Goal: Task Accomplishment & Management: Complete application form

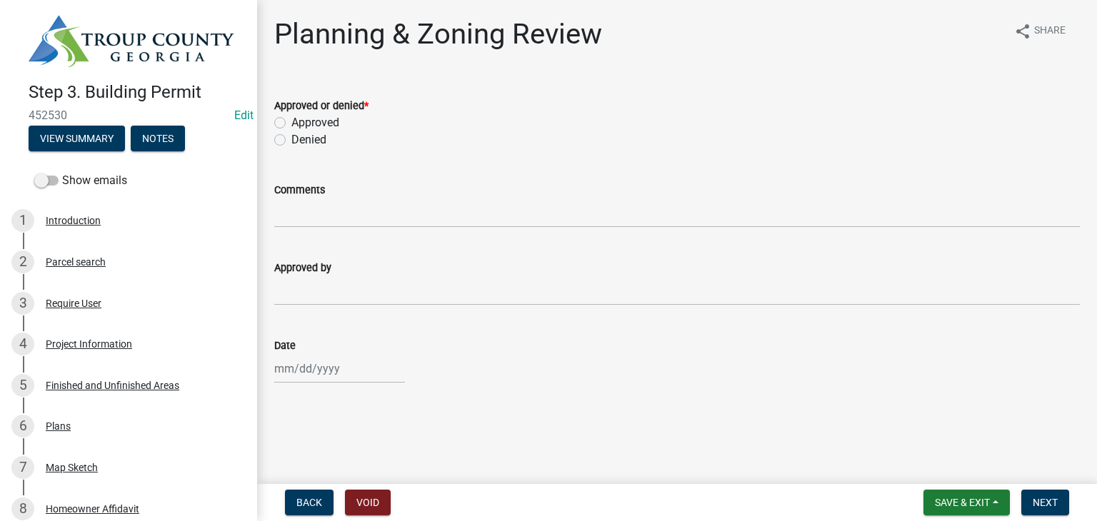
scroll to position [214, 0]
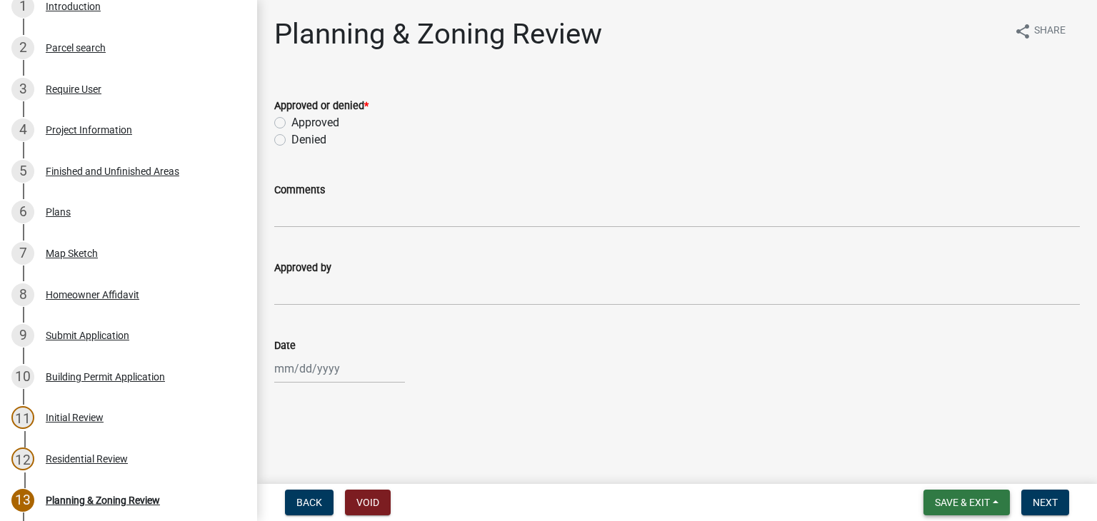
click at [935, 504] on span "Save & Exit" at bounding box center [962, 502] width 55 height 11
click at [946, 472] on button "Save & Exit" at bounding box center [953, 466] width 114 height 34
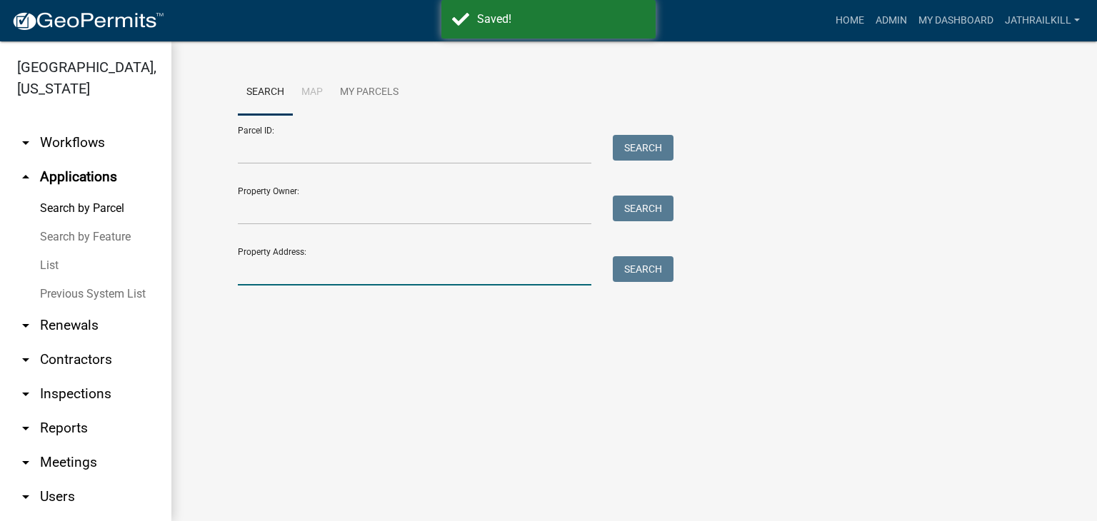
click at [478, 281] on input "Property Address:" at bounding box center [415, 270] width 354 height 29
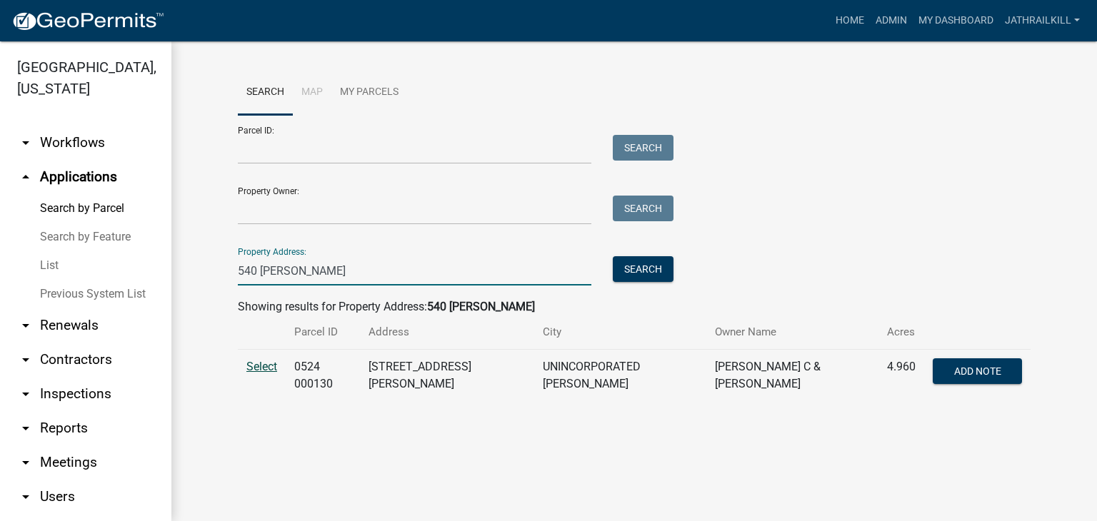
type input "540 [PERSON_NAME]"
click at [275, 366] on span "Select" at bounding box center [261, 367] width 31 height 14
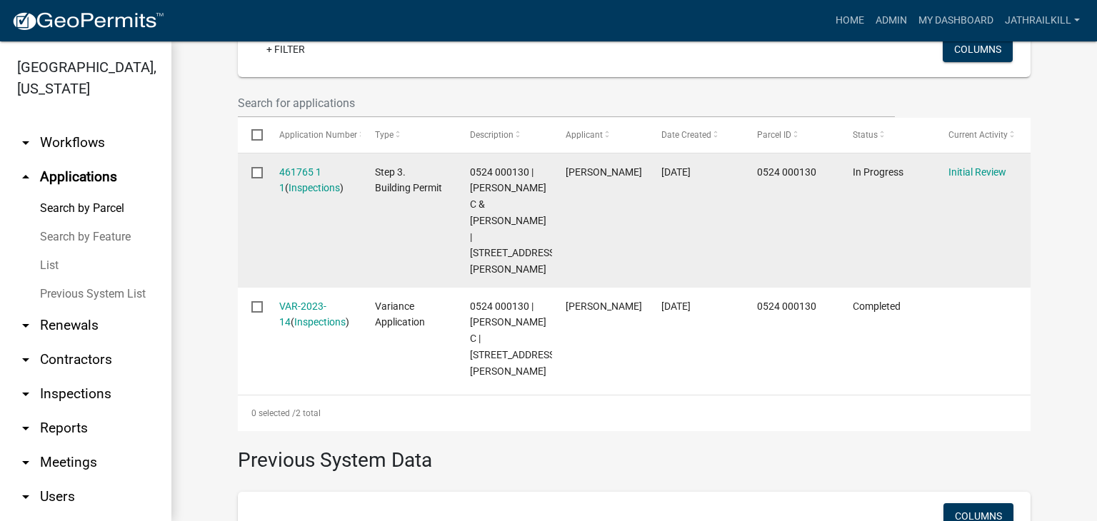
scroll to position [357, 0]
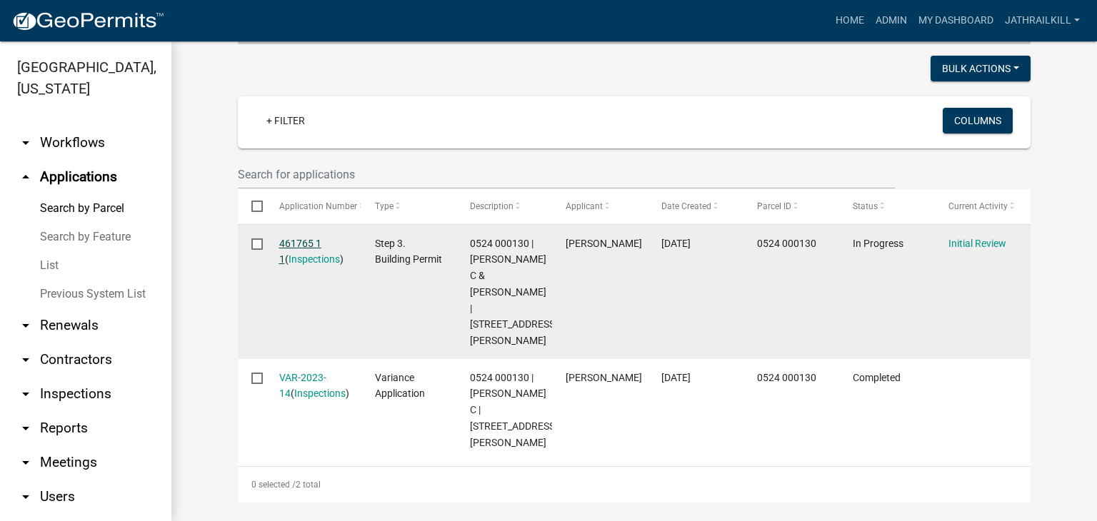
click at [303, 238] on link "461765 1 1" at bounding box center [300, 252] width 42 height 28
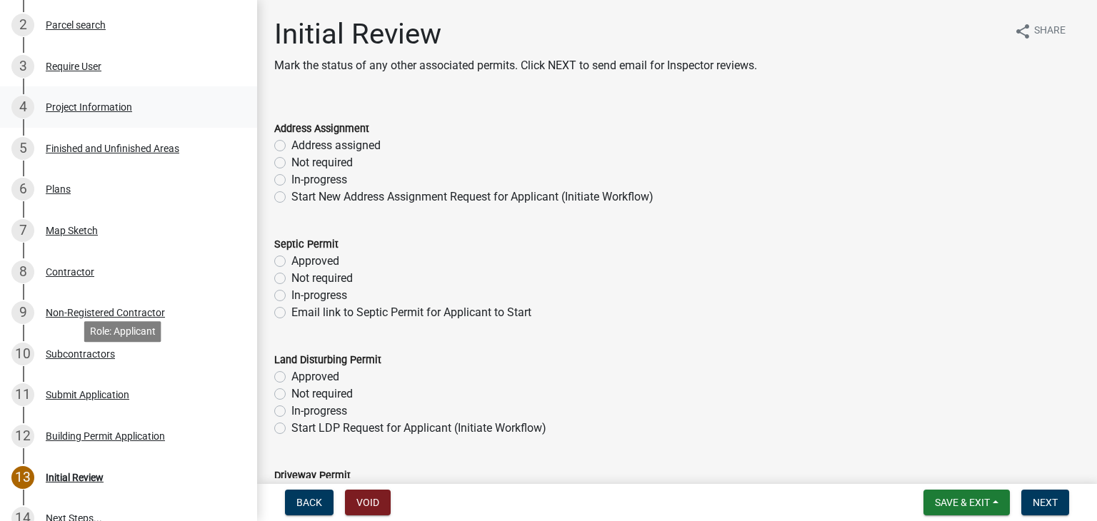
scroll to position [214, 0]
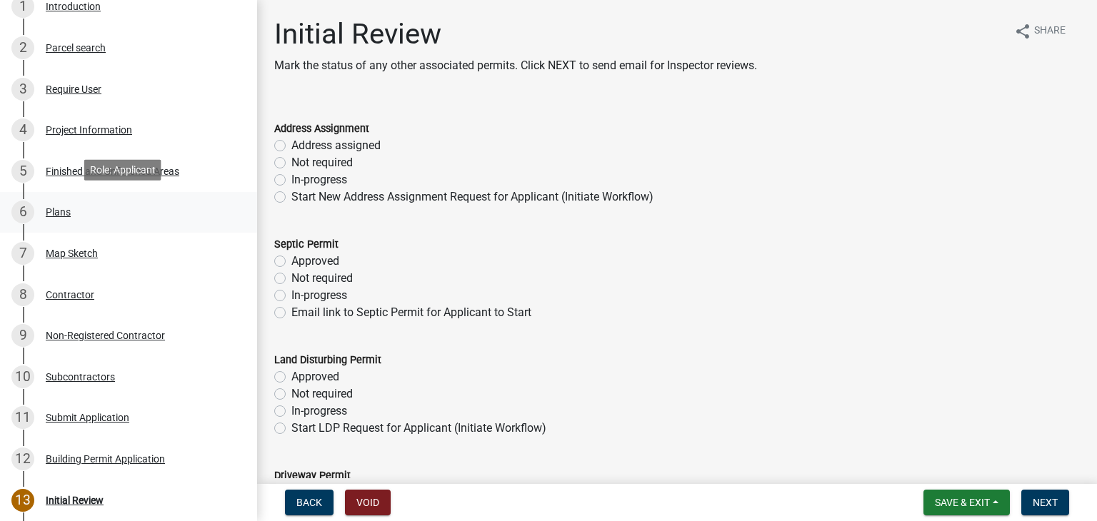
click at [101, 221] on div "6 Plans" at bounding box center [122, 212] width 223 height 23
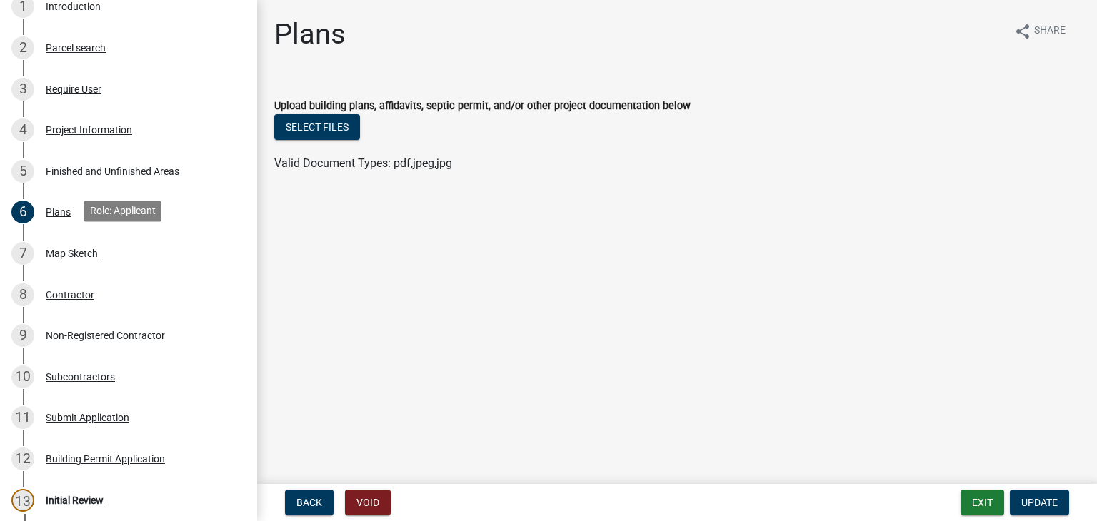
click at [109, 247] on div "7 Map Sketch" at bounding box center [122, 253] width 223 height 23
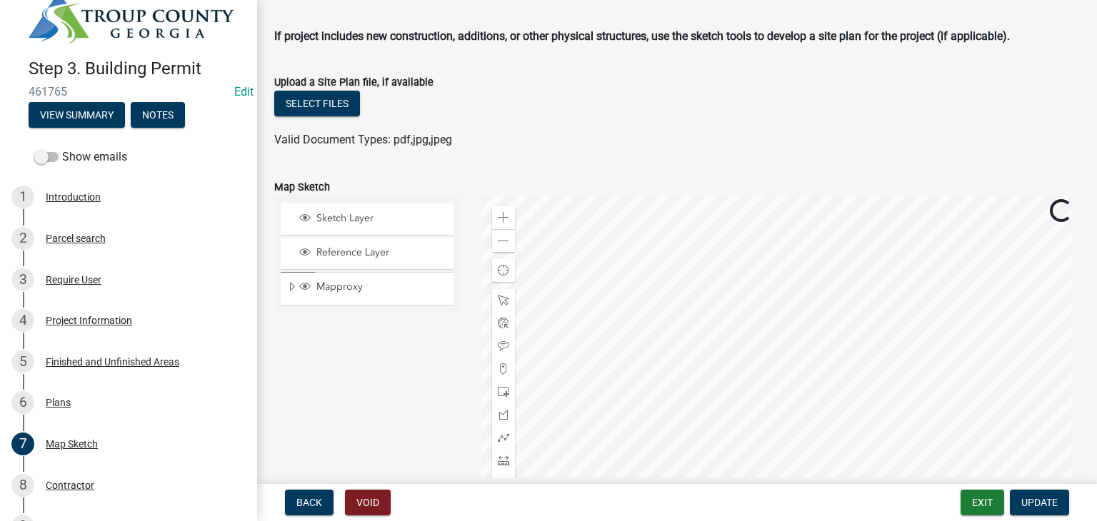
scroll to position [0, 0]
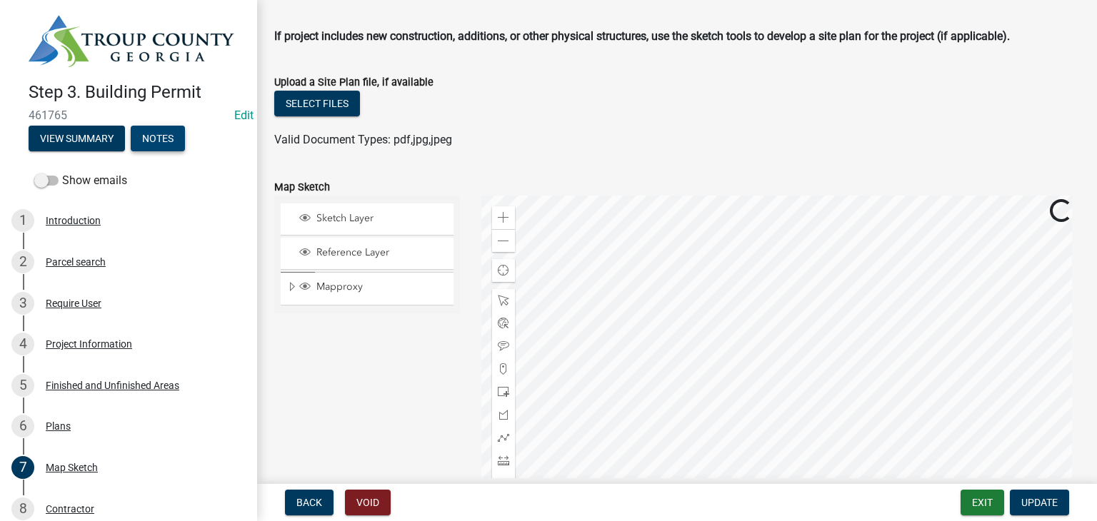
click at [156, 132] on button "Notes" at bounding box center [158, 139] width 54 height 26
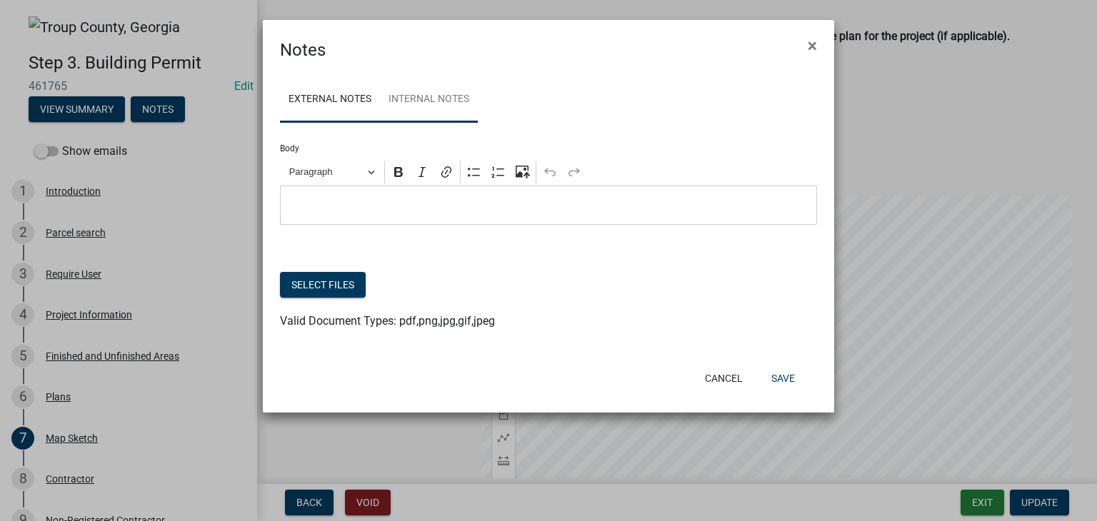
click at [469, 94] on link "Internal Notes" at bounding box center [429, 100] width 98 height 46
click at [815, 52] on span "×" at bounding box center [812, 46] width 9 height 20
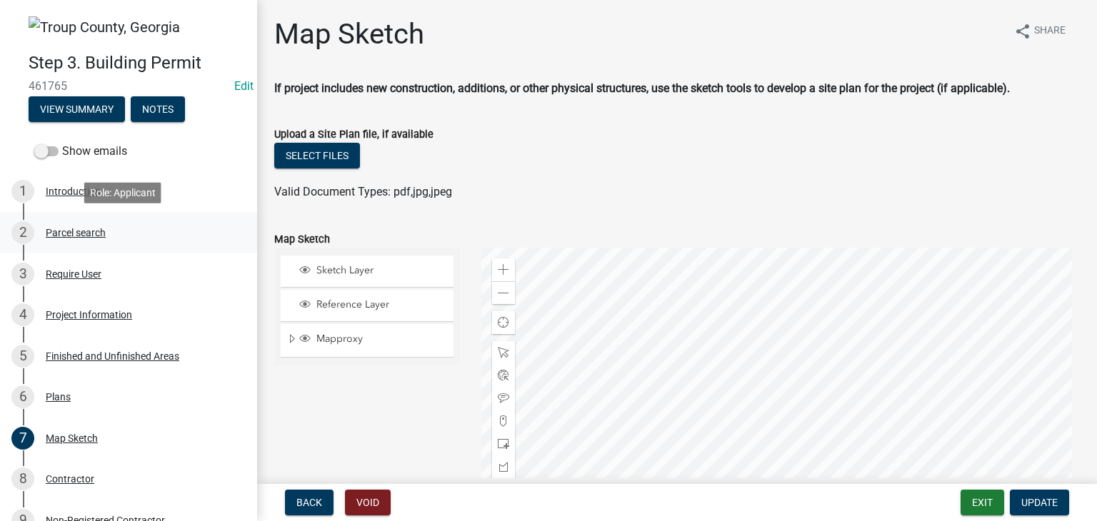
click at [101, 230] on div "Parcel search" at bounding box center [76, 233] width 60 height 10
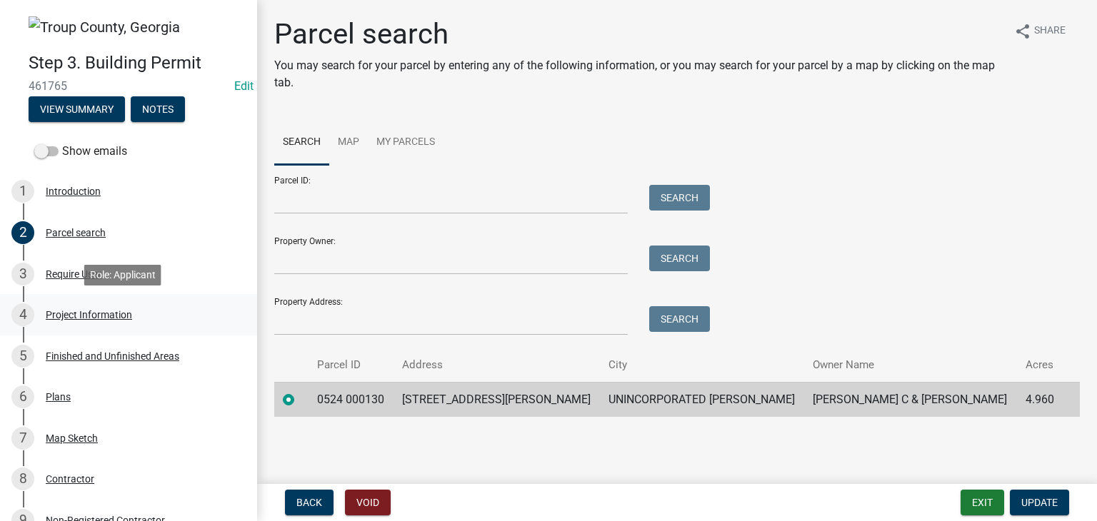
click at [101, 305] on div "4 Project Information" at bounding box center [122, 315] width 223 height 23
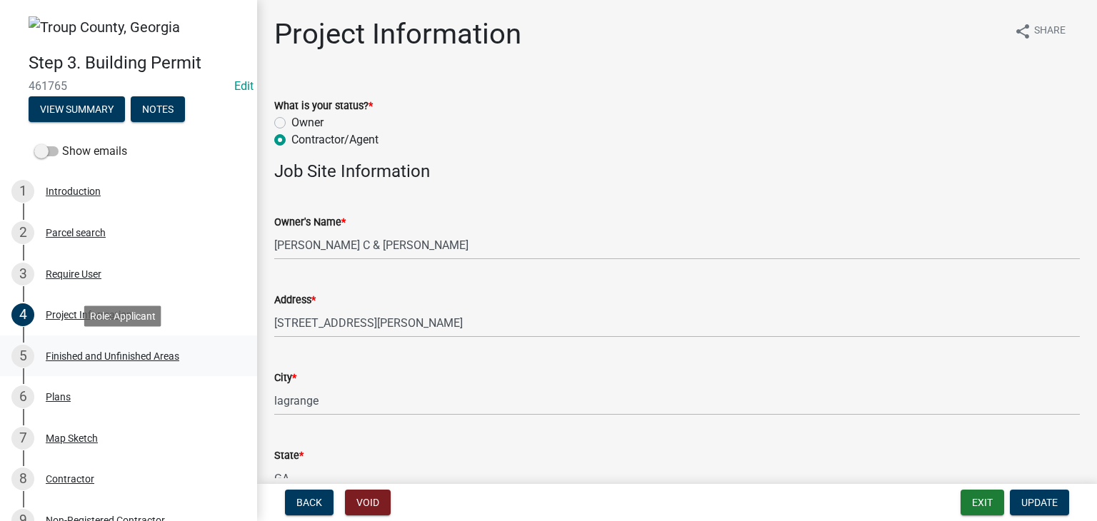
click at [91, 361] on div "Finished and Unfinished Areas" at bounding box center [113, 356] width 134 height 10
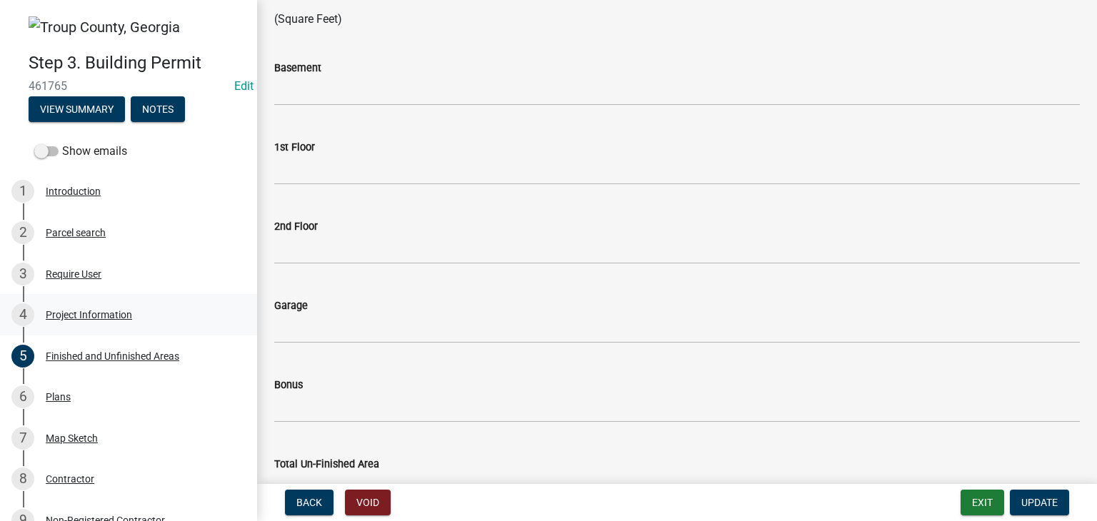
scroll to position [716, 0]
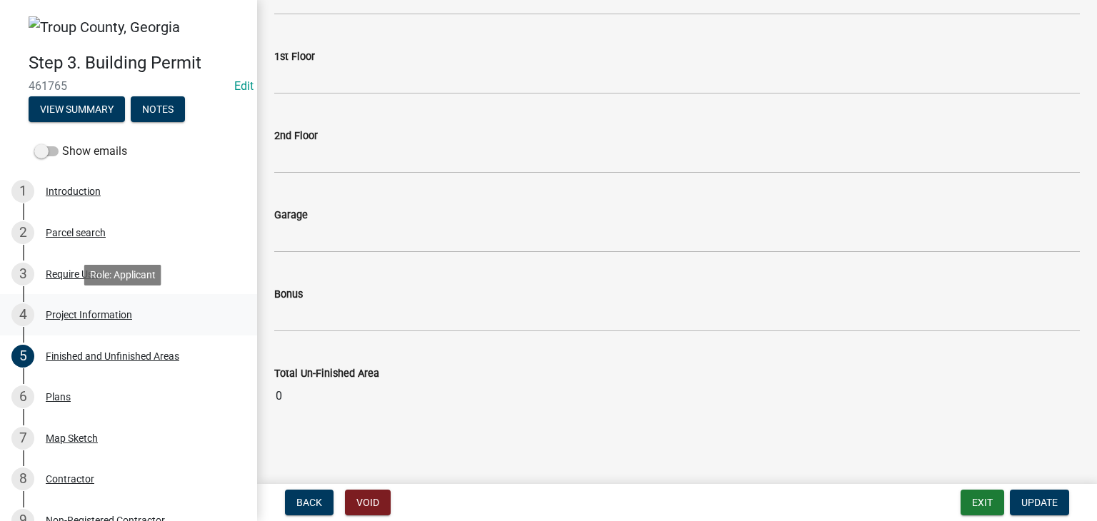
click at [116, 315] on div "Project Information" at bounding box center [89, 315] width 86 height 10
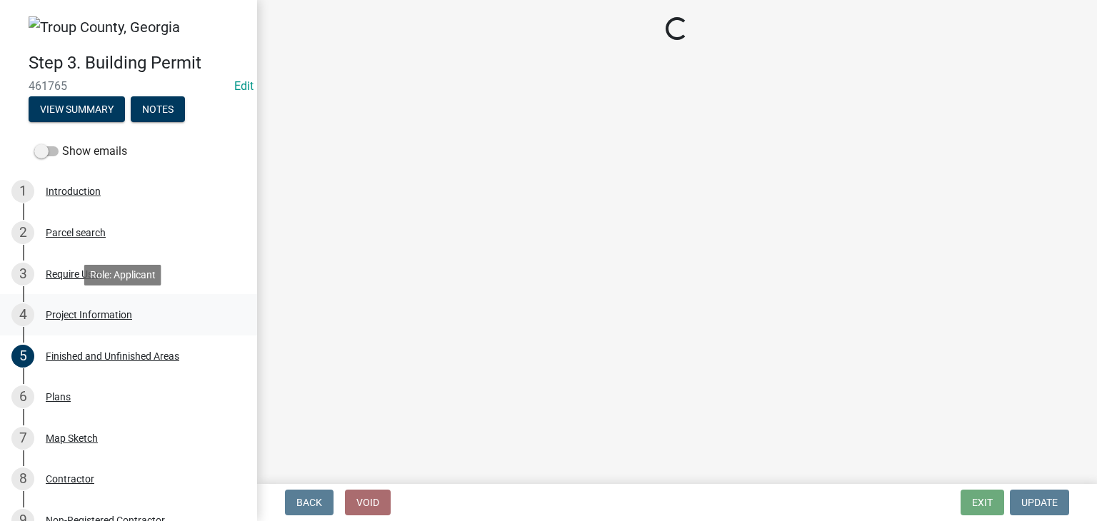
scroll to position [0, 0]
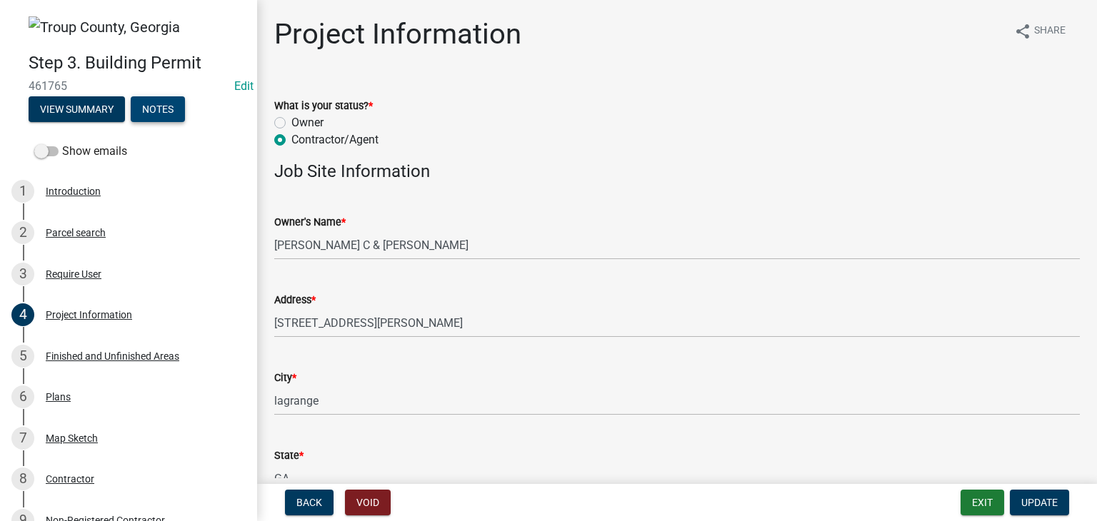
click at [161, 104] on button "Notes" at bounding box center [158, 109] width 54 height 26
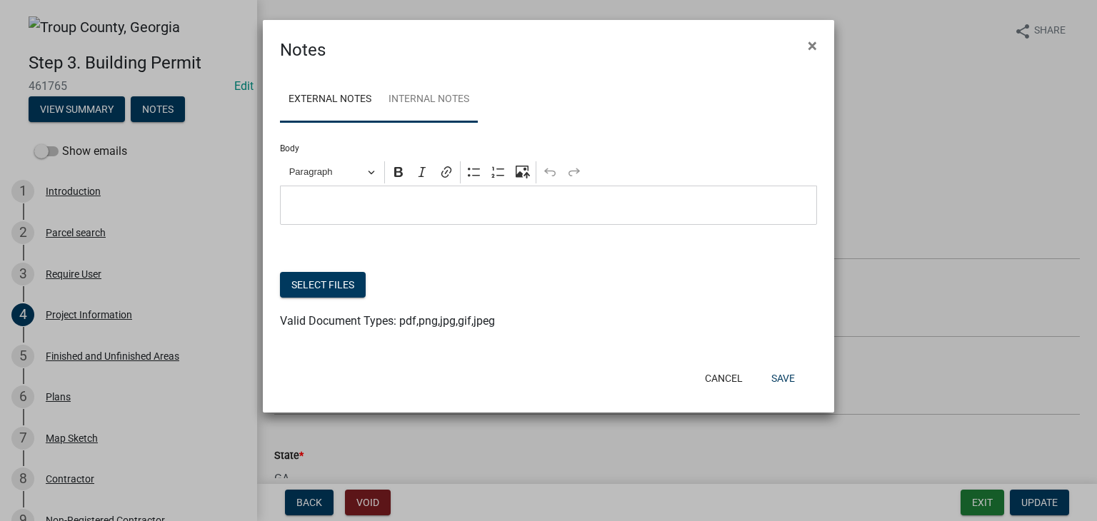
drag, startPoint x: 456, startPoint y: 89, endPoint x: 479, endPoint y: 84, distance: 24.3
click at [456, 89] on link "Internal Notes" at bounding box center [429, 100] width 98 height 46
click at [815, 39] on span "×" at bounding box center [812, 46] width 9 height 20
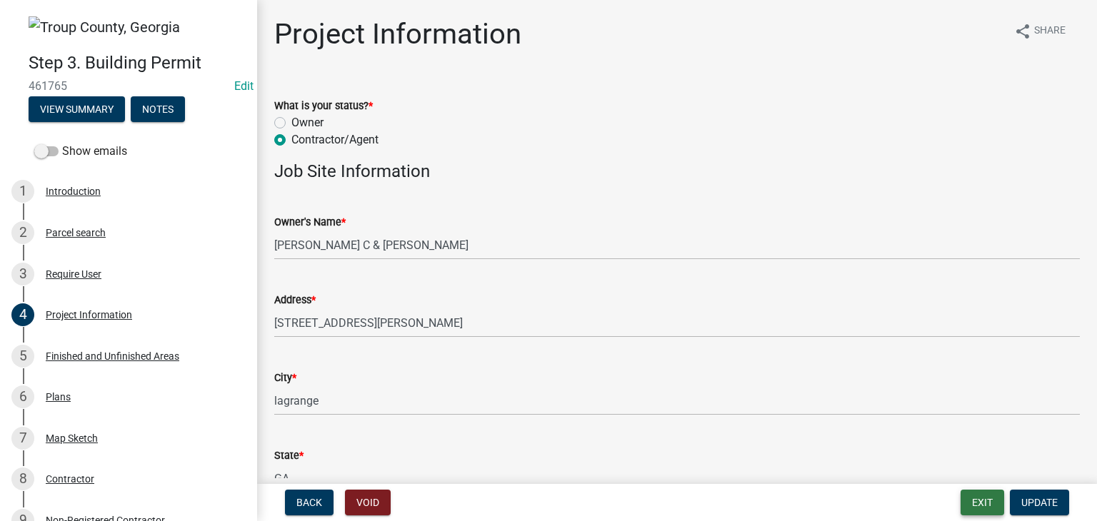
click at [980, 503] on button "Exit" at bounding box center [983, 503] width 44 height 26
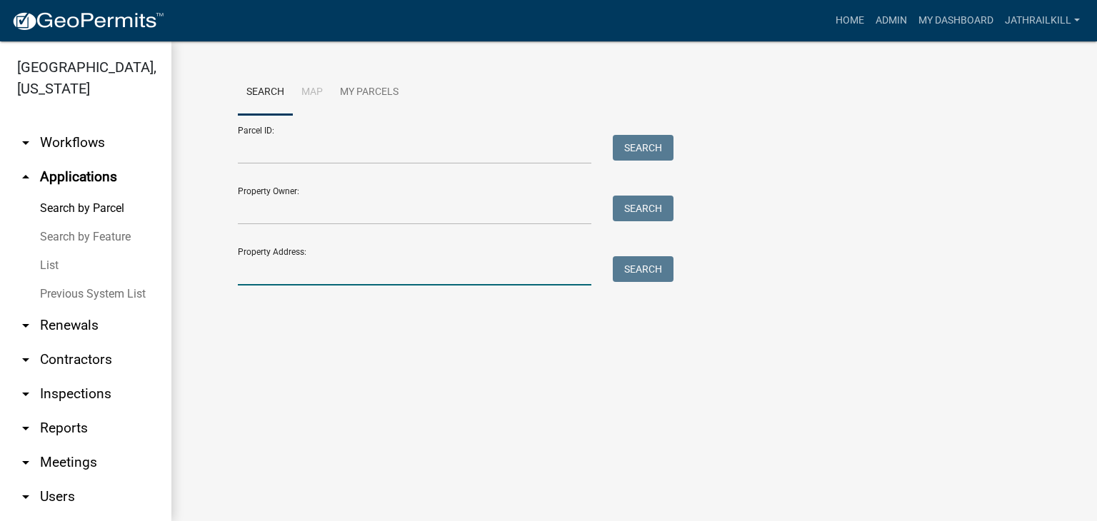
drag, startPoint x: 403, startPoint y: 284, endPoint x: 414, endPoint y: 278, distance: 12.1
click at [406, 283] on input "Property Address:" at bounding box center [415, 270] width 354 height 29
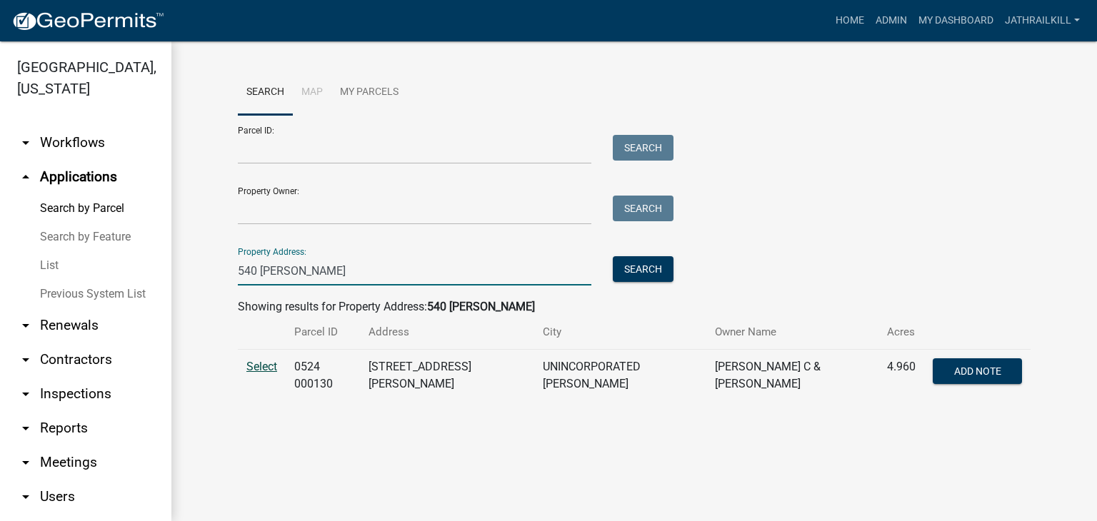
type input "540 [PERSON_NAME]"
click at [261, 370] on span "Select" at bounding box center [261, 367] width 31 height 14
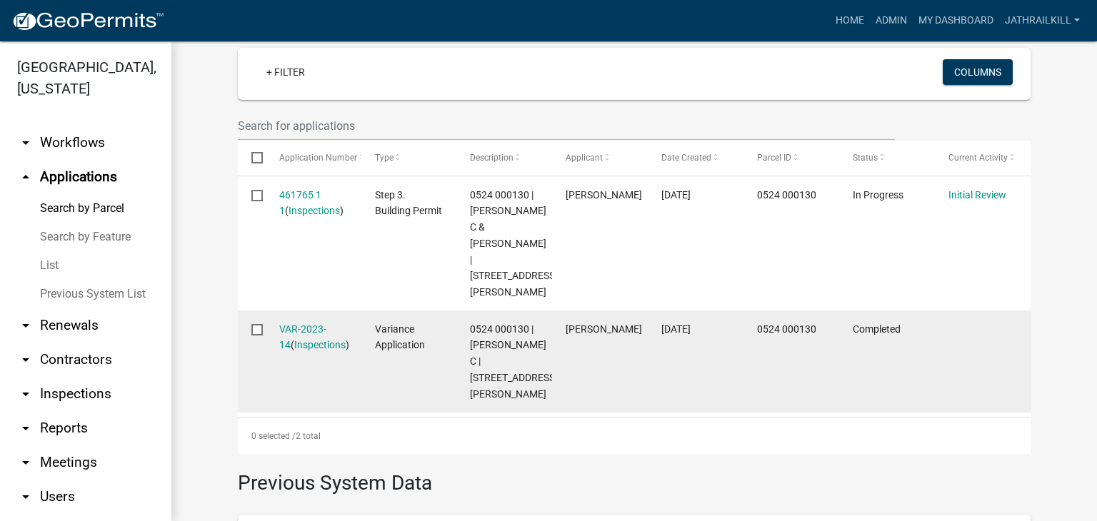
scroll to position [429, 0]
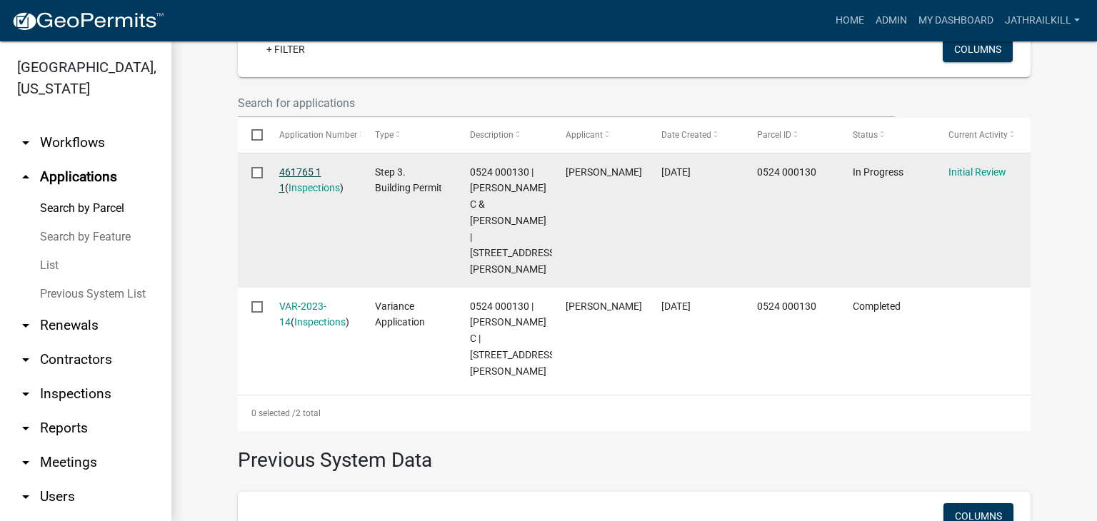
click at [314, 166] on link "461765 1 1" at bounding box center [300, 180] width 42 height 28
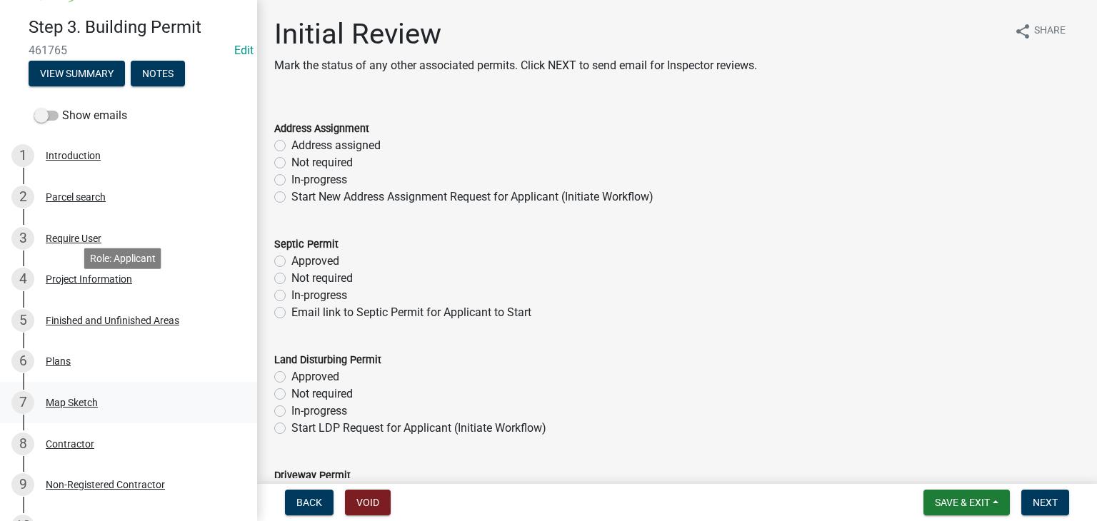
scroll to position [143, 0]
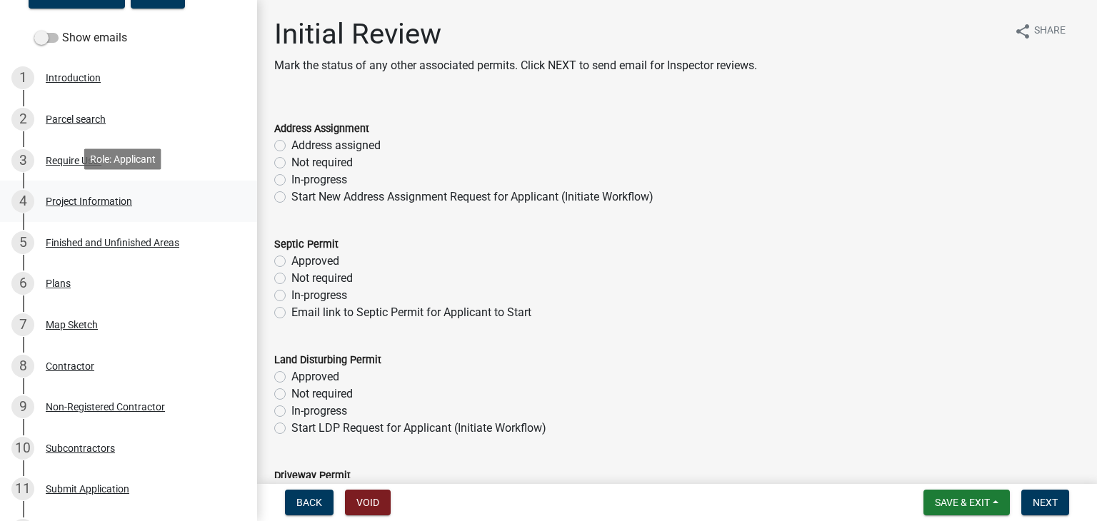
click at [117, 210] on link "4 Project Information" at bounding box center [128, 201] width 257 height 41
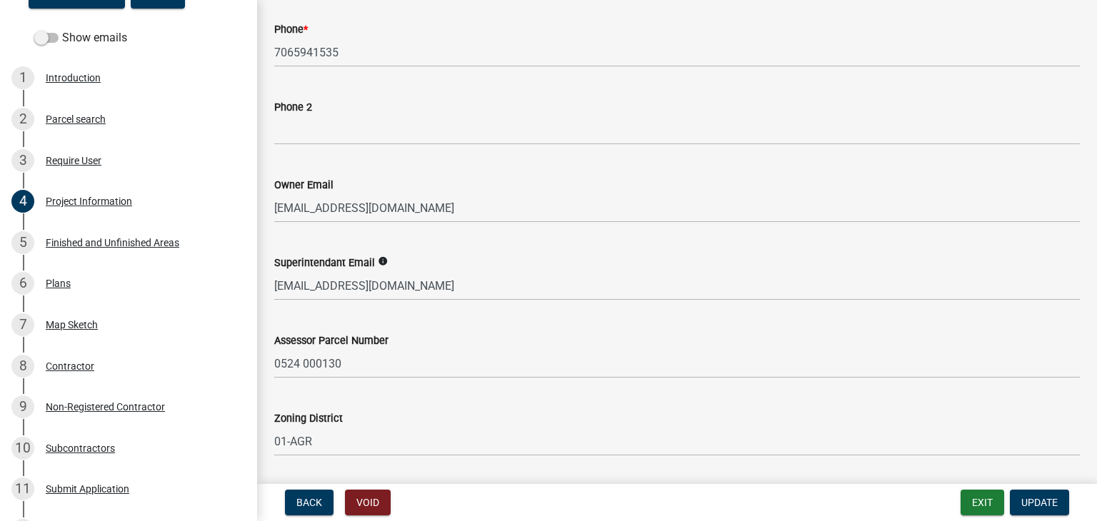
scroll to position [606, 0]
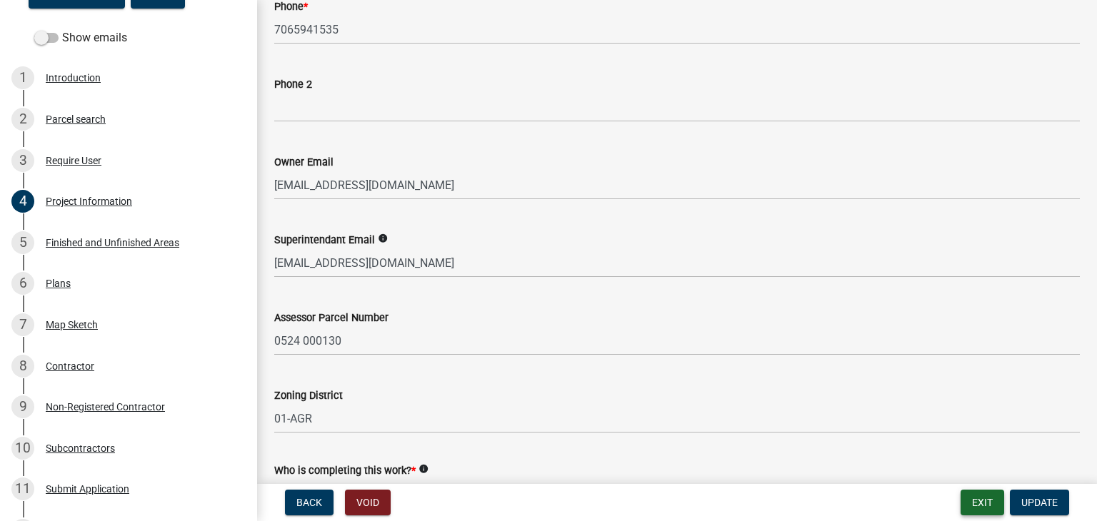
click at [976, 500] on button "Exit" at bounding box center [983, 503] width 44 height 26
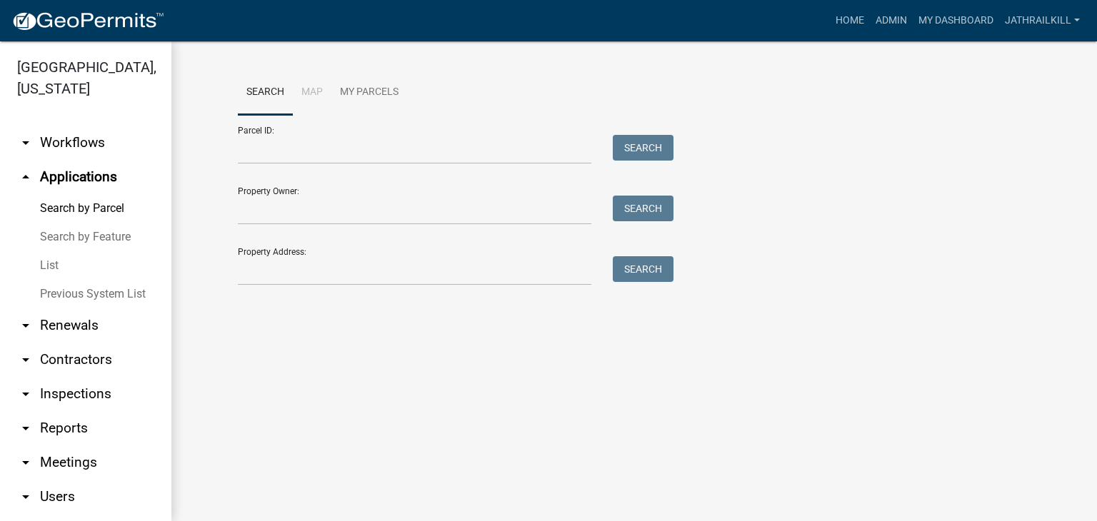
click at [79, 135] on link "arrow_drop_down Workflows" at bounding box center [85, 143] width 171 height 34
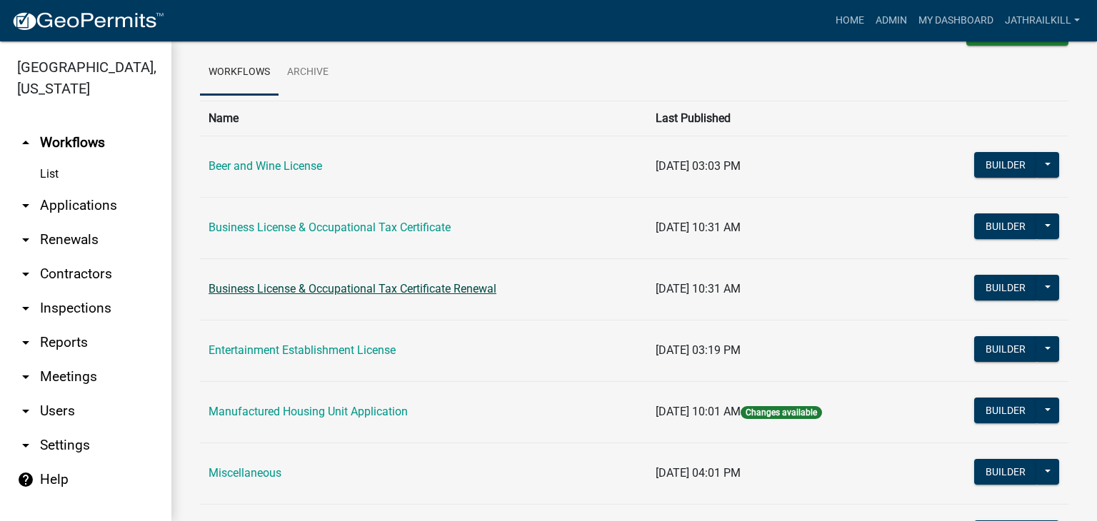
scroll to position [71, 0]
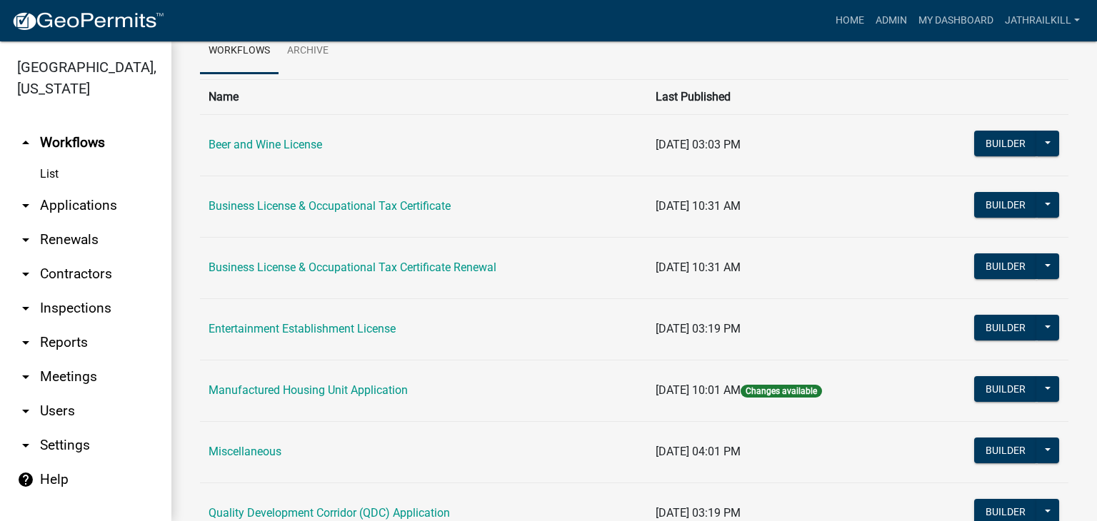
click at [378, 202] on link "Business License & Occupational Tax Certificate" at bounding box center [330, 206] width 242 height 14
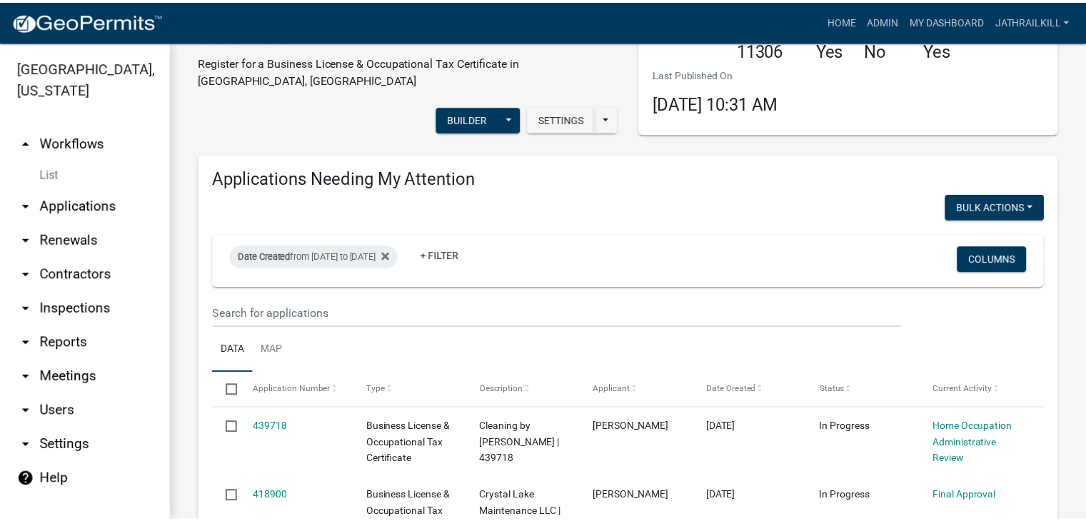
scroll to position [71, 0]
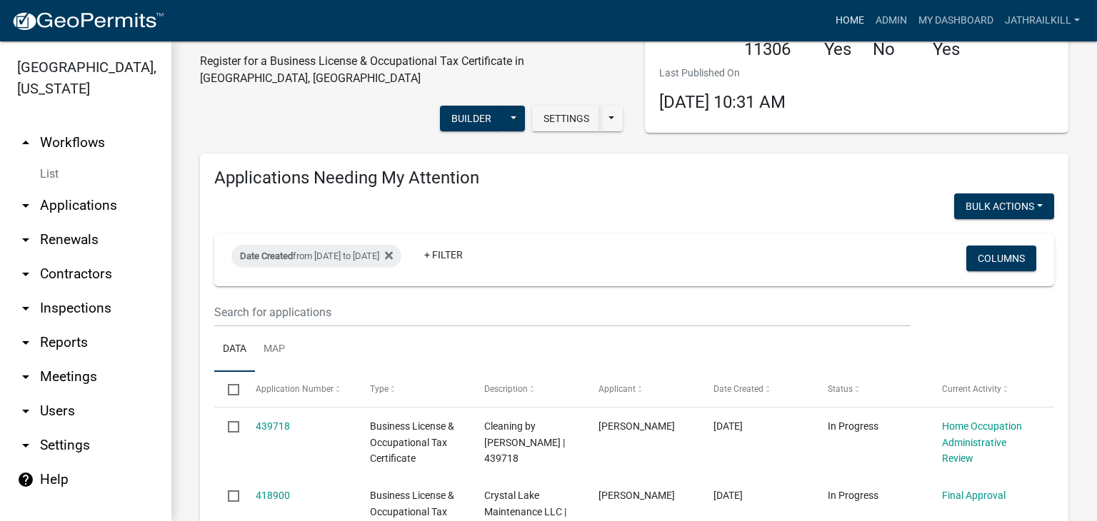
click at [847, 15] on link "Home" at bounding box center [850, 20] width 40 height 27
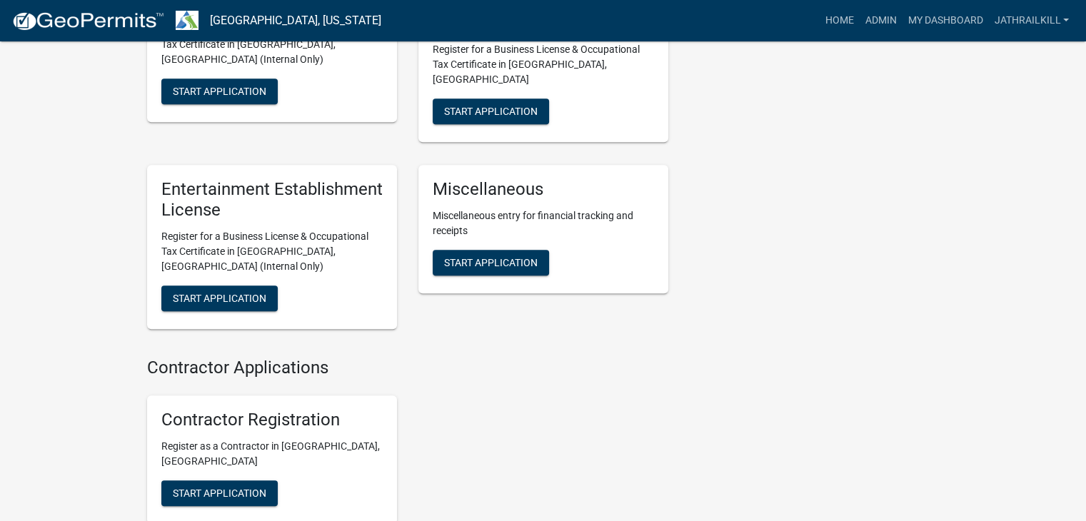
scroll to position [1357, 0]
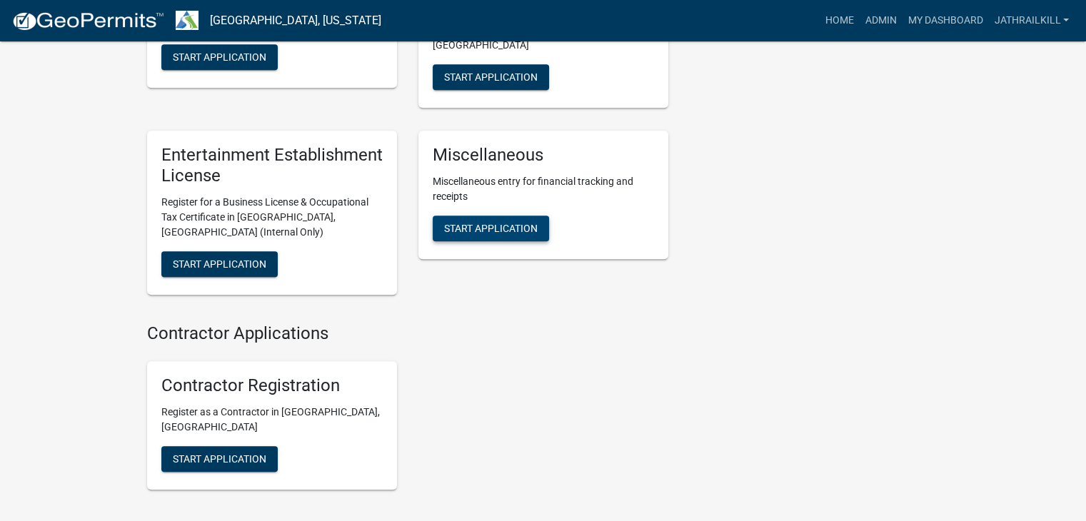
click at [510, 216] on button "Start Application" at bounding box center [491, 229] width 116 height 26
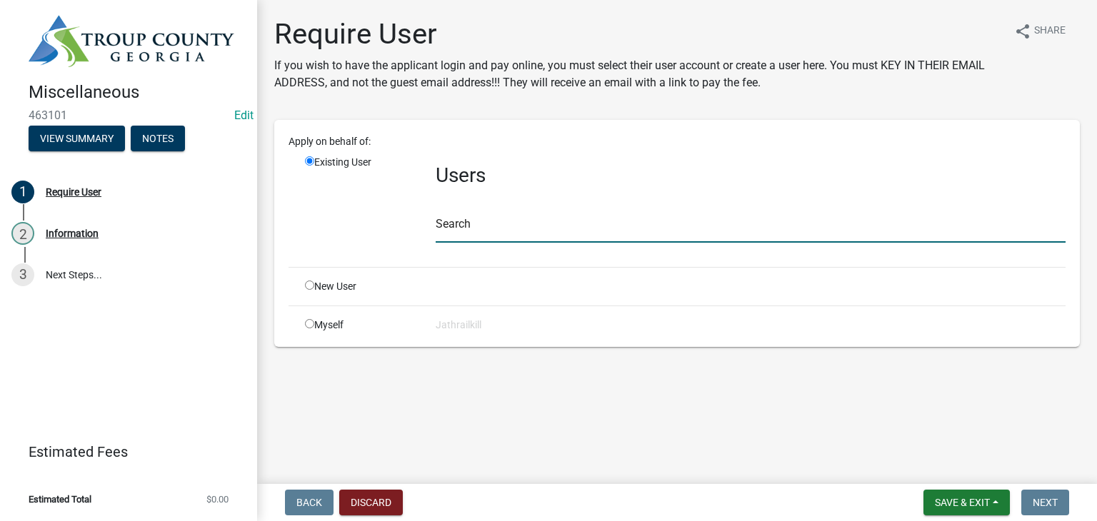
click at [443, 221] on input "text" at bounding box center [751, 228] width 630 height 29
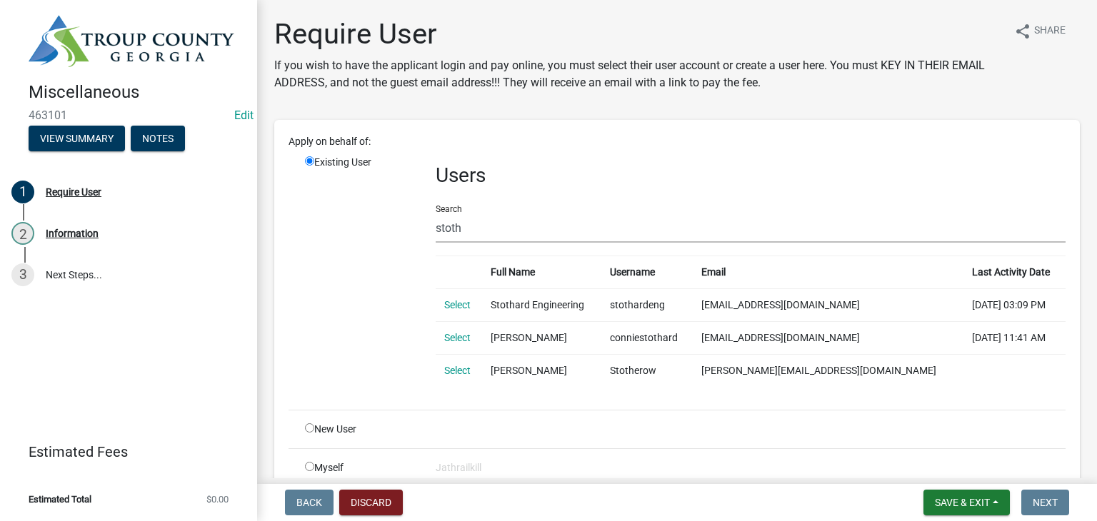
click at [420, 281] on div "Existing User" at bounding box center [359, 277] width 131 height 244
click at [481, 234] on input "stoth" at bounding box center [751, 228] width 630 height 29
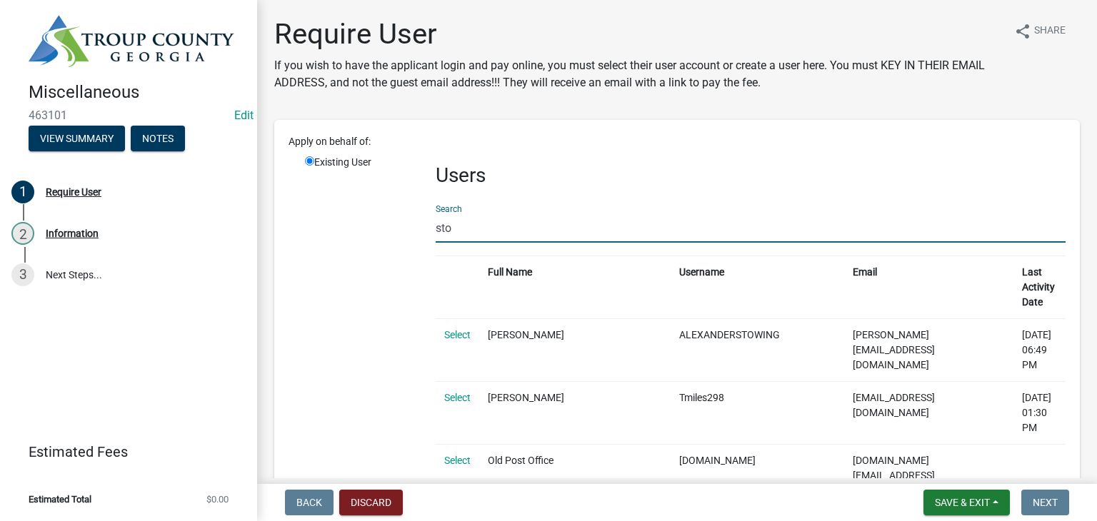
click at [494, 226] on input "sto" at bounding box center [751, 228] width 630 height 29
click at [495, 226] on input "sto" at bounding box center [751, 228] width 630 height 29
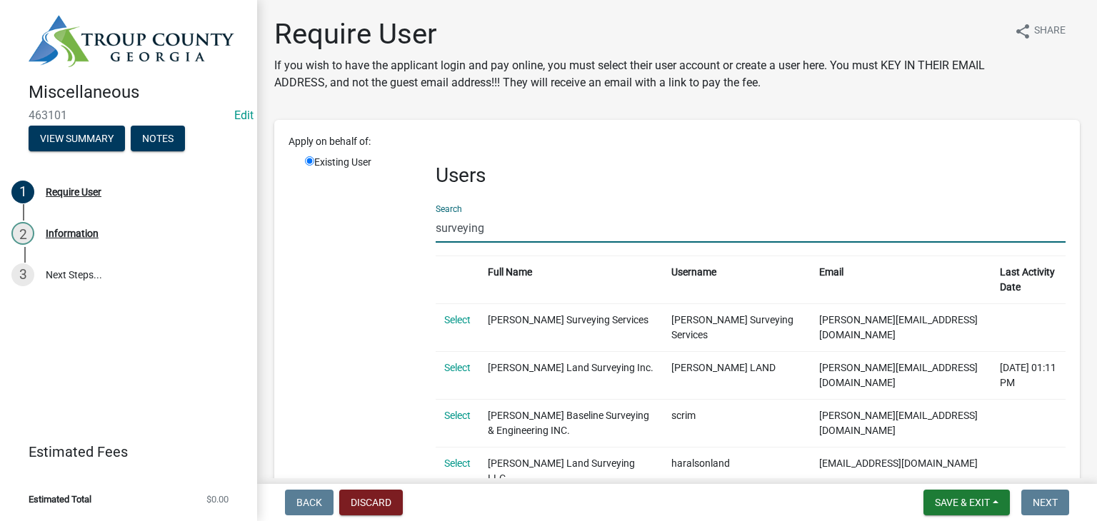
click at [440, 216] on input "surveying" at bounding box center [751, 228] width 630 height 29
click at [429, 221] on div "Users Search surveying Full Name Username Email Last Activity Date Select [PERS…" at bounding box center [750, 419] width 651 height 528
click at [437, 224] on input "surveying" at bounding box center [751, 228] width 630 height 29
click at [429, 226] on div "Users Search surveying Full Name Username Email Last Activity Date Select [PERS…" at bounding box center [750, 419] width 651 height 528
click at [436, 231] on input "surveying" at bounding box center [751, 228] width 630 height 29
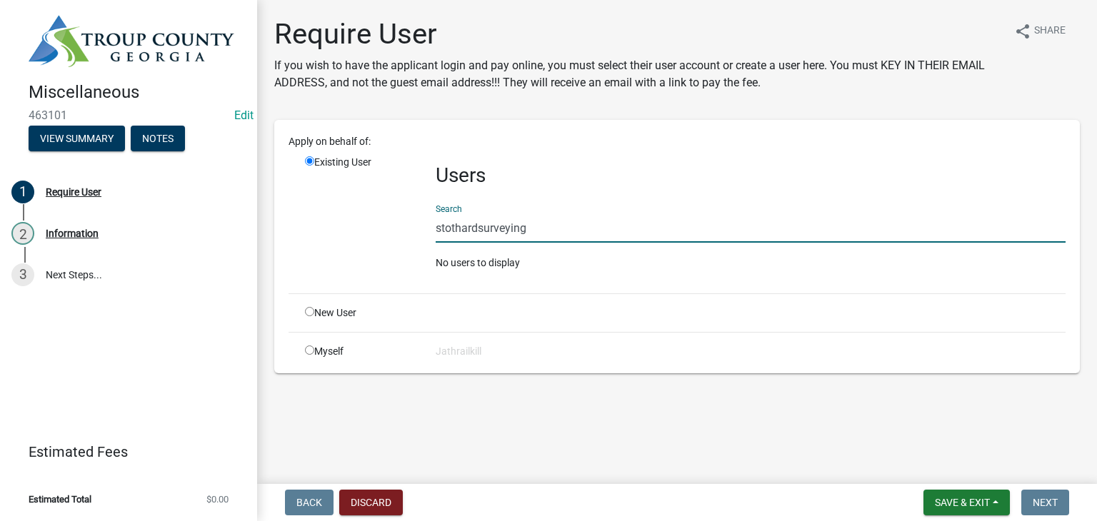
drag, startPoint x: 569, startPoint y: 226, endPoint x: 557, endPoint y: 229, distance: 12.5
click at [569, 226] on input "stothardsurveying" at bounding box center [751, 228] width 630 height 29
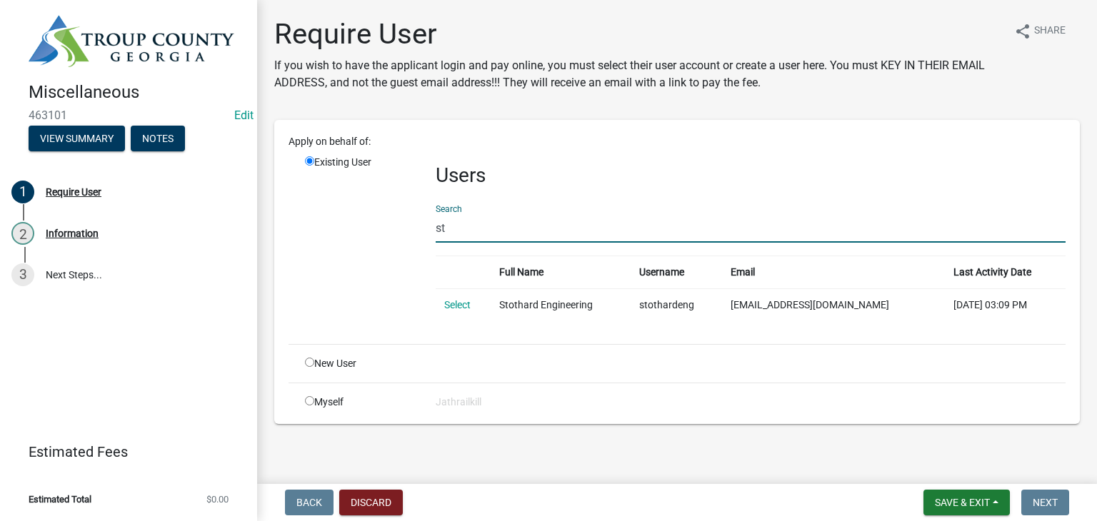
type input "s"
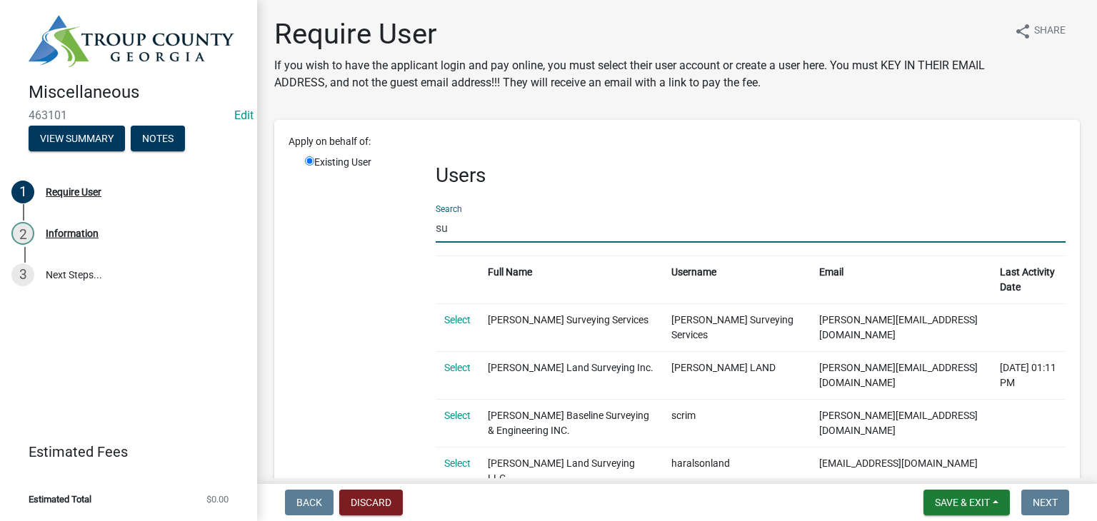
type input "s"
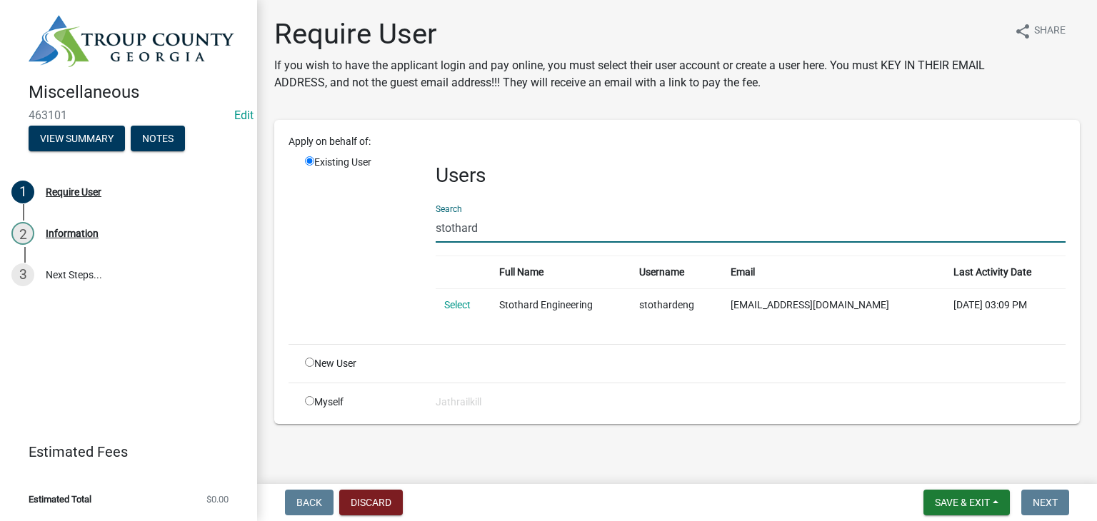
type input "stothard"
click at [457, 301] on link "Select" at bounding box center [457, 304] width 26 height 11
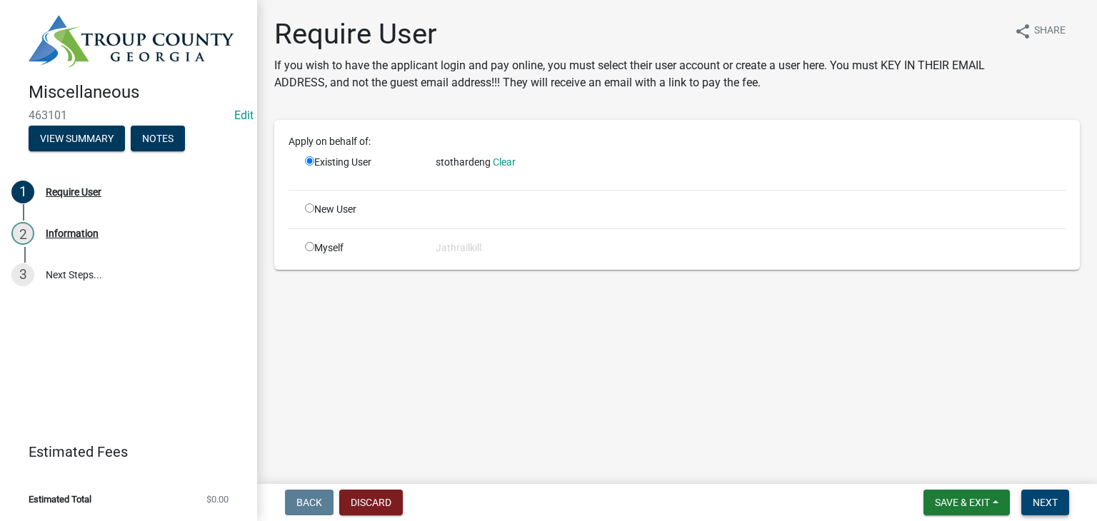
click at [1056, 504] on span "Next" at bounding box center [1045, 502] width 25 height 11
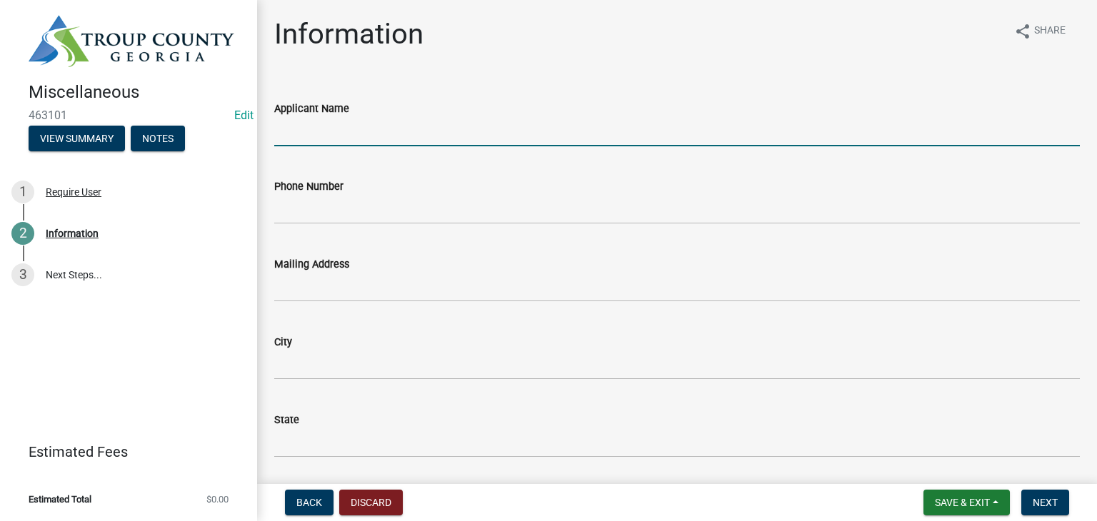
drag, startPoint x: 433, startPoint y: 126, endPoint x: 463, endPoint y: 137, distance: 31.9
click at [431, 129] on input "Applicant Name" at bounding box center [677, 131] width 806 height 29
type input "Stothard Surveying"
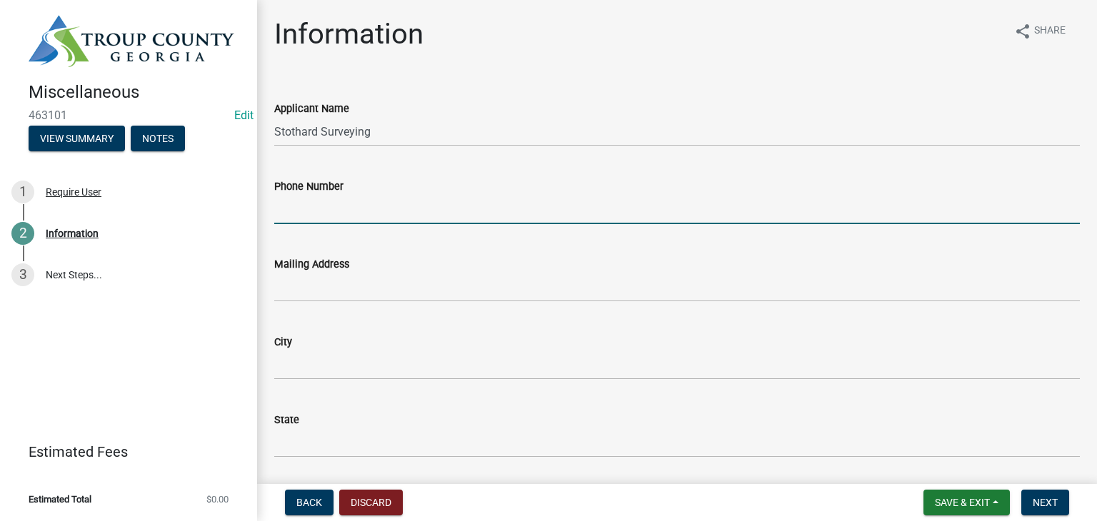
click at [374, 195] on input "Phone Number" at bounding box center [677, 209] width 806 height 29
type input "[PHONE_NUMBER]"
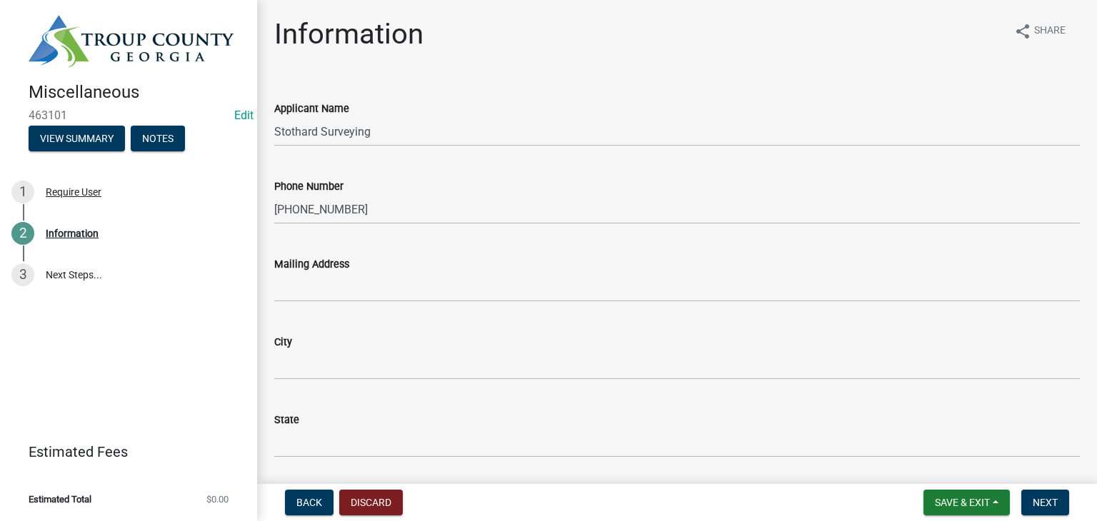
click at [371, 310] on wm-data-entity-input "Mailing Address" at bounding box center [677, 275] width 806 height 78
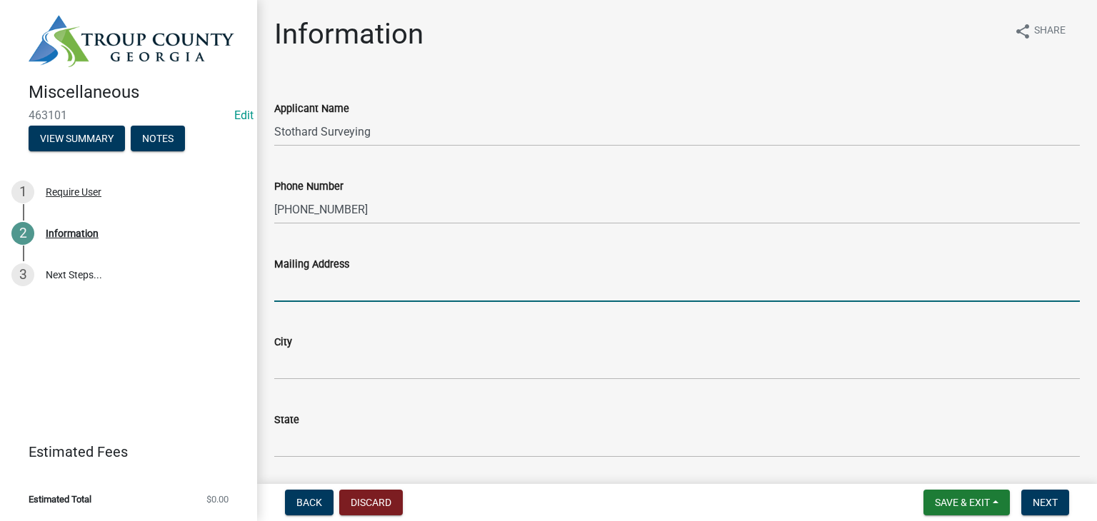
drag, startPoint x: 391, startPoint y: 299, endPoint x: 386, endPoint y: 294, distance: 7.6
click at [391, 300] on input "Mailing Address" at bounding box center [677, 287] width 806 height 29
type input "1008 [PERSON_NAME] St"
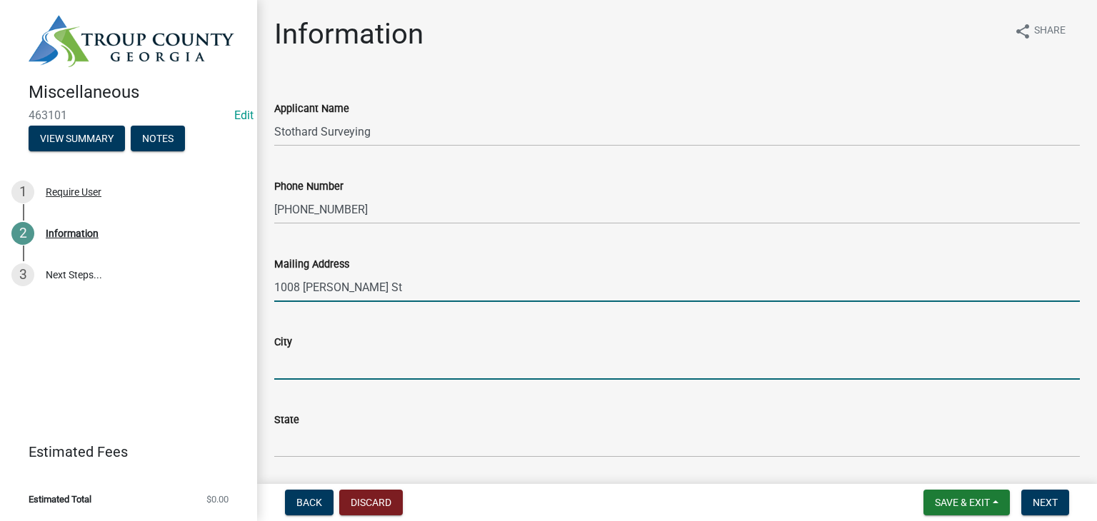
click at [359, 363] on input "City" at bounding box center [677, 365] width 806 height 29
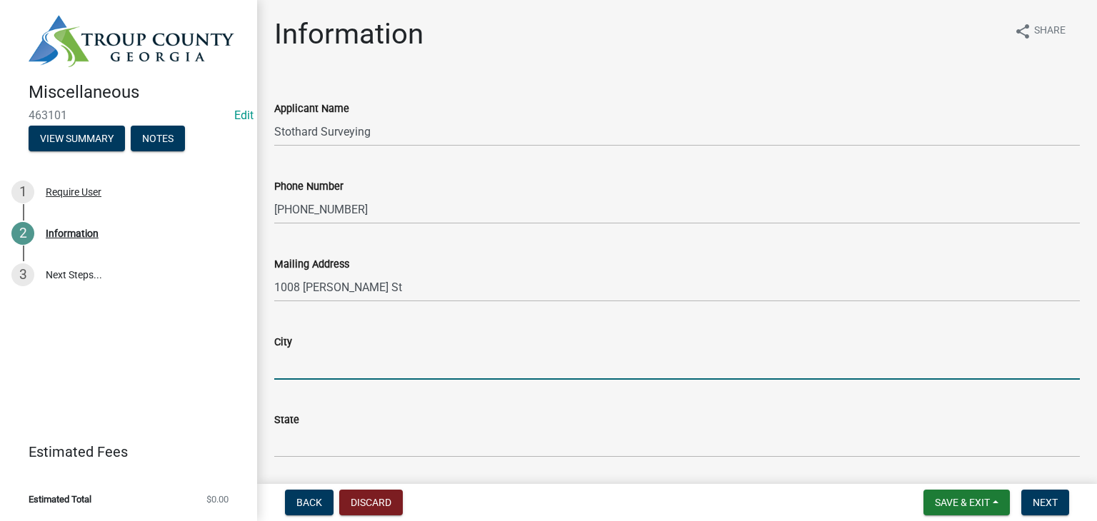
type input "LaGrange"
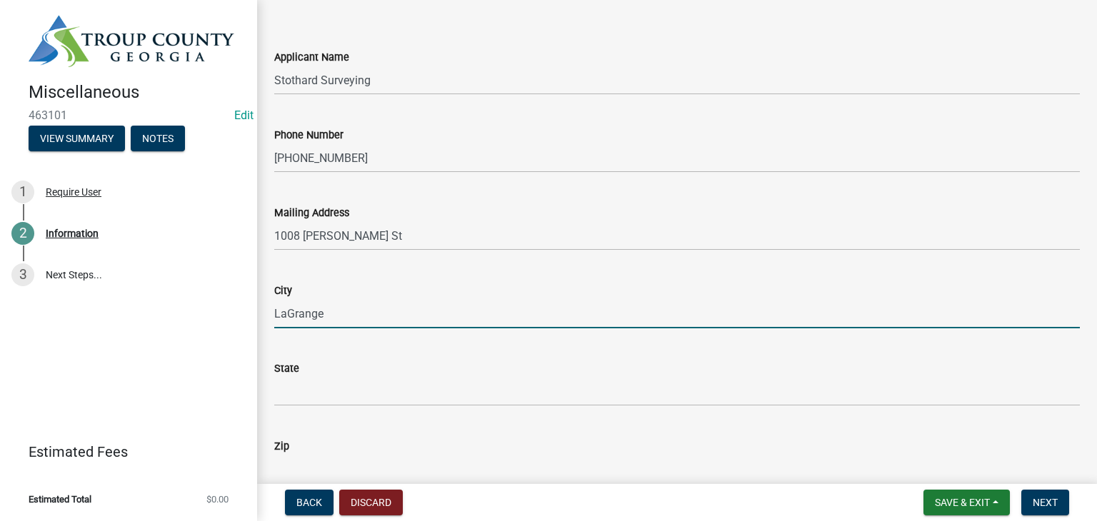
scroll to position [143, 0]
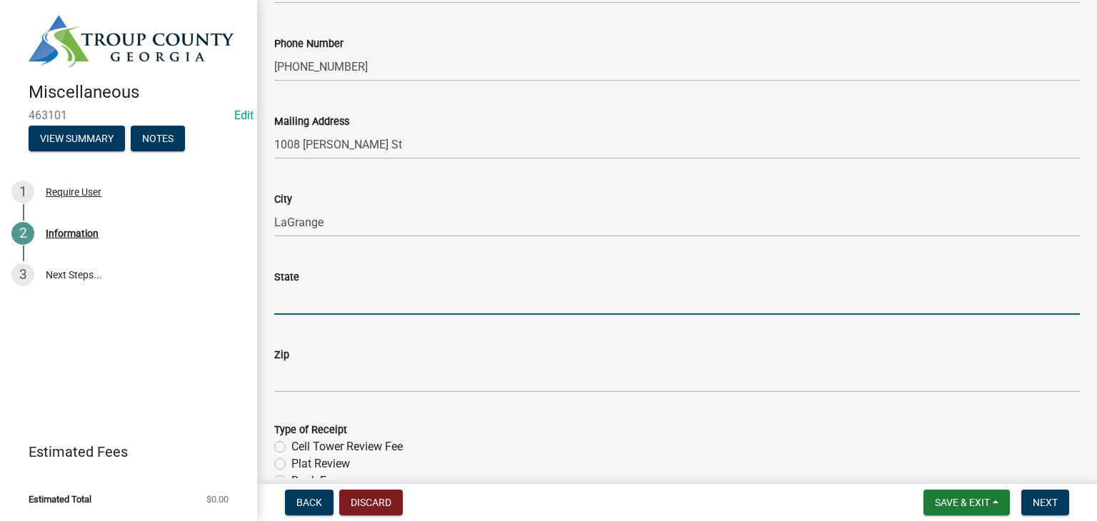
click at [352, 304] on input "State" at bounding box center [677, 300] width 806 height 29
type input "GA"
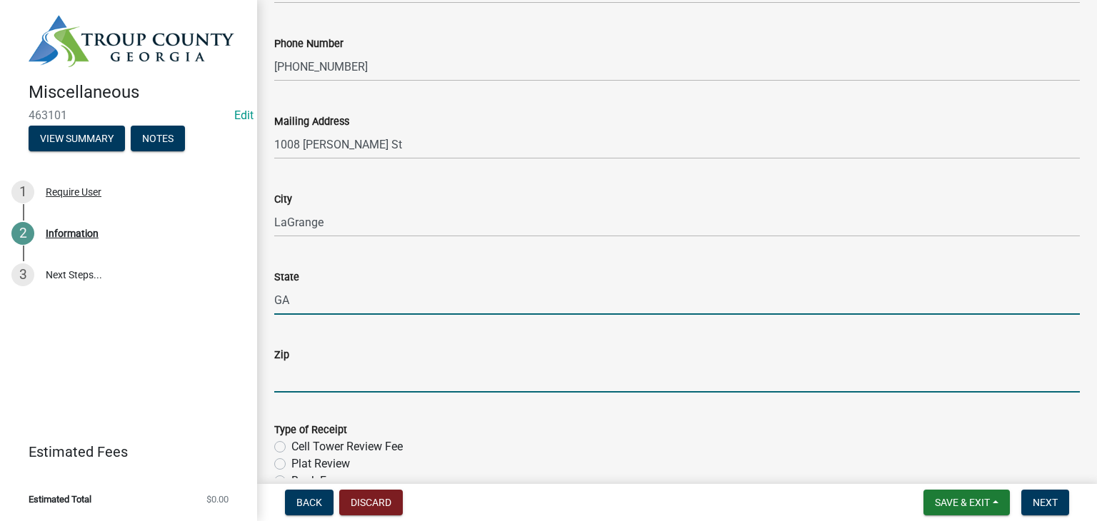
click at [320, 377] on input "Zip" at bounding box center [677, 378] width 806 height 29
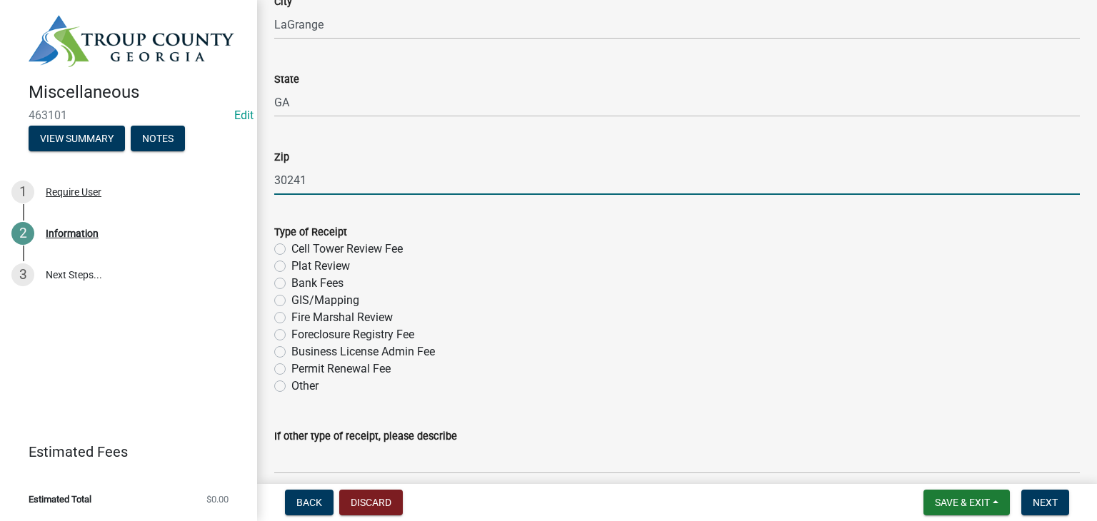
scroll to position [429, 0]
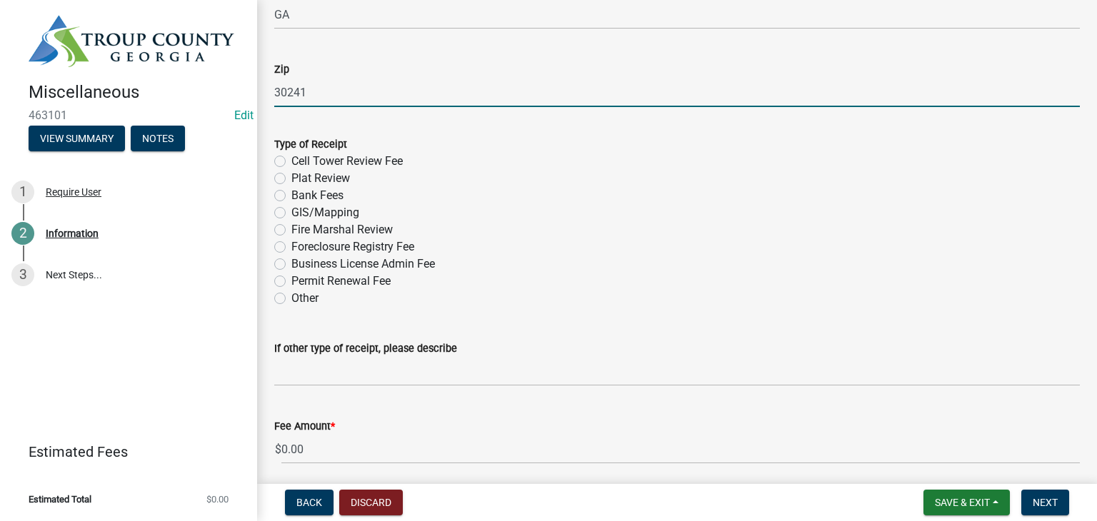
type input "30241"
click at [274, 181] on div "Type of Receipt Cell Tower Review Fee Plat Review Bank Fees GIS/Mapping Fire Ma…" at bounding box center [677, 213] width 827 height 189
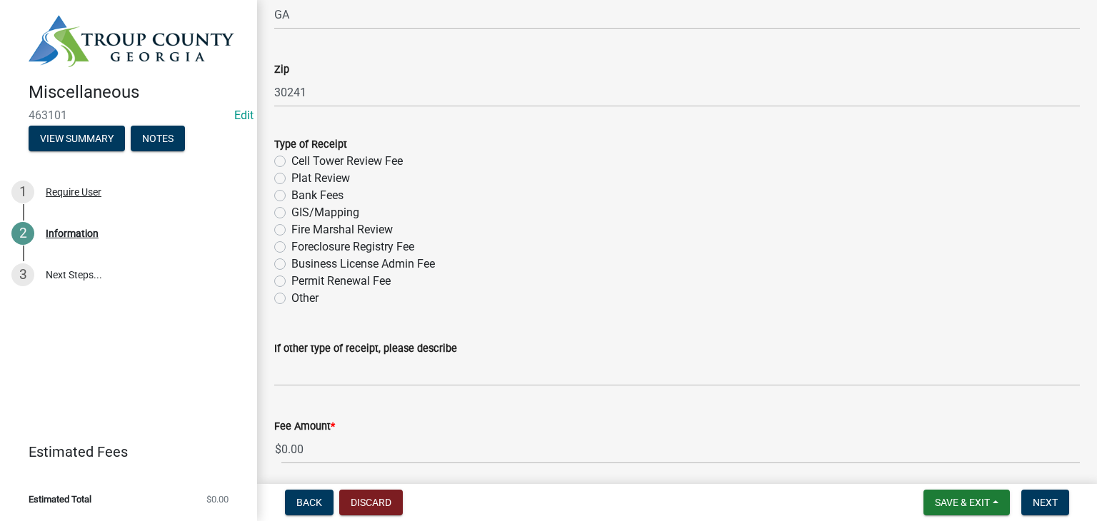
click at [291, 179] on label "Plat Review" at bounding box center [320, 178] width 59 height 17
click at [291, 179] on input "Plat Review" at bounding box center [295, 174] width 9 height 9
radio input "true"
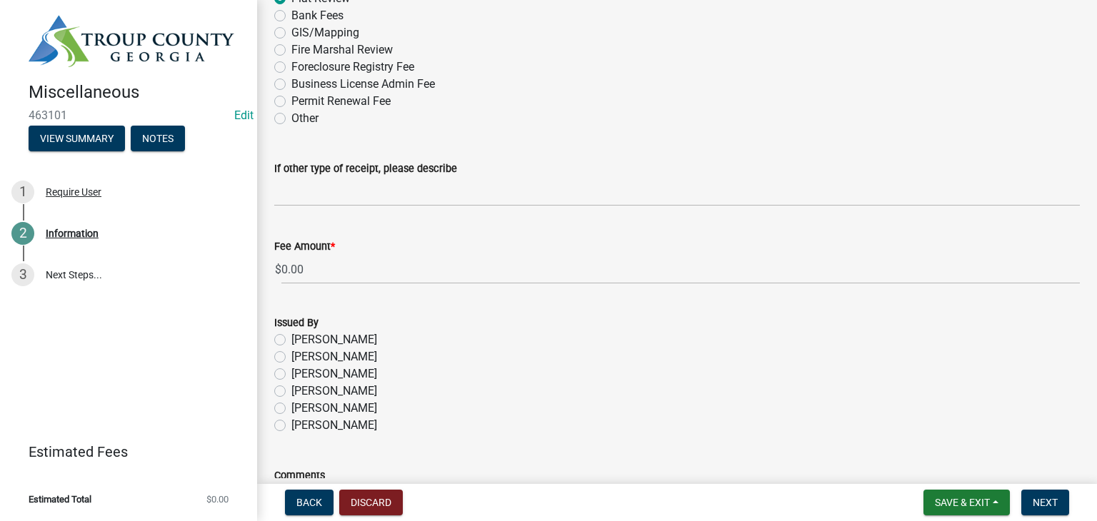
scroll to position [643, 0]
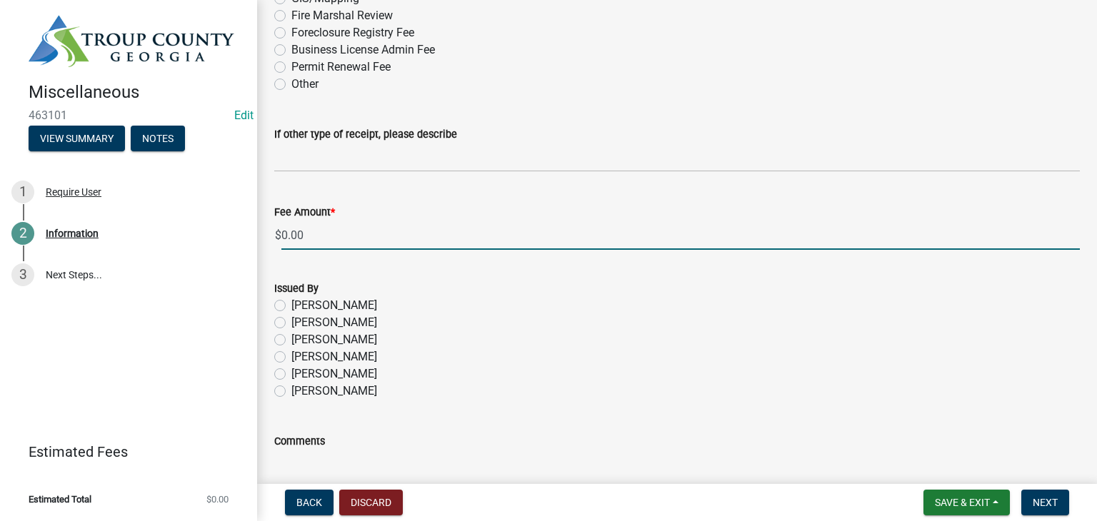
click at [394, 209] on div "Fee Amount * $ 0.00" at bounding box center [677, 217] width 806 height 66
type input "0"
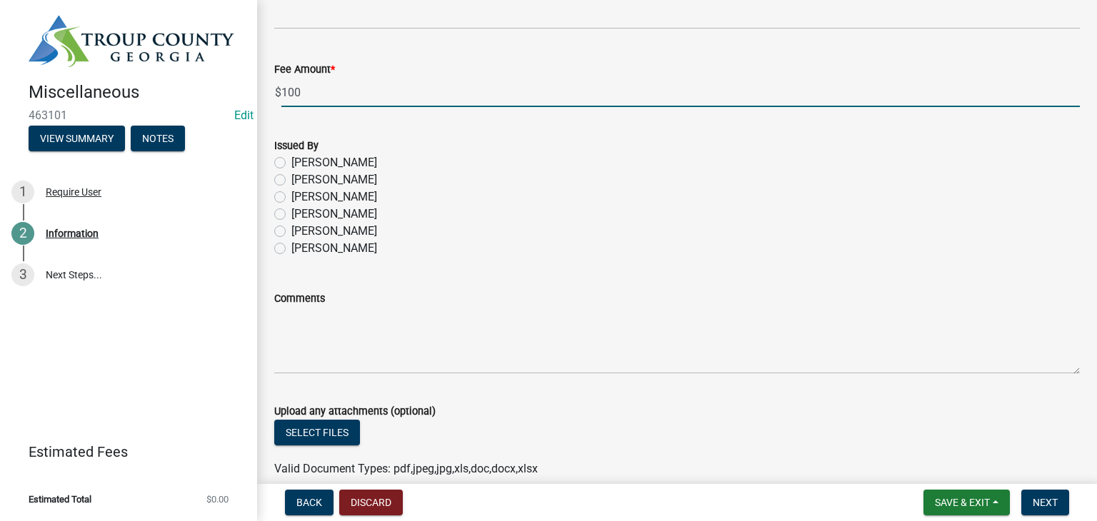
type input "100"
click at [291, 158] on label "[PERSON_NAME]" at bounding box center [334, 162] width 86 height 17
click at [291, 158] on input "[PERSON_NAME]" at bounding box center [295, 158] width 9 height 9
radio input "true"
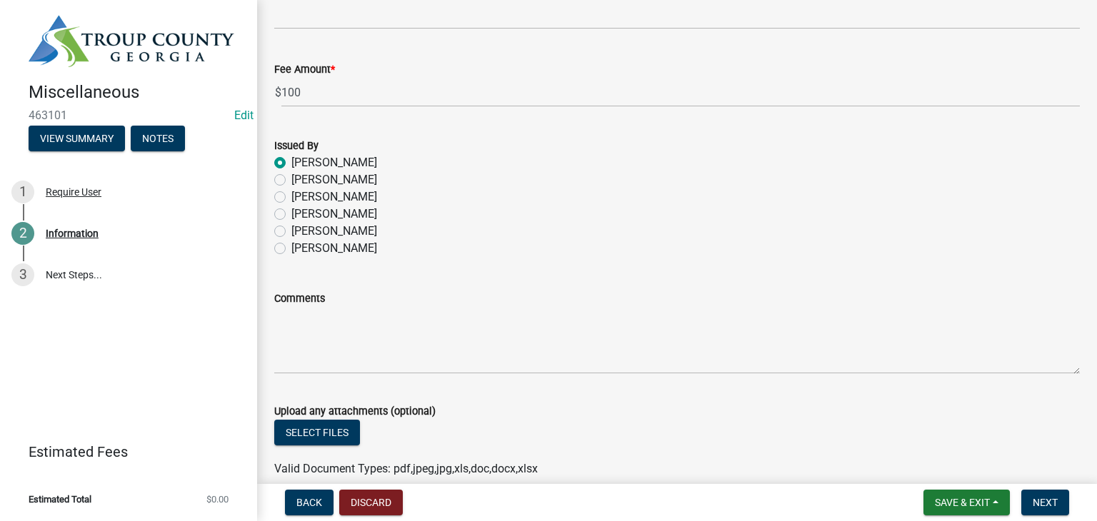
drag, startPoint x: 278, startPoint y: 161, endPoint x: 289, endPoint y: 168, distance: 12.5
click at [291, 161] on label "[PERSON_NAME]" at bounding box center [334, 162] width 86 height 17
click at [291, 161] on input "[PERSON_NAME]" at bounding box center [295, 158] width 9 height 9
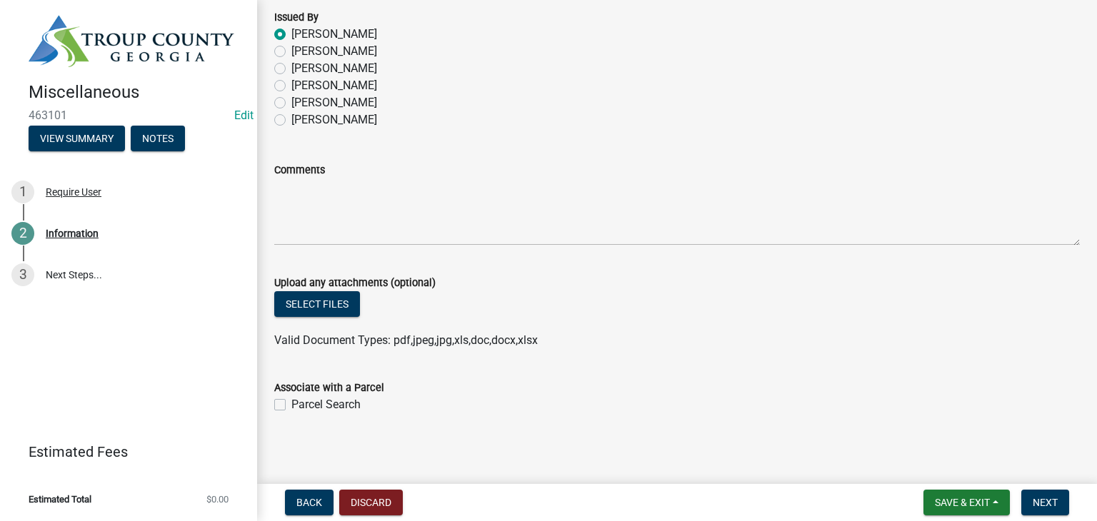
scroll to position [918, 0]
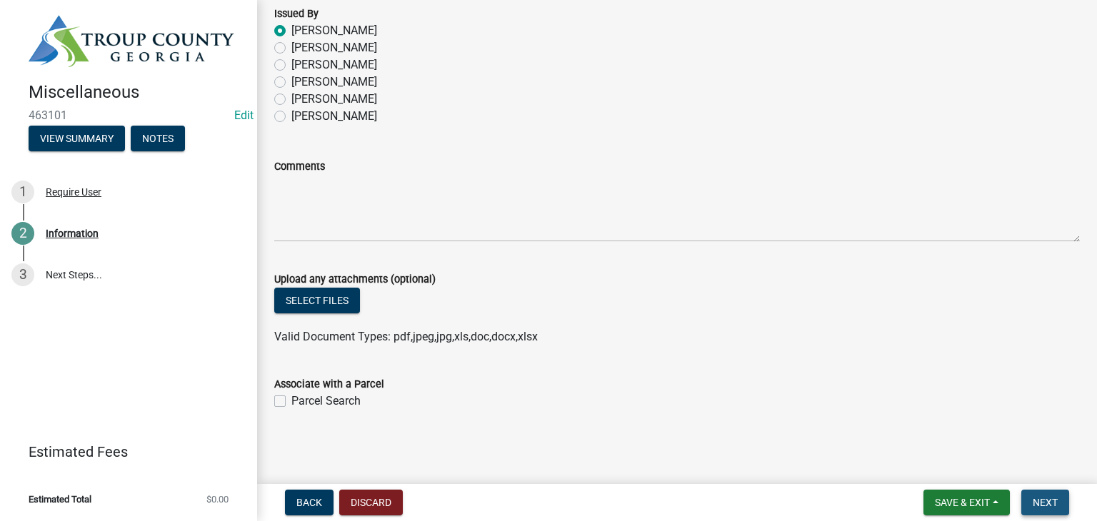
click at [1040, 503] on span "Next" at bounding box center [1045, 502] width 25 height 11
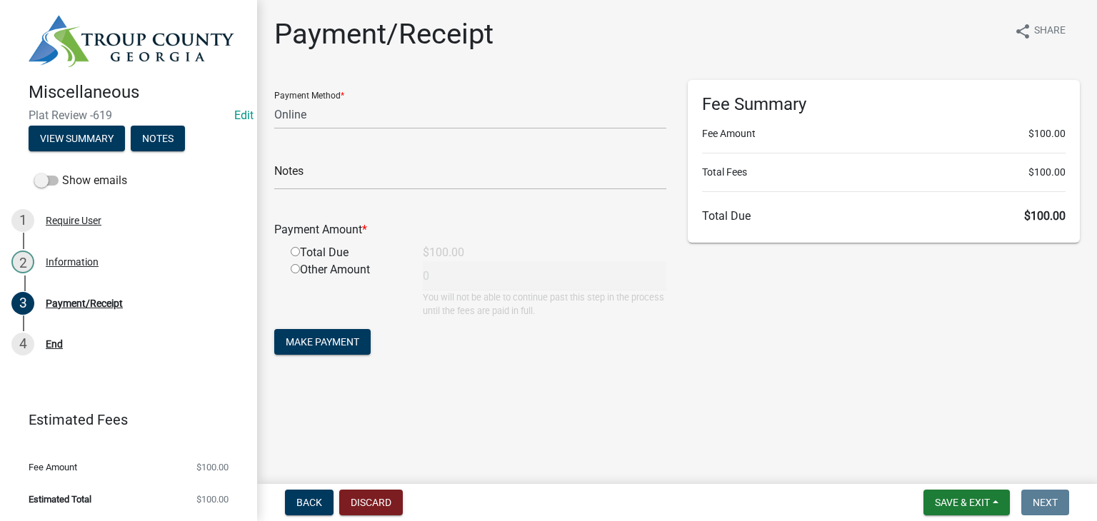
click at [354, 129] on form "Payment Method * Credit Card POS Check Cash Online Notes Payment Amount * Total…" at bounding box center [470, 219] width 392 height 279
click at [339, 111] on select "Credit Card POS Check Cash Online" at bounding box center [470, 114] width 392 height 29
select select "1: 0"
click at [274, 100] on select "Credit Card POS Check Cash Online" at bounding box center [470, 114] width 392 height 29
click at [341, 179] on input "text" at bounding box center [470, 175] width 392 height 29
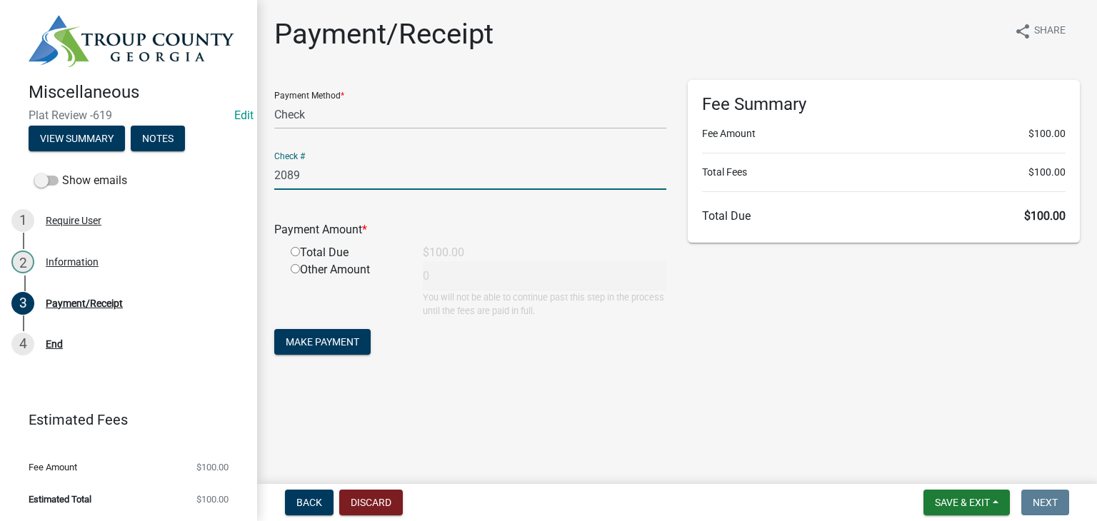
type input "2089"
click at [291, 246] on div "Total Due" at bounding box center [346, 252] width 132 height 17
click at [293, 254] on input "radio" at bounding box center [295, 251] width 9 height 9
radio input "true"
type input "100"
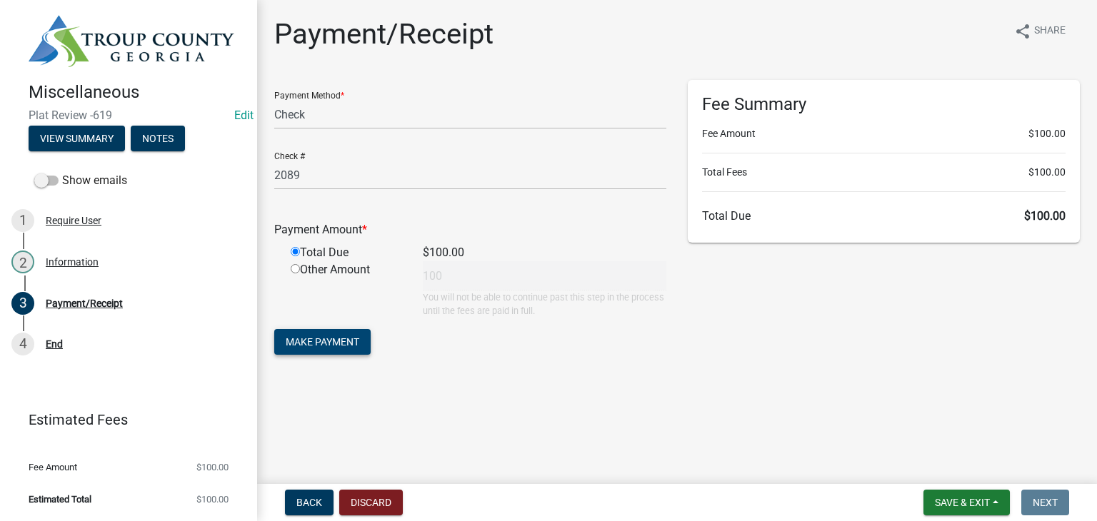
click at [349, 341] on span "Make Payment" at bounding box center [323, 341] width 74 height 11
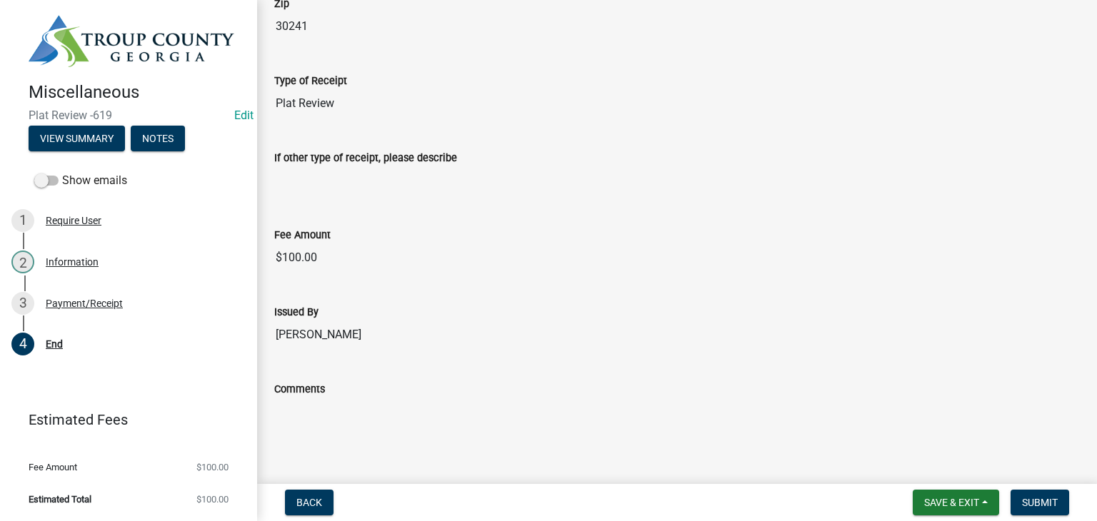
scroll to position [736, 0]
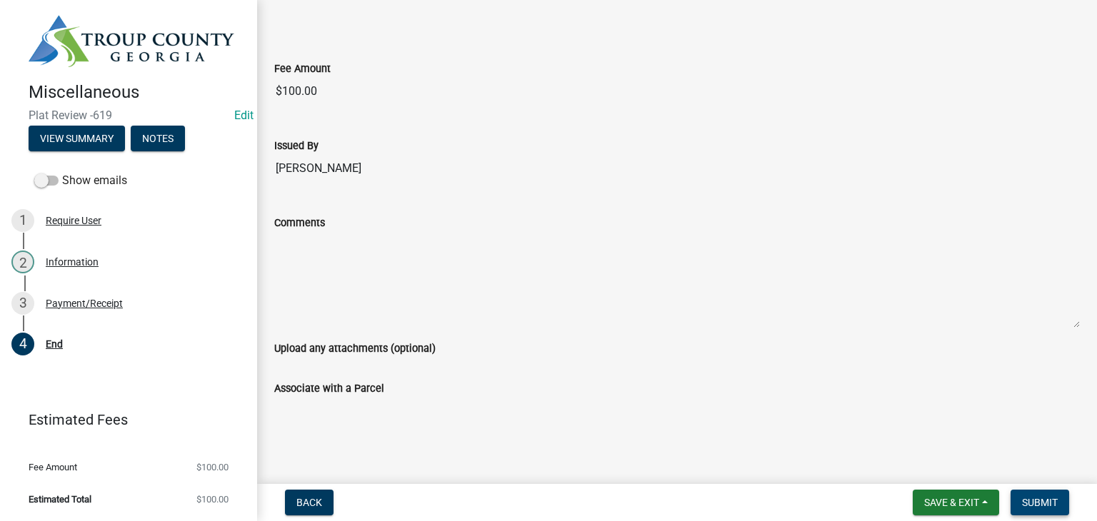
click at [1029, 492] on button "Submit" at bounding box center [1040, 503] width 59 height 26
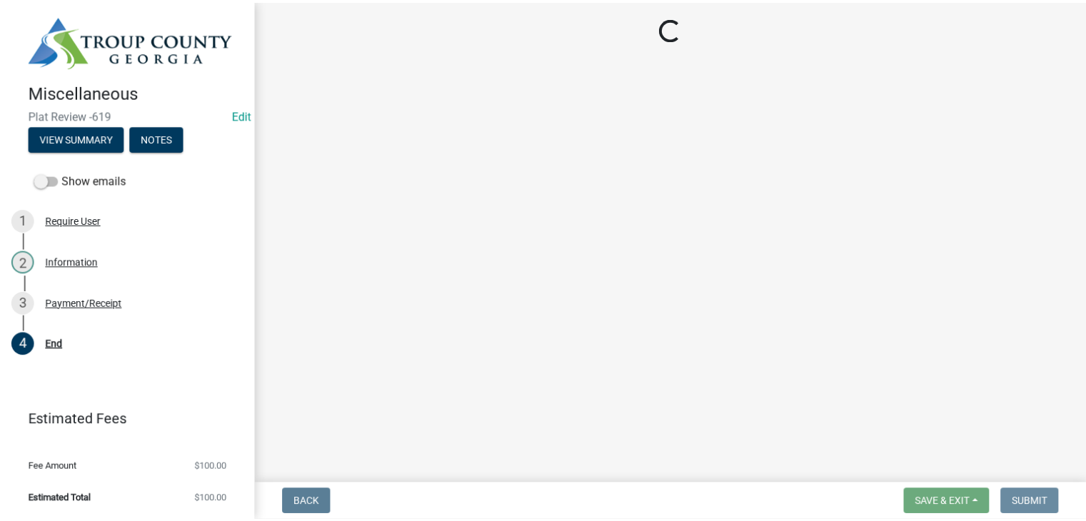
scroll to position [0, 0]
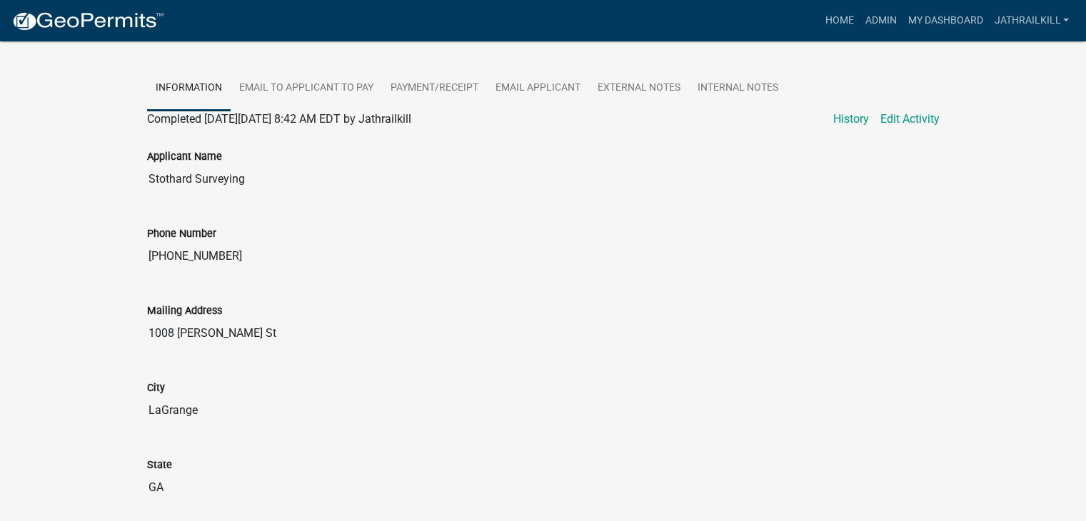
scroll to position [357, 0]
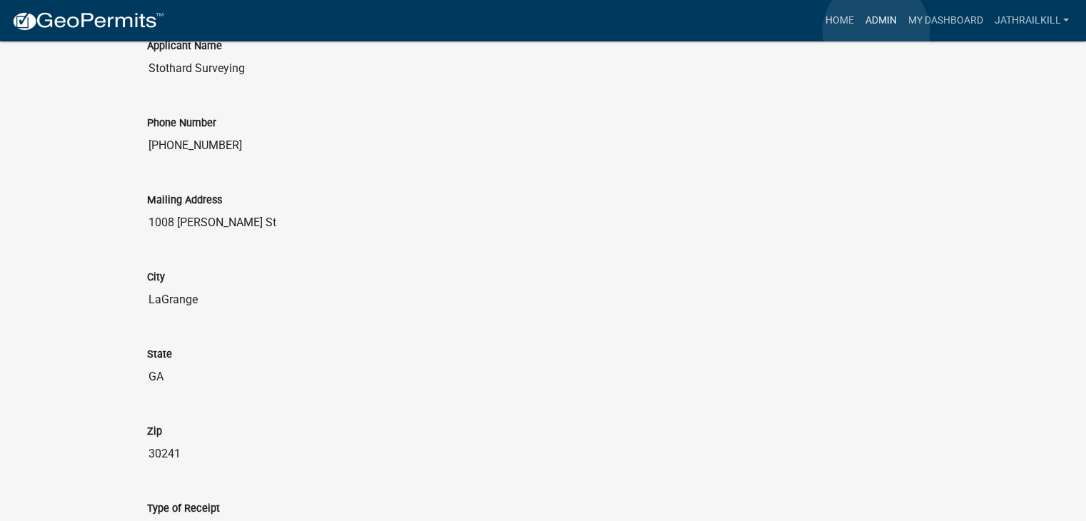
click at [877, 31] on link "Admin" at bounding box center [880, 20] width 43 height 27
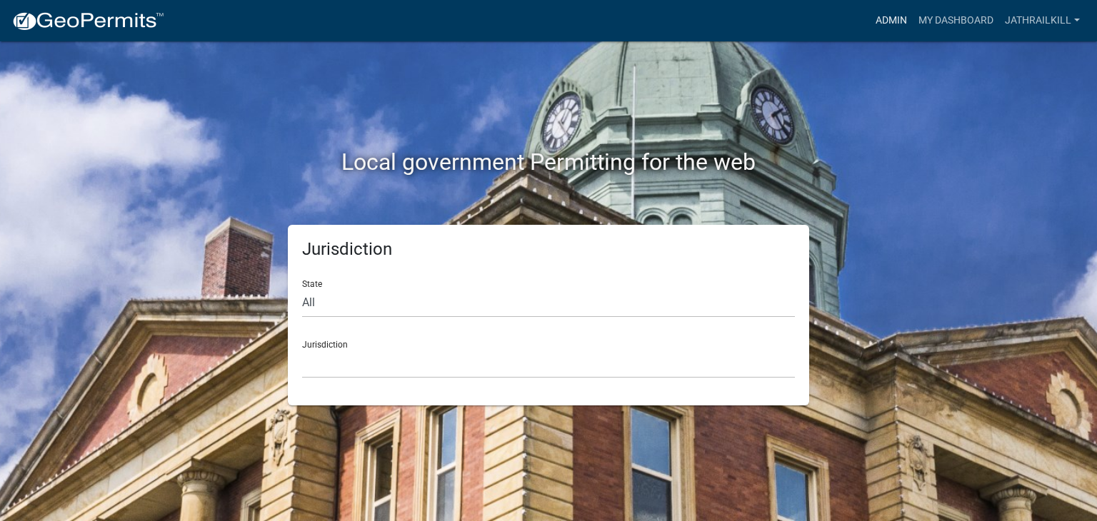
click at [874, 32] on link "Admin" at bounding box center [891, 20] width 43 height 27
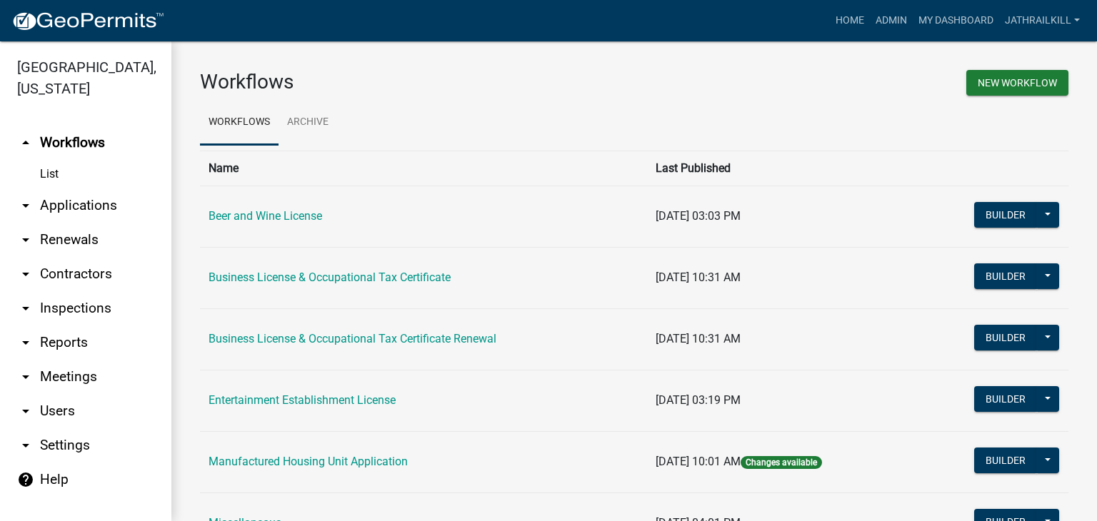
click at [47, 191] on link "arrow_drop_down Applications" at bounding box center [85, 206] width 171 height 34
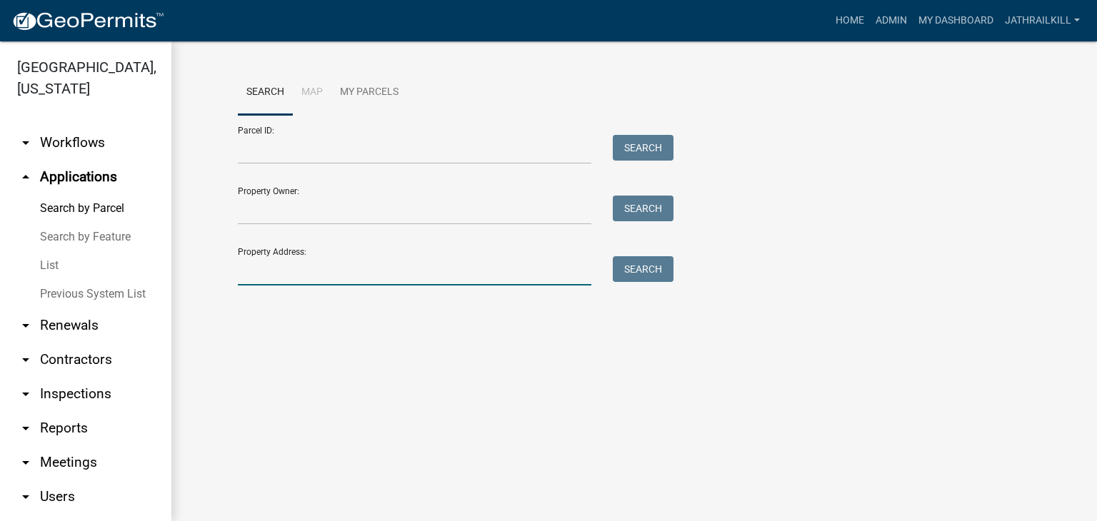
drag, startPoint x: 281, startPoint y: 278, endPoint x: 281, endPoint y: 261, distance: 17.1
click at [281, 277] on input "Property Address:" at bounding box center [415, 270] width 354 height 29
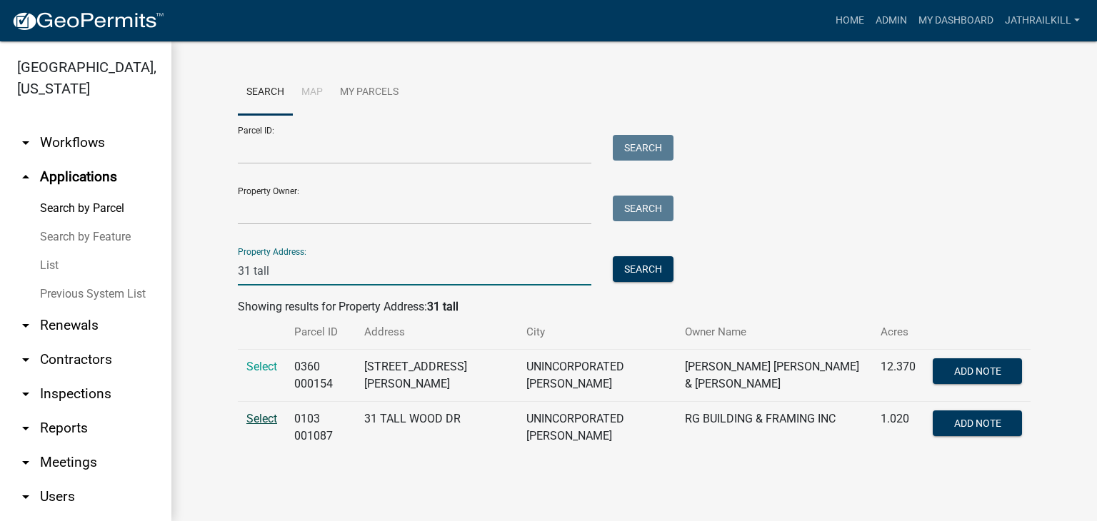
type input "31 tall"
click at [266, 421] on span "Select" at bounding box center [261, 419] width 31 height 14
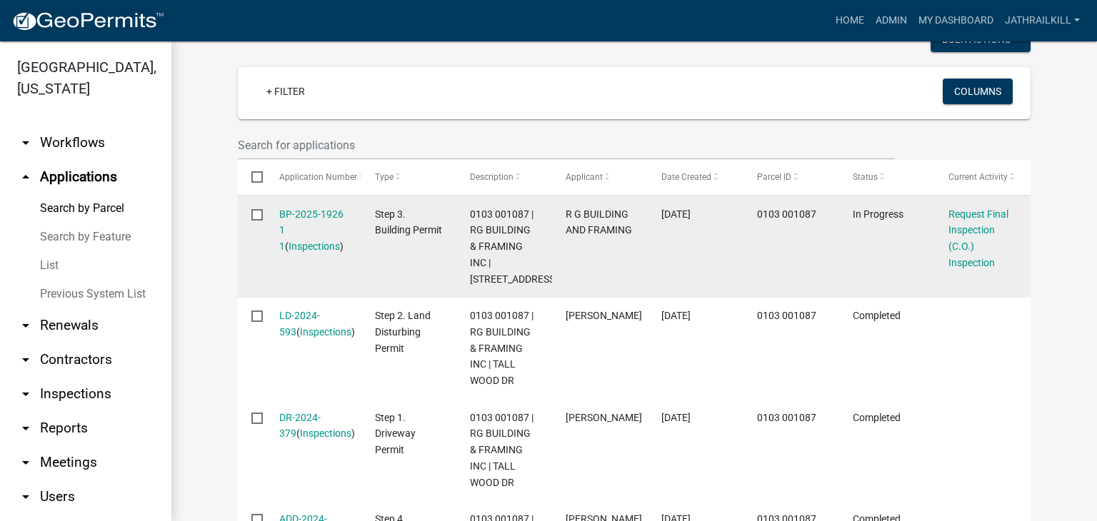
scroll to position [357, 0]
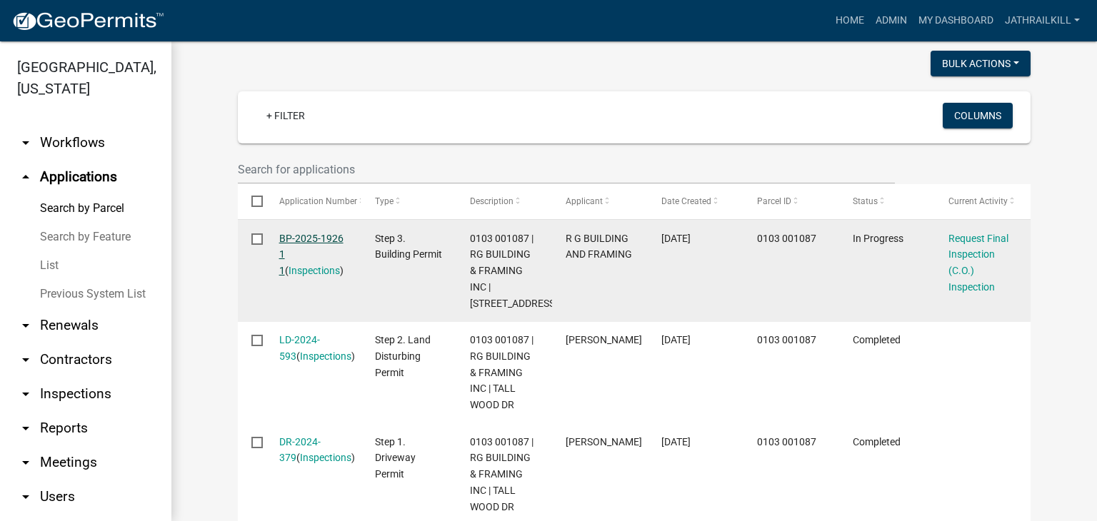
click at [302, 243] on link "BP-2025-1926 1 1" at bounding box center [311, 255] width 64 height 44
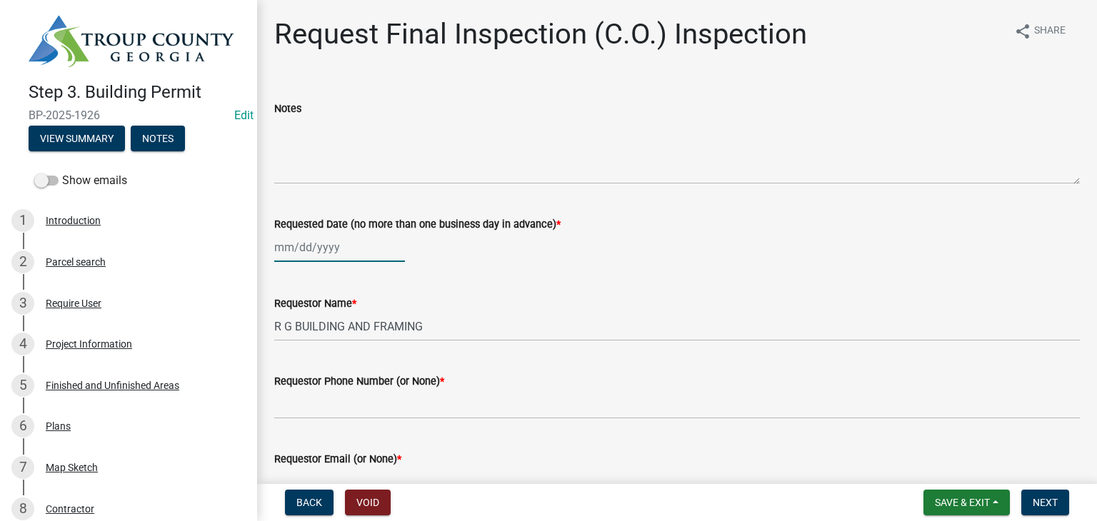
click at [321, 256] on div at bounding box center [339, 247] width 131 height 29
select select "8"
select select "2025"
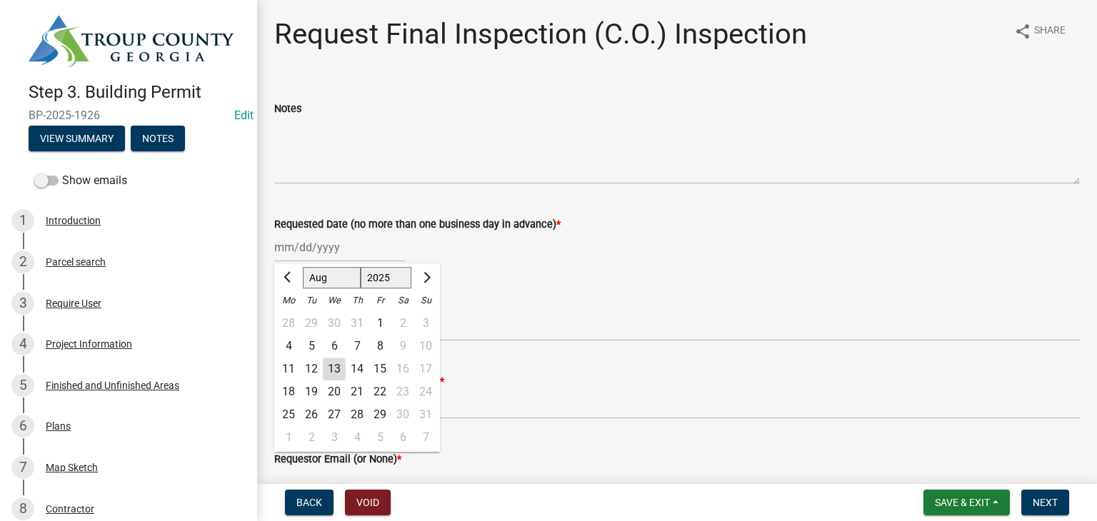
click at [334, 378] on div "13" at bounding box center [334, 369] width 23 height 23
type input "08/13/2025"
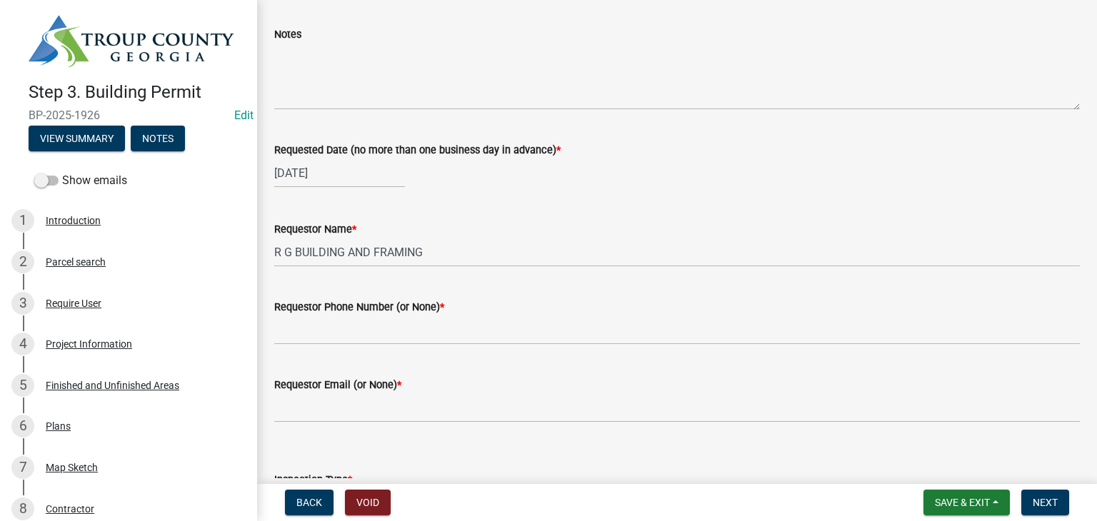
scroll to position [143, 0]
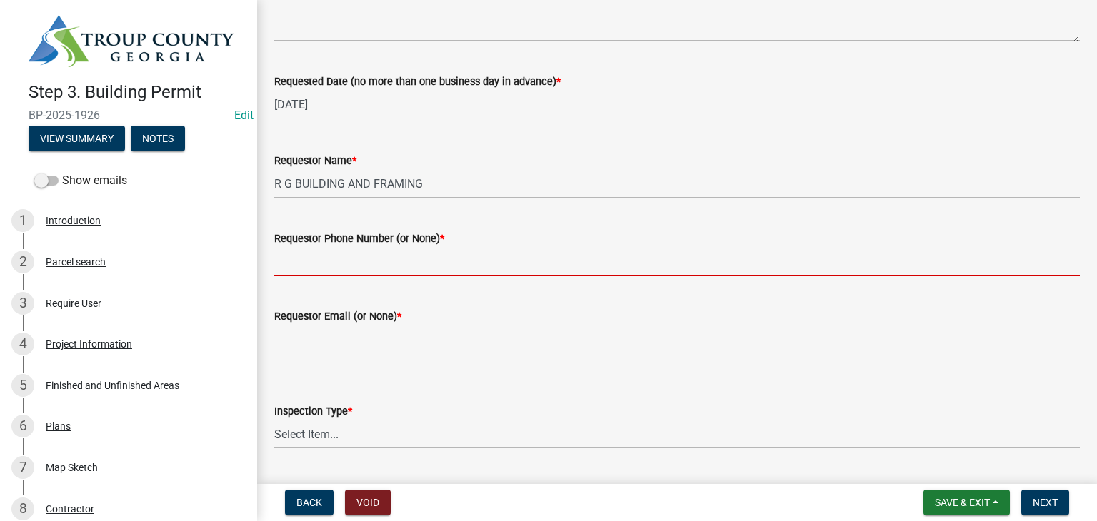
click at [354, 263] on input "Requestor Phone Number (or None) *" at bounding box center [677, 261] width 806 height 29
type input "7"
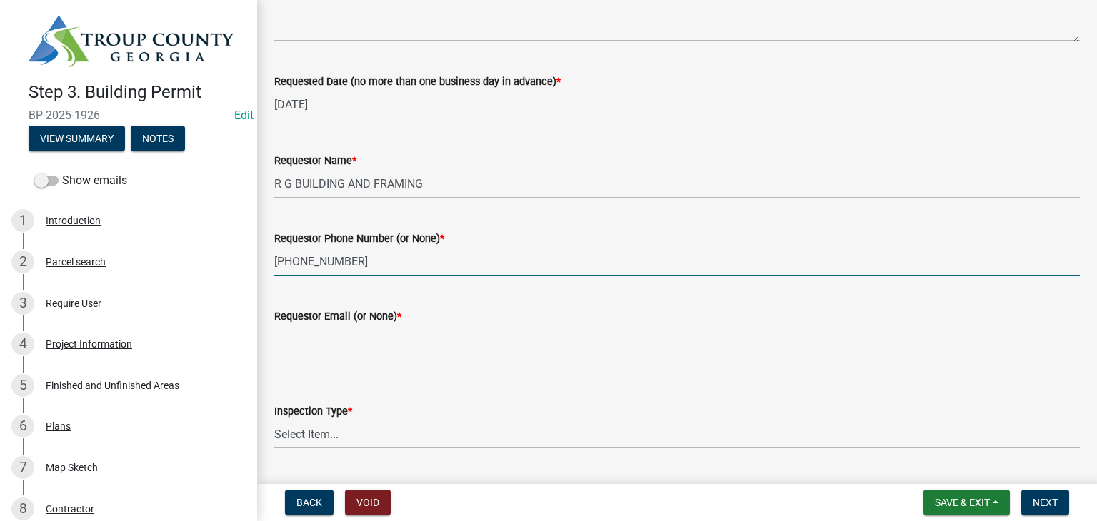
type input "404-427-9108"
click at [284, 355] on wm-data-entity-input "Requestor Email (or None) *" at bounding box center [677, 327] width 806 height 78
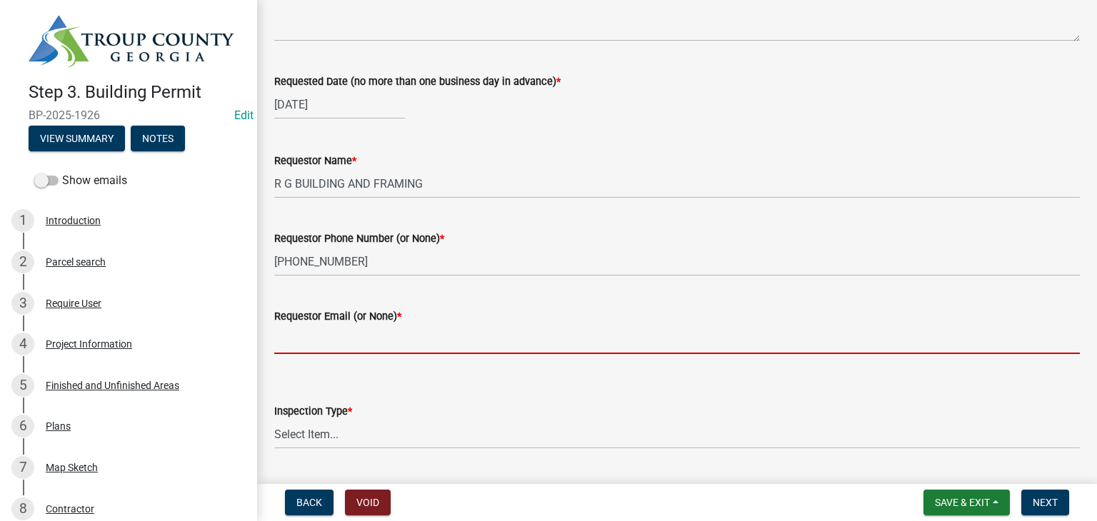
click at [303, 346] on input "Requestor Email (or None) *" at bounding box center [677, 339] width 806 height 29
type input "None"
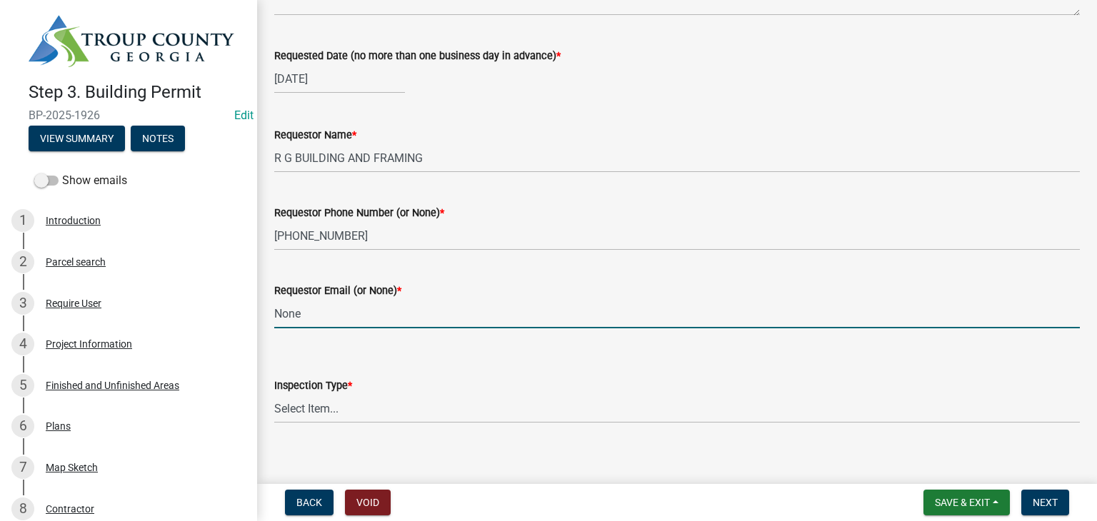
scroll to position [182, 0]
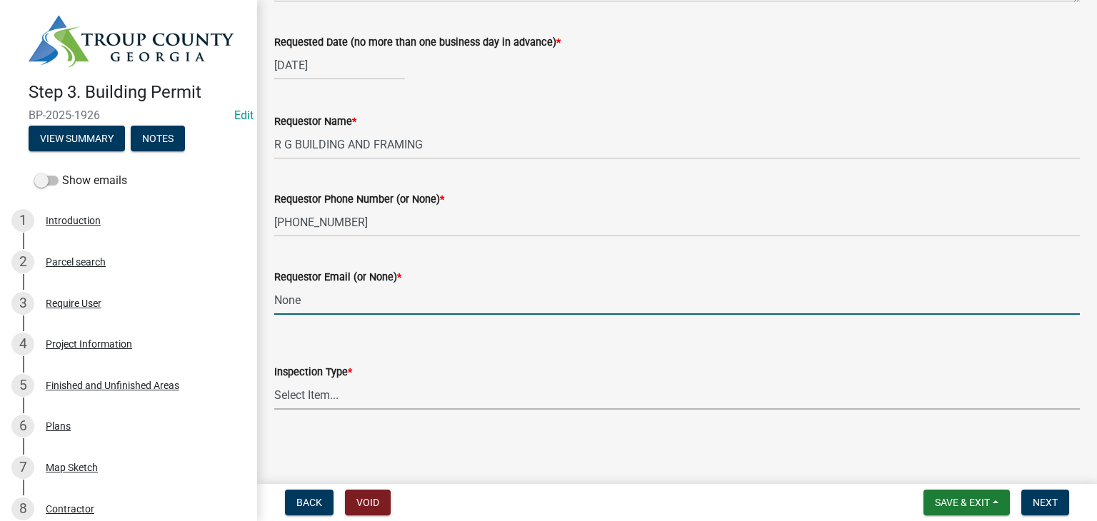
click at [349, 392] on select "Select Item... Final Inspection (C.O.)" at bounding box center [677, 395] width 806 height 29
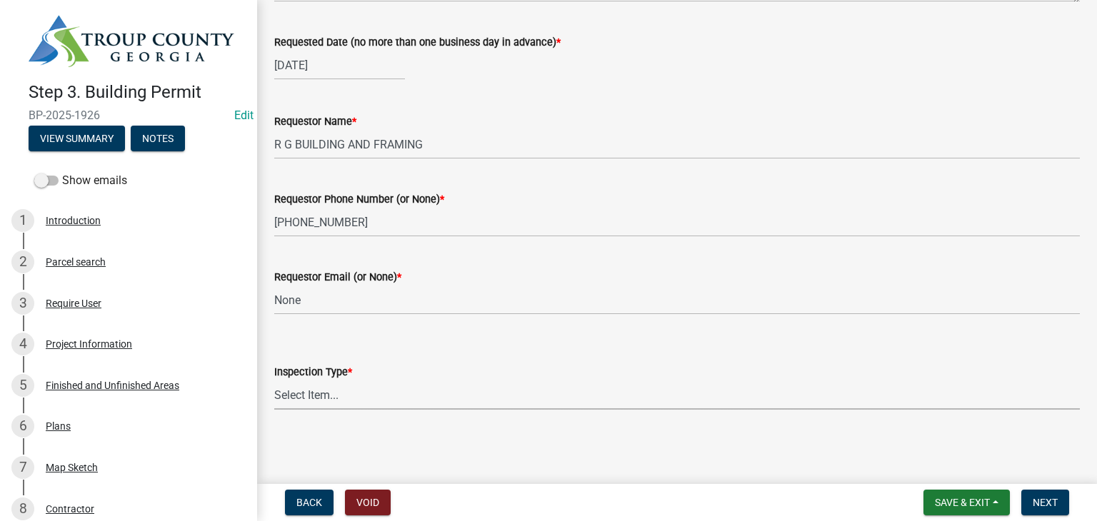
click at [355, 403] on select "Select Item... Final Inspection (C.O.)" at bounding box center [677, 395] width 806 height 29
click at [274, 381] on select "Select Item... Final Inspection (C.O.)" at bounding box center [677, 395] width 806 height 29
select select "6c928486-1faa-4d04-9598-905eebfdff84"
click at [1049, 504] on span "Next" at bounding box center [1045, 502] width 25 height 11
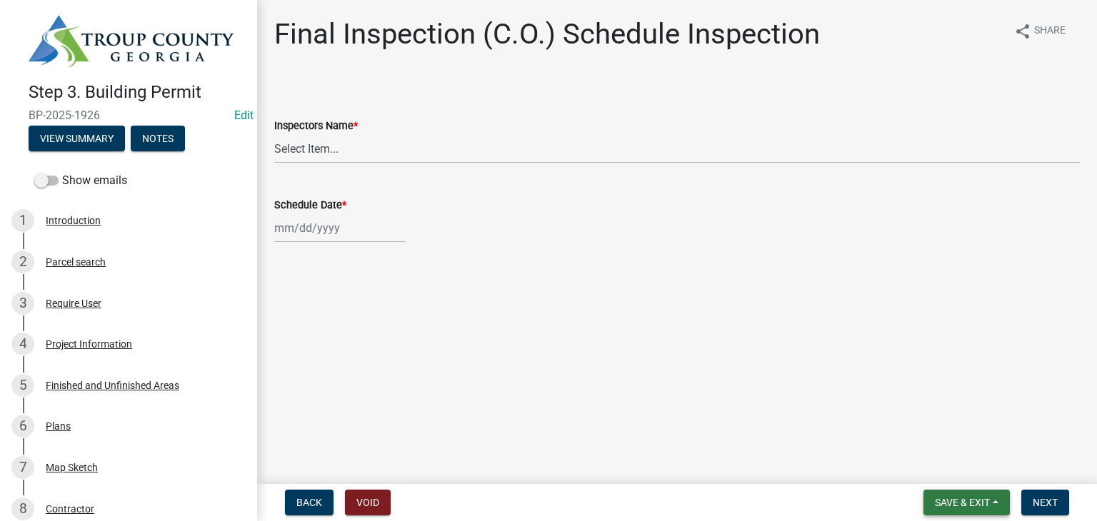
click at [954, 504] on span "Save & Exit" at bounding box center [962, 502] width 55 height 11
click at [963, 465] on button "Save & Exit" at bounding box center [953, 466] width 114 height 34
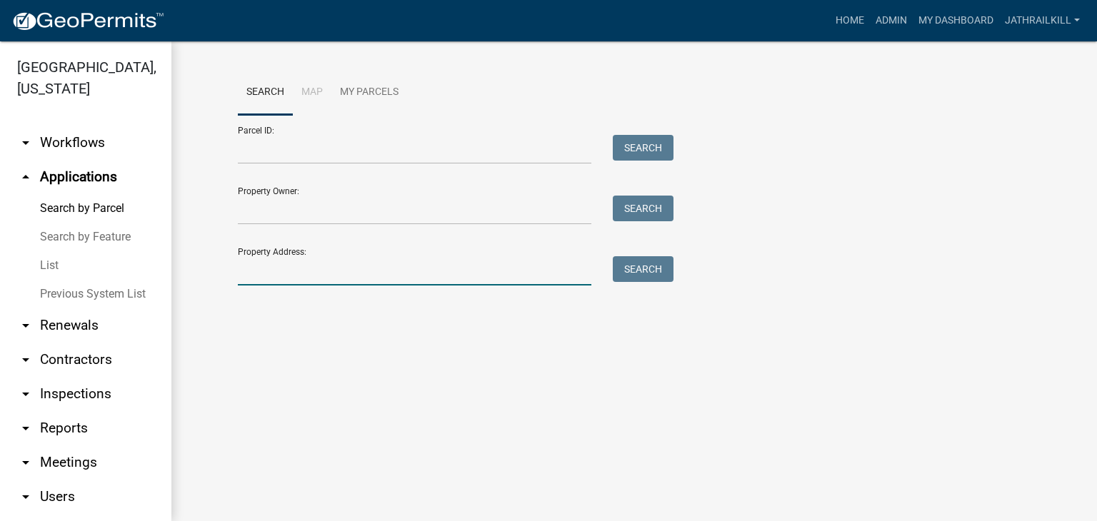
click at [374, 258] on input "Property Address:" at bounding box center [415, 270] width 354 height 29
type input "5039 hammet"
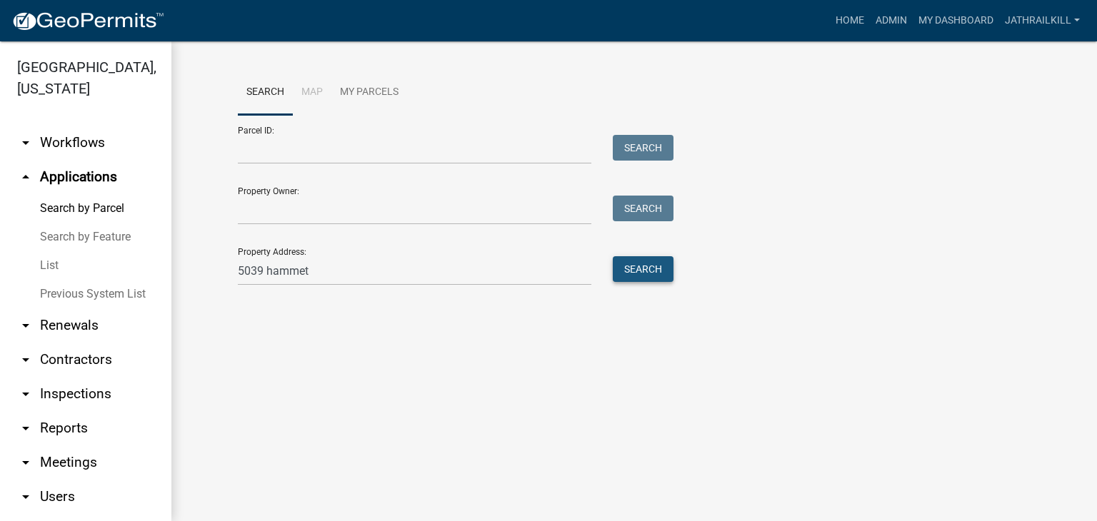
click at [616, 268] on button "Search" at bounding box center [643, 269] width 61 height 26
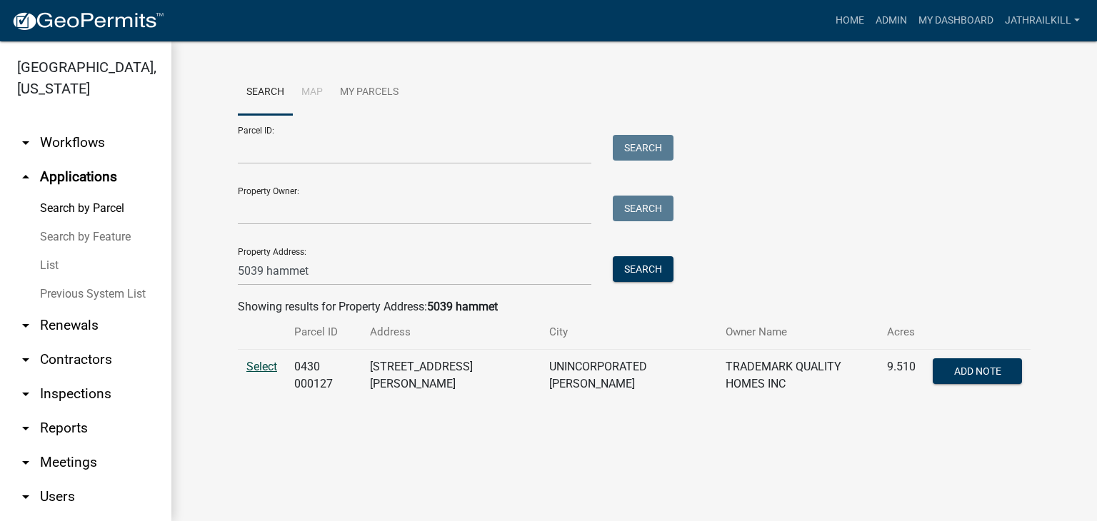
click at [269, 361] on span "Select" at bounding box center [261, 367] width 31 height 14
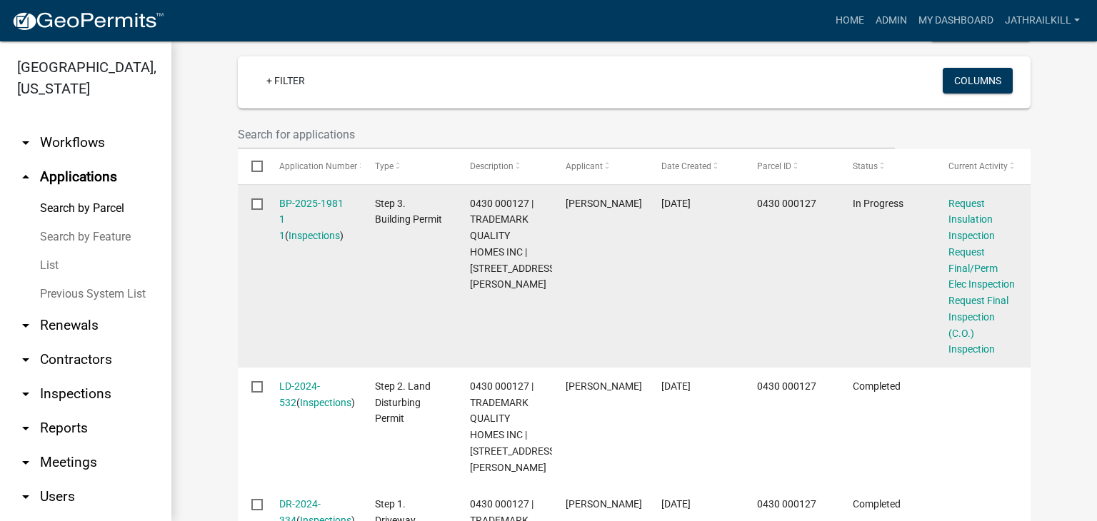
scroll to position [357, 0]
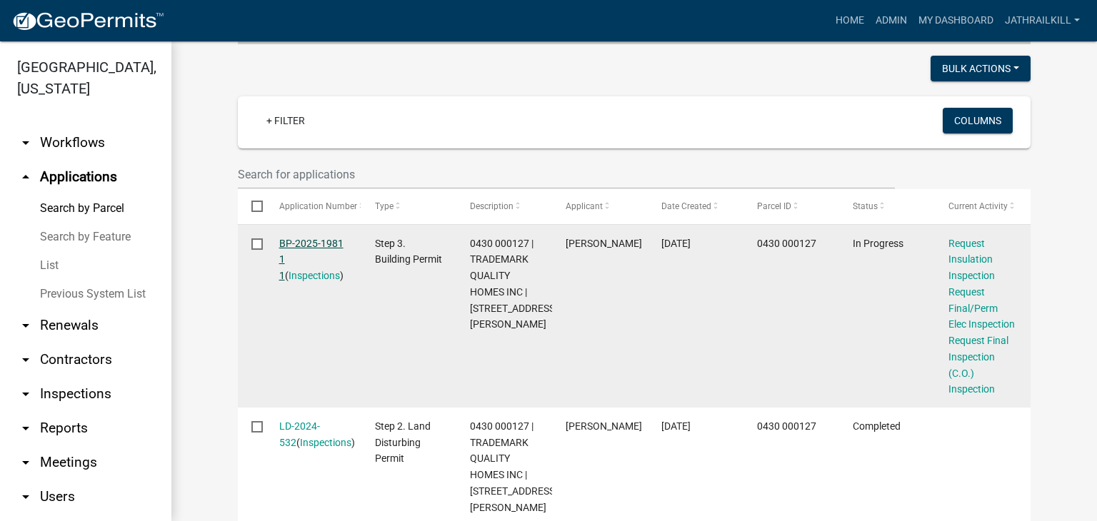
click at [318, 239] on link "BP-2025-1981 1 1" at bounding box center [311, 260] width 64 height 44
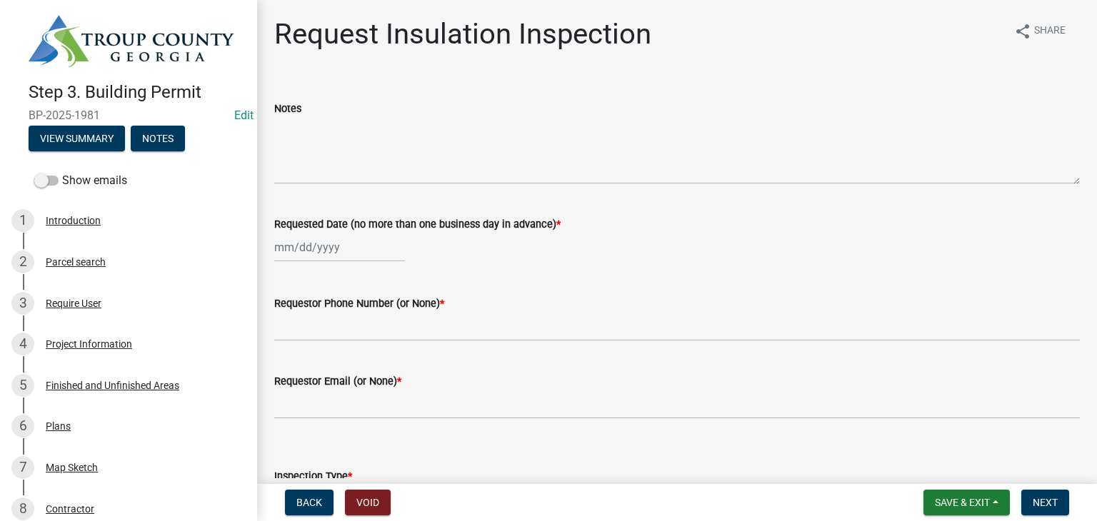
click at [306, 258] on div at bounding box center [339, 247] width 131 height 29
select select "8"
select select "2025"
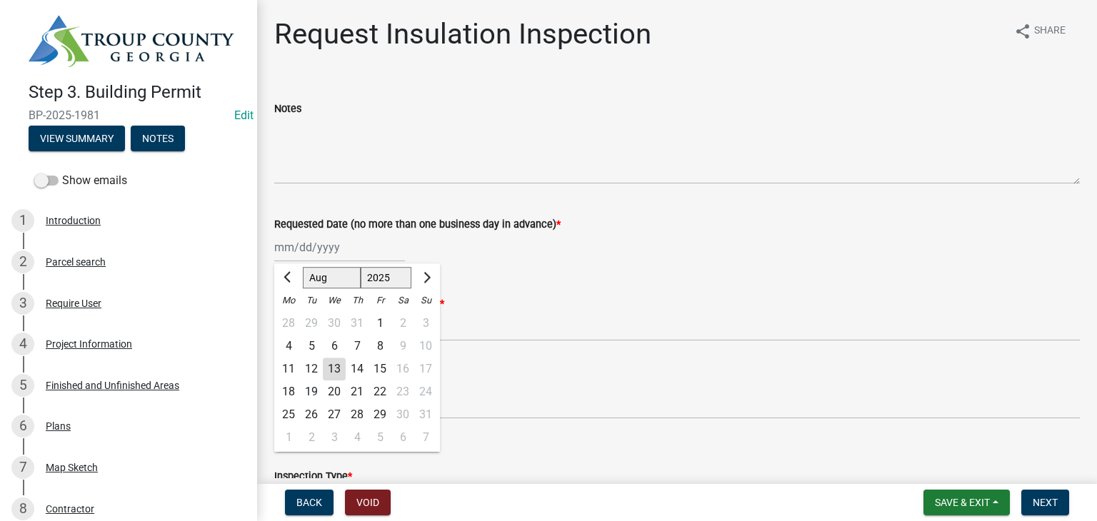
click at [333, 369] on div "13" at bounding box center [334, 369] width 23 height 23
type input "08/13/2025"
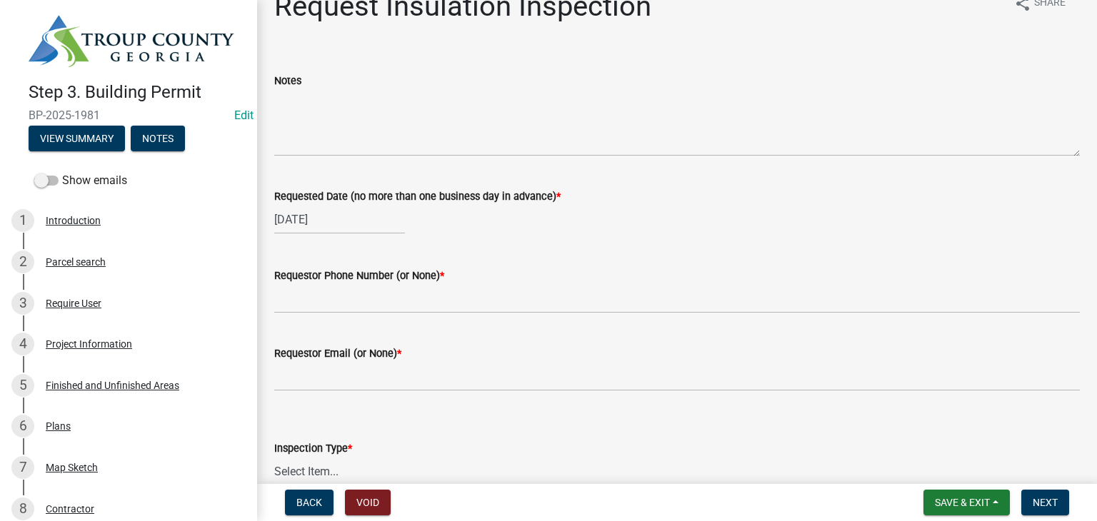
scroll to position [71, 0]
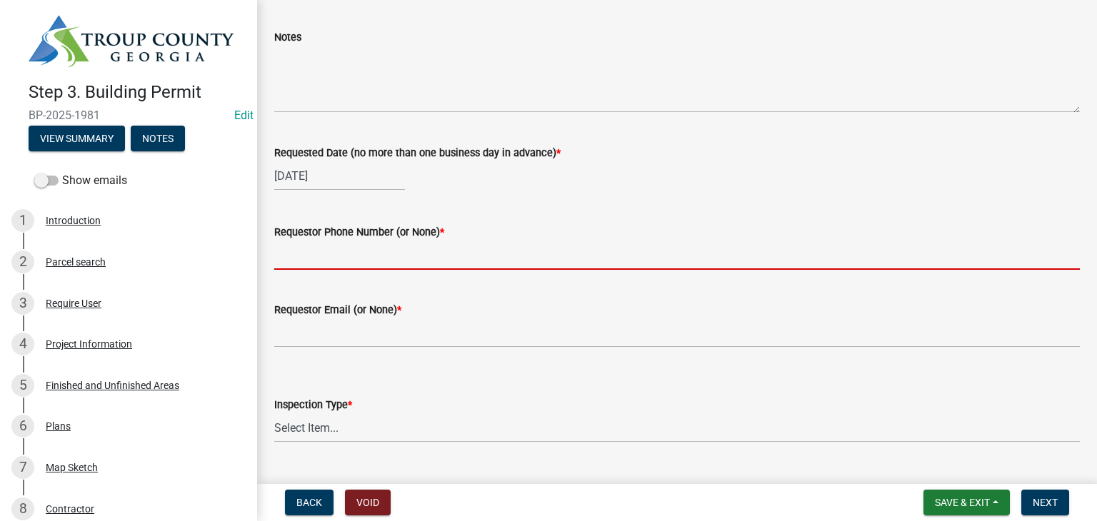
click at [359, 266] on input "Requestor Phone Number (or None) *" at bounding box center [677, 255] width 806 height 29
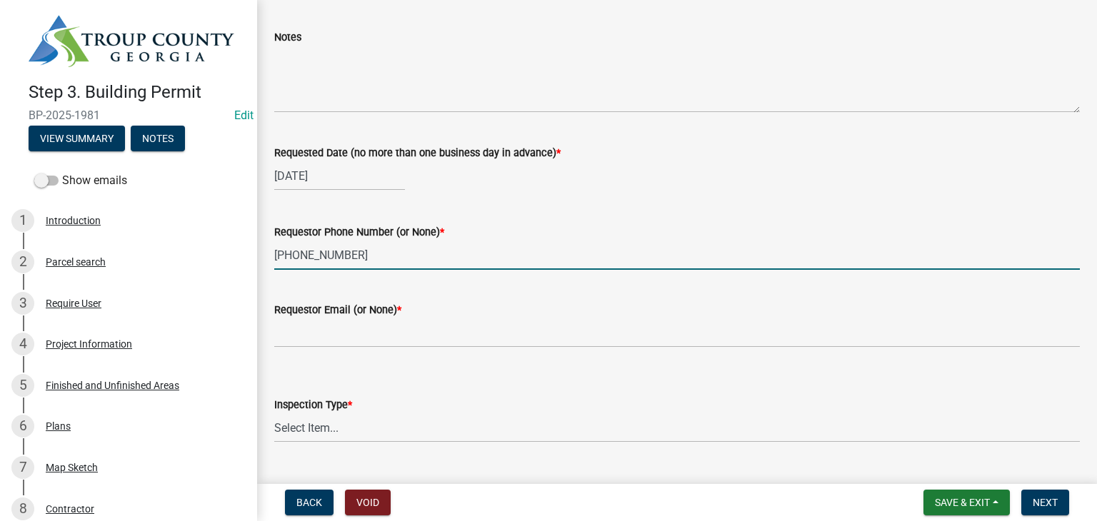
type input "706-881-2857"
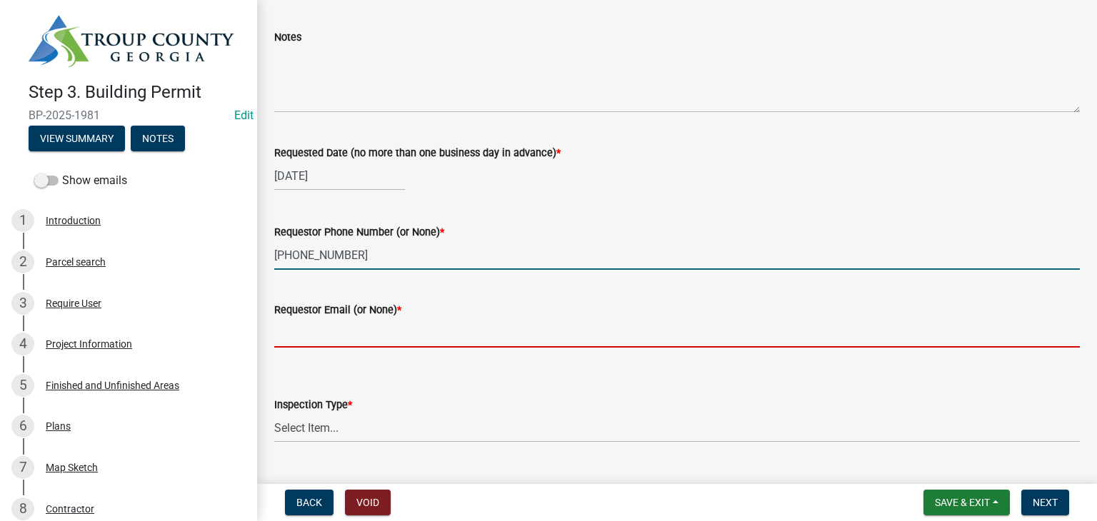
drag, startPoint x: 325, startPoint y: 337, endPoint x: 337, endPoint y: 339, distance: 12.3
click at [325, 337] on input "Requestor Email (or None) *" at bounding box center [677, 333] width 806 height 29
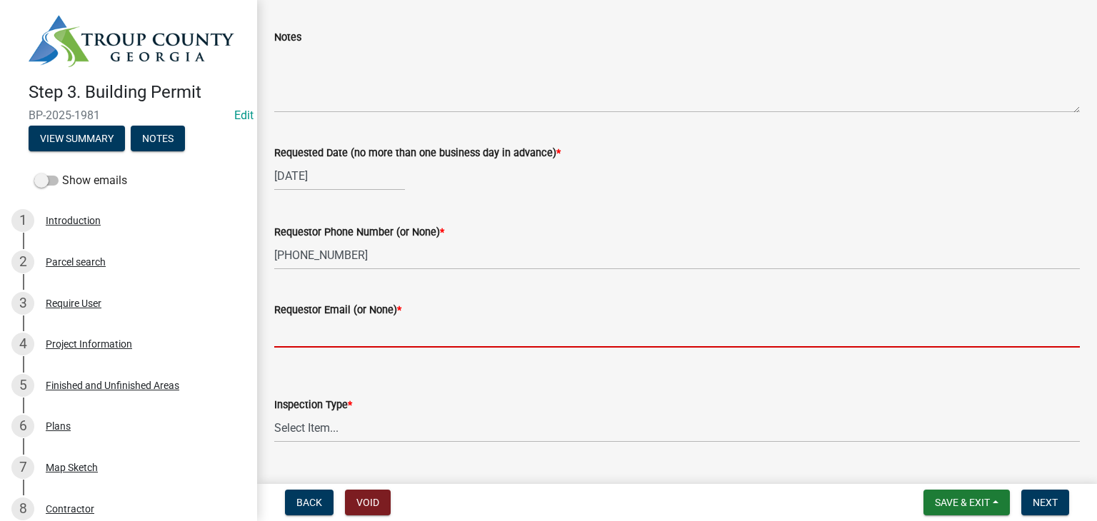
type input "None"
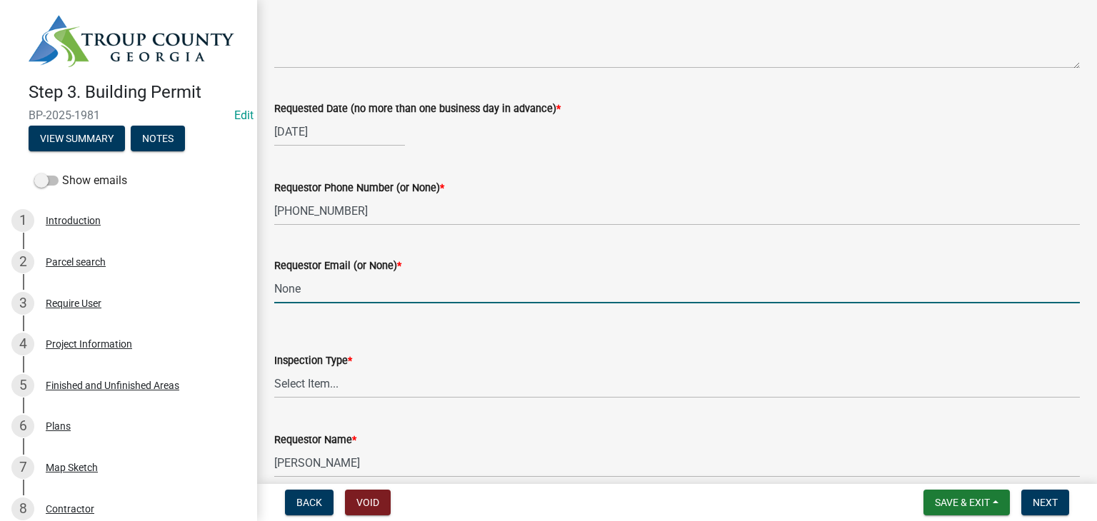
scroll to position [182, 0]
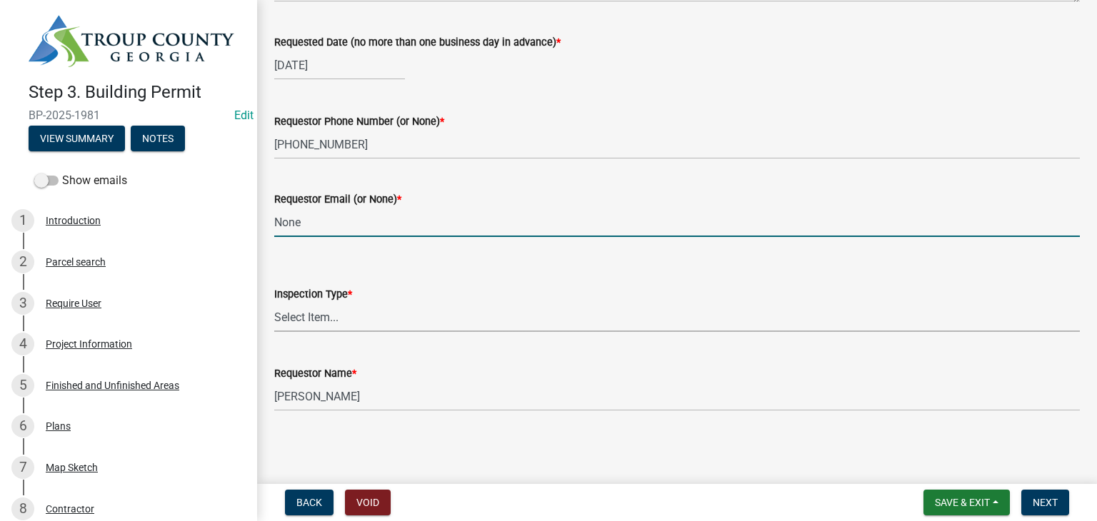
click at [346, 312] on select "Select Item... Insulation" at bounding box center [677, 317] width 806 height 29
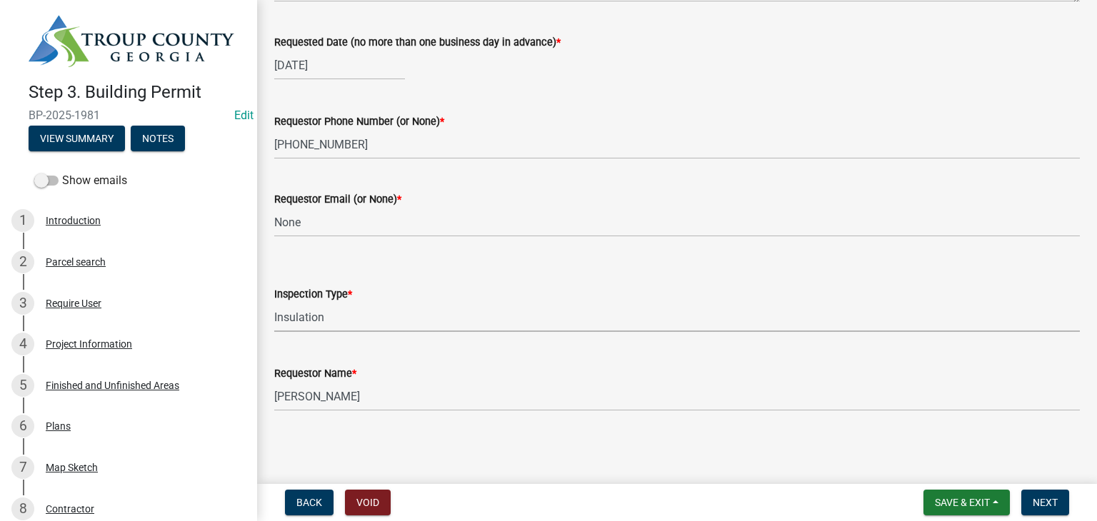
click at [274, 303] on select "Select Item... Insulation" at bounding box center [677, 317] width 806 height 29
select select "2e5302d4-b34e-405d-80e1-2f893e7792f7"
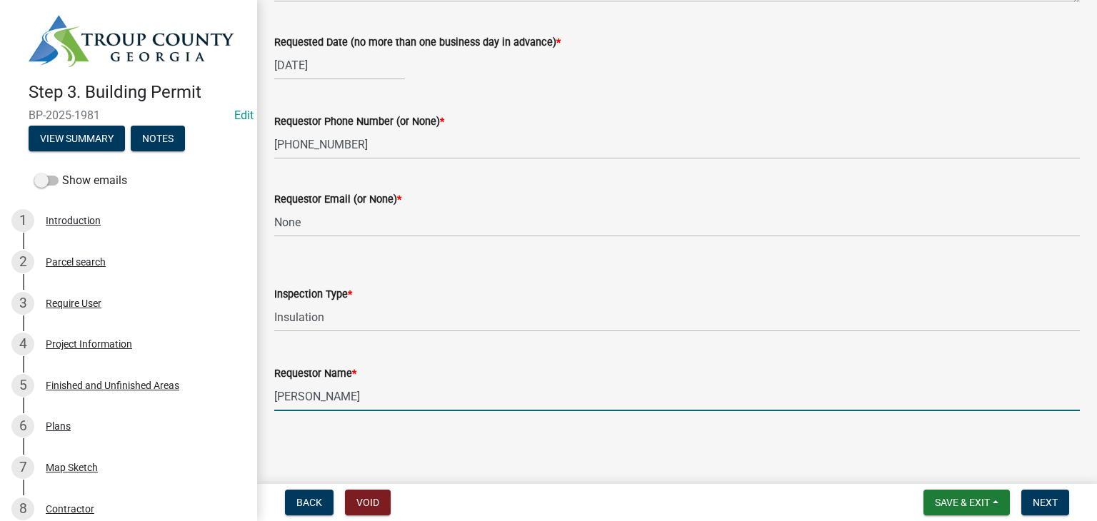
click at [366, 395] on input "[PERSON_NAME]" at bounding box center [677, 396] width 806 height 29
click at [373, 391] on input "[PERSON_NAME]" at bounding box center [677, 396] width 806 height 29
click at [374, 390] on input "[PERSON_NAME]" at bounding box center [677, 396] width 806 height 29
click at [376, 390] on input "[PERSON_NAME]" at bounding box center [677, 396] width 806 height 29
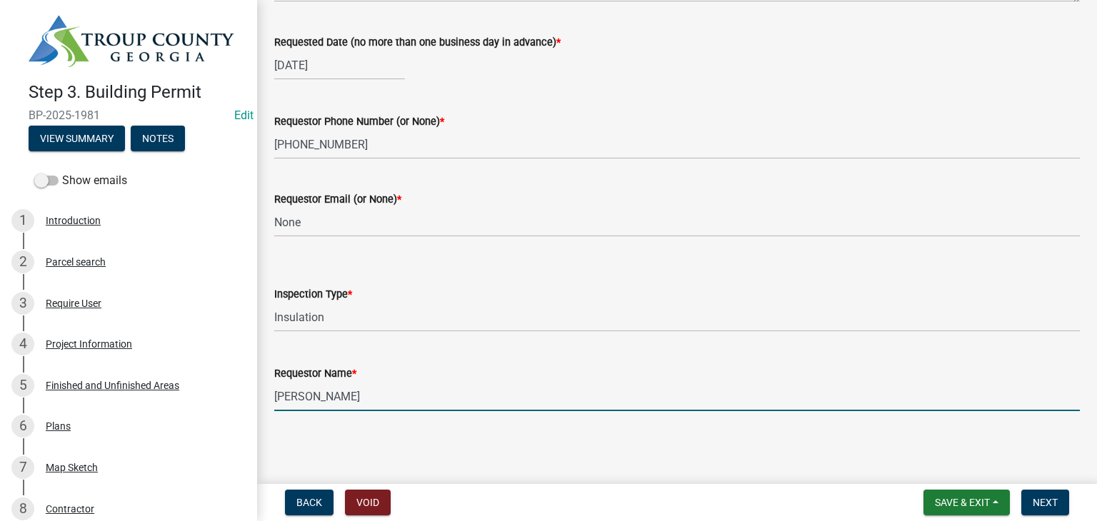
click at [377, 389] on input "[PERSON_NAME]" at bounding box center [677, 396] width 806 height 29
click at [376, 389] on input "[PERSON_NAME]" at bounding box center [677, 396] width 806 height 29
click at [365, 390] on input "[PERSON_NAME]" at bounding box center [677, 396] width 806 height 29
click at [365, 389] on input "[PERSON_NAME]" at bounding box center [677, 396] width 806 height 29
click at [369, 391] on input "[PERSON_NAME]" at bounding box center [677, 396] width 806 height 29
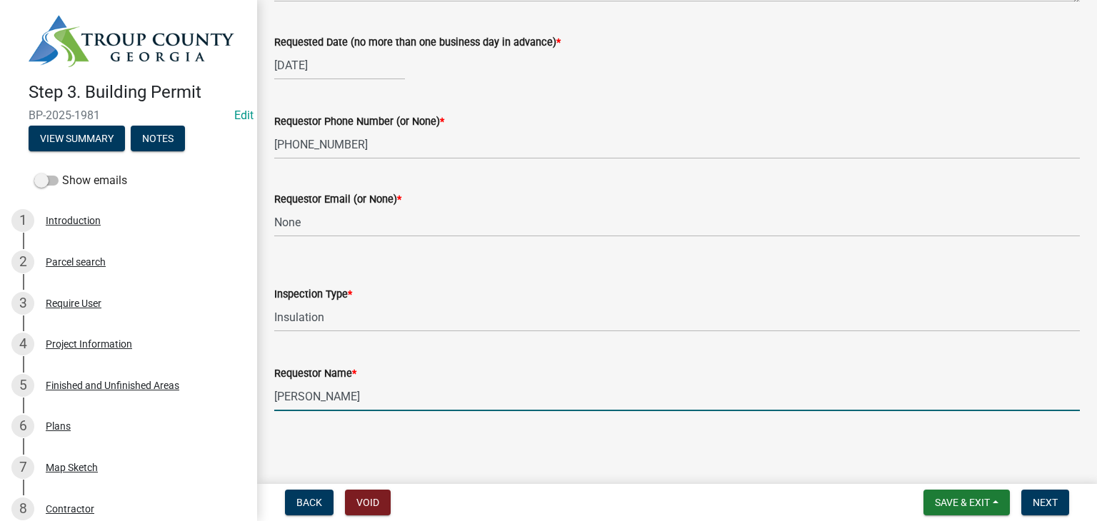
click at [374, 400] on input "[PERSON_NAME]" at bounding box center [677, 396] width 806 height 29
click at [375, 399] on input "[PERSON_NAME]" at bounding box center [677, 396] width 806 height 29
click at [376, 398] on input "[PERSON_NAME]" at bounding box center [677, 396] width 806 height 29
click at [375, 398] on input "[PERSON_NAME]" at bounding box center [677, 396] width 806 height 29
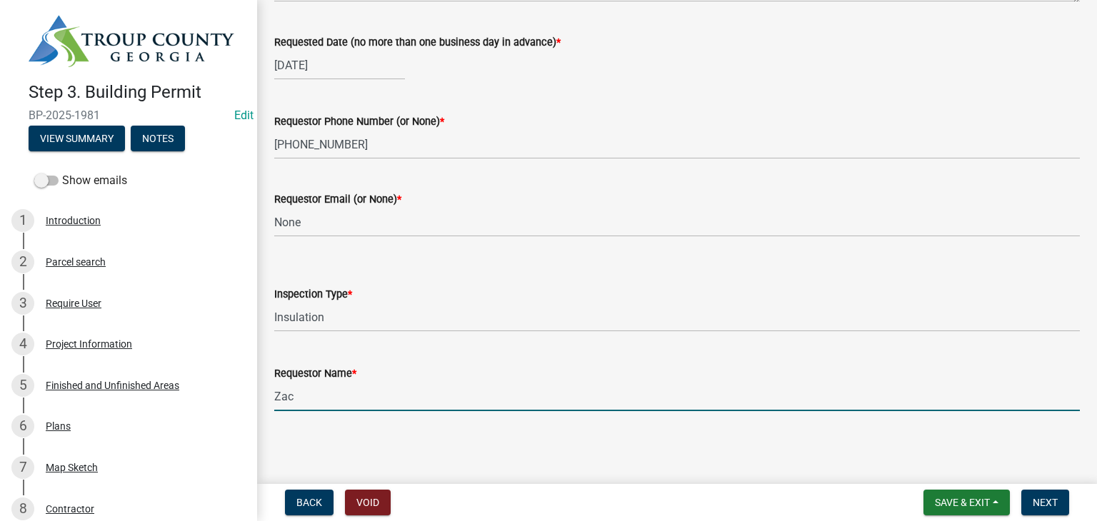
type input "Zach - Trademark"
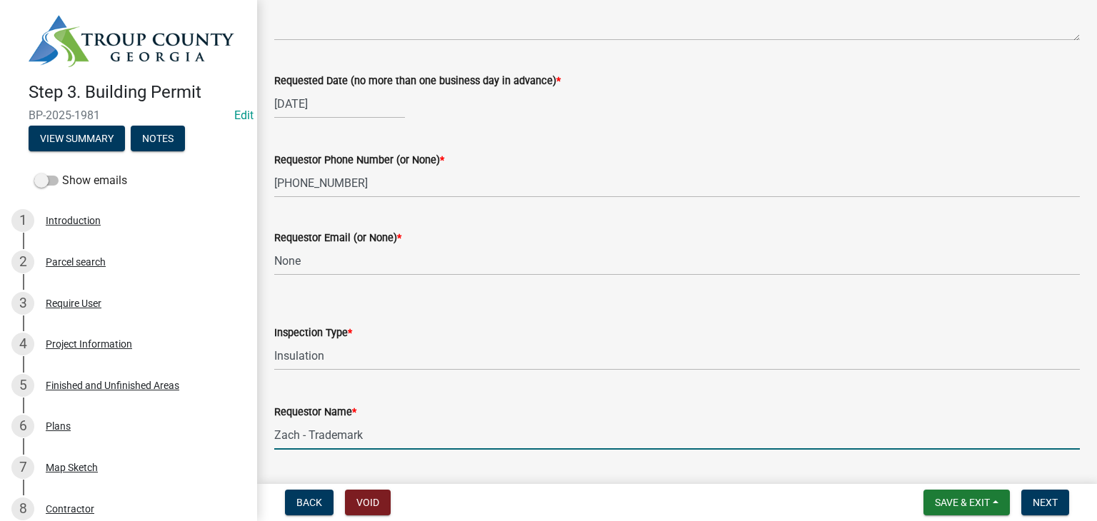
scroll to position [0, 0]
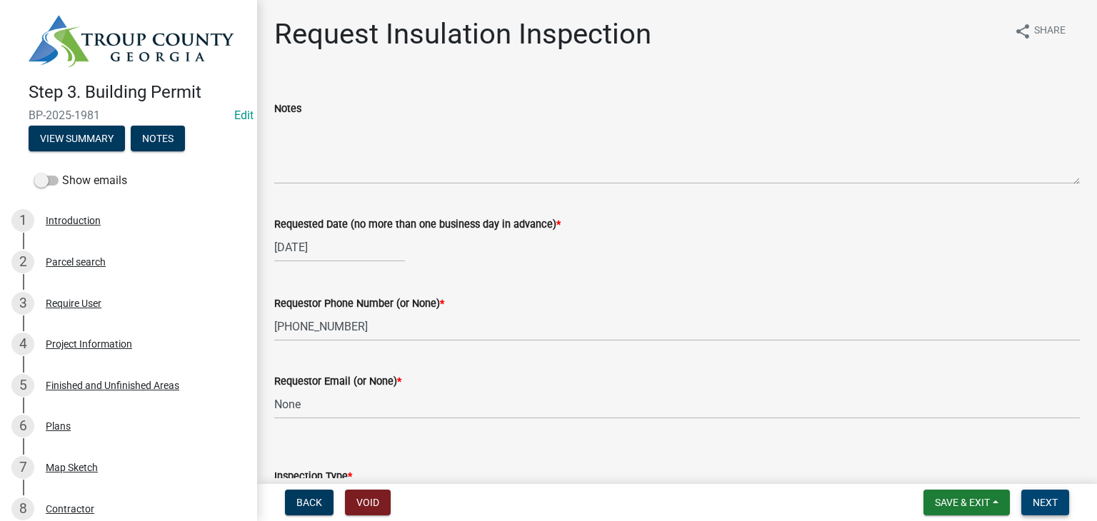
click at [1039, 494] on button "Next" at bounding box center [1045, 503] width 48 height 26
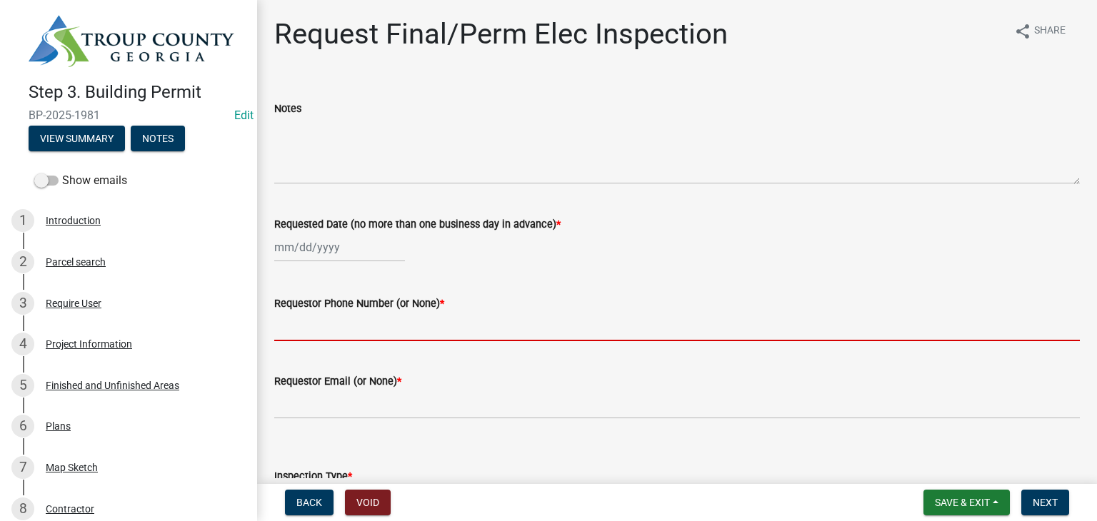
click at [389, 330] on input "Requestor Phone Number (or None) *" at bounding box center [677, 326] width 806 height 29
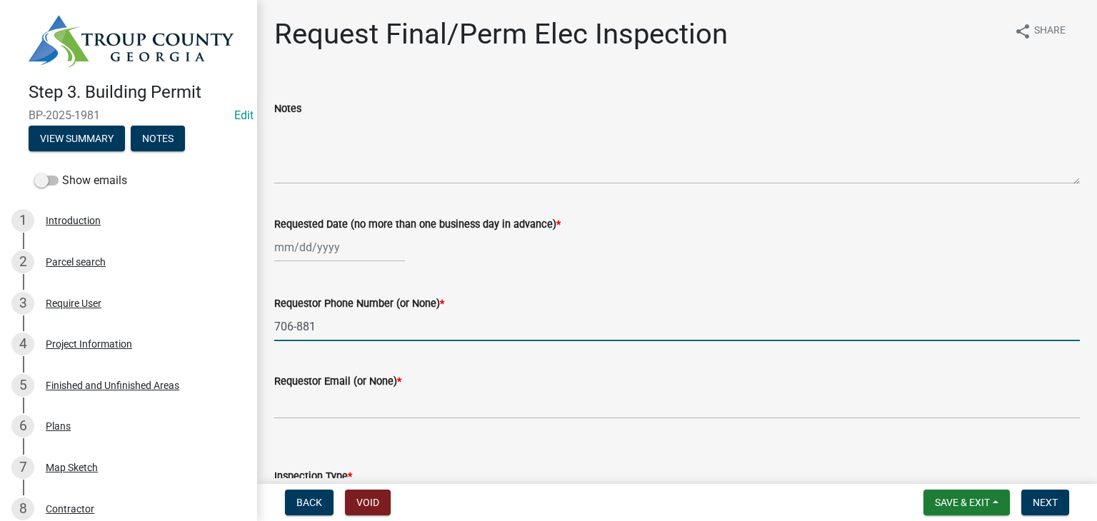
type input "706-881-2857"
click at [340, 267] on wm-data-entity-input "Requested Date (no more than one business day in advance) *" at bounding box center [677, 235] width 806 height 79
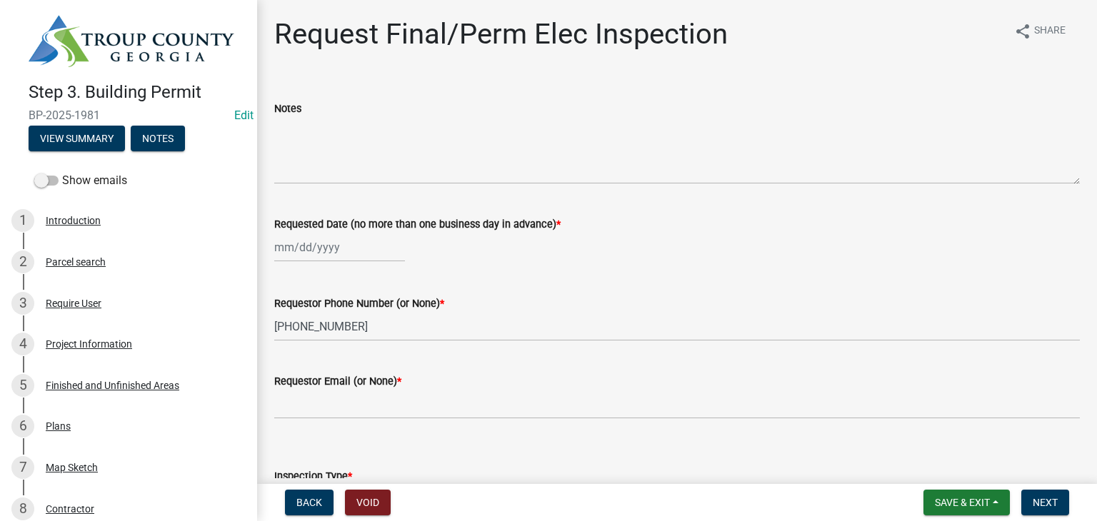
click at [324, 251] on div at bounding box center [339, 247] width 131 height 29
select select "8"
select select "2025"
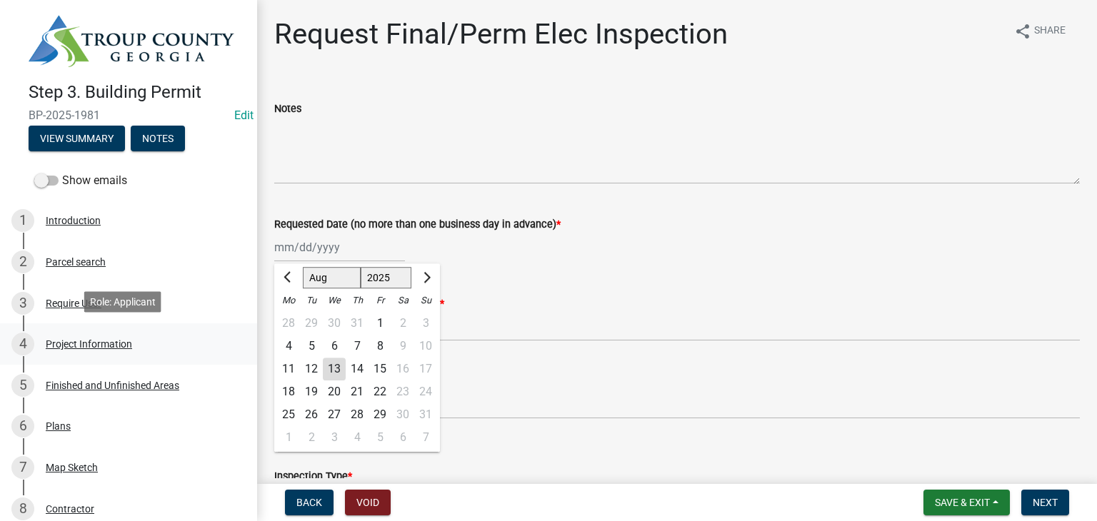
click at [88, 335] on div "4 Project Information" at bounding box center [122, 344] width 223 height 23
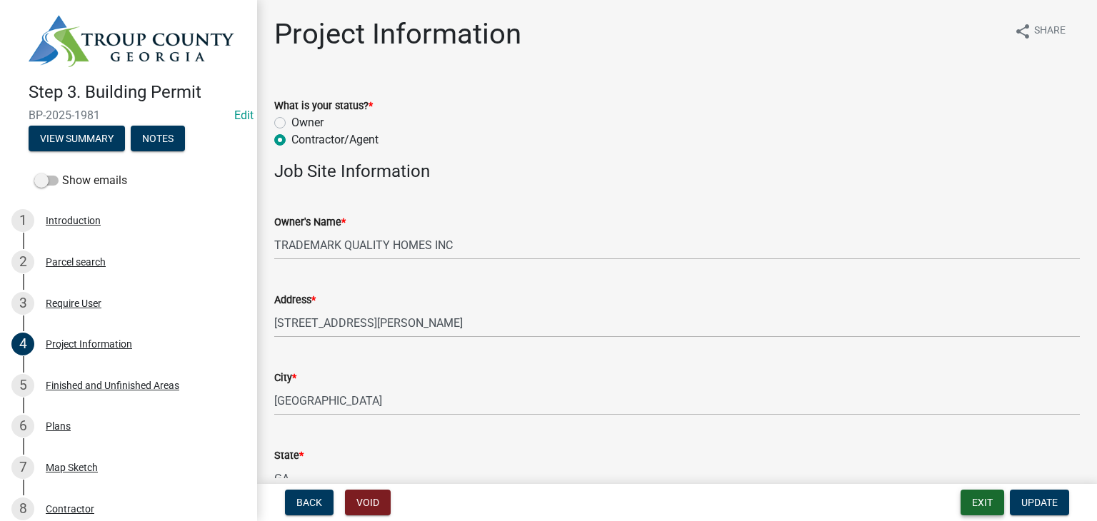
click at [995, 506] on button "Exit" at bounding box center [983, 503] width 44 height 26
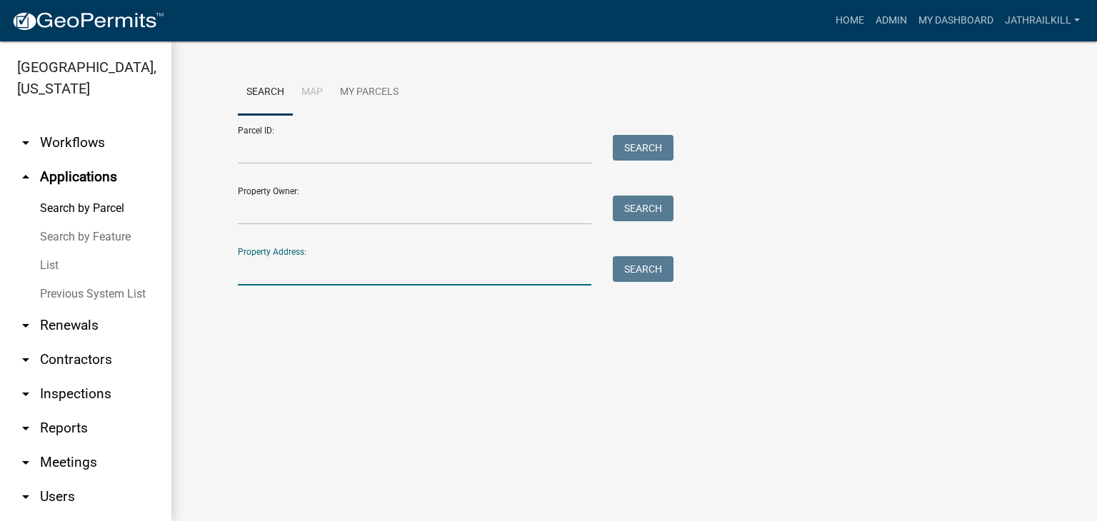
click at [381, 263] on input "Property Address:" at bounding box center [415, 270] width 354 height 29
type input "3647 youngs mill"
click at [629, 255] on div "Property Address: 3647 youngs mill Search" at bounding box center [452, 260] width 429 height 49
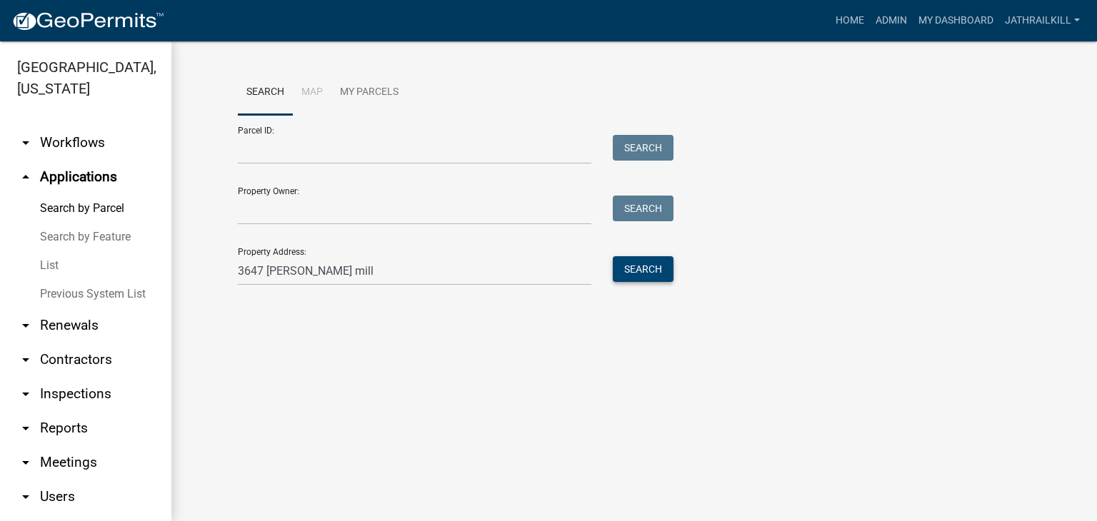
click at [625, 281] on button "Search" at bounding box center [643, 269] width 61 height 26
click at [627, 276] on button "Search" at bounding box center [643, 269] width 61 height 26
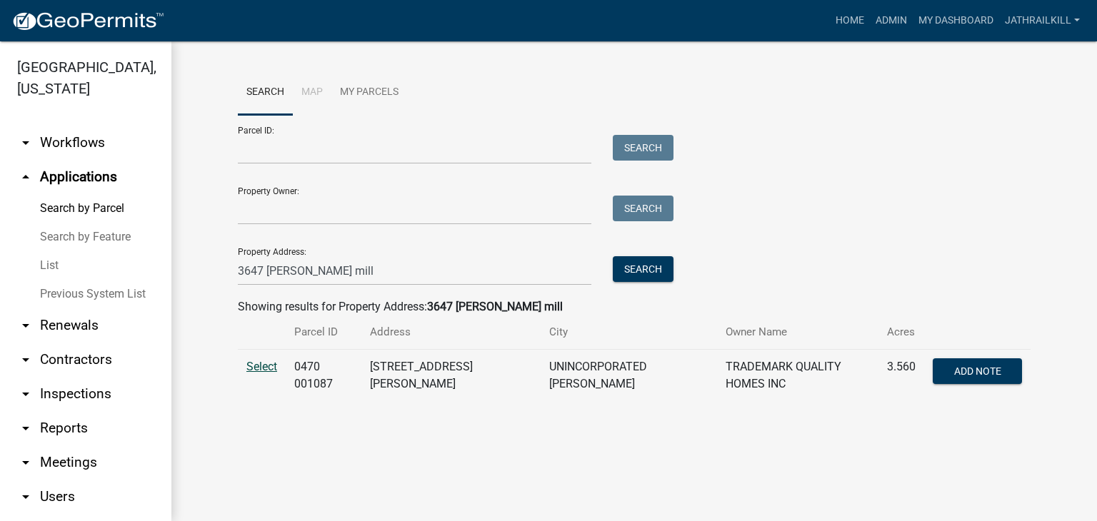
click at [271, 364] on span "Select" at bounding box center [261, 367] width 31 height 14
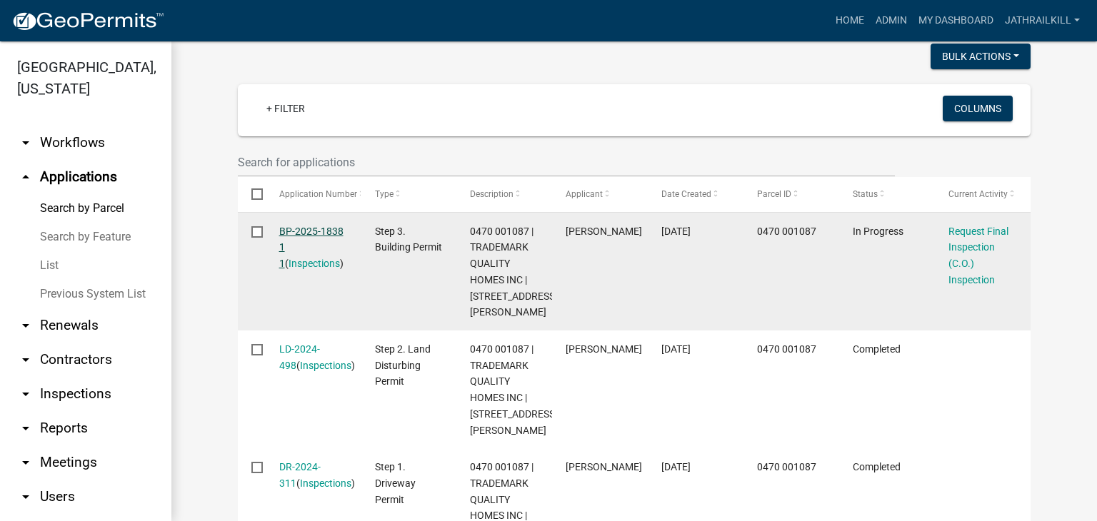
scroll to position [346, 0]
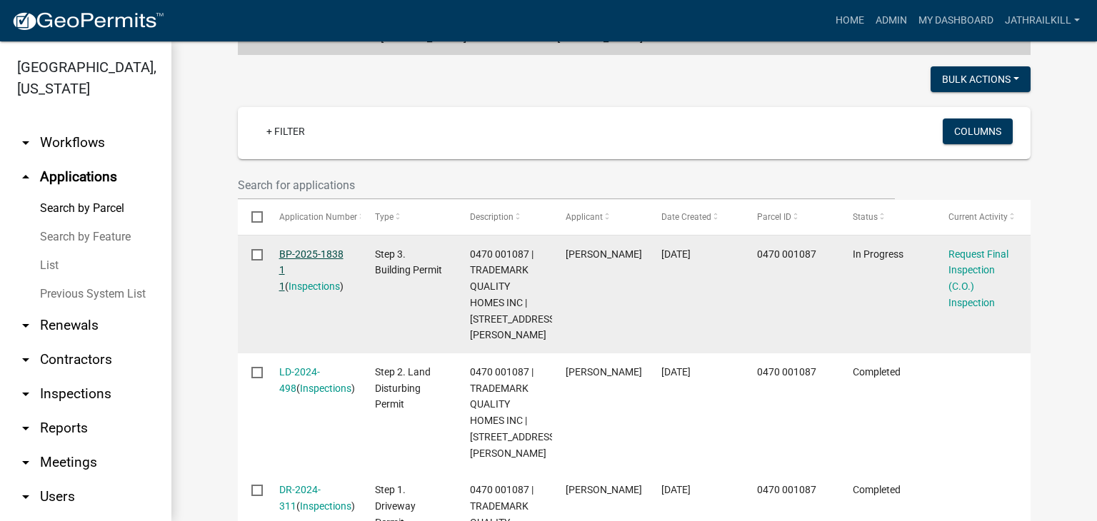
click at [320, 249] on link "BP-2025-1838 1 1" at bounding box center [311, 271] width 64 height 44
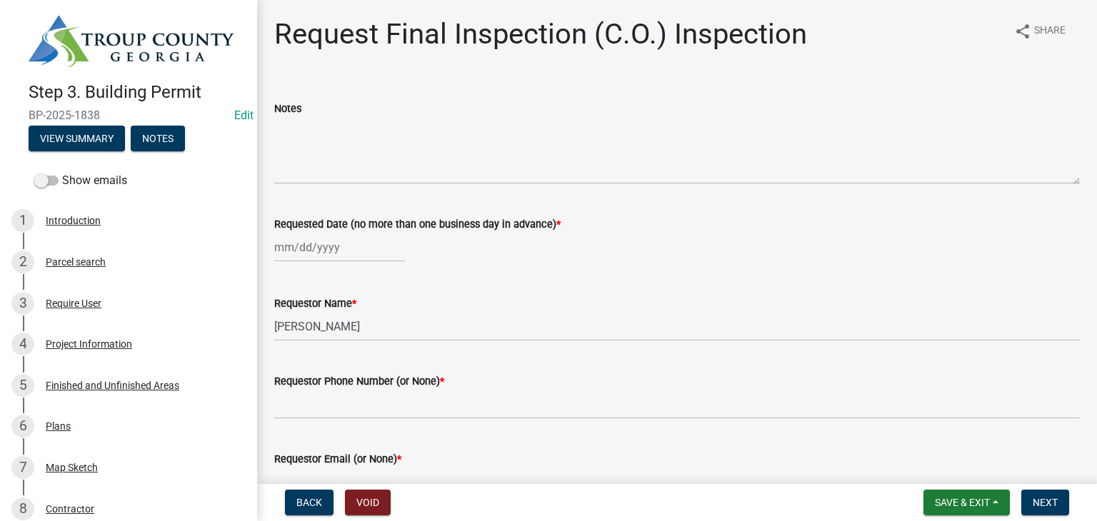
click at [303, 241] on div at bounding box center [339, 247] width 131 height 29
select select "8"
select select "2025"
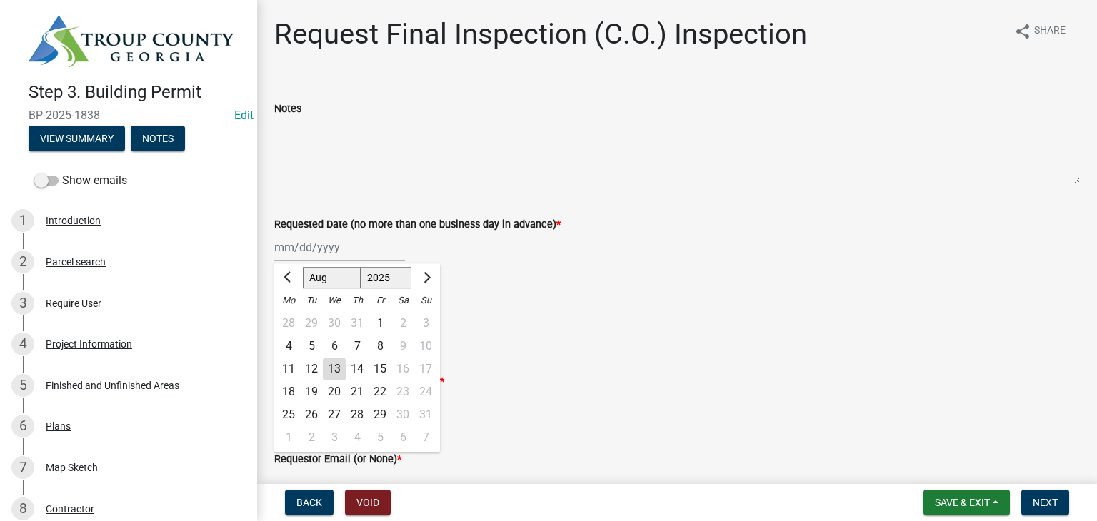
click at [337, 369] on div "13" at bounding box center [334, 369] width 23 height 23
type input "08/13/2025"
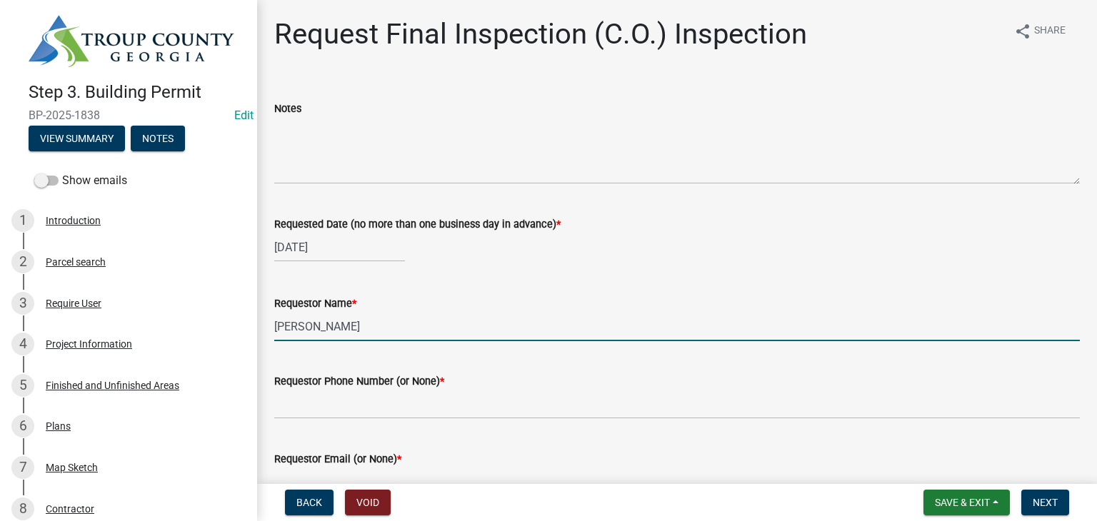
click at [383, 318] on input "[PERSON_NAME]" at bounding box center [677, 326] width 806 height 29
click at [389, 321] on input "[PERSON_NAME]" at bounding box center [677, 326] width 806 height 29
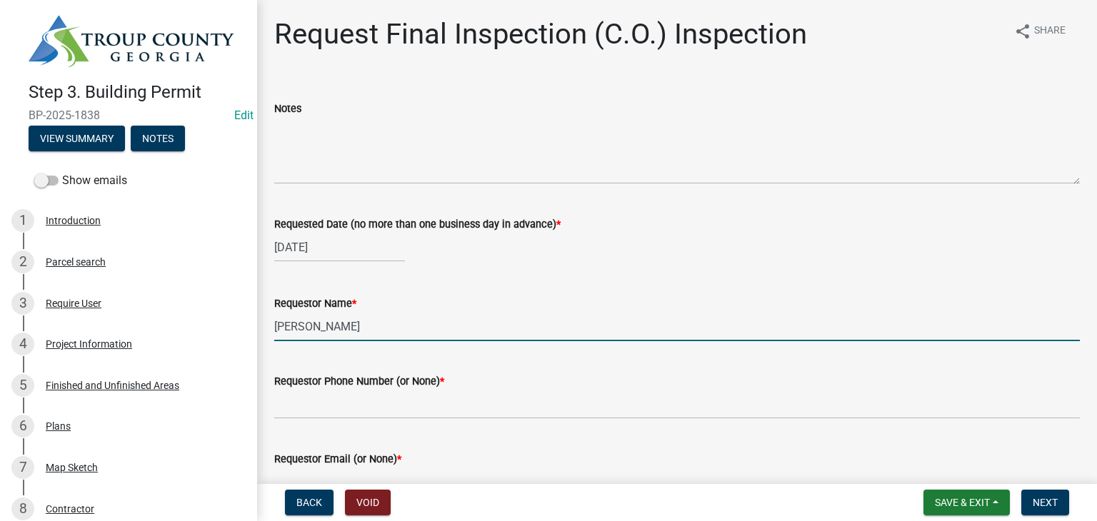
click at [389, 321] on input "[PERSON_NAME]" at bounding box center [677, 326] width 806 height 29
type input "A"
type input "Zach - Trademark"
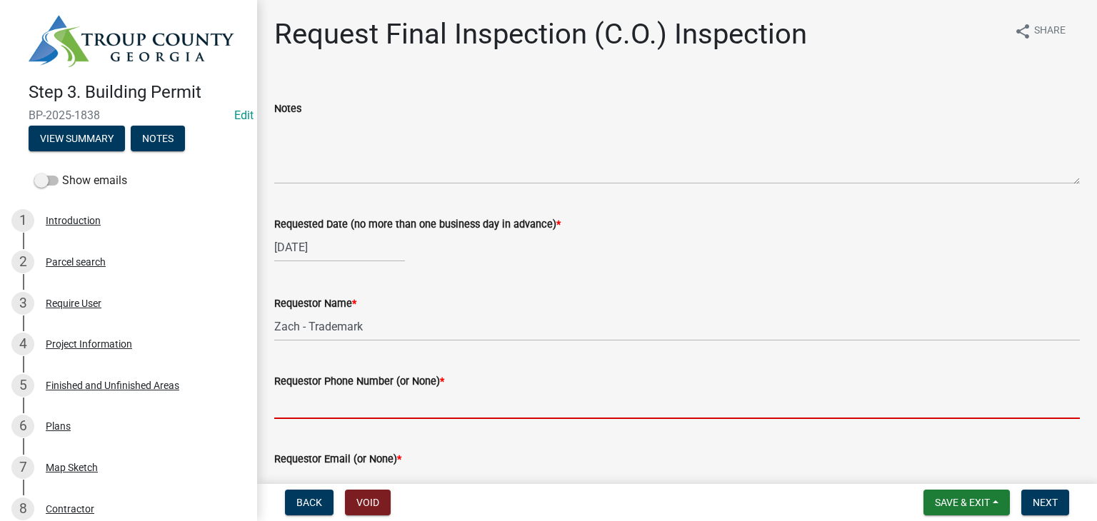
click at [386, 401] on input "Requestor Phone Number (or None) *" at bounding box center [677, 404] width 806 height 29
type input "706-881-2857"
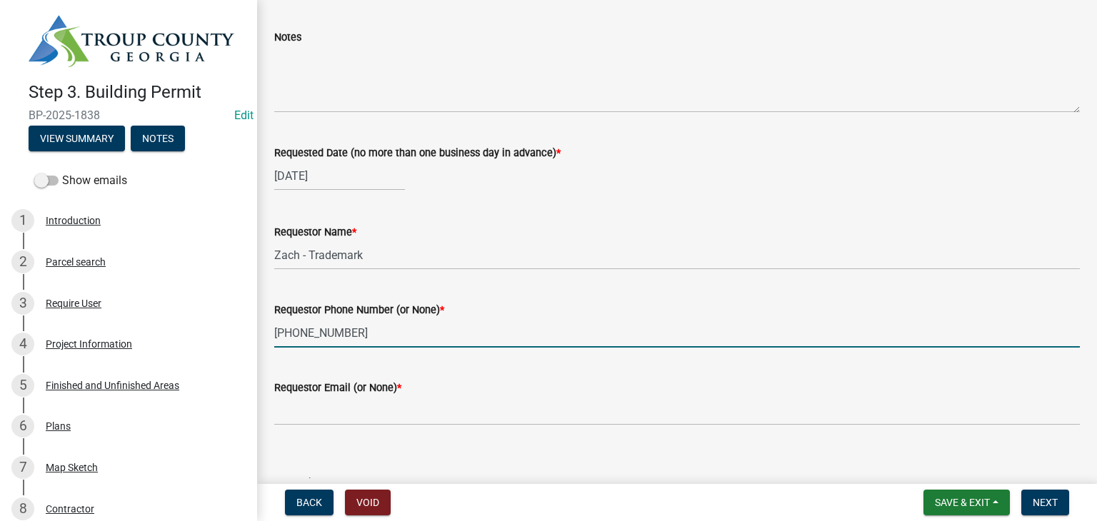
scroll to position [182, 0]
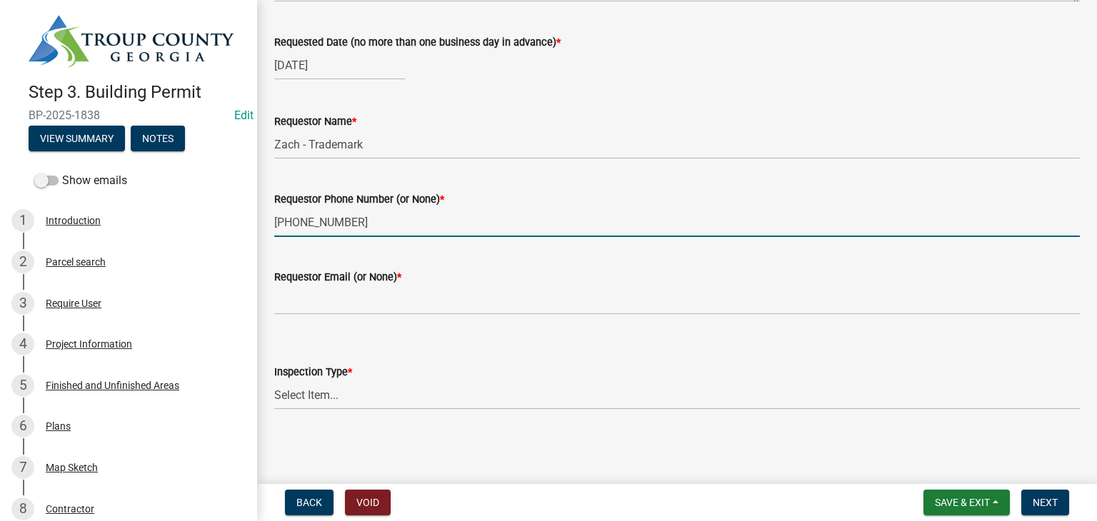
click at [351, 315] on wm-data-entity-input "Requestor Email (or None) *" at bounding box center [677, 288] width 806 height 78
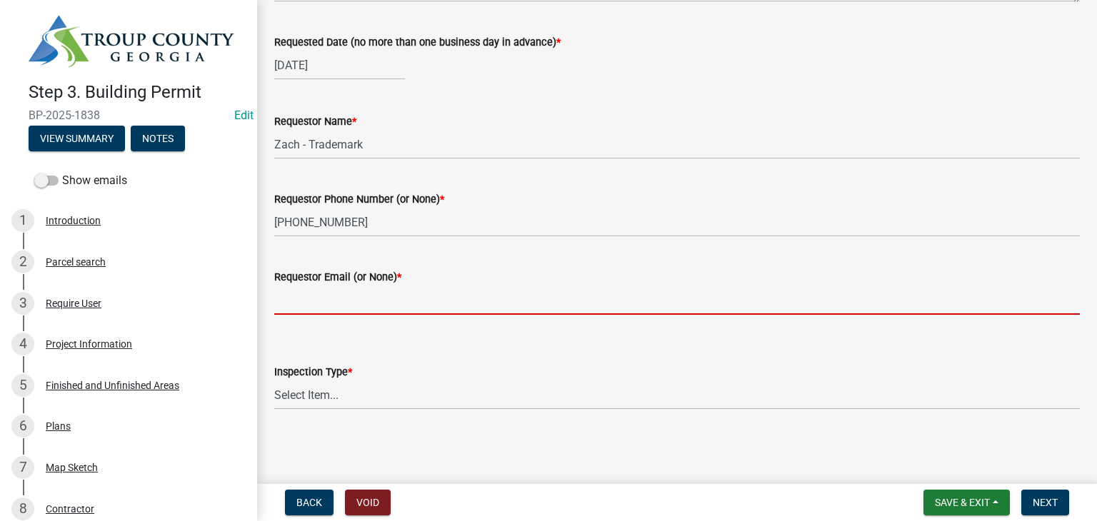
click at [354, 312] on input "Requestor Email (or None) *" at bounding box center [677, 300] width 806 height 29
type input "None"
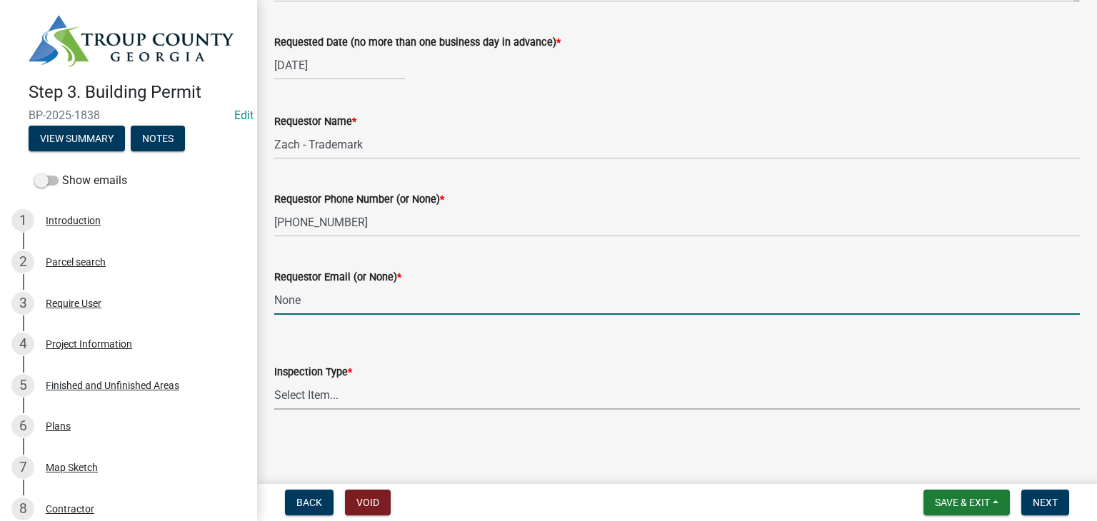
drag, startPoint x: 361, startPoint y: 385, endPoint x: 362, endPoint y: 394, distance: 8.7
click at [361, 385] on select "Select Item... Final Inspection (C.O.)" at bounding box center [677, 395] width 806 height 29
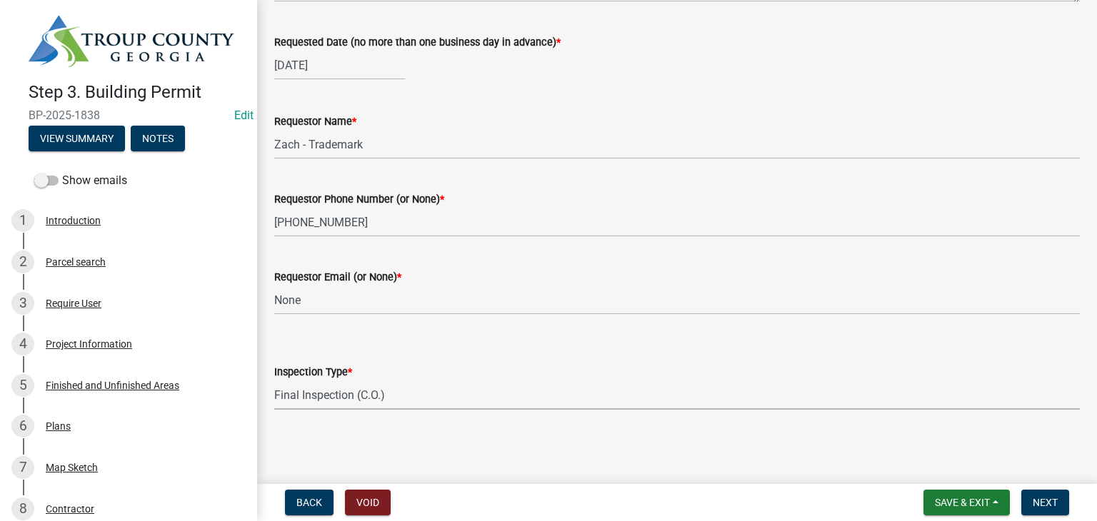
click at [274, 381] on select "Select Item... Final Inspection (C.O.)" at bounding box center [677, 395] width 806 height 29
select select "6c928486-1faa-4d04-9598-905eebfdff84"
click at [1035, 506] on span "Next" at bounding box center [1045, 502] width 25 height 11
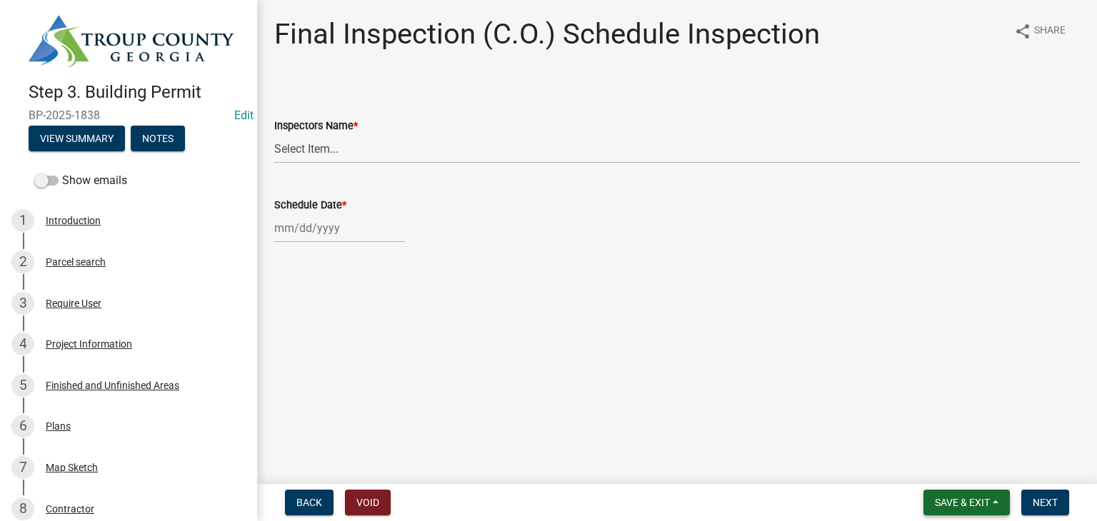
click at [964, 508] on span "Save & Exit" at bounding box center [962, 502] width 55 height 11
click at [948, 476] on button "Save & Exit" at bounding box center [953, 466] width 114 height 34
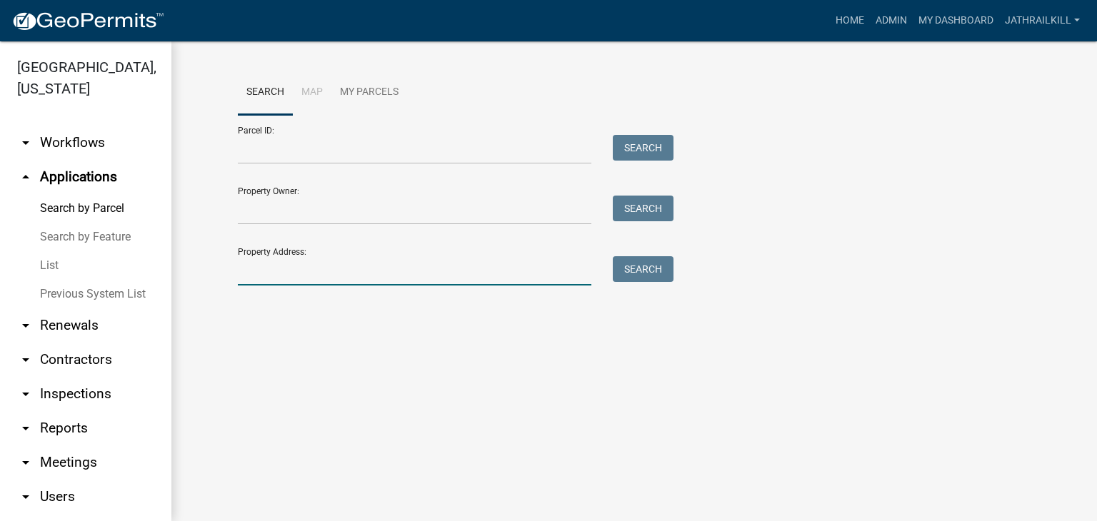
click at [265, 272] on input "Property Address:" at bounding box center [415, 270] width 354 height 29
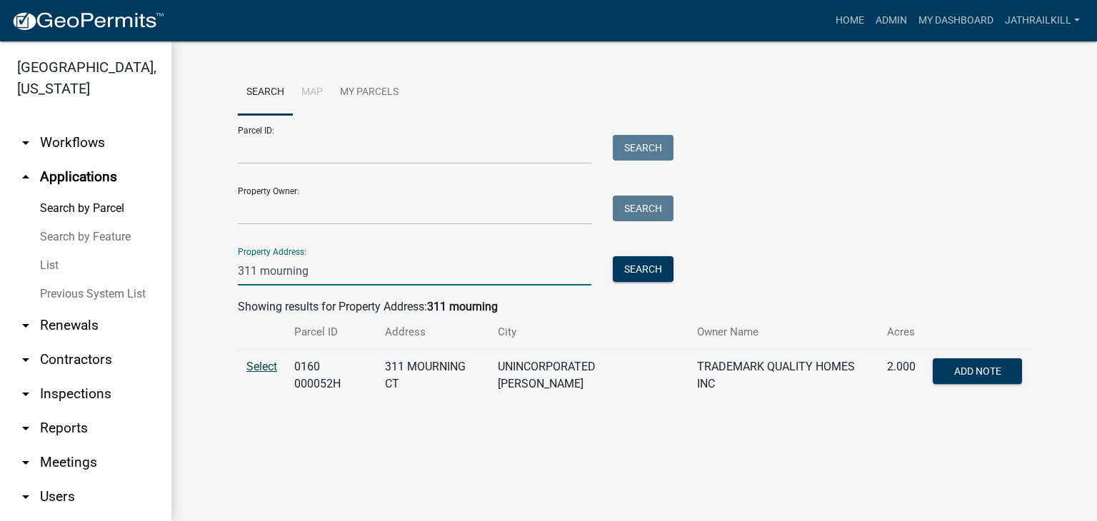
type input "311 mourning"
click at [254, 372] on span "Select" at bounding box center [261, 367] width 31 height 14
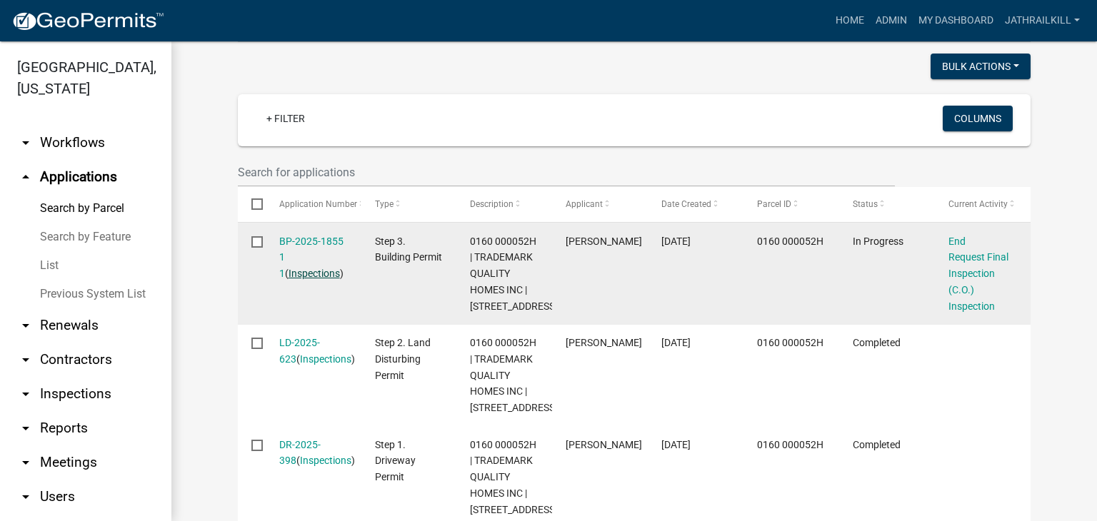
scroll to position [357, 0]
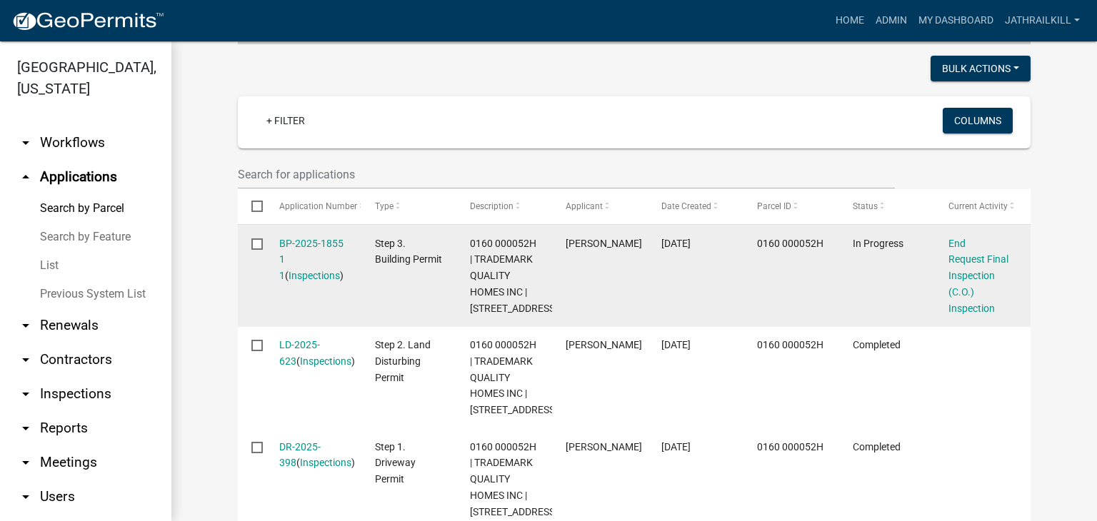
click at [314, 226] on datatable-body-cell "BP-2025-1855 1 1 ( Inspections )" at bounding box center [313, 276] width 96 height 102
click at [314, 238] on link "BP-2025-1855 1 1" at bounding box center [311, 260] width 64 height 44
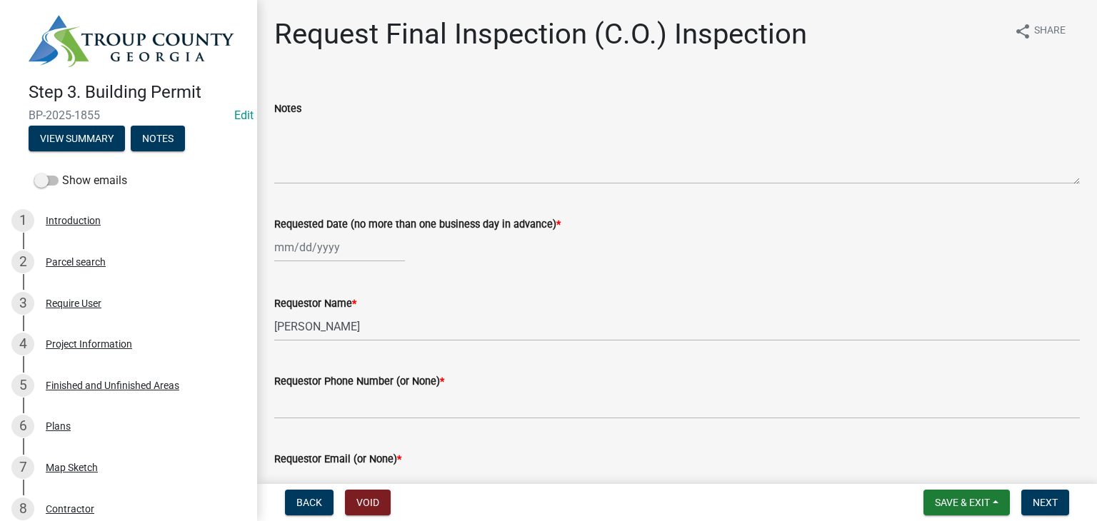
click at [326, 252] on div at bounding box center [339, 247] width 131 height 29
select select "8"
select select "2025"
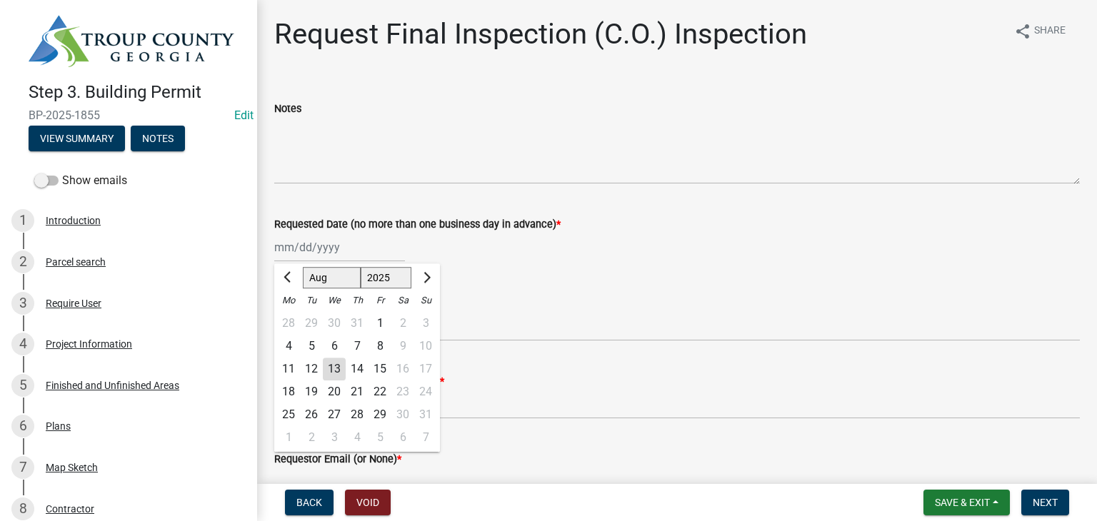
click at [328, 366] on div "13" at bounding box center [334, 369] width 23 height 23
type input "08/13/2025"
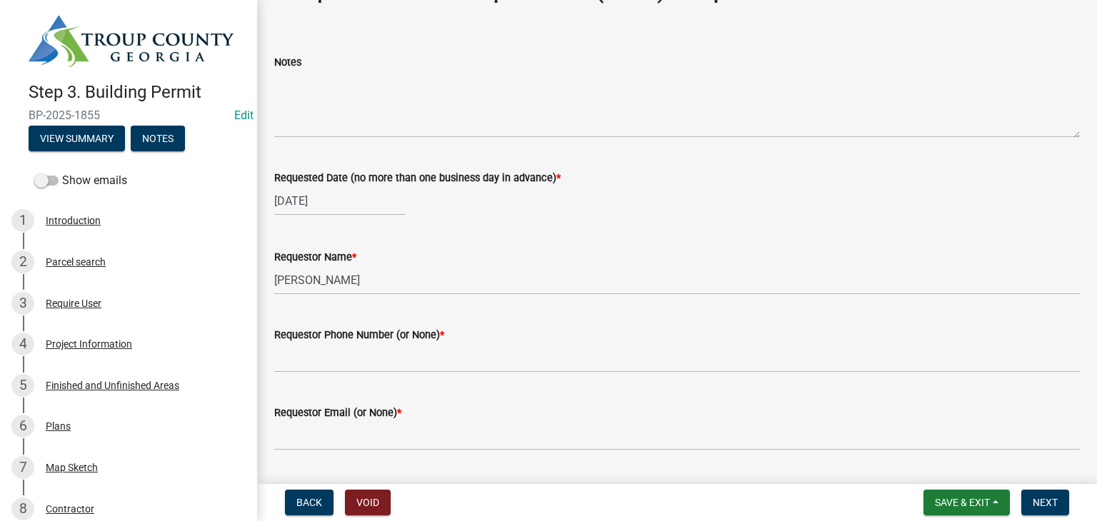
scroll to position [71, 0]
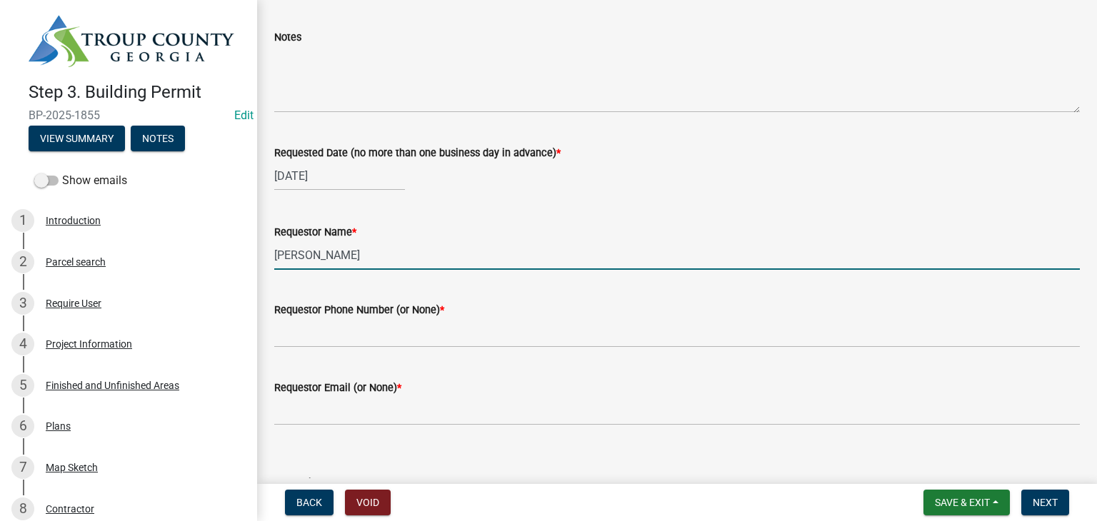
click at [381, 249] on input "[PERSON_NAME]" at bounding box center [677, 255] width 806 height 29
click at [380, 249] on input "[PERSON_NAME]" at bounding box center [677, 255] width 806 height 29
type input "Zach - Trademark"
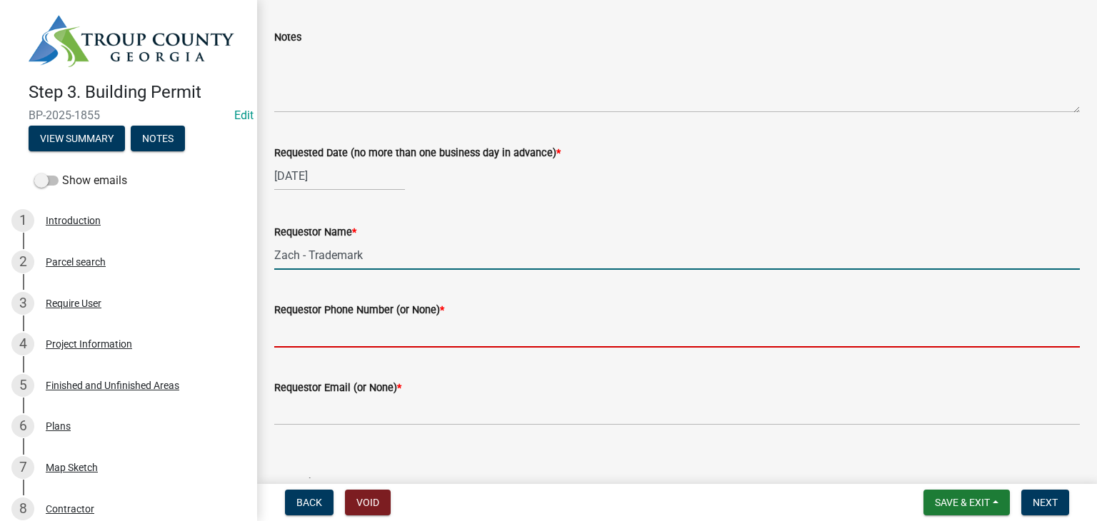
click at [369, 320] on input "Requestor Phone Number (or None) *" at bounding box center [677, 333] width 806 height 29
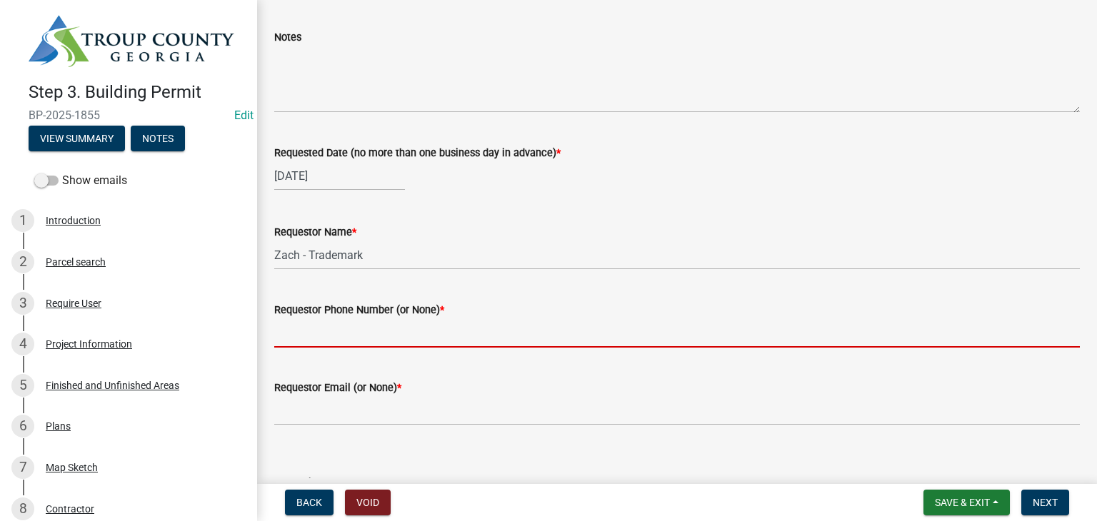
type input "706-881-2857"
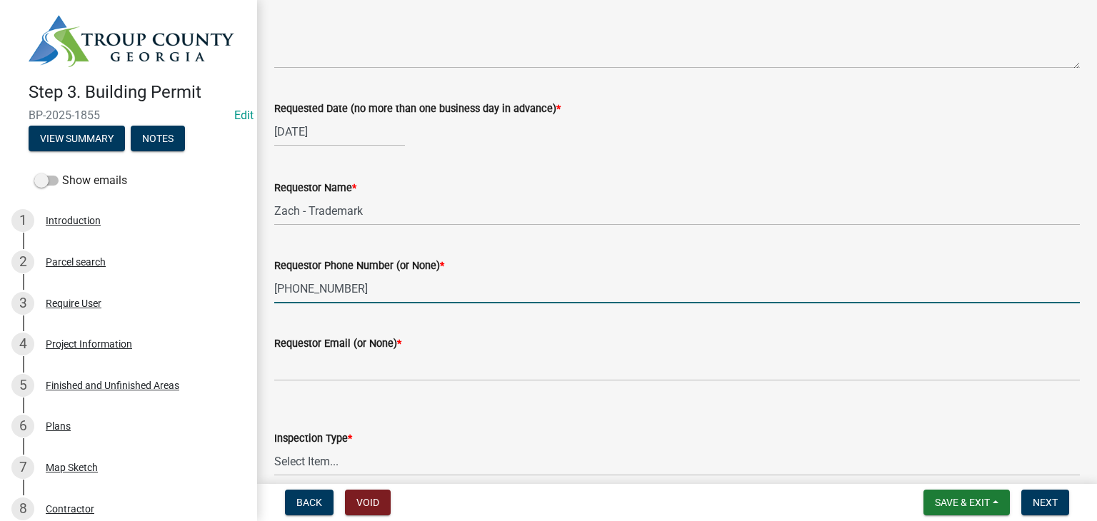
scroll to position [182, 0]
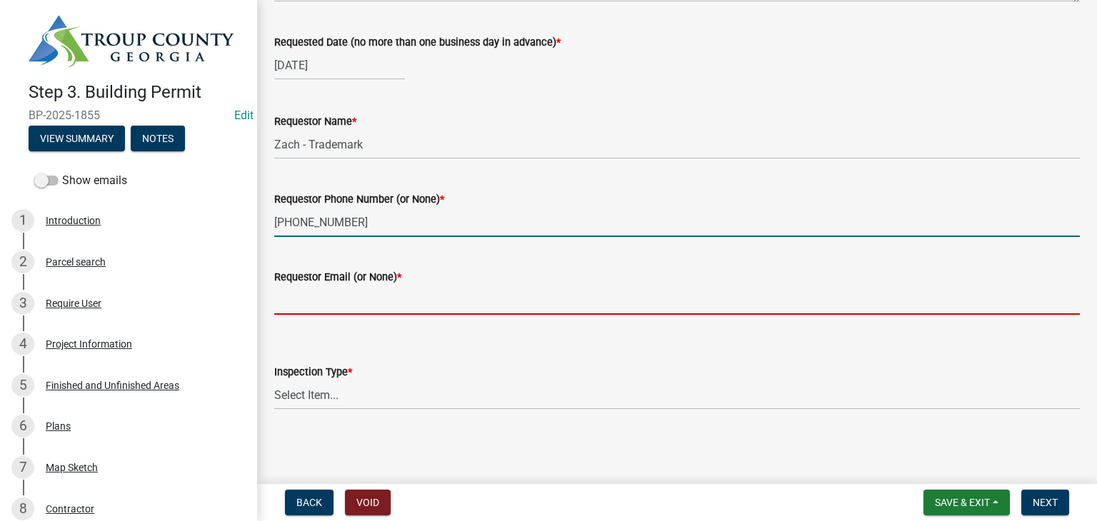
click at [343, 304] on input "Requestor Email (or None) *" at bounding box center [677, 300] width 806 height 29
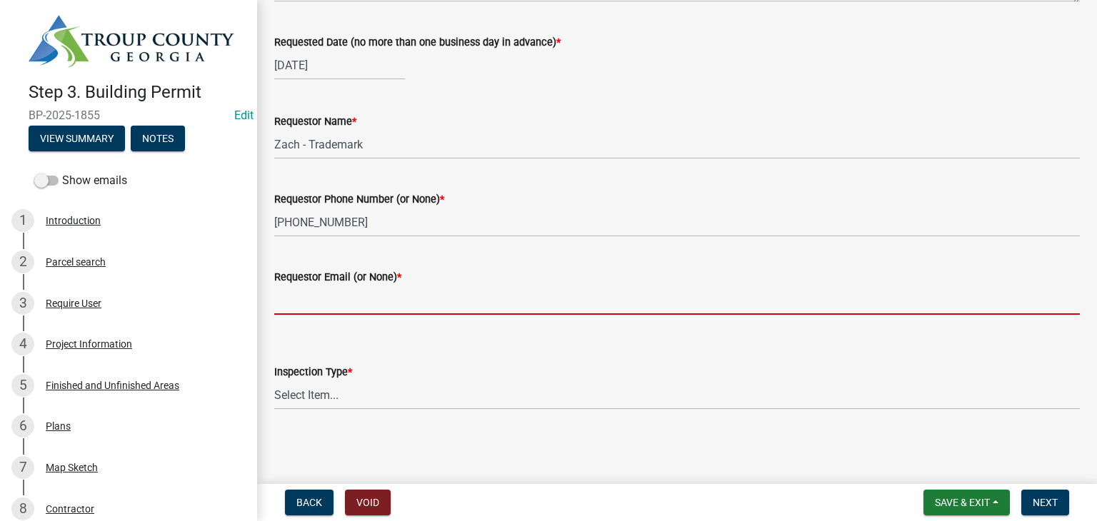
type input "None"
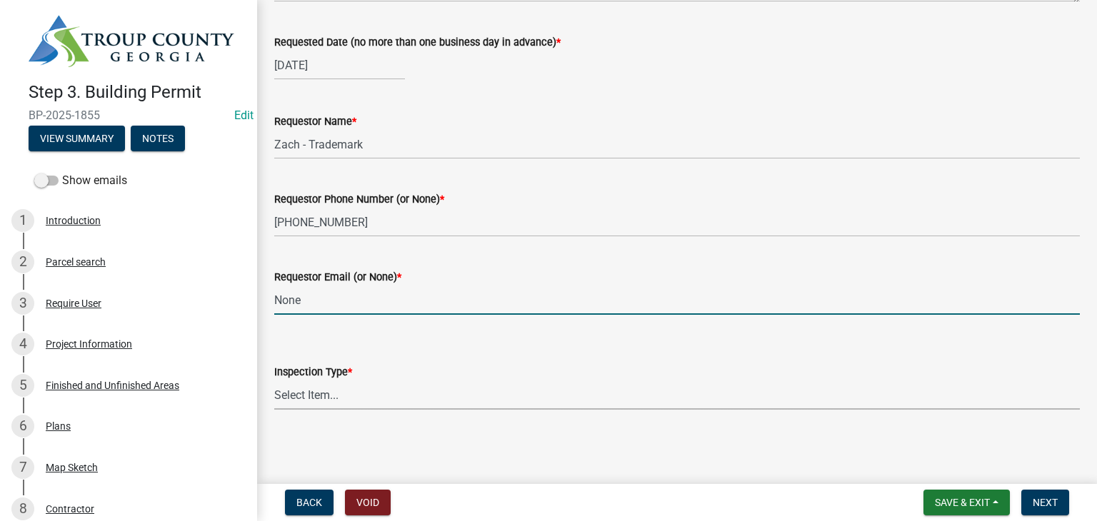
click at [352, 395] on select "Select Item... Final Inspection (C.O.)" at bounding box center [677, 395] width 806 height 29
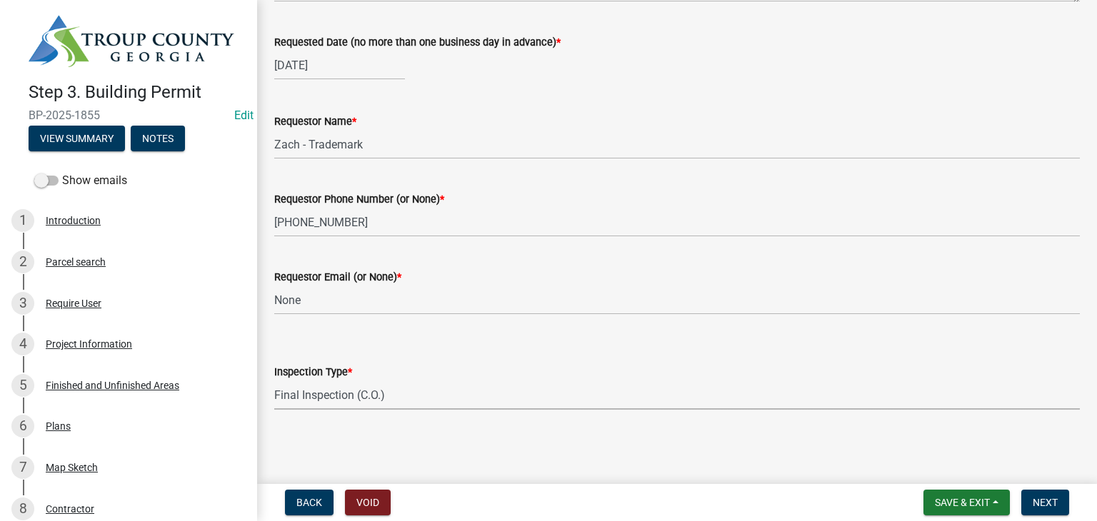
click at [274, 381] on select "Select Item... Final Inspection (C.O.)" at bounding box center [677, 395] width 806 height 29
select select "6c928486-1faa-4d04-9598-905eebfdff84"
click at [1046, 496] on button "Next" at bounding box center [1045, 503] width 48 height 26
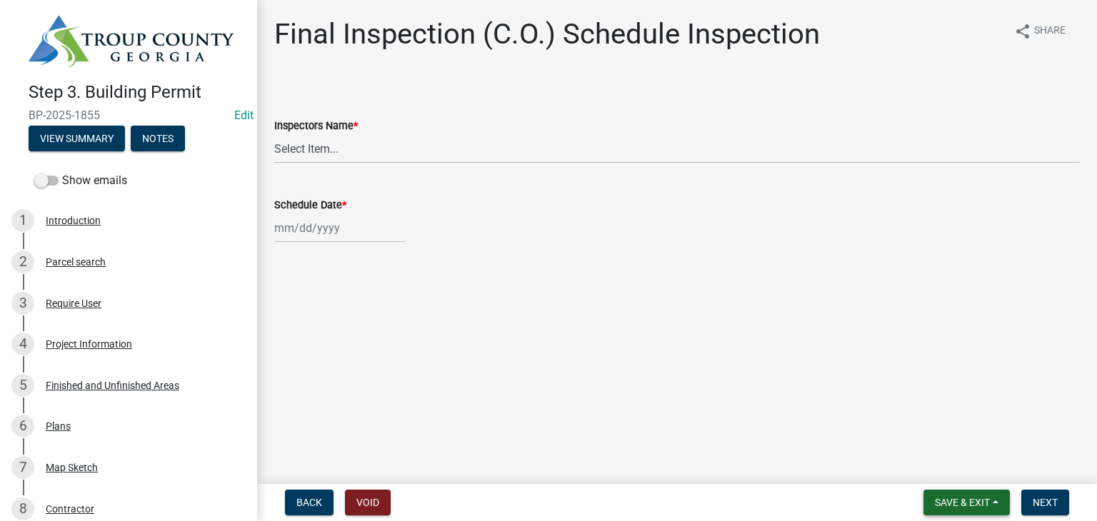
click at [963, 492] on button "Save & Exit" at bounding box center [967, 503] width 86 height 26
click at [953, 476] on button "Save & Exit" at bounding box center [953, 466] width 114 height 34
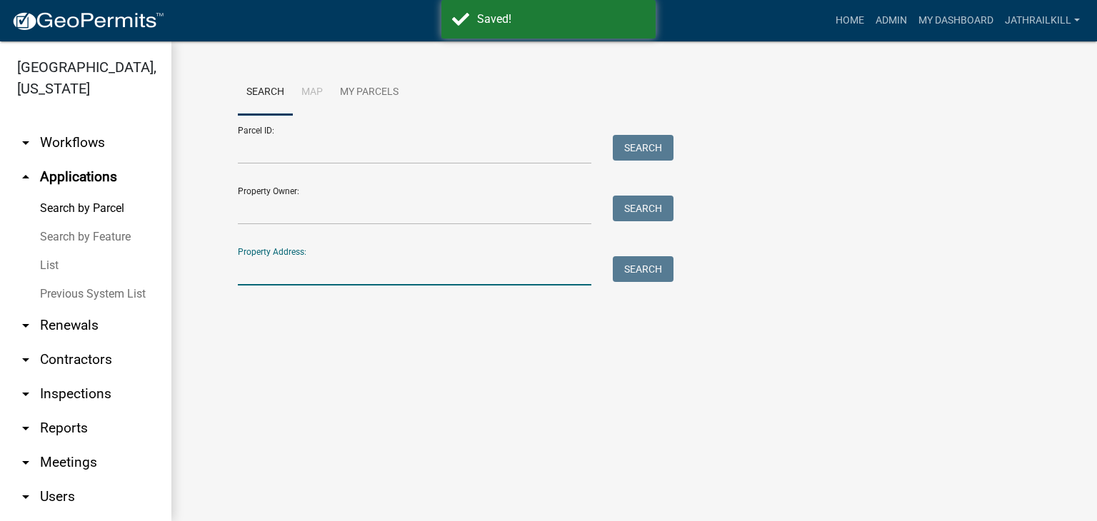
click at [354, 264] on input "Property Address:" at bounding box center [415, 270] width 354 height 29
type input "313 Mourning"
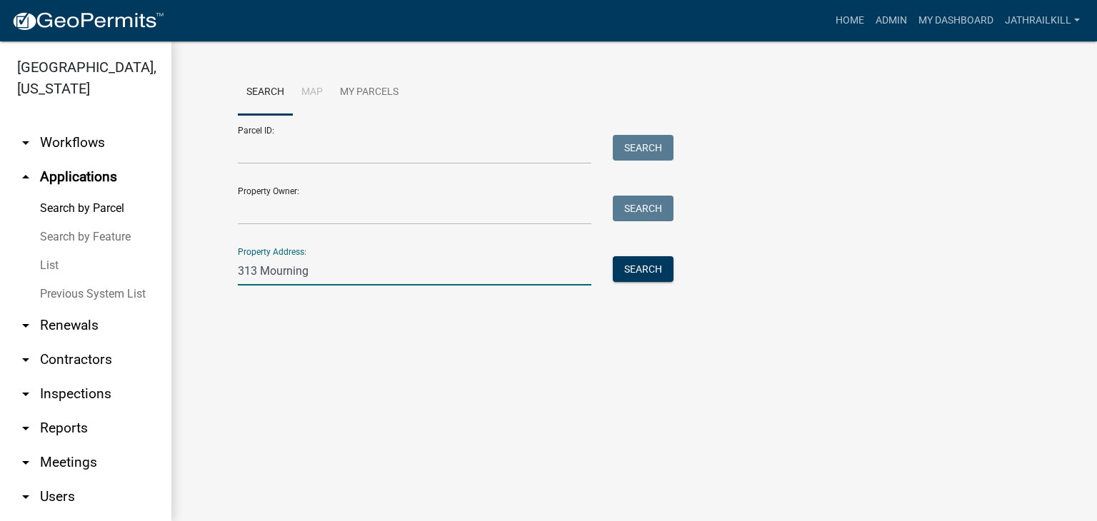
click at [643, 255] on div "Property Address: 313 Mourning Search" at bounding box center [452, 260] width 429 height 49
click at [643, 261] on button "Search" at bounding box center [643, 269] width 61 height 26
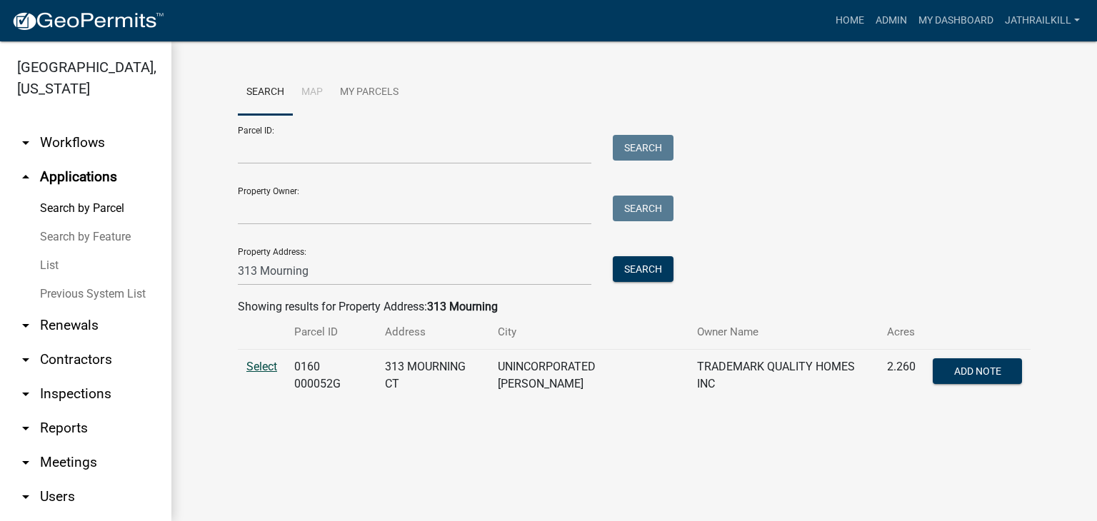
click at [271, 372] on span "Select" at bounding box center [261, 367] width 31 height 14
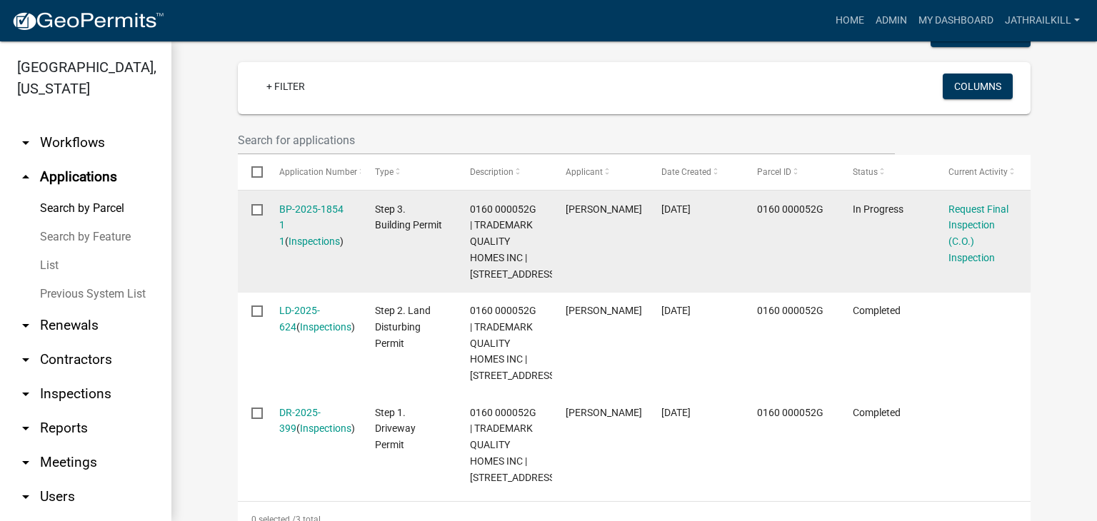
scroll to position [357, 0]
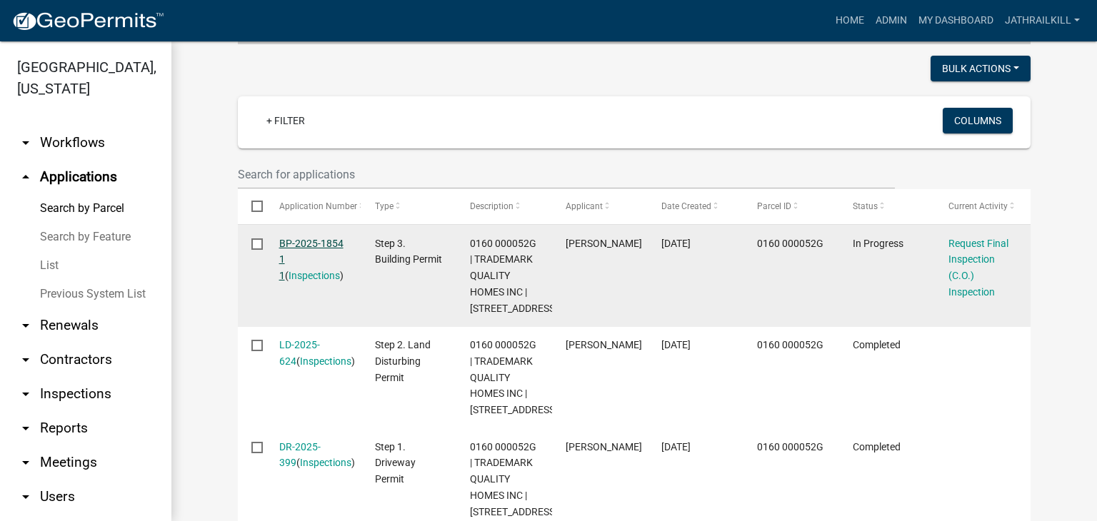
click at [331, 238] on link "BP-2025-1854 1 1" at bounding box center [311, 260] width 64 height 44
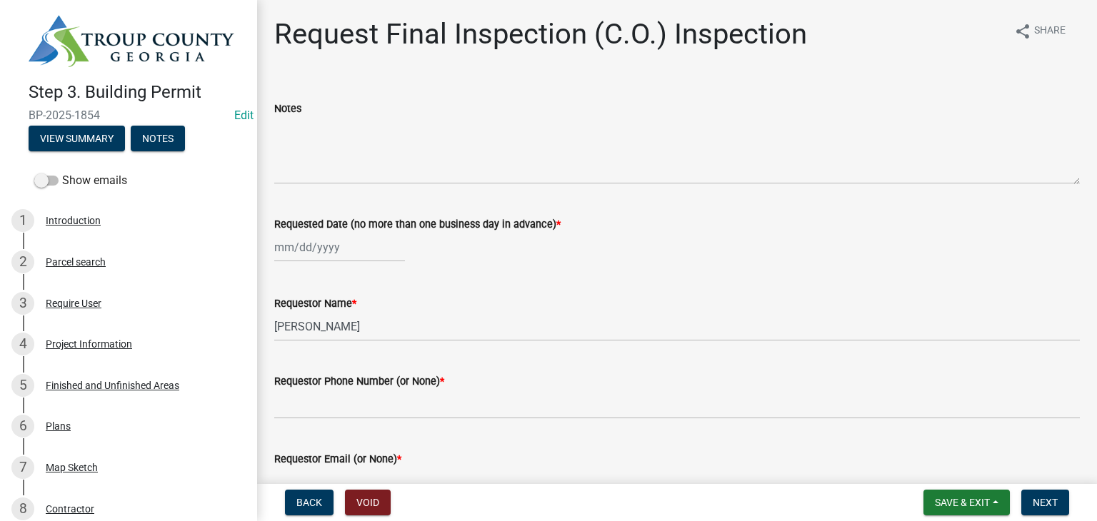
click at [321, 246] on div at bounding box center [339, 247] width 131 height 29
select select "8"
select select "2025"
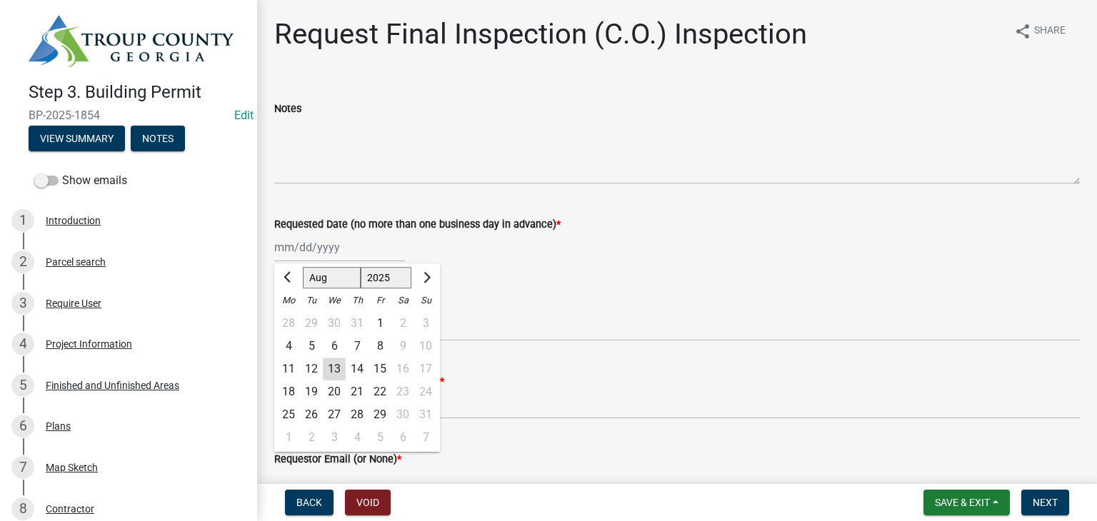
click at [326, 372] on div "13" at bounding box center [334, 369] width 23 height 23
type input "08/13/2025"
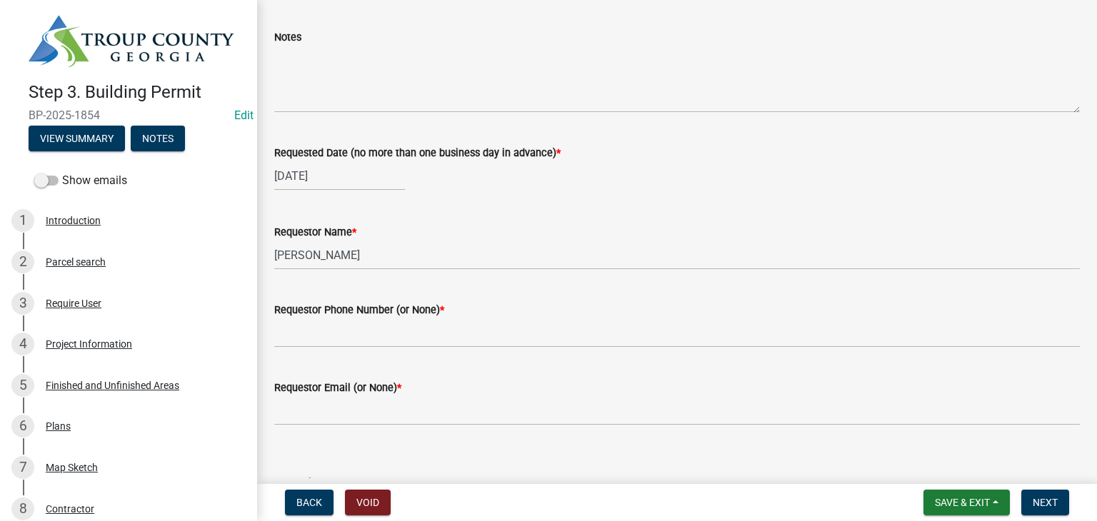
scroll to position [143, 0]
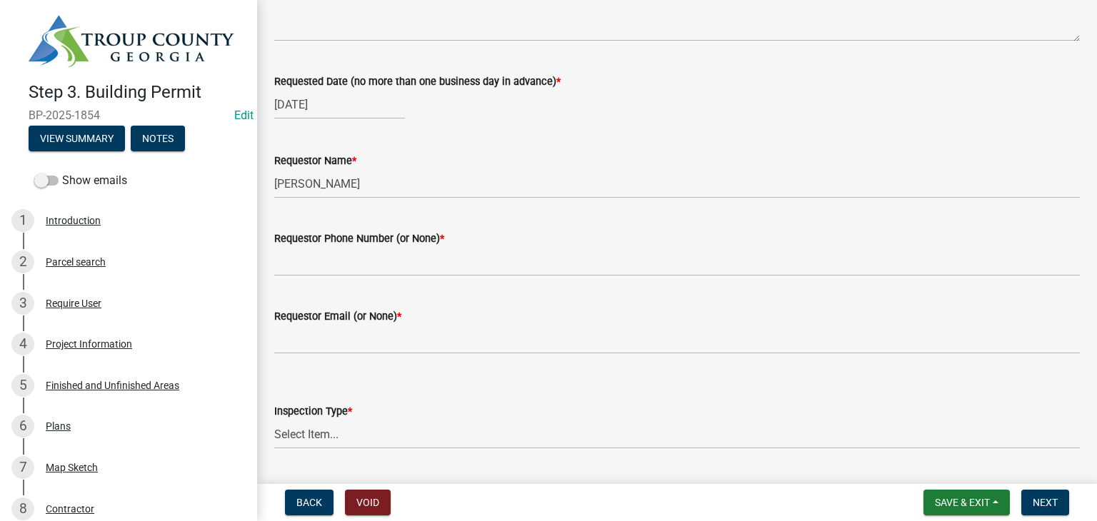
click at [393, 199] on wm-data-entity-input "Requestor Name * Douglas Richardson" at bounding box center [677, 171] width 806 height 78
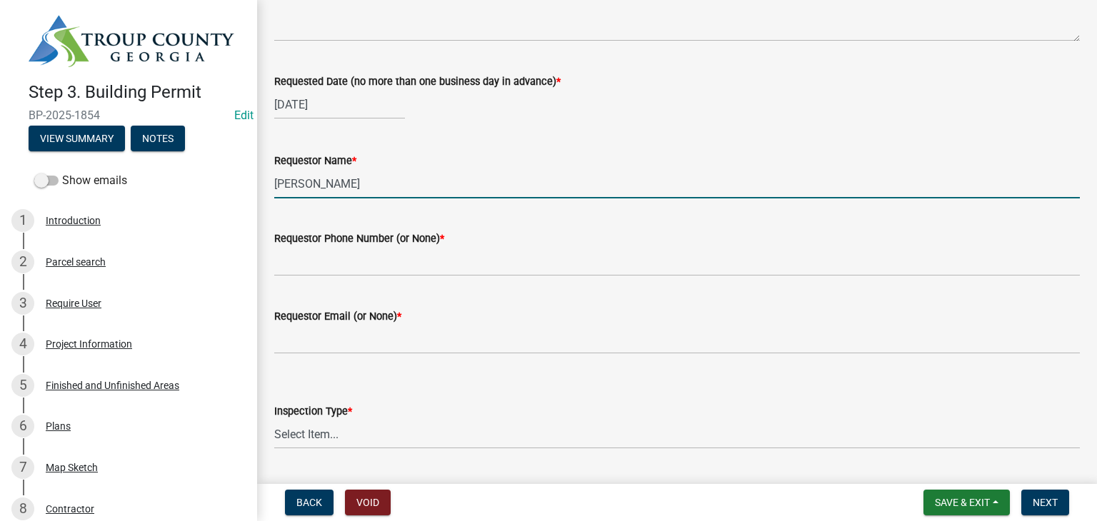
click at [399, 186] on input "[PERSON_NAME]" at bounding box center [677, 183] width 806 height 29
type input "Zach - Trademark"
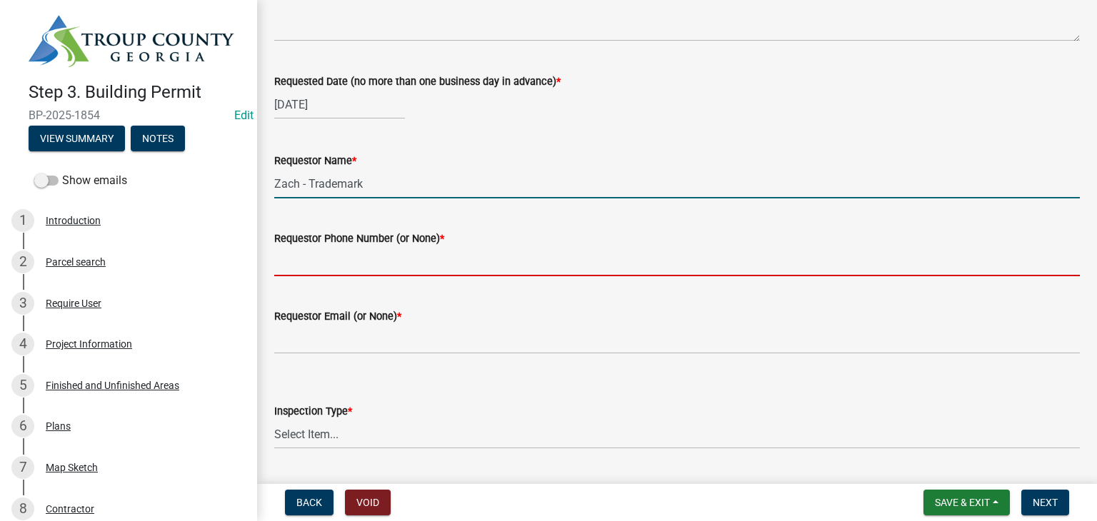
click at [364, 259] on input "Requestor Phone Number (or None) *" at bounding box center [677, 261] width 806 height 29
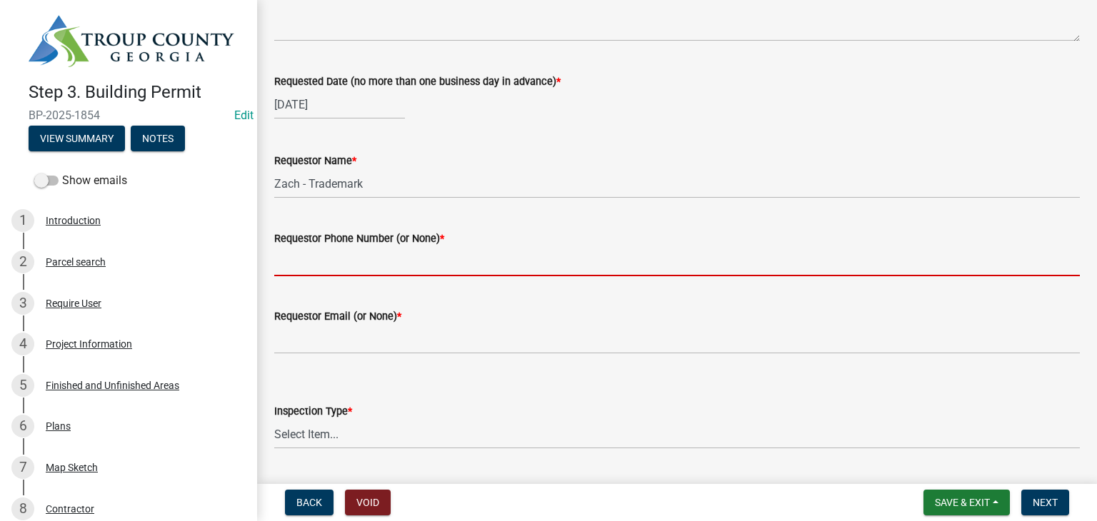
click at [370, 275] on input "Requestor Phone Number (or None) *" at bounding box center [677, 261] width 806 height 29
type input "706-881-2857"
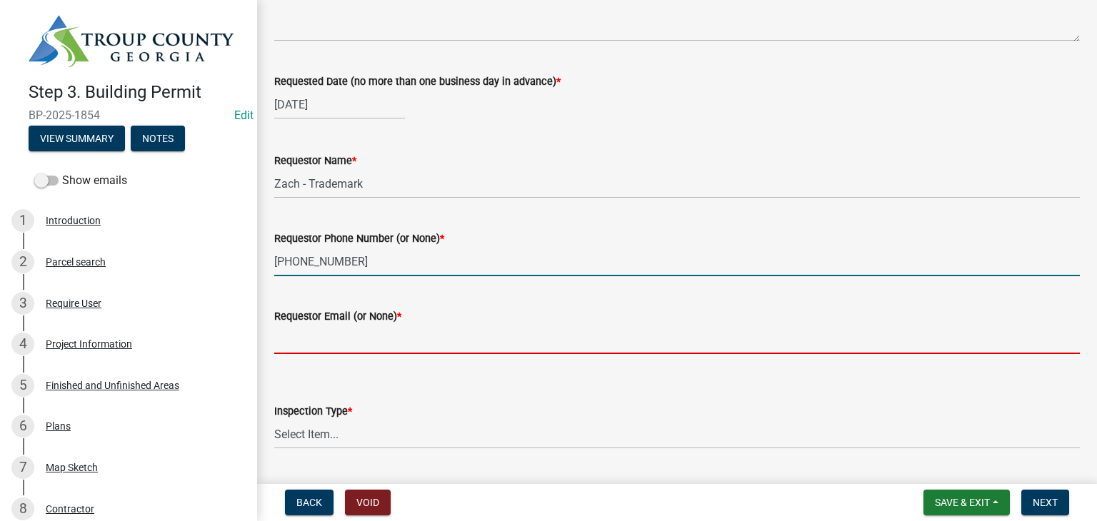
click at [345, 338] on input "Requestor Email (or None) *" at bounding box center [677, 339] width 806 height 29
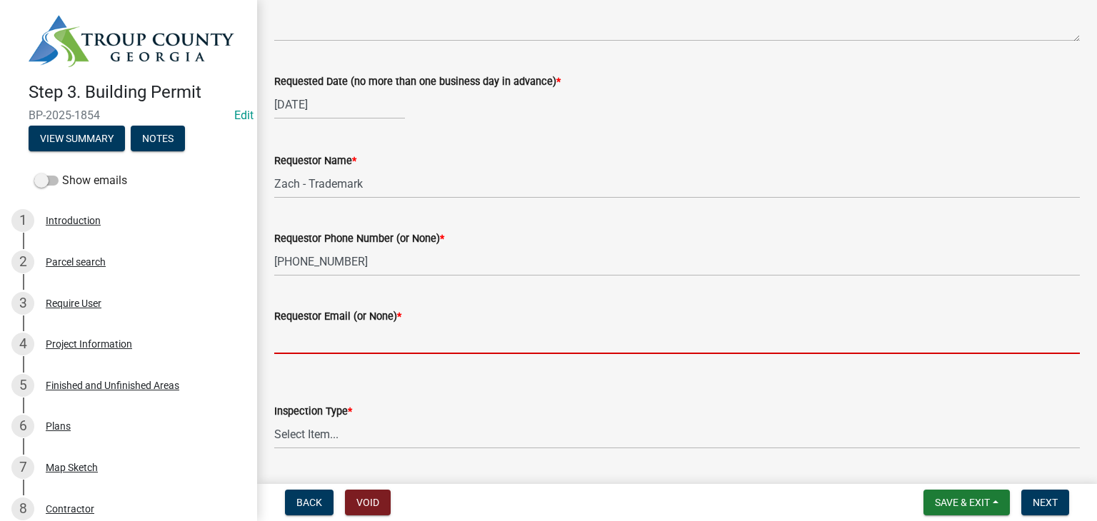
type input "None"
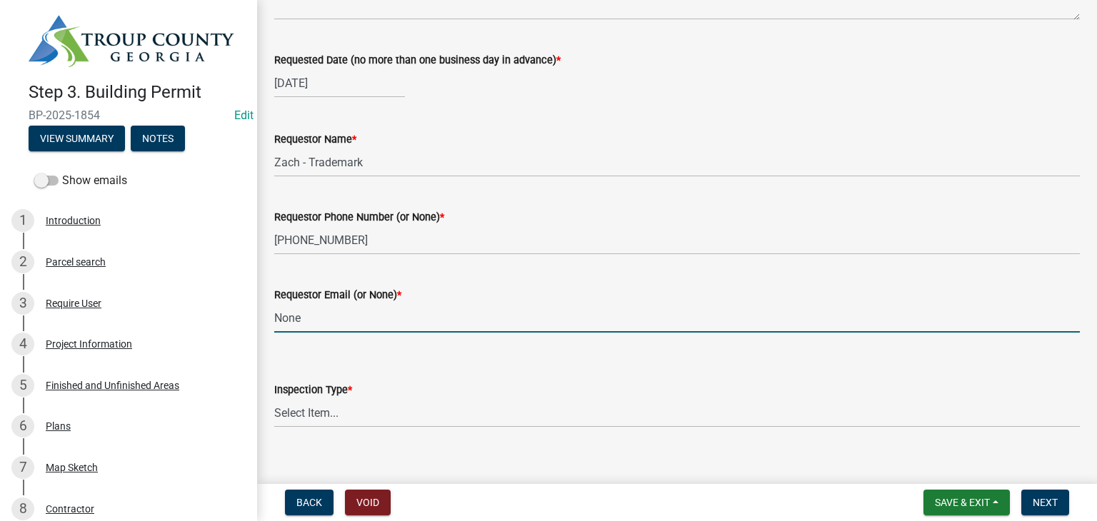
scroll to position [182, 0]
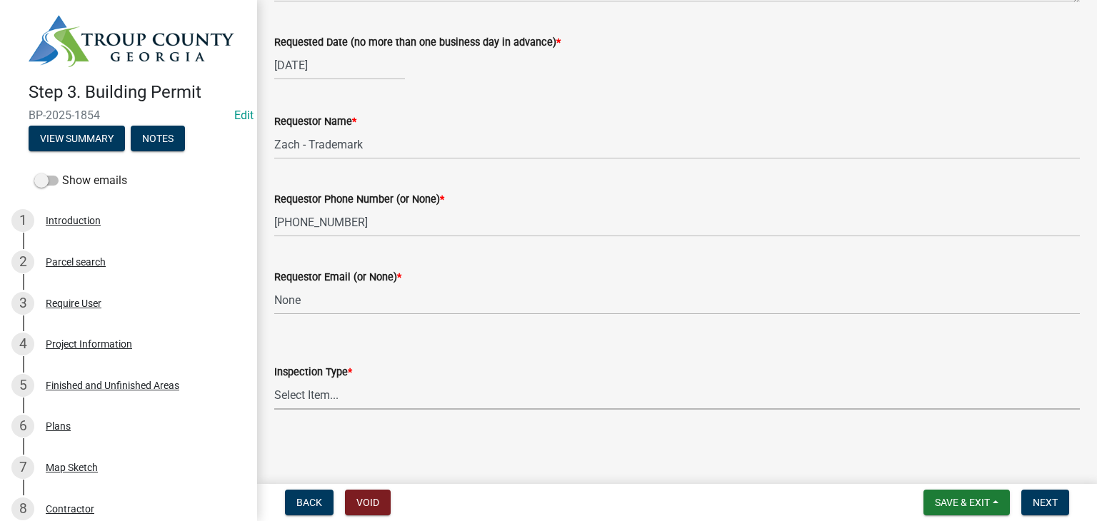
drag, startPoint x: 347, startPoint y: 395, endPoint x: 351, endPoint y: 401, distance: 7.7
click at [347, 395] on select "Select Item... Final Inspection (C.O.)" at bounding box center [677, 395] width 806 height 29
click at [357, 406] on select "Select Item... Final Inspection (C.O.)" at bounding box center [677, 395] width 806 height 29
click at [274, 381] on select "Select Item... Final Inspection (C.O.)" at bounding box center [677, 395] width 806 height 29
select select "6c928486-1faa-4d04-9598-905eebfdff84"
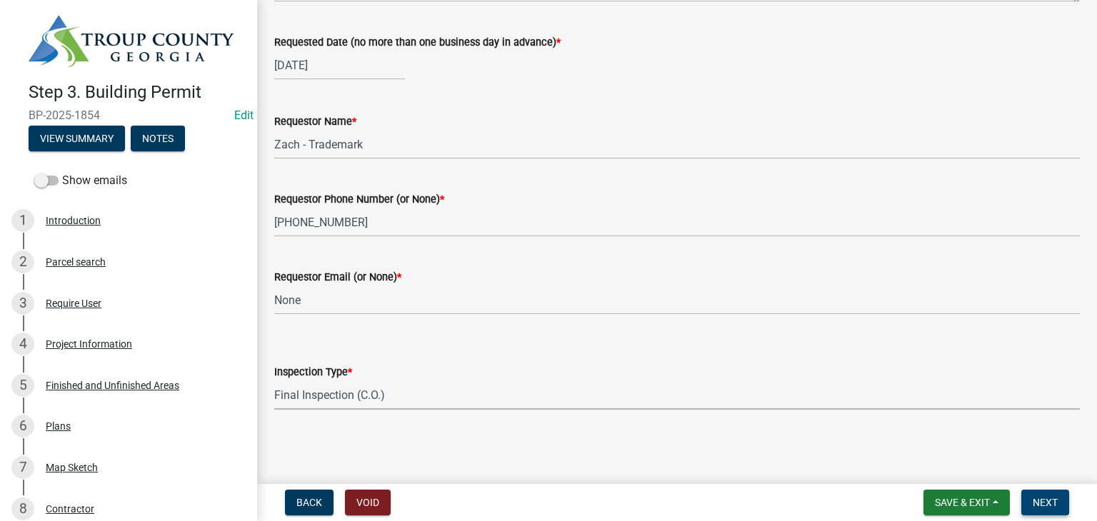
click at [1044, 499] on span "Next" at bounding box center [1045, 502] width 25 height 11
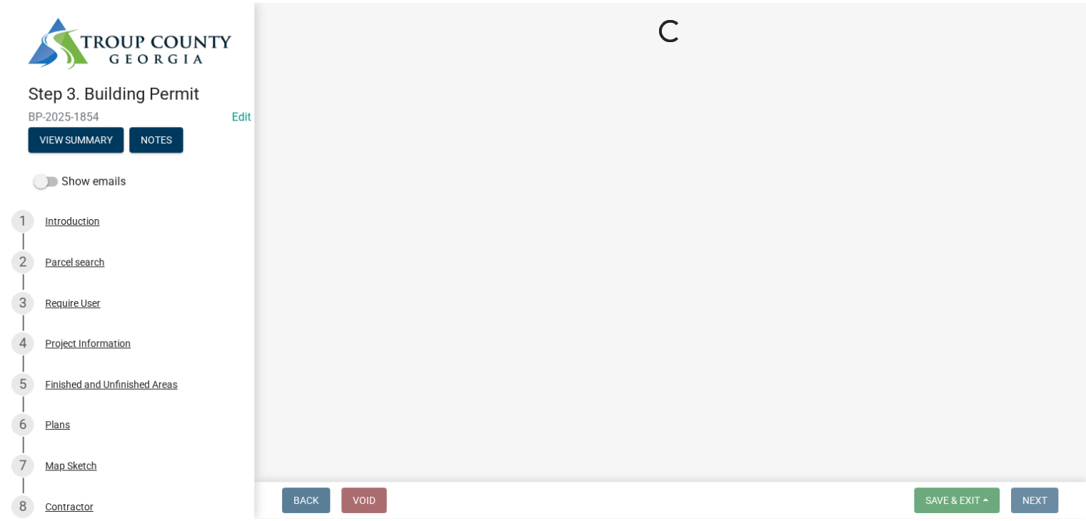
scroll to position [0, 0]
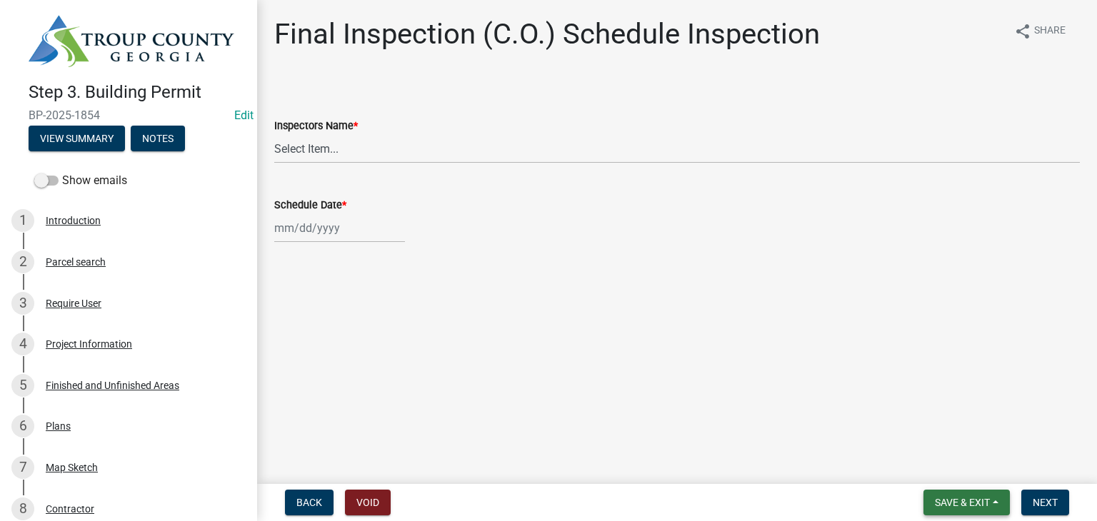
drag, startPoint x: 944, startPoint y: 492, endPoint x: 956, endPoint y: 482, distance: 15.2
click at [951, 486] on nav "Back Void Save & Exit Save Save & Exit Next" at bounding box center [677, 502] width 840 height 37
click at [949, 492] on button "Save & Exit" at bounding box center [967, 503] width 86 height 26
click at [939, 466] on button "Save & Exit" at bounding box center [953, 466] width 114 height 34
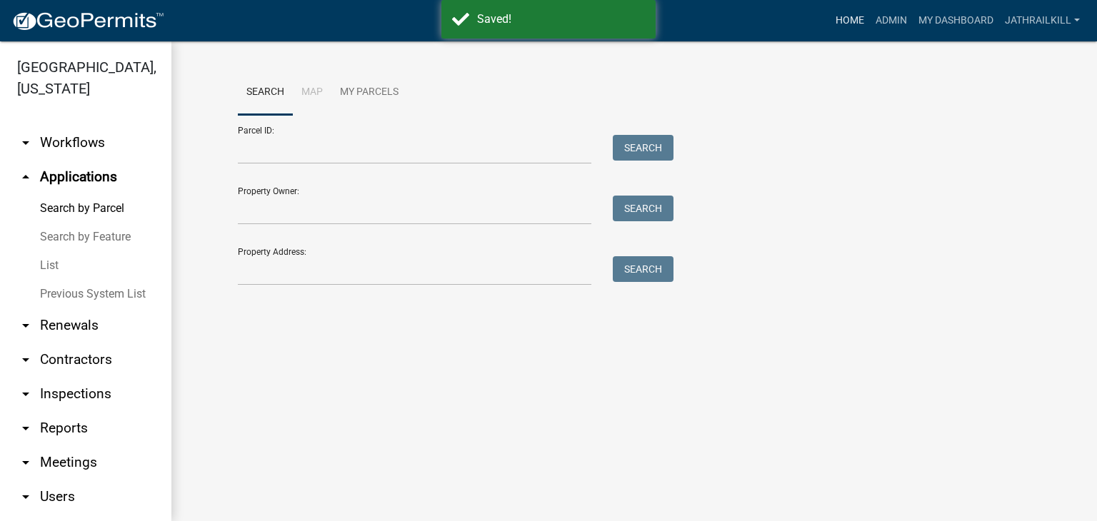
click at [853, 8] on link "Home" at bounding box center [850, 20] width 40 height 27
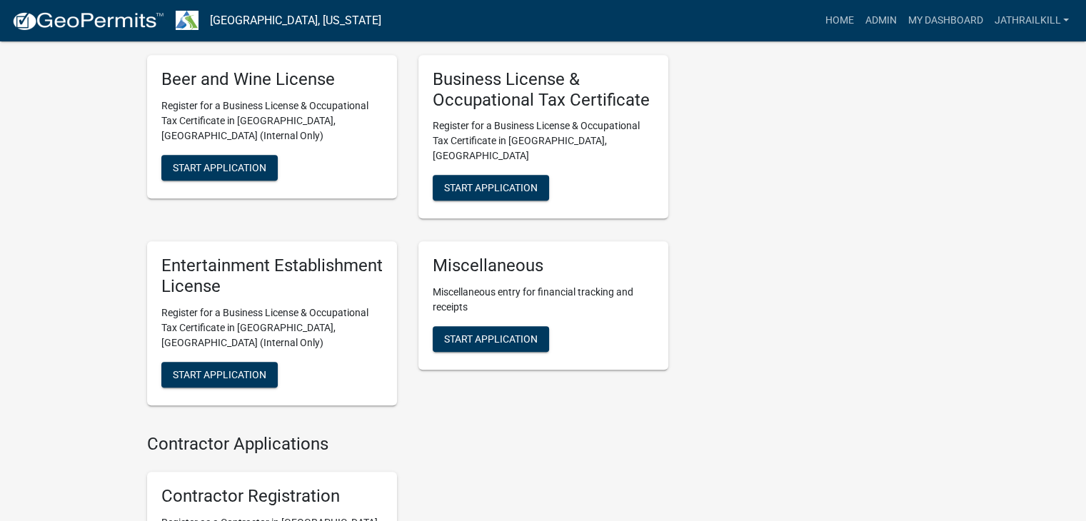
scroll to position [1214, 0]
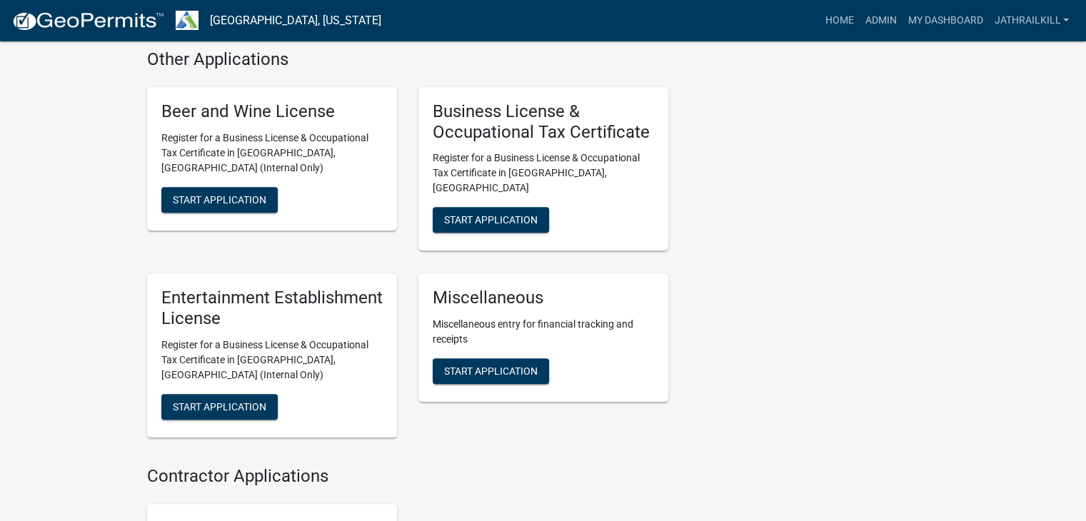
click at [457, 292] on div "Miscellaneous Miscellaneous entry for financial tracking and receipts Start App…" at bounding box center [544, 338] width 250 height 129
click at [458, 366] on span "Start Application" at bounding box center [491, 371] width 94 height 11
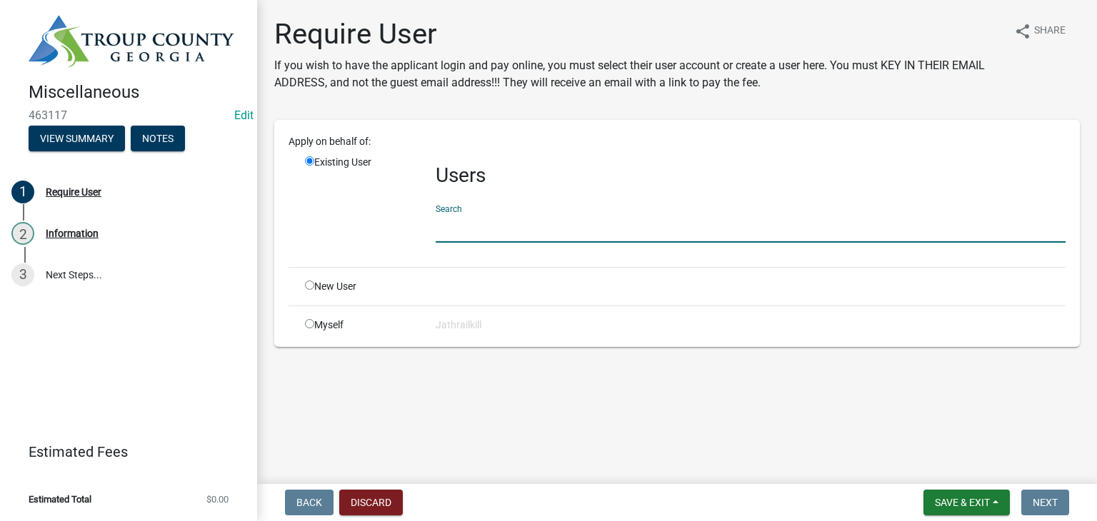
click at [488, 229] on input "text" at bounding box center [751, 228] width 630 height 29
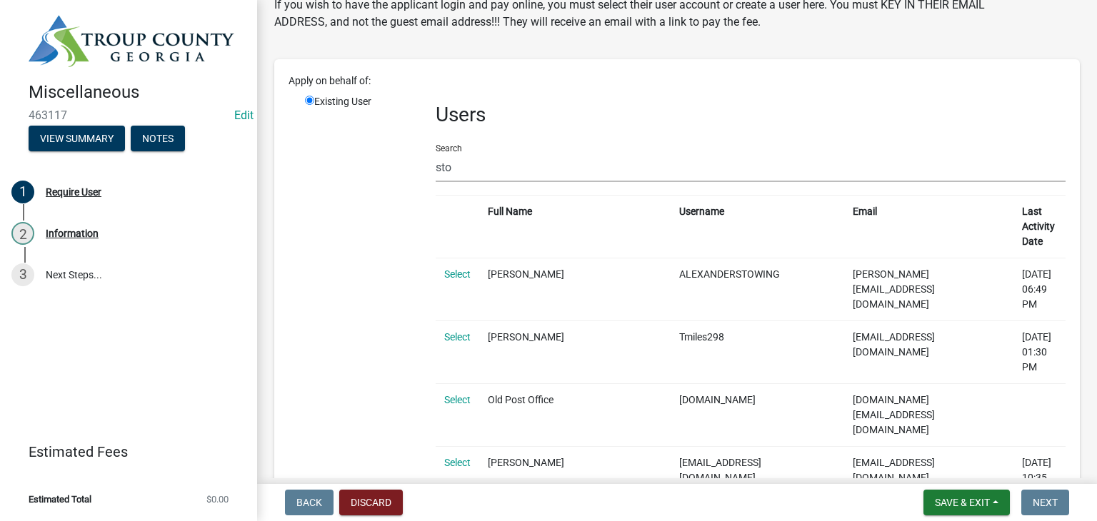
scroll to position [143, 0]
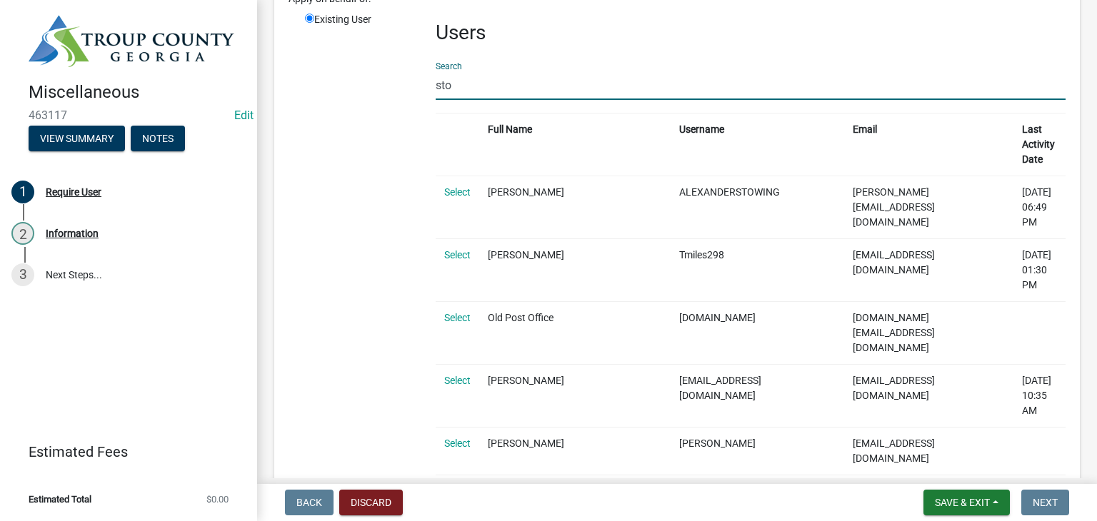
click at [500, 83] on input "sto" at bounding box center [751, 85] width 630 height 29
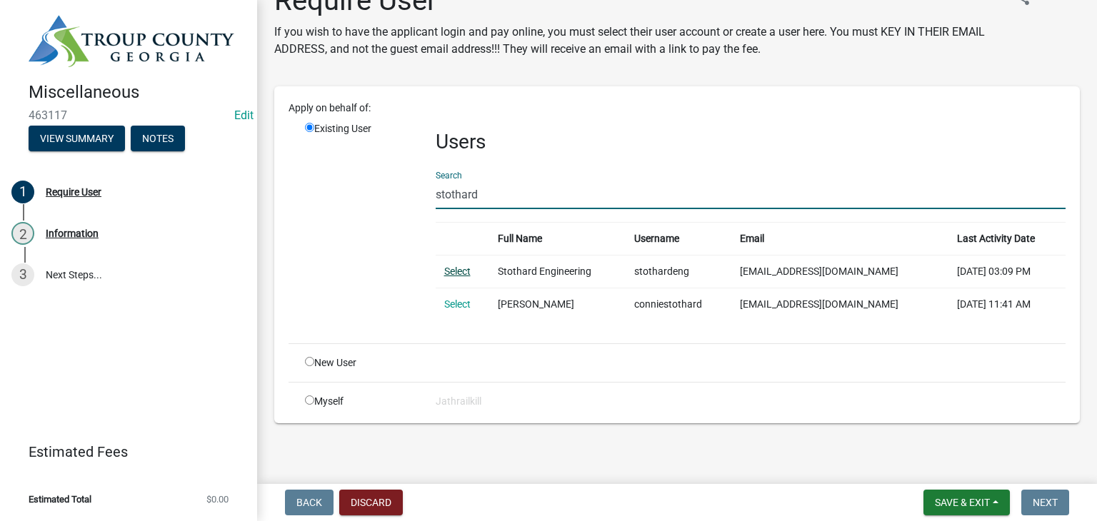
type input "stothard"
click at [461, 268] on link "Select" at bounding box center [457, 271] width 26 height 11
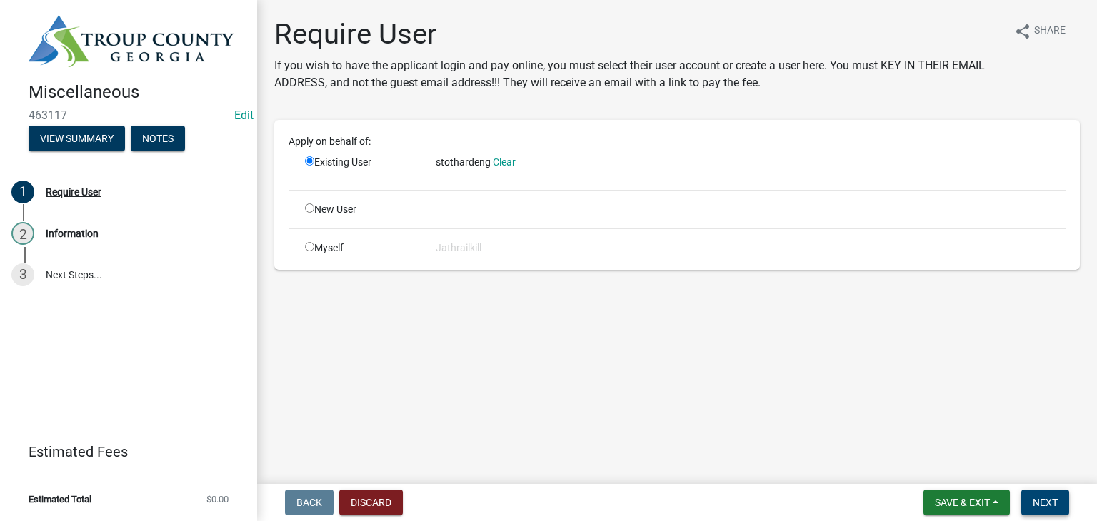
click at [1046, 497] on span "Next" at bounding box center [1045, 502] width 25 height 11
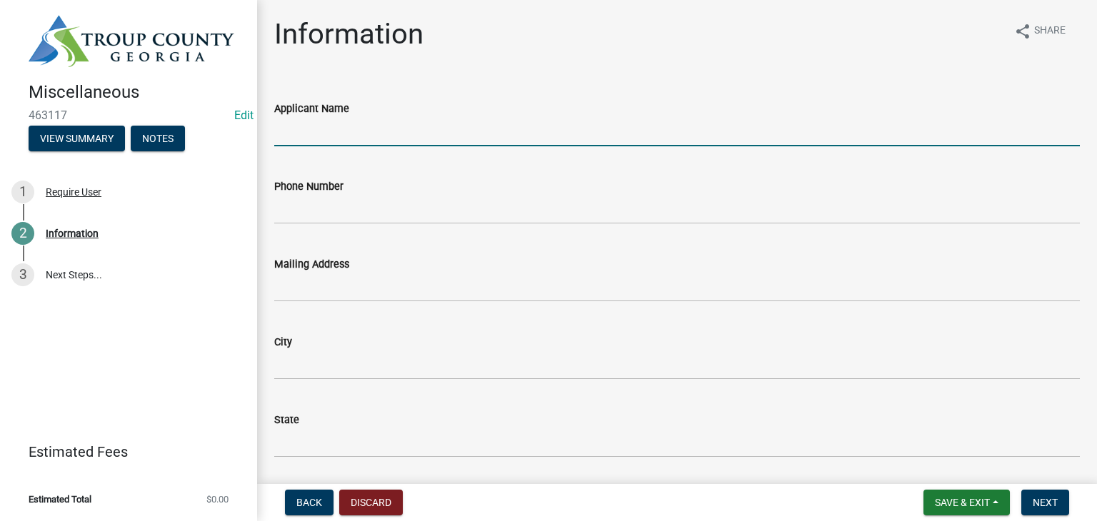
click at [337, 134] on input "Applicant Name" at bounding box center [677, 131] width 806 height 29
type input "Stothard Surveying"
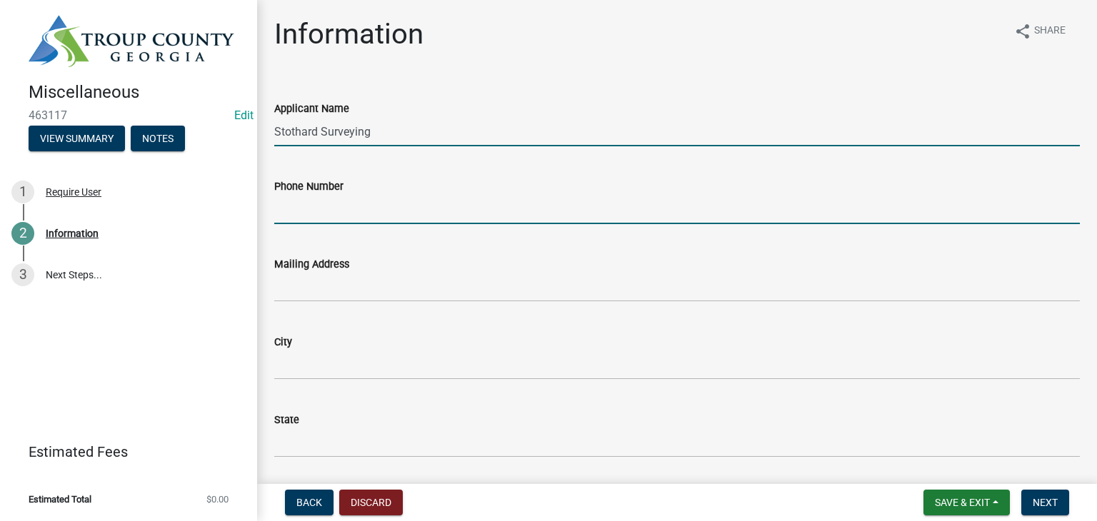
click at [342, 209] on input "Phone Number" at bounding box center [677, 209] width 806 height 29
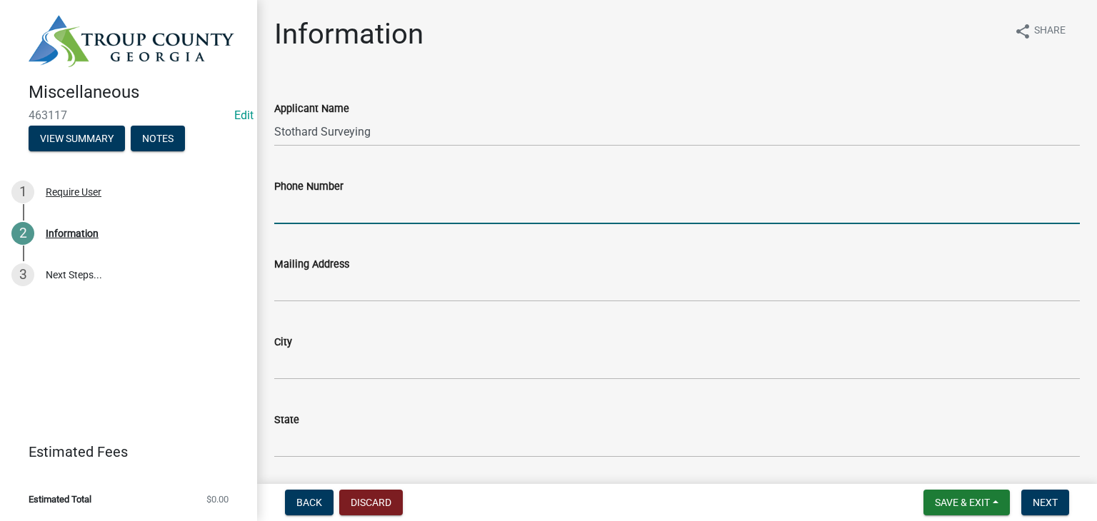
type input "[PHONE_NUMBER]"
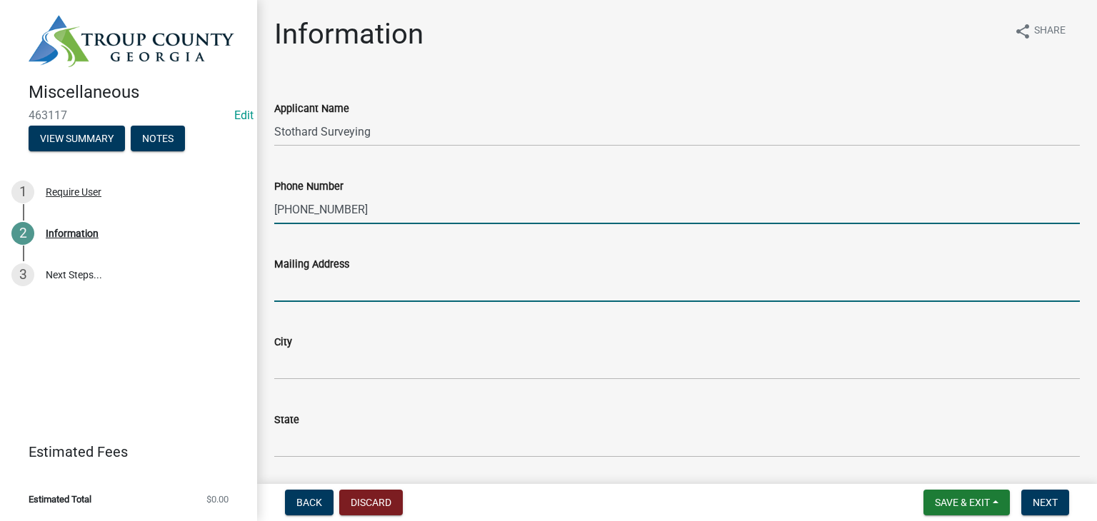
click at [374, 285] on input "Mailing Address" at bounding box center [677, 287] width 806 height 29
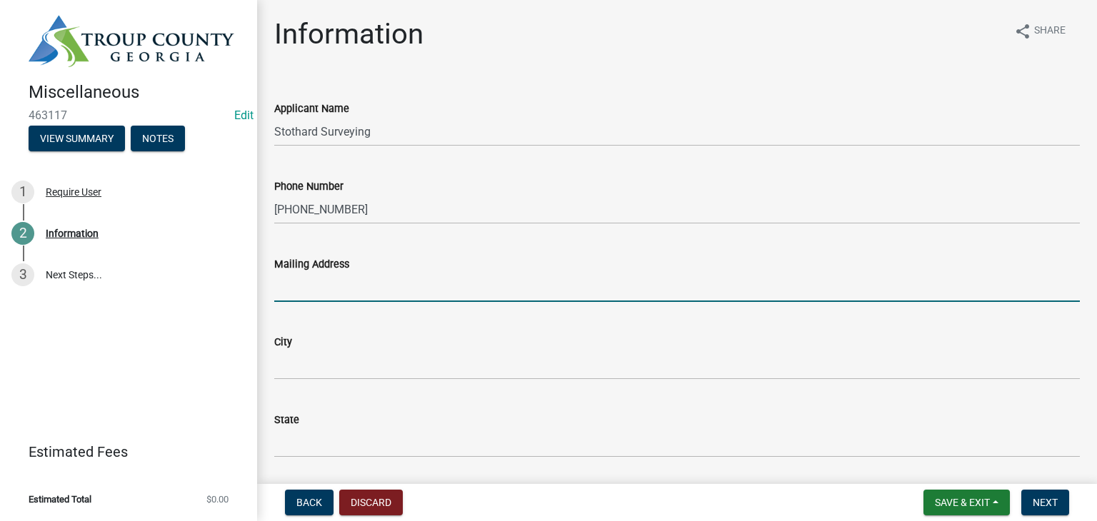
type input "1008 [PERSON_NAME] St"
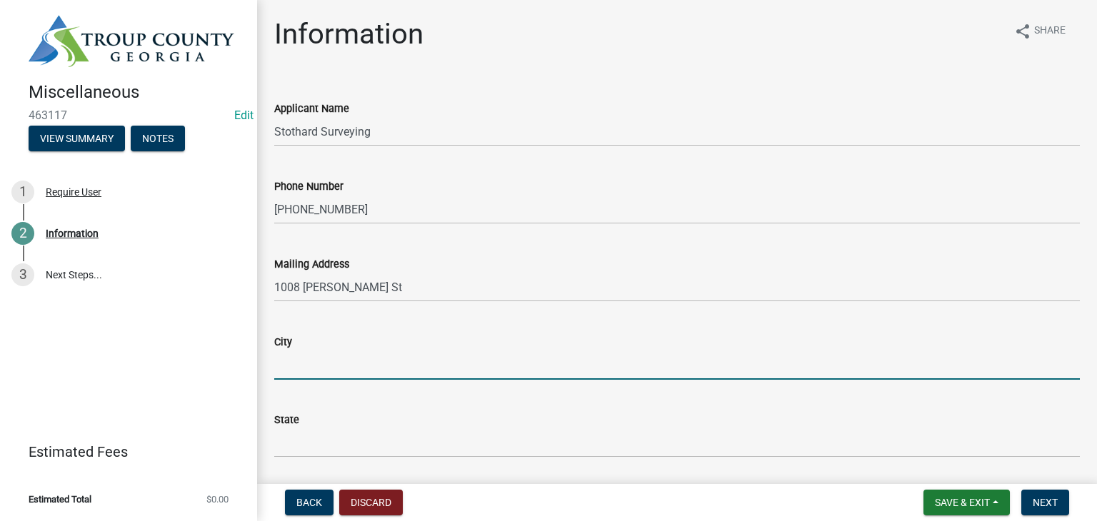
click at [366, 351] on input "City" at bounding box center [677, 365] width 806 height 29
type input "LaGrange"
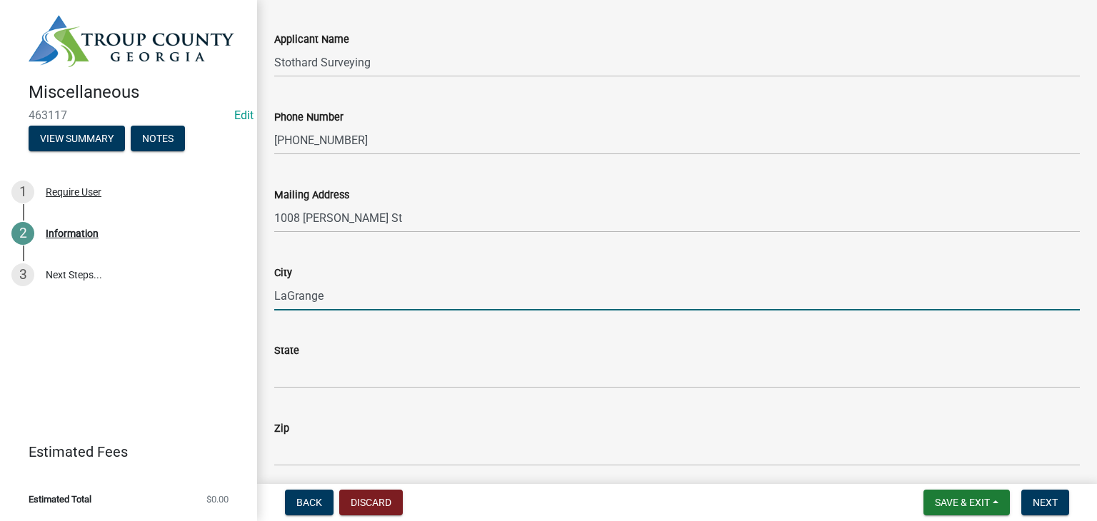
scroll to position [143, 0]
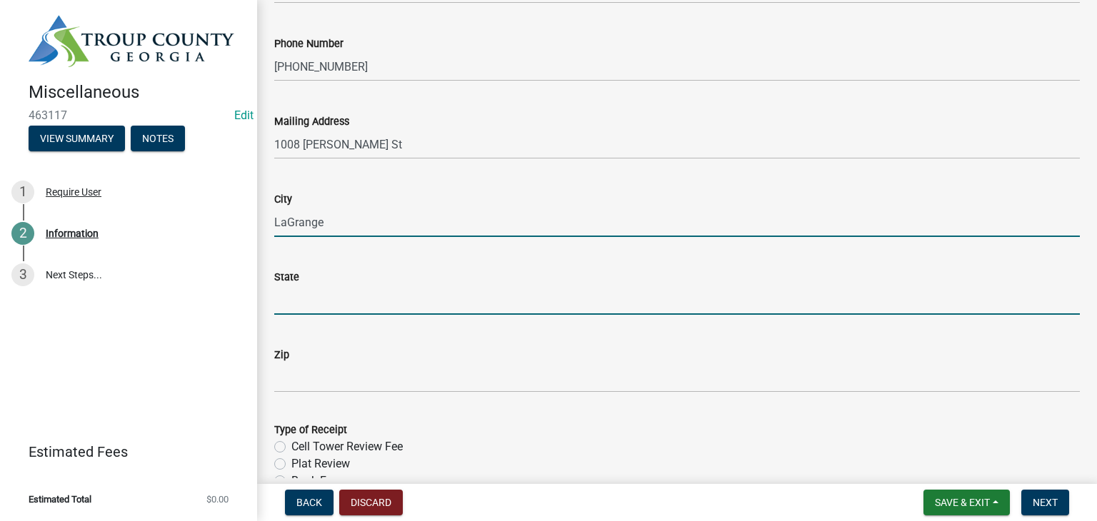
click at [361, 291] on input "State" at bounding box center [677, 300] width 806 height 29
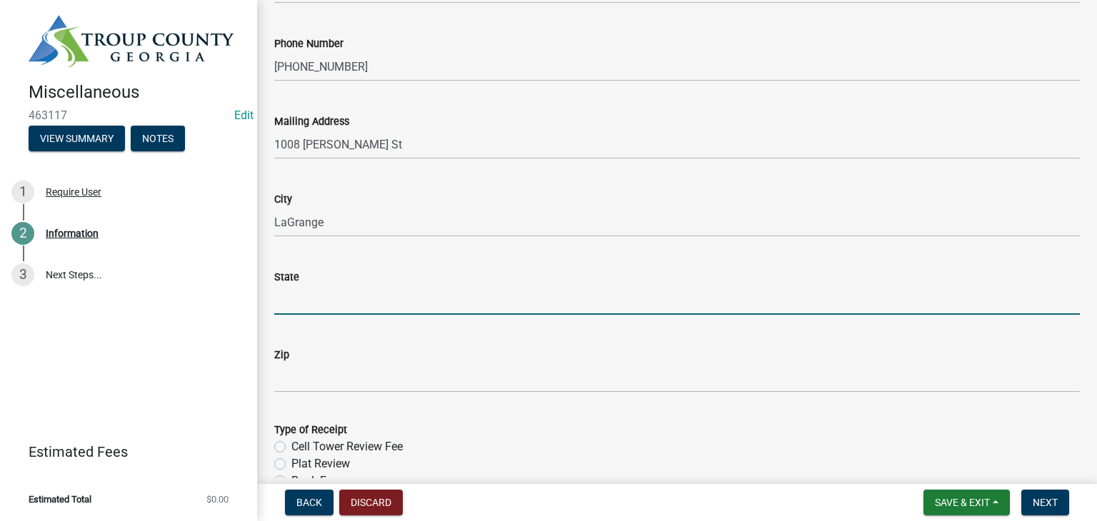
type input "GA"
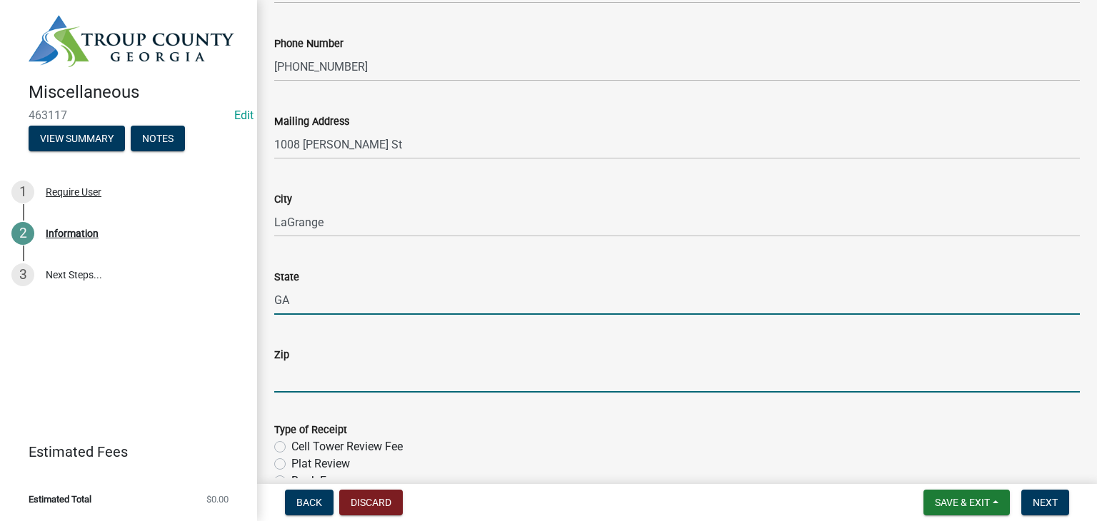
click at [363, 388] on input "Zip" at bounding box center [677, 378] width 806 height 29
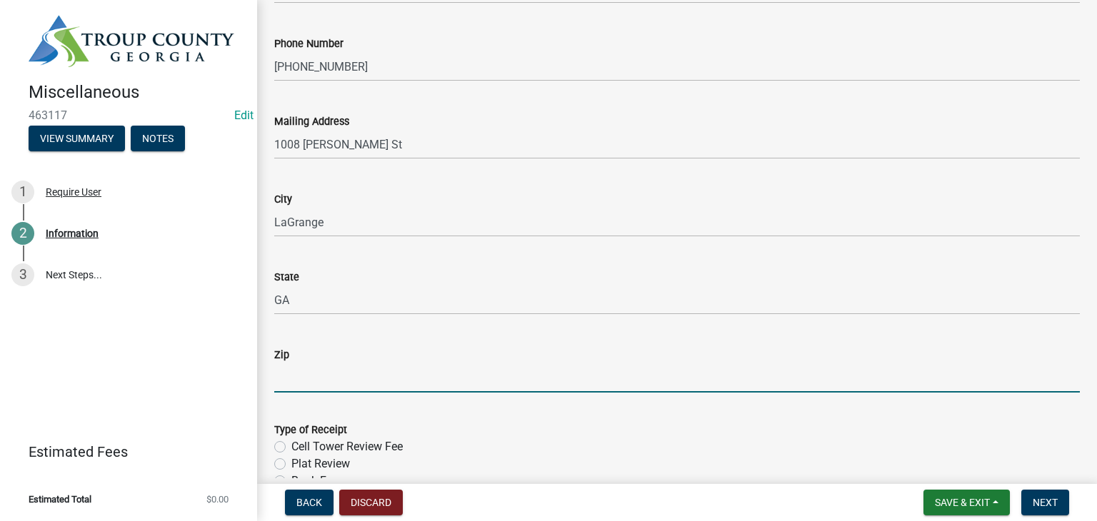
type input "30241"
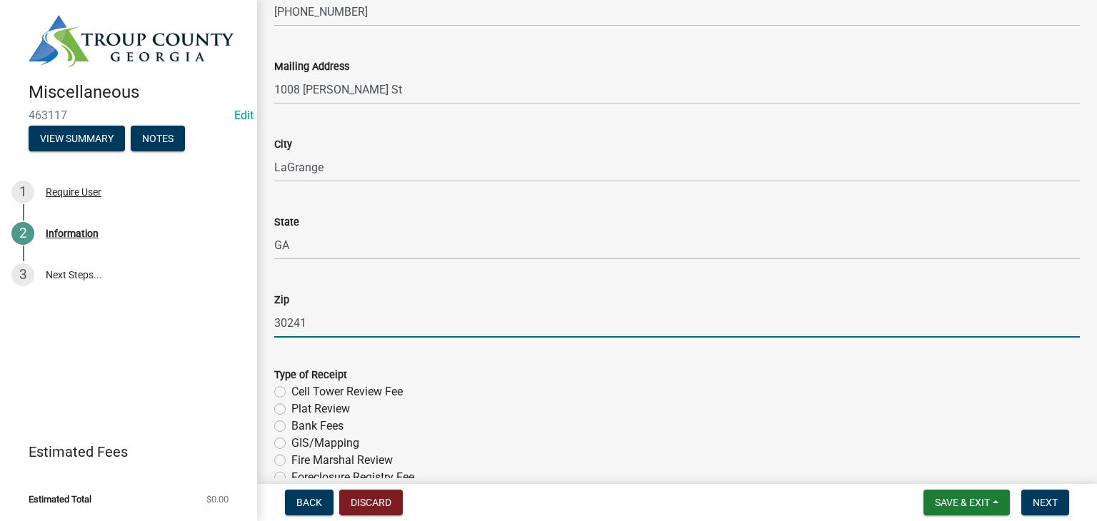
scroll to position [429, 0]
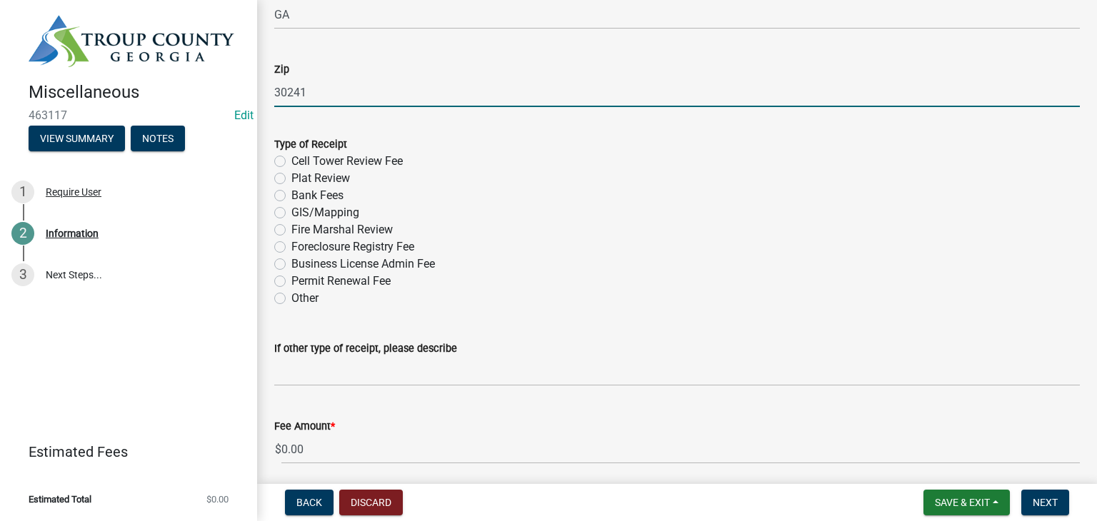
click at [291, 175] on label "Plat Review" at bounding box center [320, 178] width 59 height 17
click at [291, 175] on input "Plat Review" at bounding box center [295, 174] width 9 height 9
radio input "true"
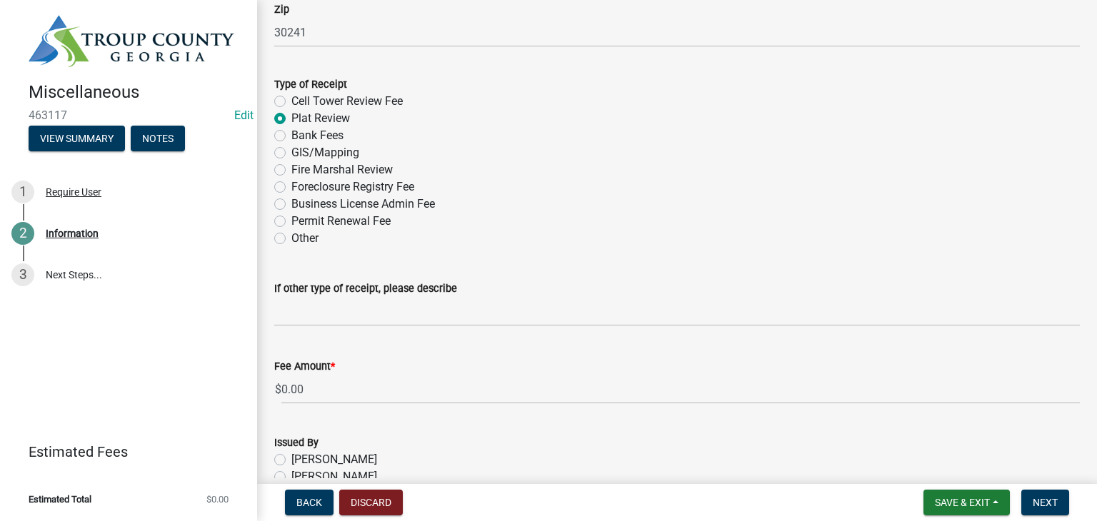
scroll to position [643, 0]
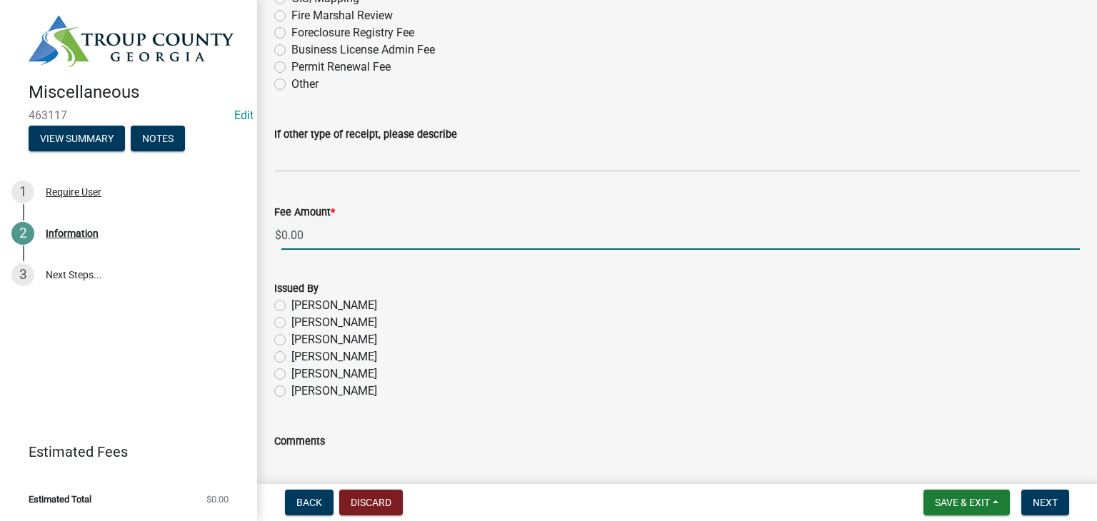
click at [334, 237] on input "0.00" at bounding box center [680, 235] width 799 height 29
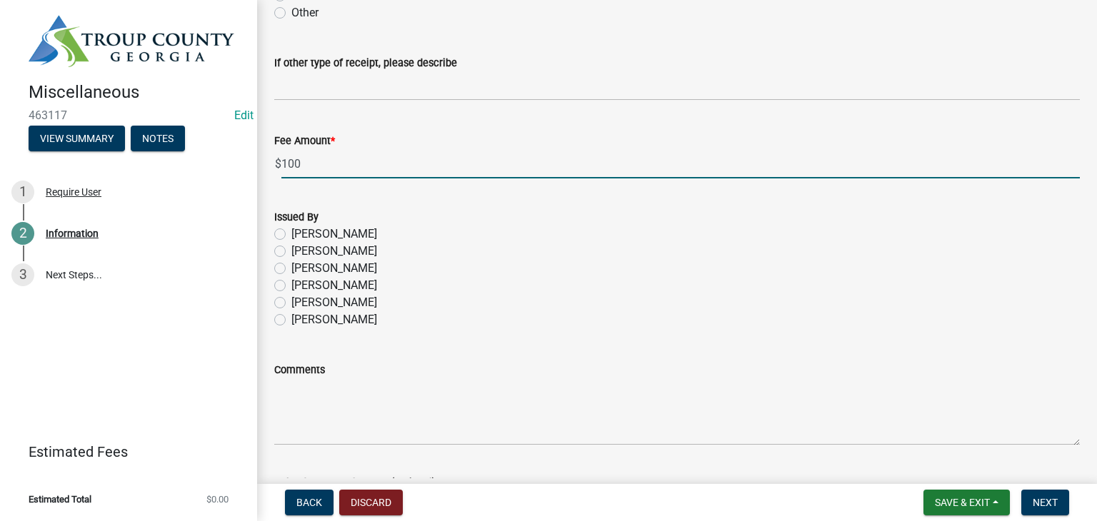
type input "100"
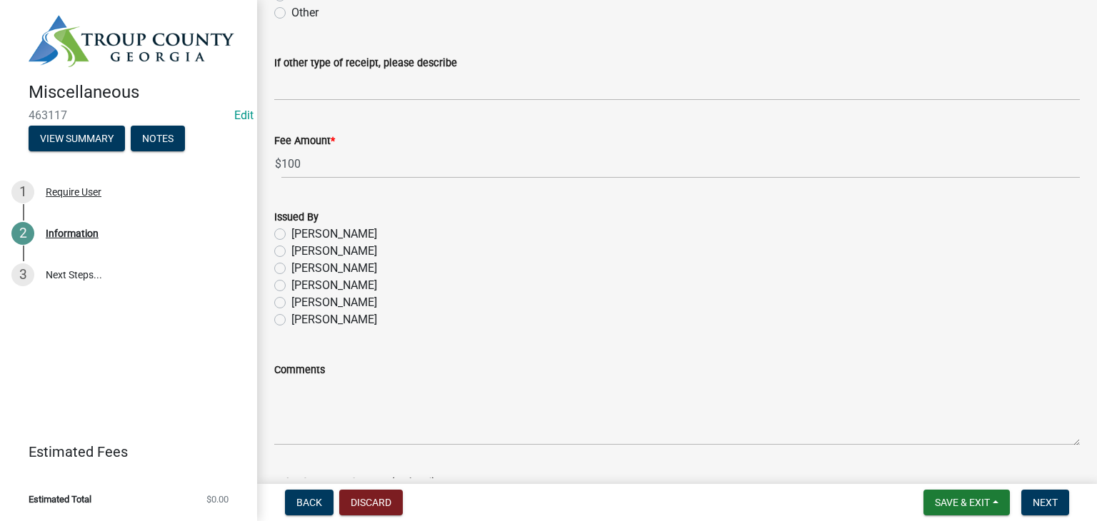
click at [291, 236] on label "[PERSON_NAME]" at bounding box center [334, 234] width 86 height 17
click at [291, 235] on input "[PERSON_NAME]" at bounding box center [295, 230] width 9 height 9
radio input "true"
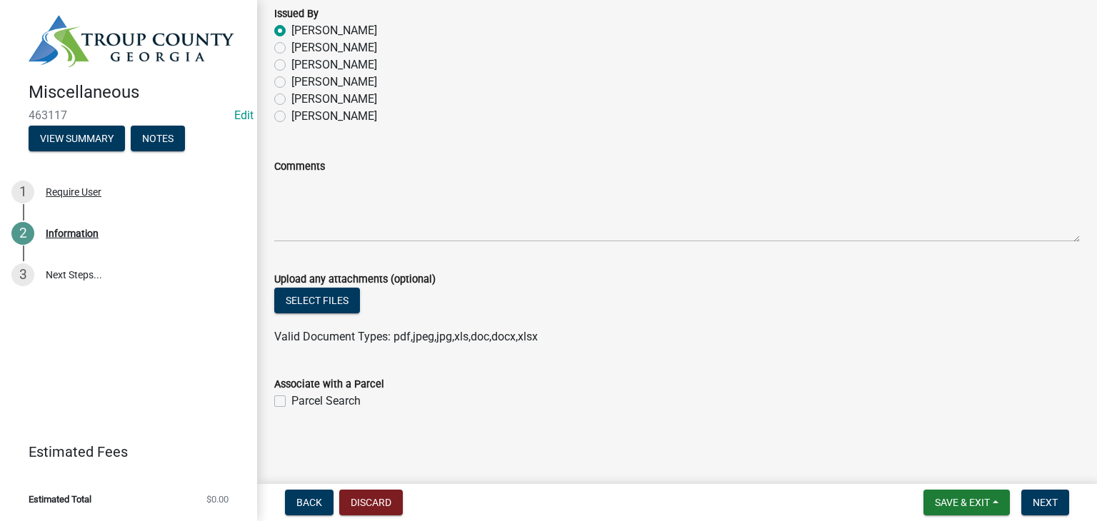
click at [277, 393] on div "Parcel Search" at bounding box center [677, 401] width 806 height 17
click at [291, 396] on label "Parcel Search" at bounding box center [325, 401] width 69 height 17
click at [291, 396] on input "Parcel Search" at bounding box center [295, 397] width 9 height 9
checkbox input "true"
click at [1029, 496] on button "Next" at bounding box center [1045, 503] width 48 height 26
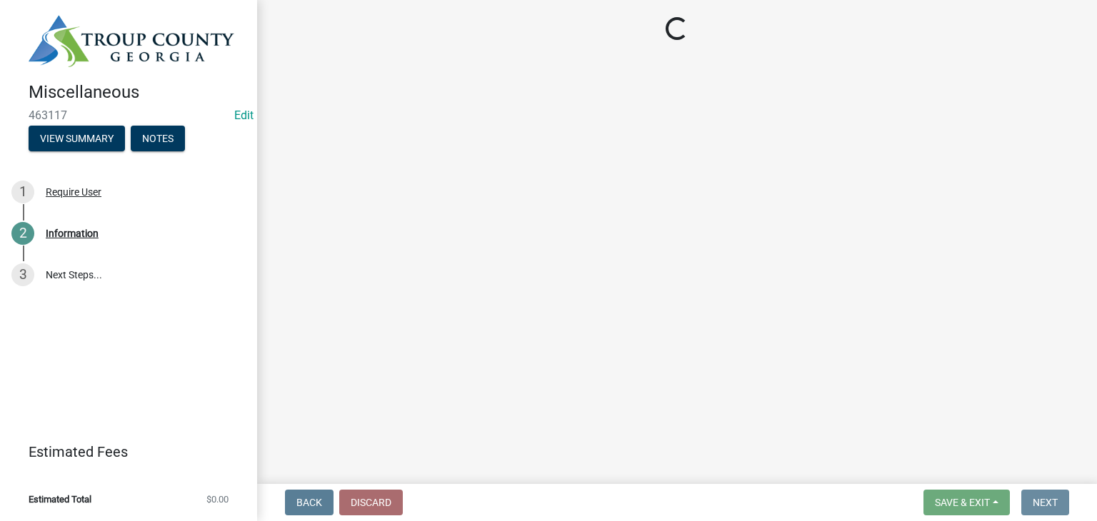
scroll to position [0, 0]
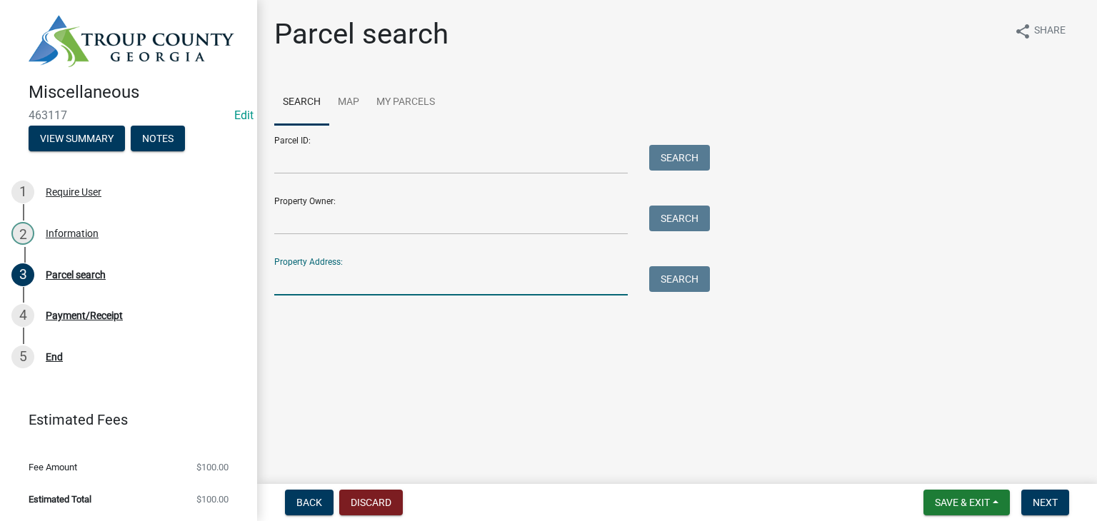
drag, startPoint x: 331, startPoint y: 286, endPoint x: 344, endPoint y: 292, distance: 13.7
click at [331, 286] on input "Property Address:" at bounding box center [451, 280] width 354 height 29
type input "0"
drag, startPoint x: 416, startPoint y: 203, endPoint x: 410, endPoint y: 154, distance: 48.9
click at [411, 183] on form "Parcel ID: Search Property Owner: Search Property Address: Search" at bounding box center [488, 210] width 429 height 171
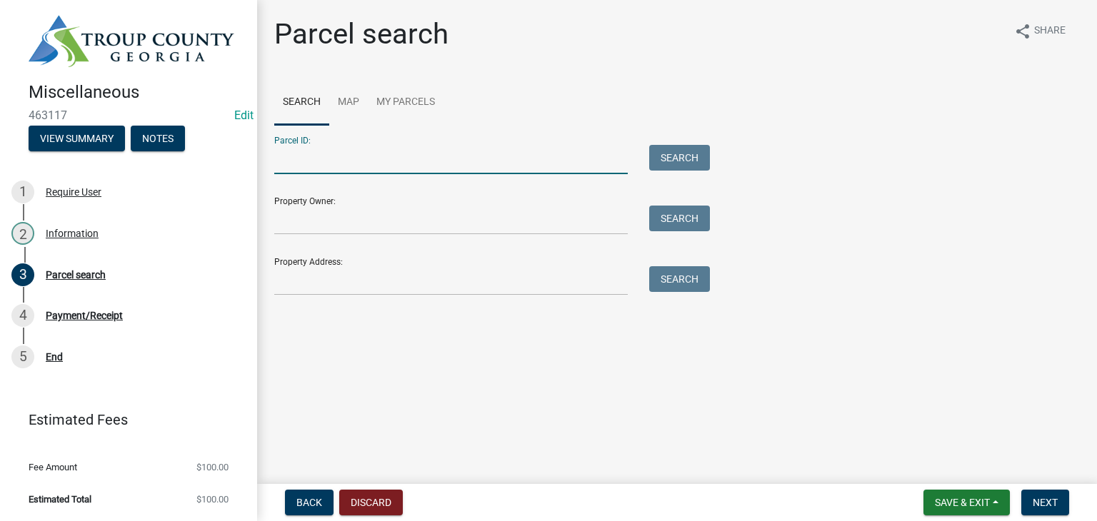
click at [410, 154] on input "Parcel ID:" at bounding box center [451, 159] width 354 height 29
type input "0532000072"
click at [664, 159] on button "Search" at bounding box center [679, 158] width 61 height 26
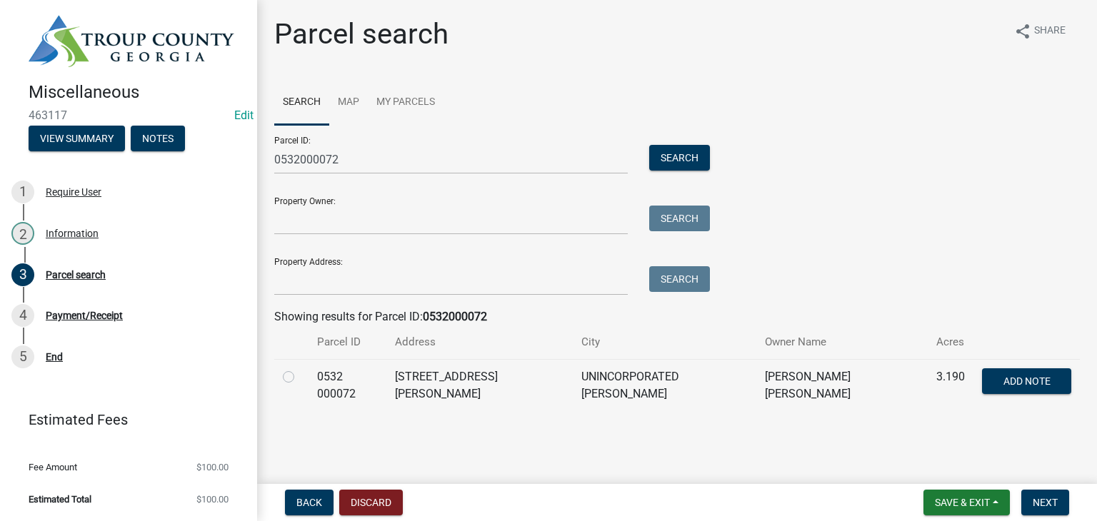
click at [300, 369] on label at bounding box center [300, 369] width 0 height 0
click at [300, 378] on 000072 "radio" at bounding box center [304, 373] width 9 height 9
radio 000072 "true"
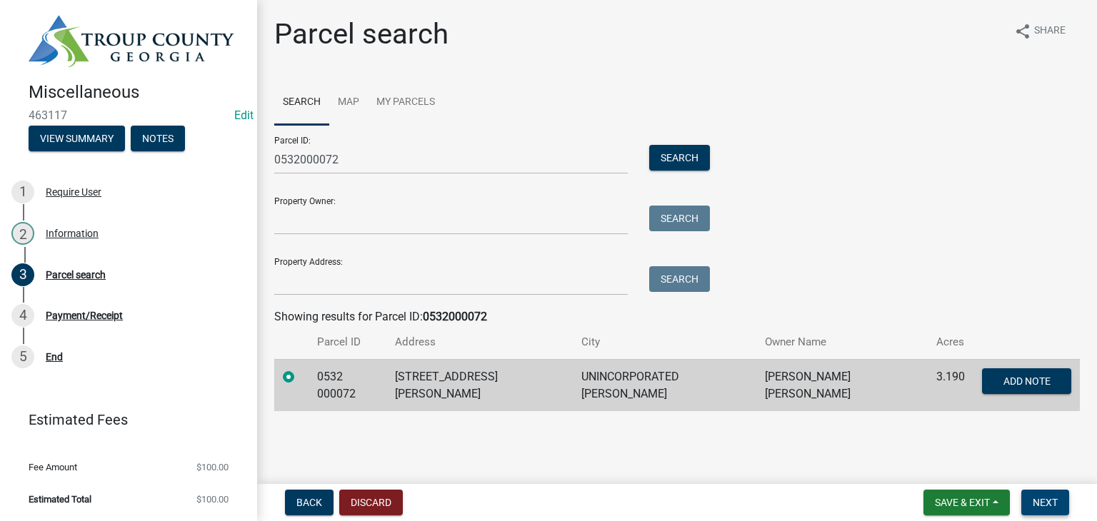
click at [1046, 499] on span "Next" at bounding box center [1045, 502] width 25 height 11
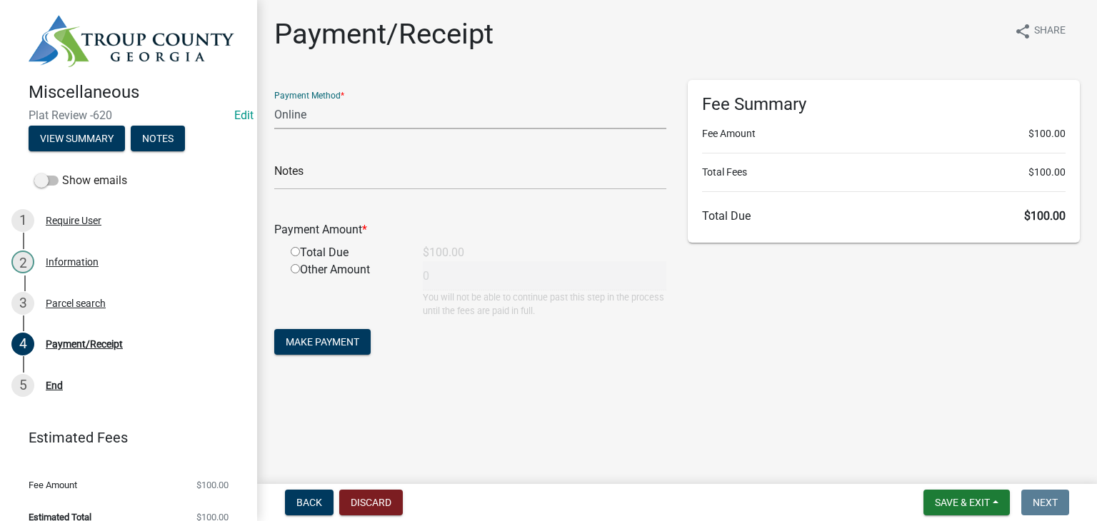
click at [307, 116] on select "Credit Card POS Check Cash Online" at bounding box center [470, 114] width 392 height 29
select select "1: 0"
click at [274, 100] on select "Credit Card POS Check Cash Online" at bounding box center [470, 114] width 392 height 29
click at [324, 193] on form "Payment Method * Credit Card POS Check Cash Online Check # Payment Amount * Tot…" at bounding box center [470, 219] width 392 height 279
click at [324, 184] on input "text" at bounding box center [470, 175] width 392 height 29
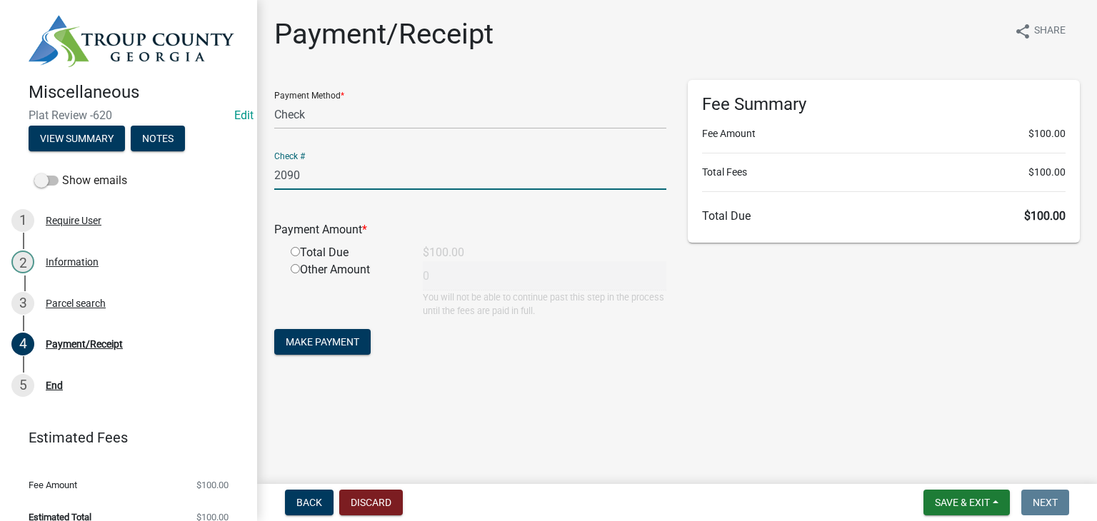
type input "2090"
click at [294, 249] on input "radio" at bounding box center [295, 251] width 9 height 9
radio input "true"
type input "100"
click at [332, 341] on span "Make Payment" at bounding box center [323, 341] width 74 height 11
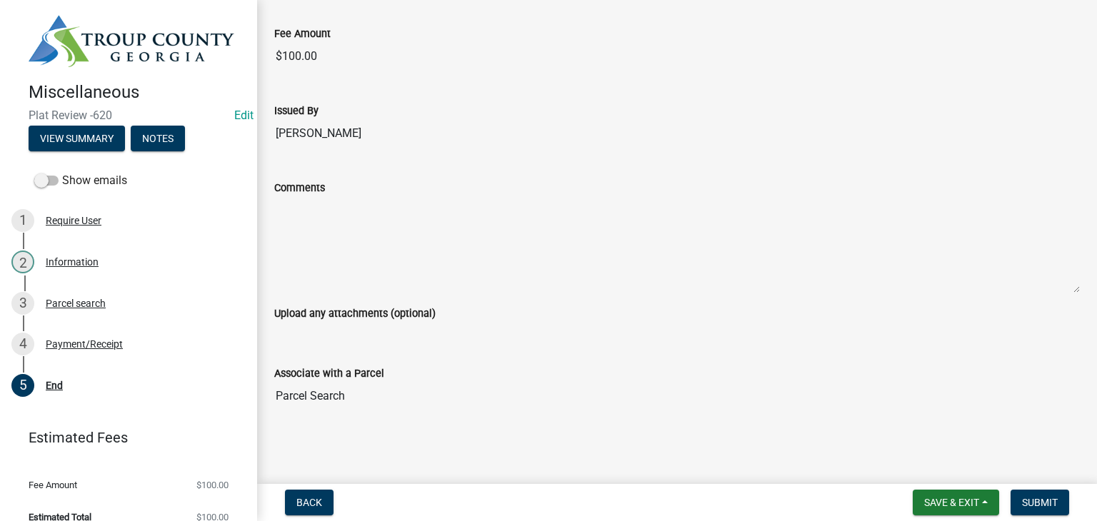
scroll to position [785, 0]
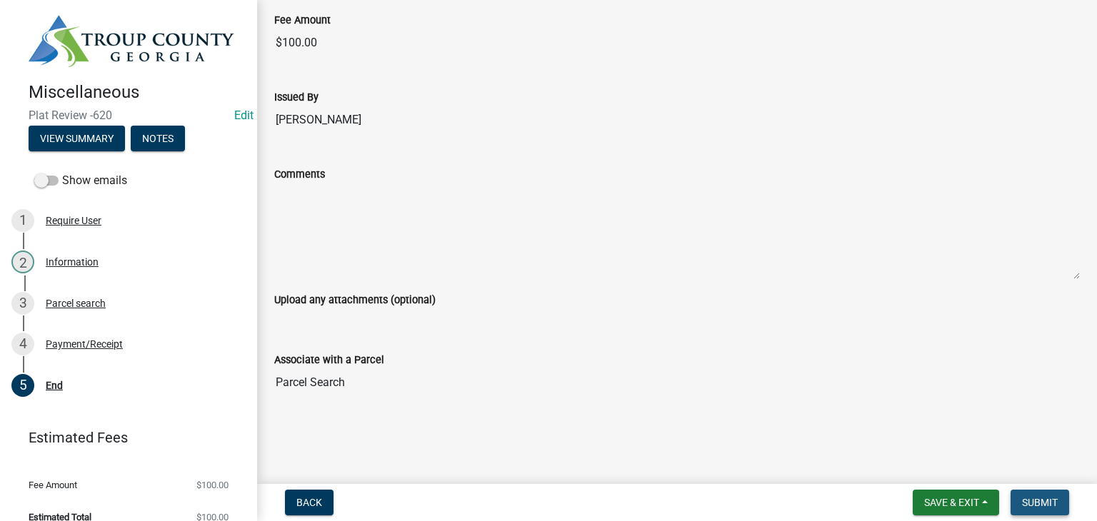
click at [1054, 501] on span "Submit" at bounding box center [1040, 502] width 36 height 11
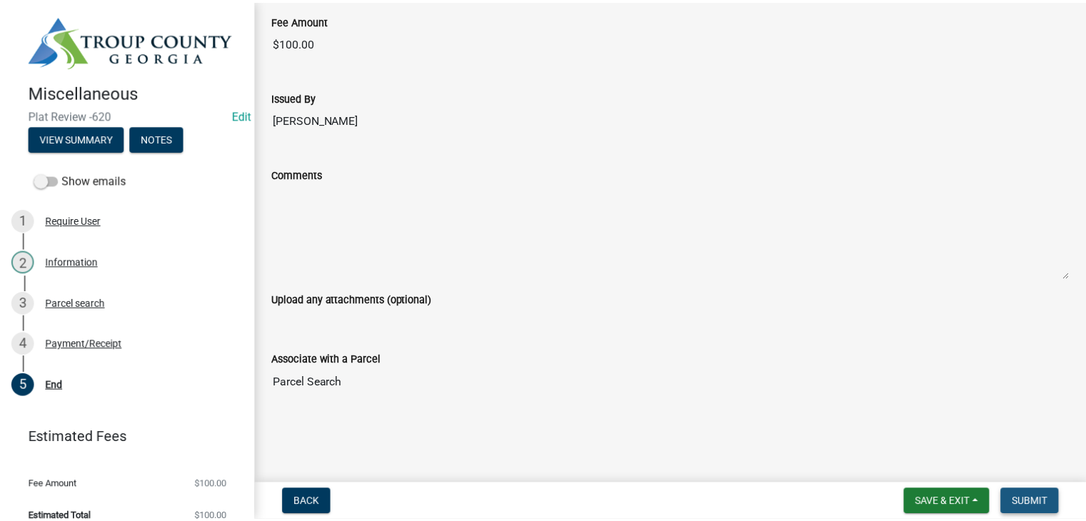
scroll to position [0, 0]
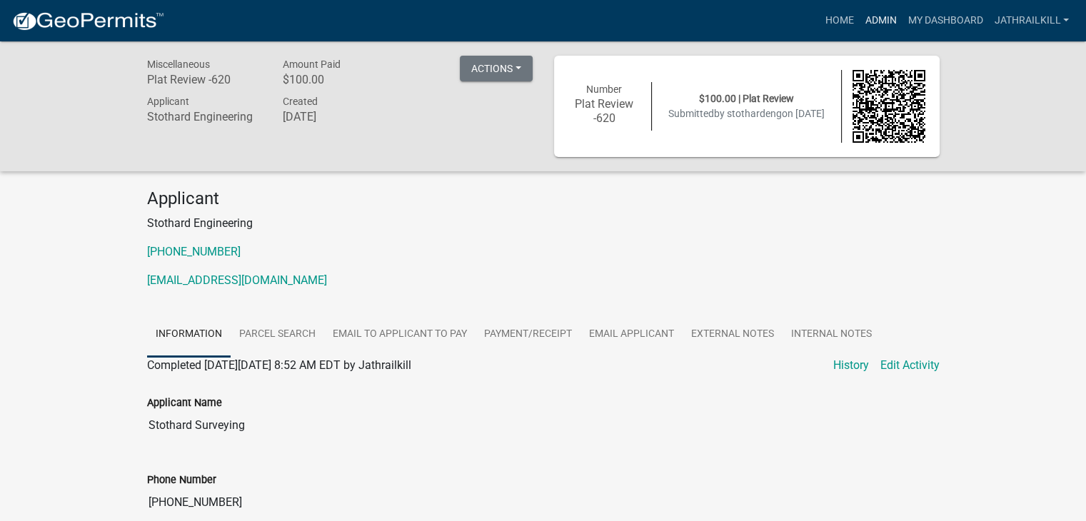
click at [865, 24] on link "Admin" at bounding box center [880, 20] width 43 height 27
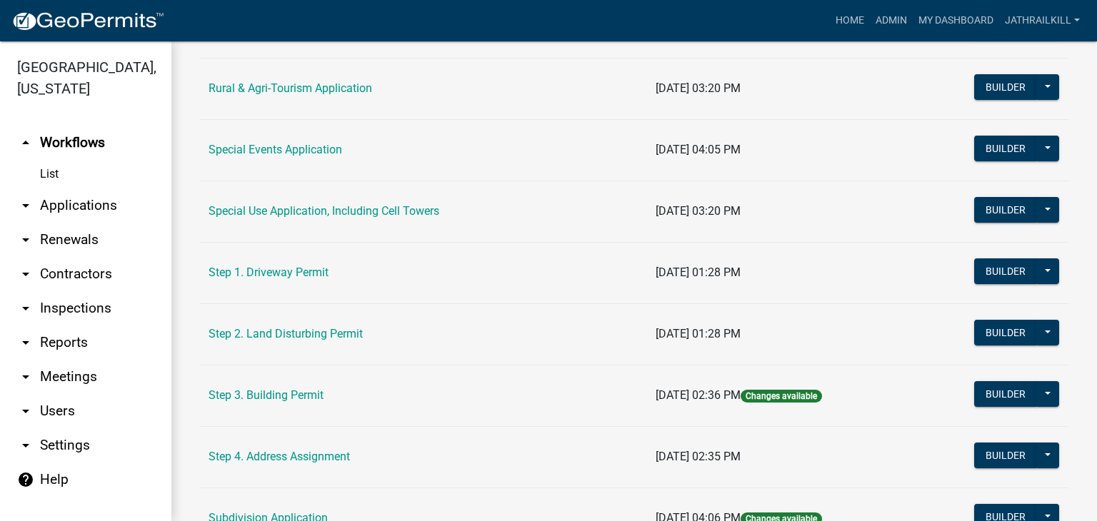
scroll to position [357, 0]
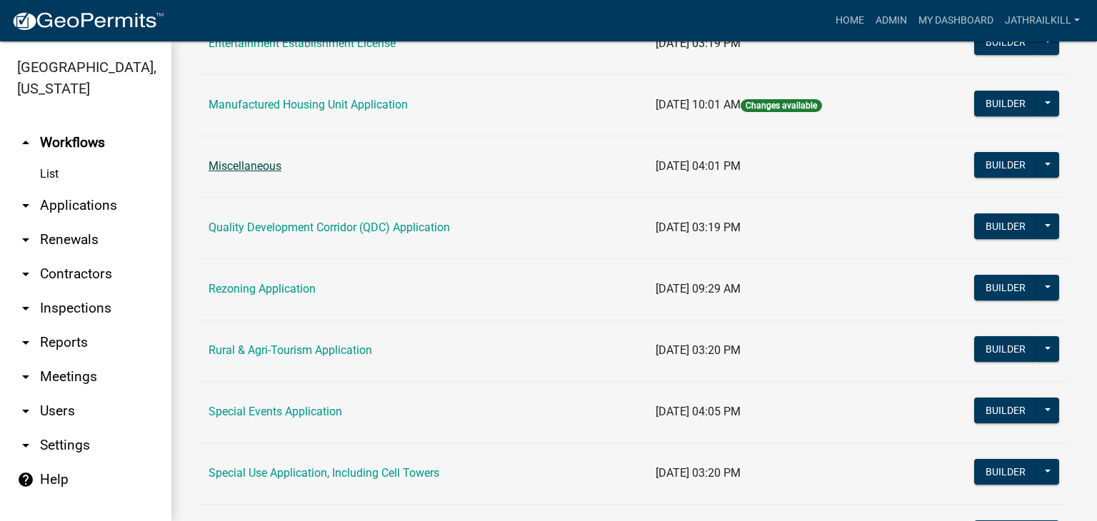
click at [244, 159] on link "Miscellaneous" at bounding box center [245, 166] width 73 height 14
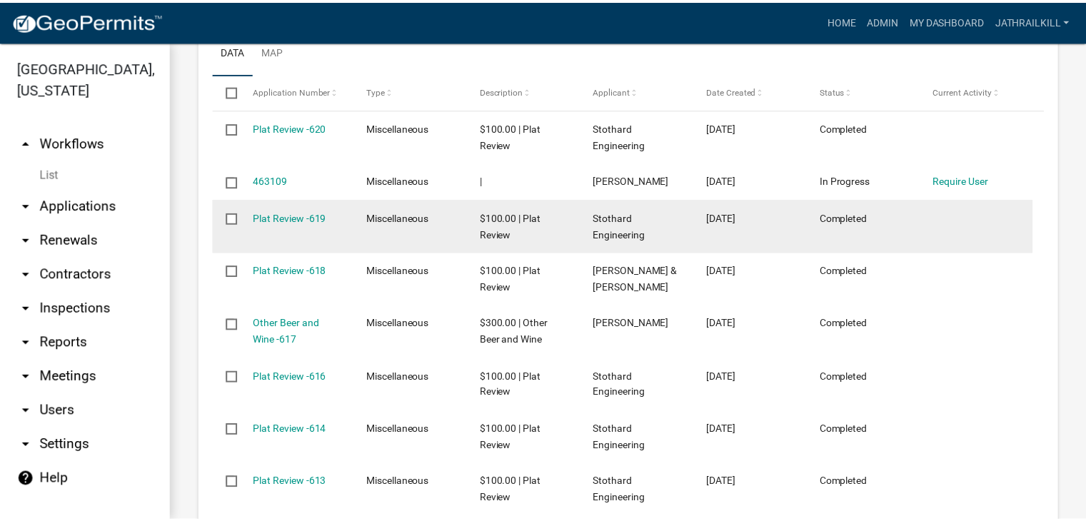
scroll to position [714, 0]
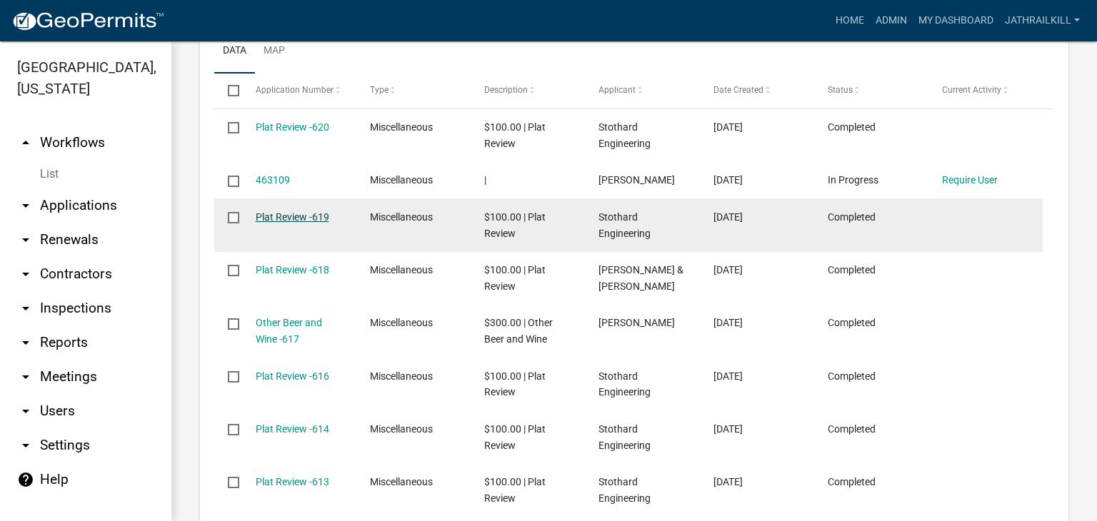
click at [311, 214] on link "Plat Review -619" at bounding box center [293, 216] width 74 height 11
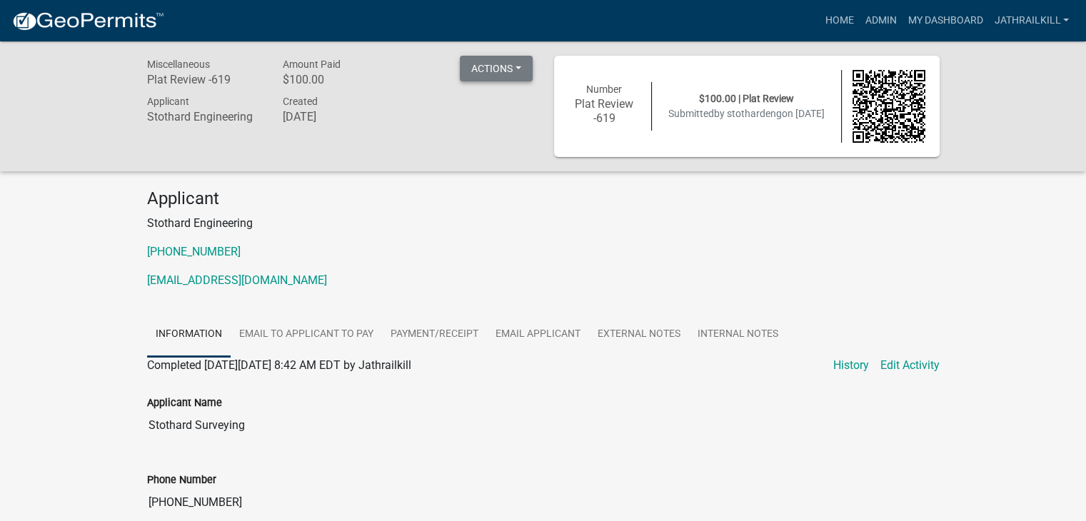
click at [479, 62] on button "Actions" at bounding box center [496, 69] width 73 height 26
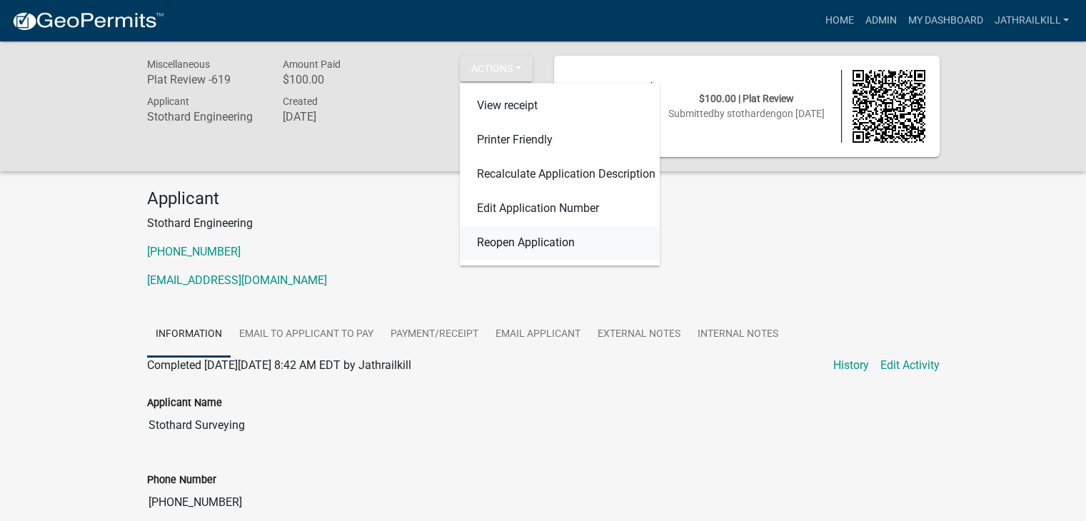
click at [525, 247] on link "Reopen Application" at bounding box center [560, 243] width 200 height 34
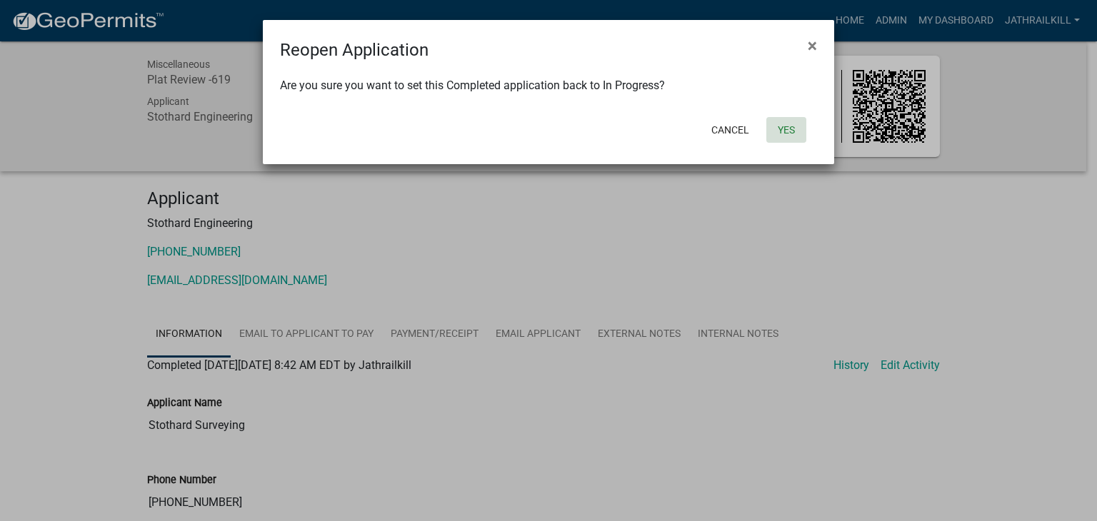
click at [794, 126] on button "Yes" at bounding box center [786, 130] width 40 height 26
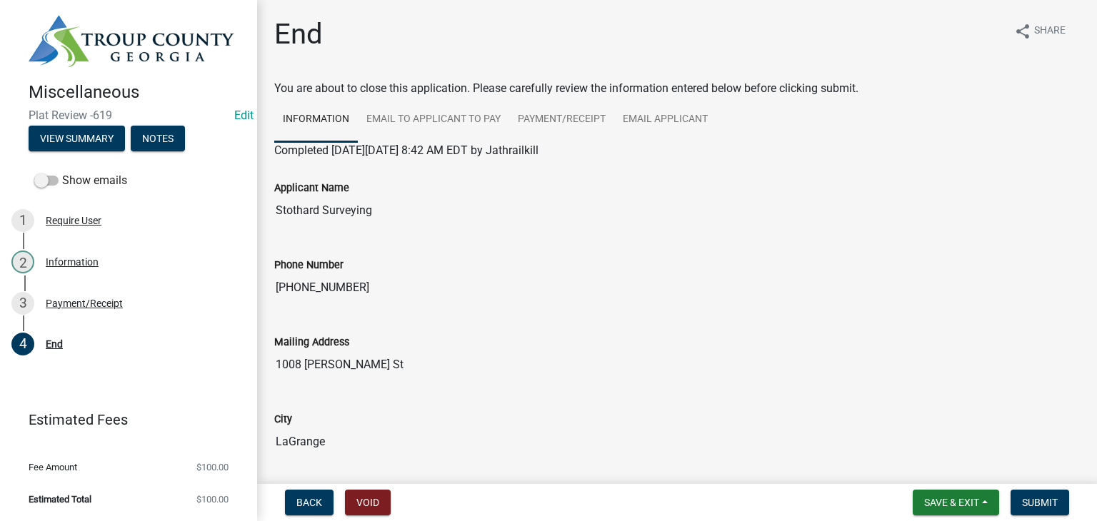
click at [91, 261] on div "Information" at bounding box center [72, 262] width 53 height 10
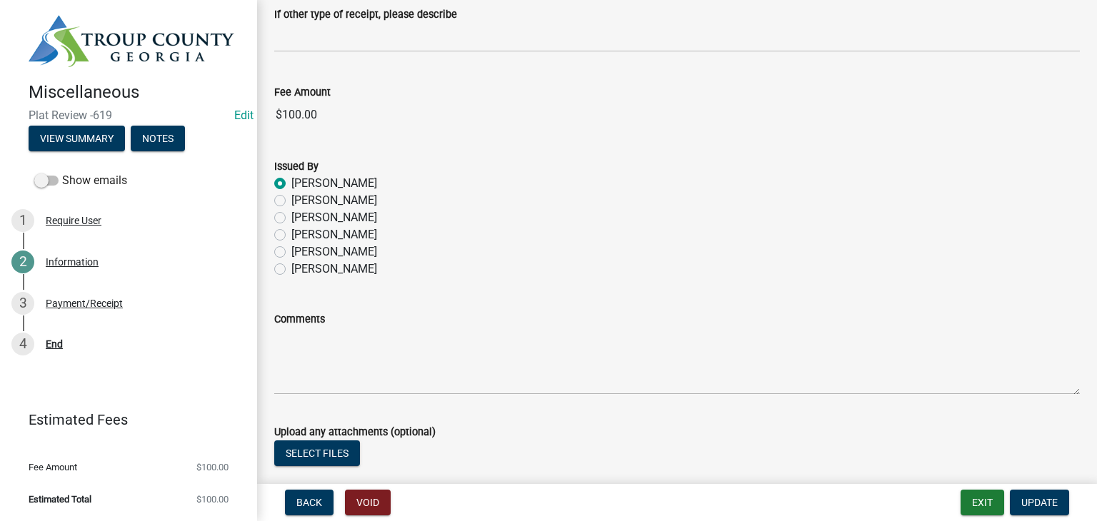
scroll to position [880, 0]
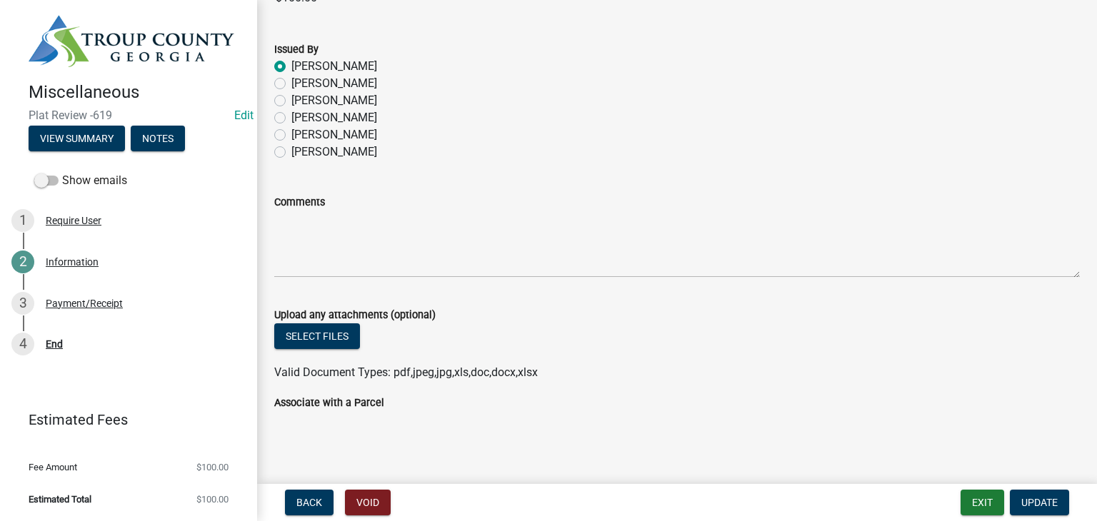
click at [292, 406] on label "Associate with a Parcel" at bounding box center [329, 404] width 110 height 10
click at [279, 408] on label "Associate with a Parcel" at bounding box center [329, 404] width 110 height 10
drag, startPoint x: 526, startPoint y: 426, endPoint x: 534, endPoint y: 414, distance: 14.9
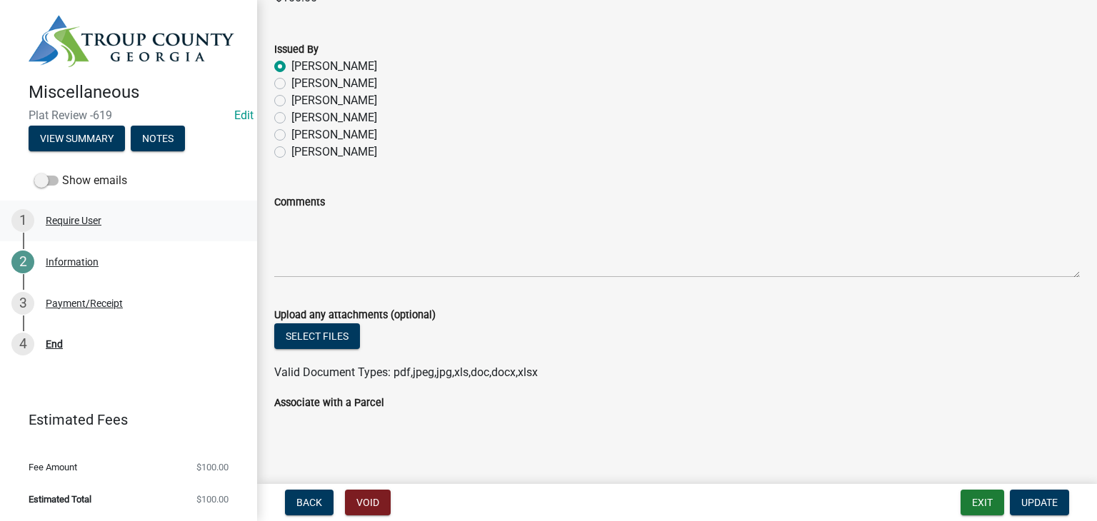
click at [83, 226] on div "1 Require User" at bounding box center [122, 220] width 223 height 23
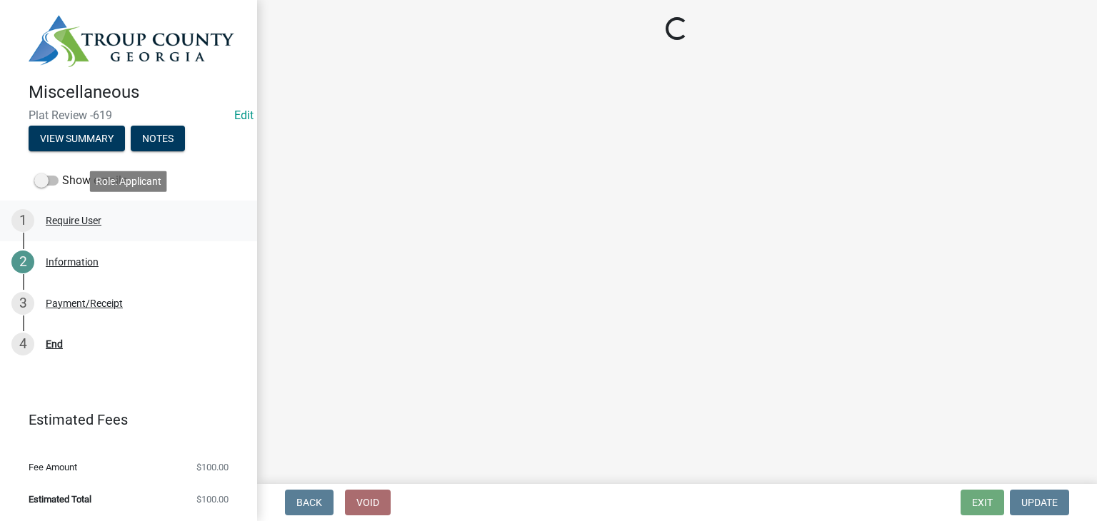
scroll to position [0, 0]
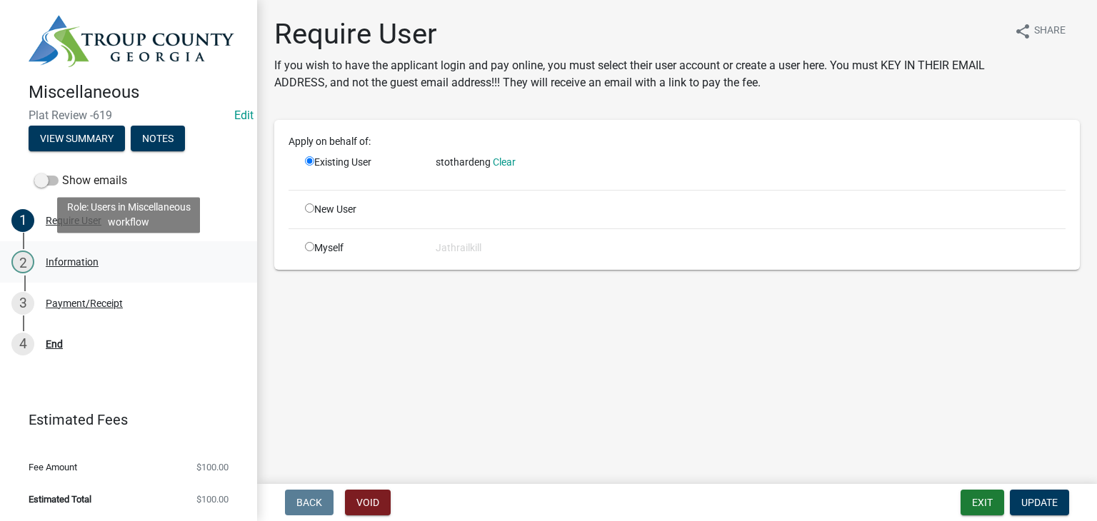
click at [101, 264] on div "2 Information" at bounding box center [122, 262] width 223 height 23
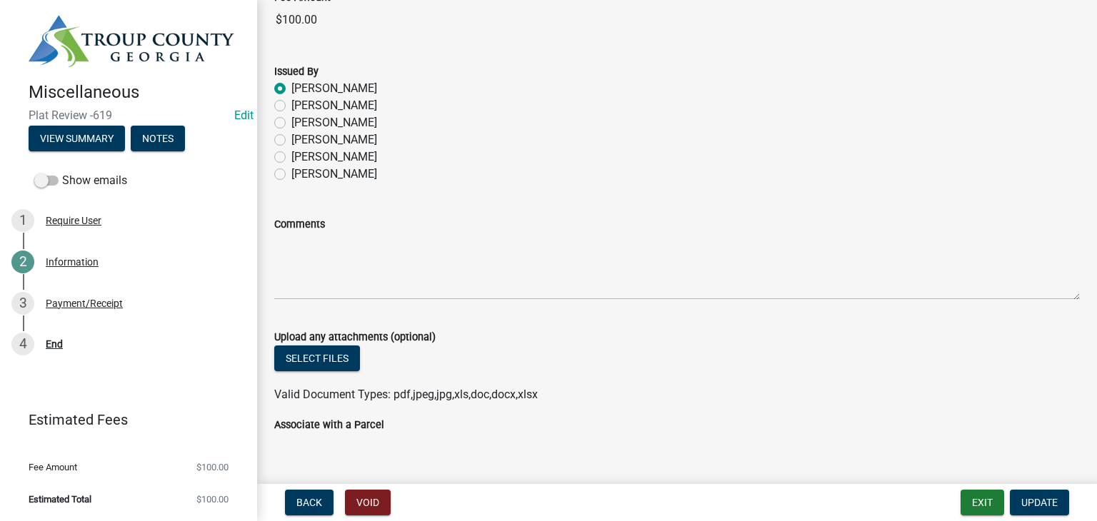
scroll to position [880, 0]
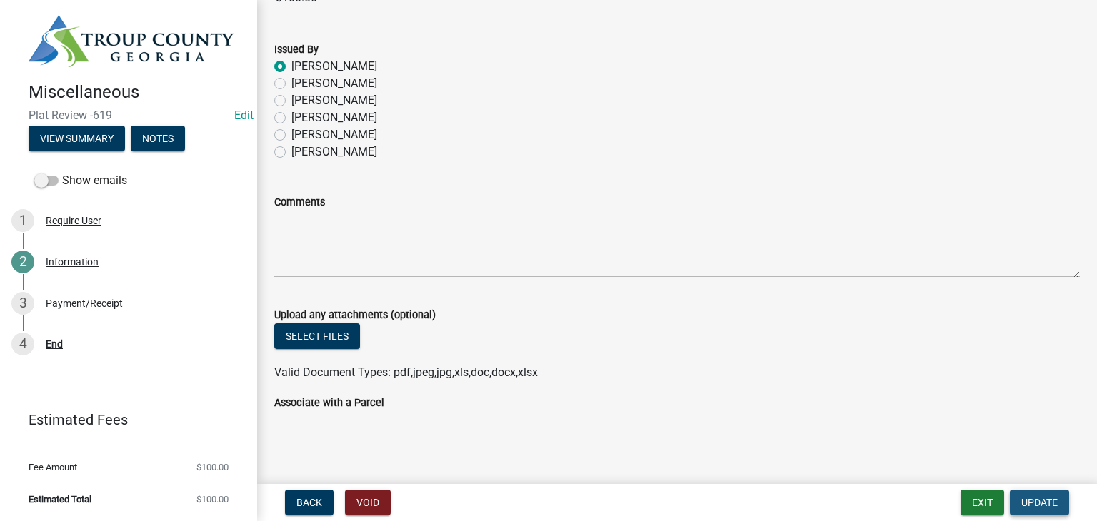
click at [1038, 501] on span "Update" at bounding box center [1039, 502] width 36 height 11
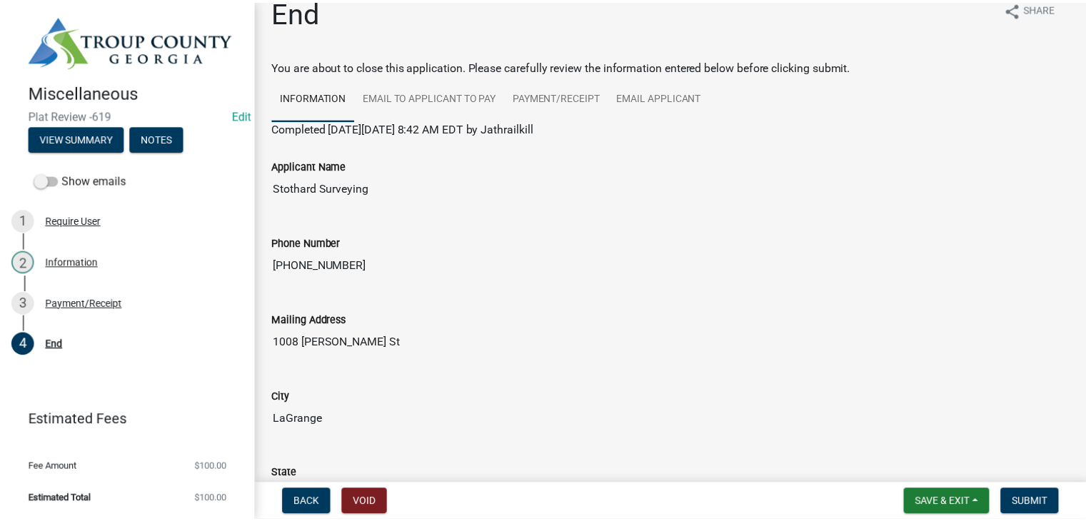
scroll to position [0, 0]
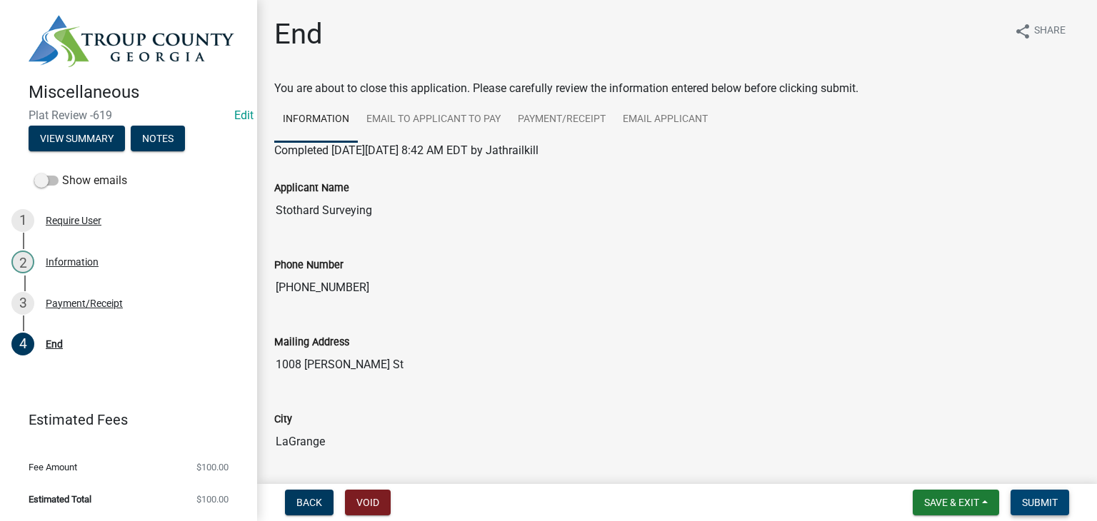
click at [1044, 499] on span "Submit" at bounding box center [1040, 502] width 36 height 11
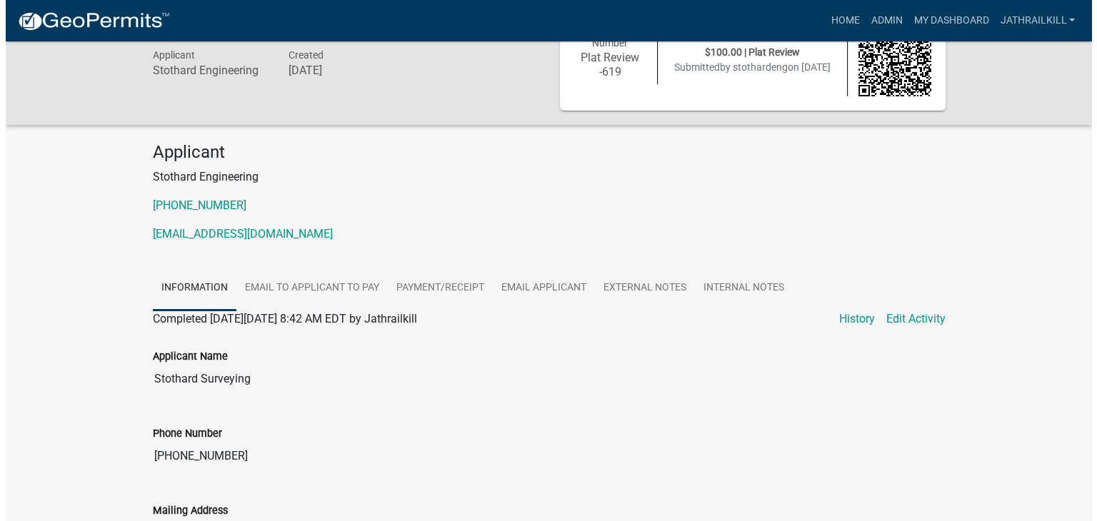
scroll to position [71, 0]
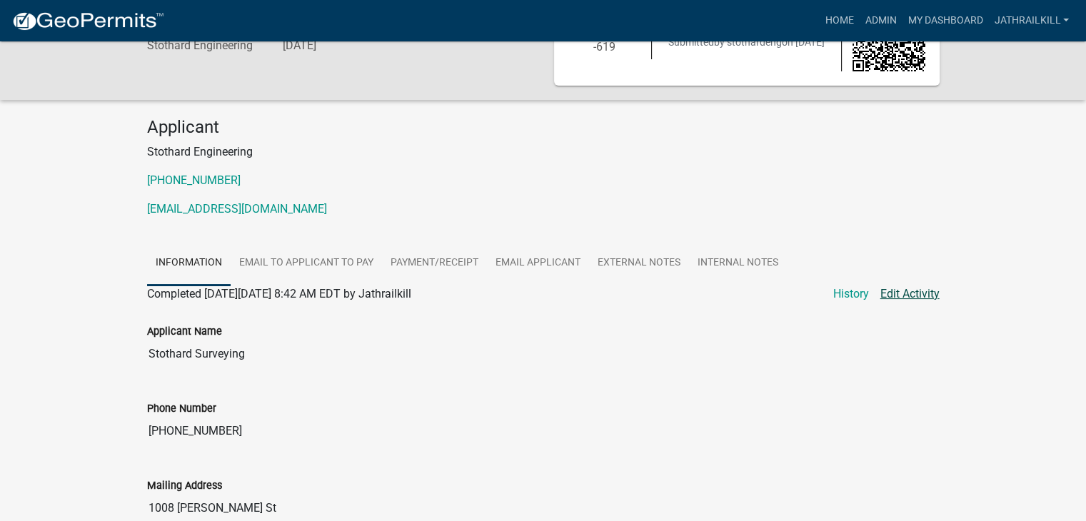
click at [914, 301] on link "Edit Activity" at bounding box center [910, 294] width 59 height 17
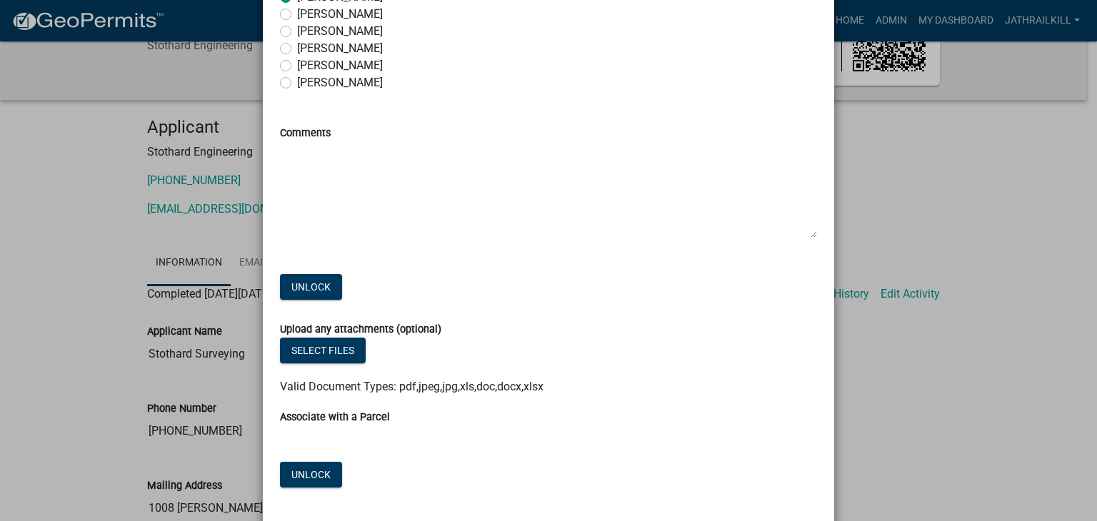
scroll to position [987, 0]
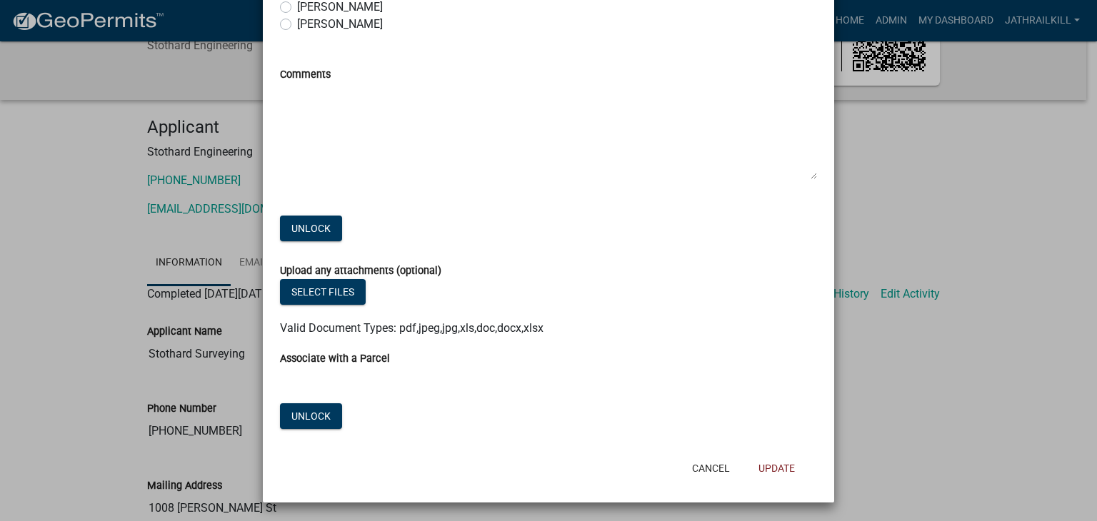
click at [321, 371] on div "Associate with a Parcel Unlock" at bounding box center [548, 391] width 559 height 82
click at [273, 382] on div "Associate with a Parcel Unlock" at bounding box center [548, 391] width 559 height 82
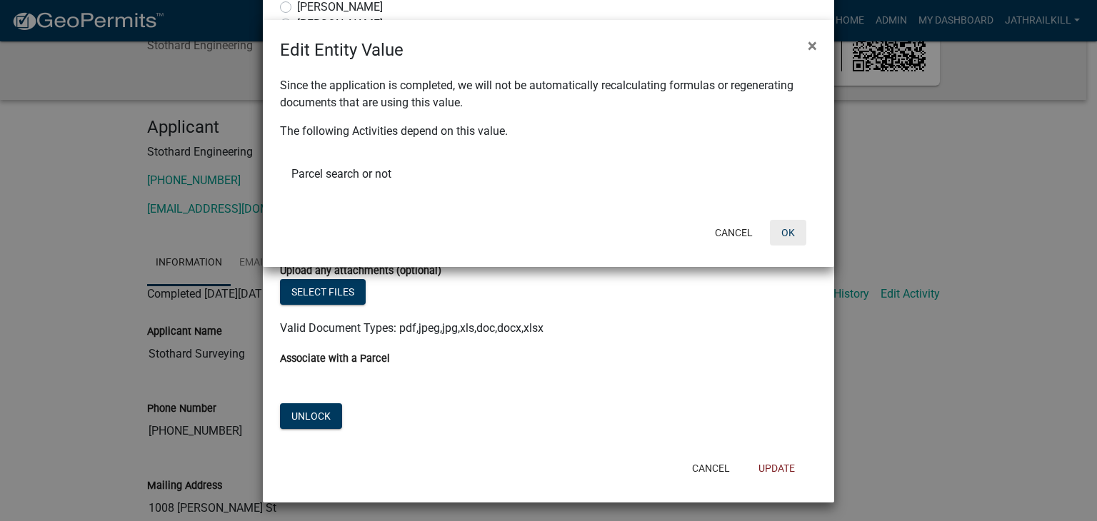
click at [795, 230] on button "OK" at bounding box center [788, 233] width 36 height 26
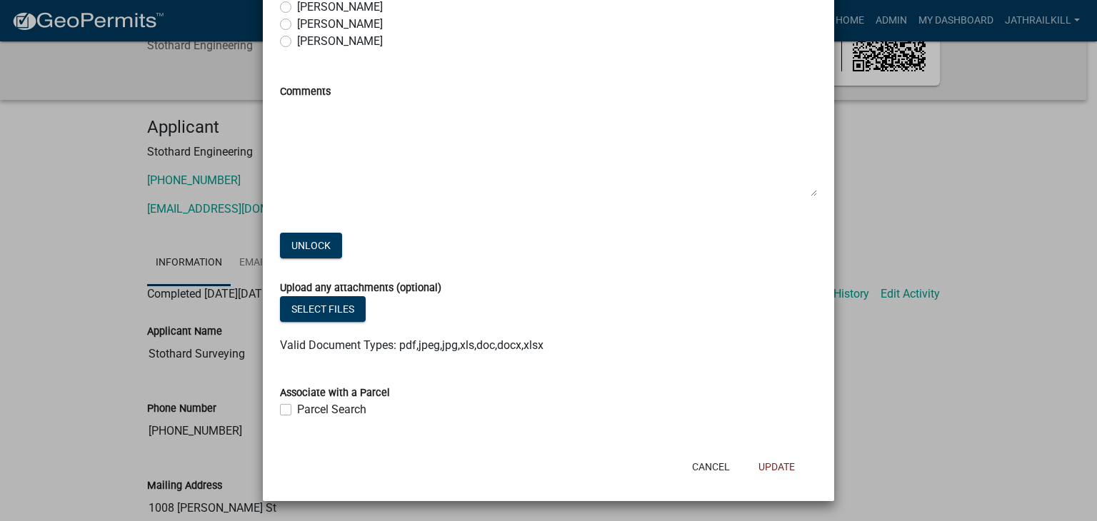
scroll to position [969, 0]
click at [297, 412] on label "Parcel Search" at bounding box center [331, 410] width 69 height 17
click at [297, 411] on input "Parcel Search" at bounding box center [301, 406] width 9 height 9
checkbox input "true"
click at [773, 461] on button "Update" at bounding box center [776, 468] width 59 height 26
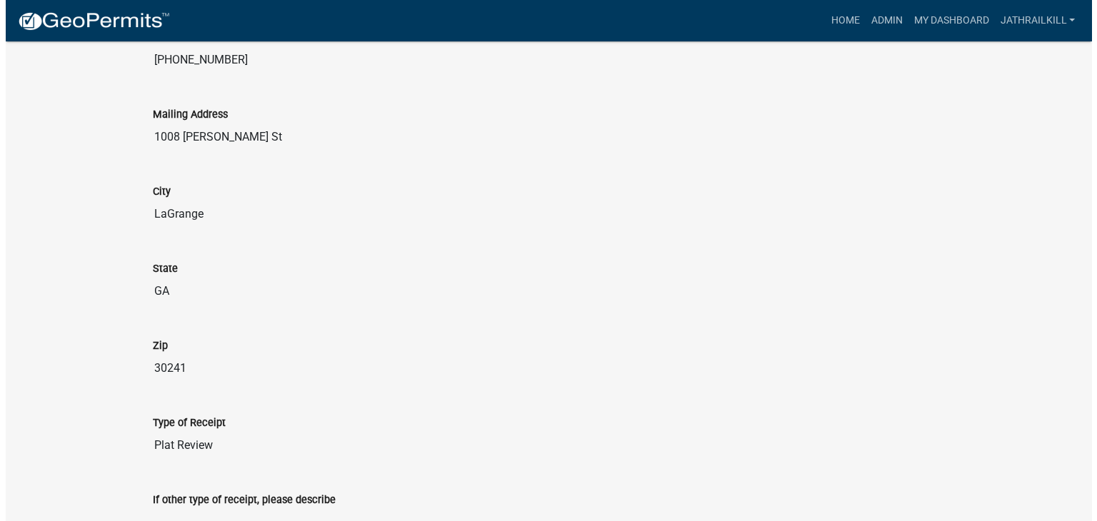
scroll to position [0, 0]
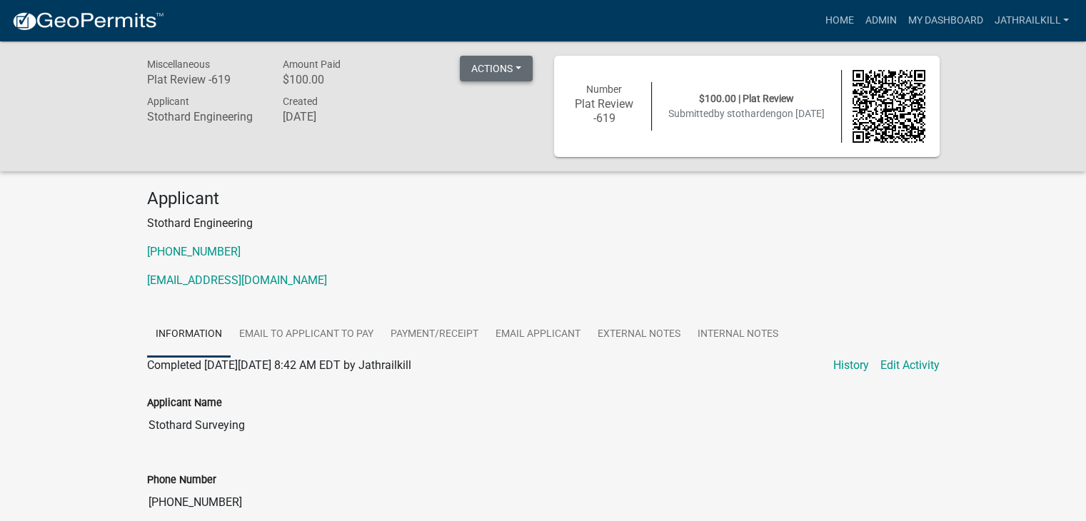
click at [466, 56] on button "Actions" at bounding box center [496, 69] width 73 height 26
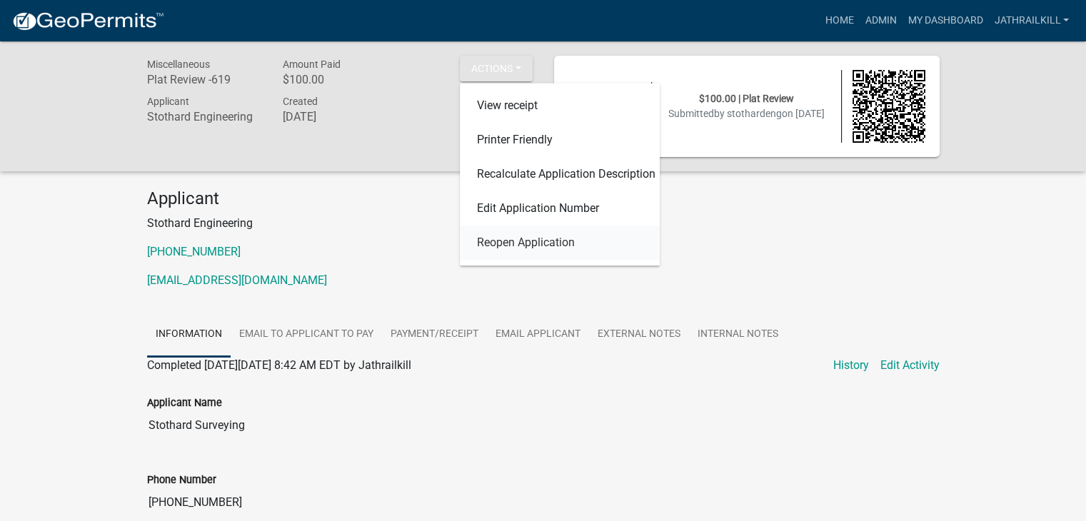
click at [522, 236] on link "Reopen Application" at bounding box center [560, 243] width 200 height 34
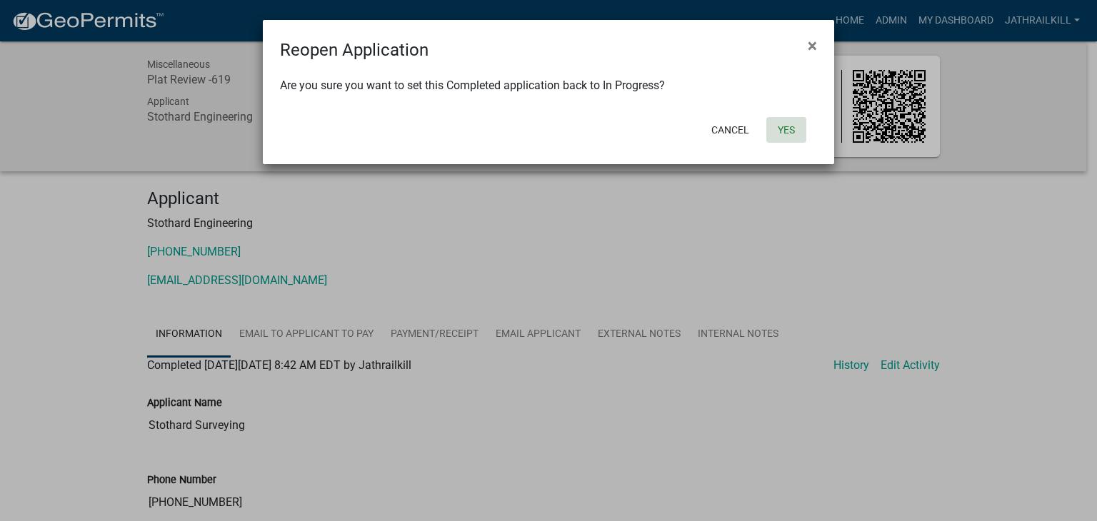
click at [789, 126] on button "Yes" at bounding box center [786, 130] width 40 height 26
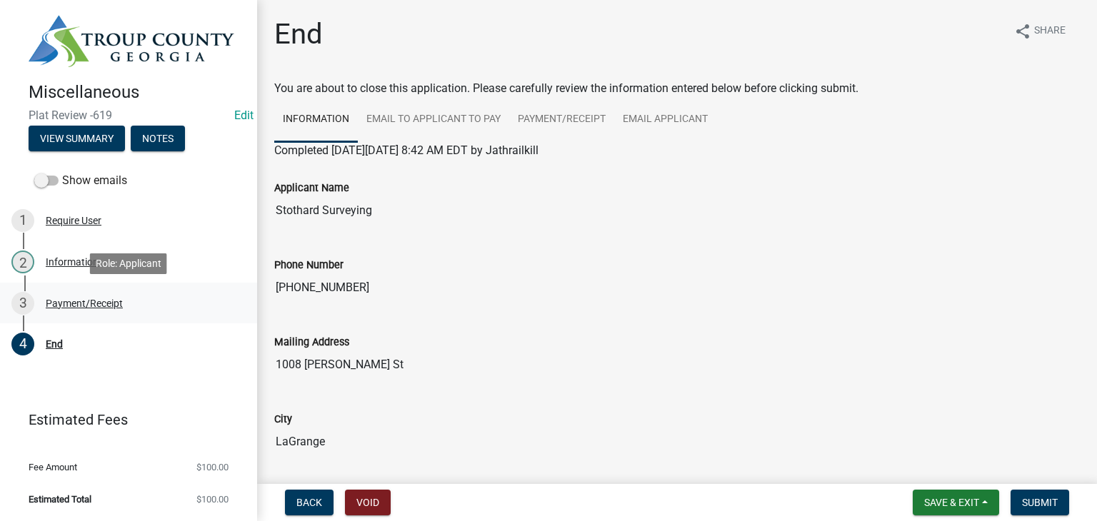
click at [91, 311] on div "3 Payment/Receipt" at bounding box center [122, 303] width 223 height 23
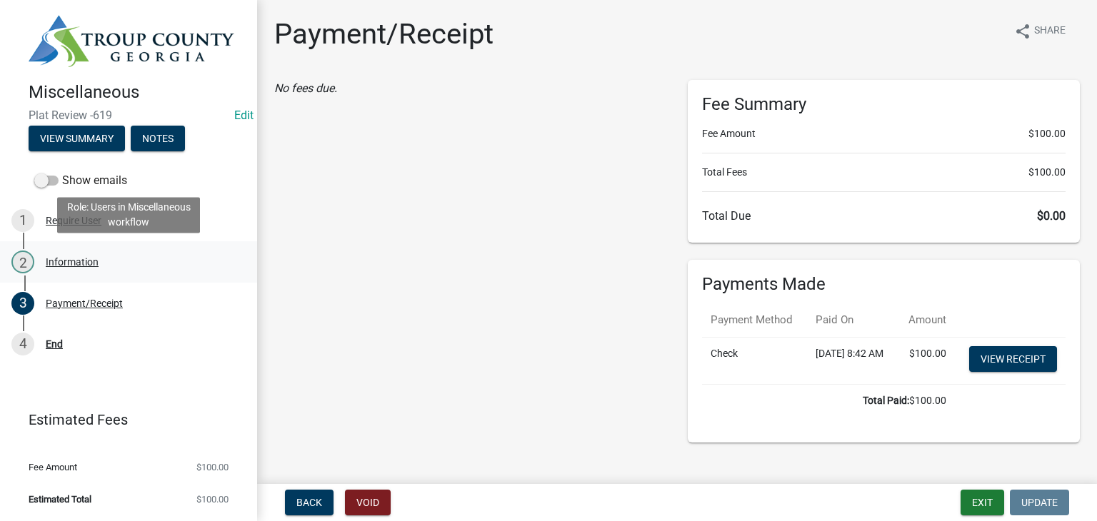
click at [100, 273] on div "2 Information" at bounding box center [122, 262] width 223 height 23
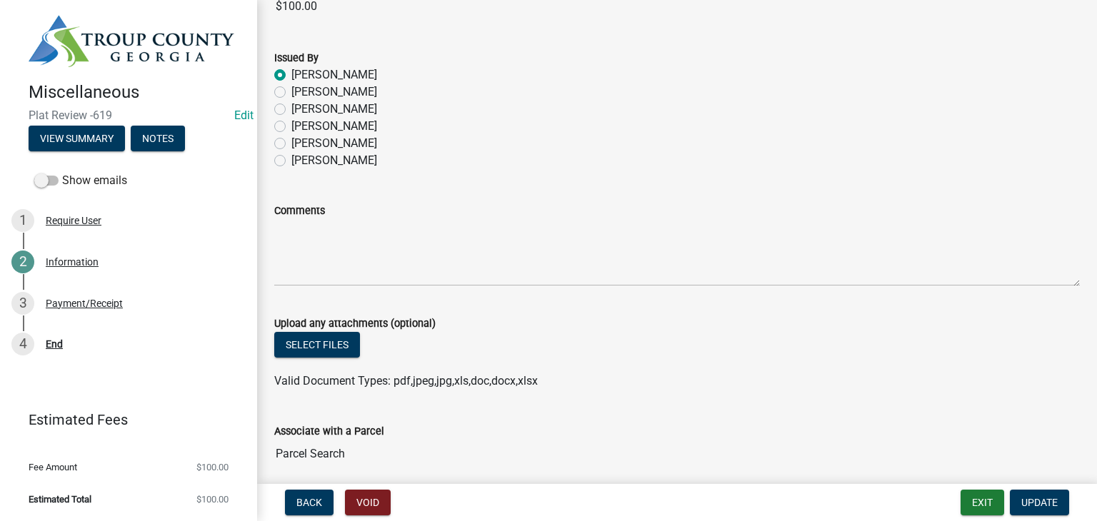
scroll to position [929, 0]
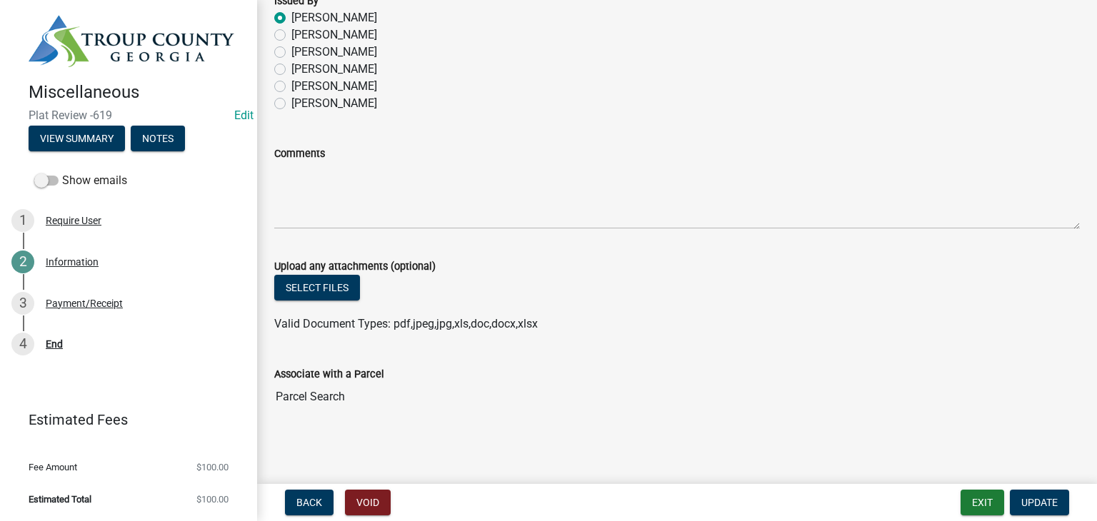
click at [286, 410] on input "Parcel Search" at bounding box center [677, 397] width 806 height 29
click at [377, 416] on wm-data-entity-input "Associate with a Parcel Parcel Search" at bounding box center [677, 384] width 806 height 77
click at [1049, 505] on span "Update" at bounding box center [1039, 502] width 36 height 11
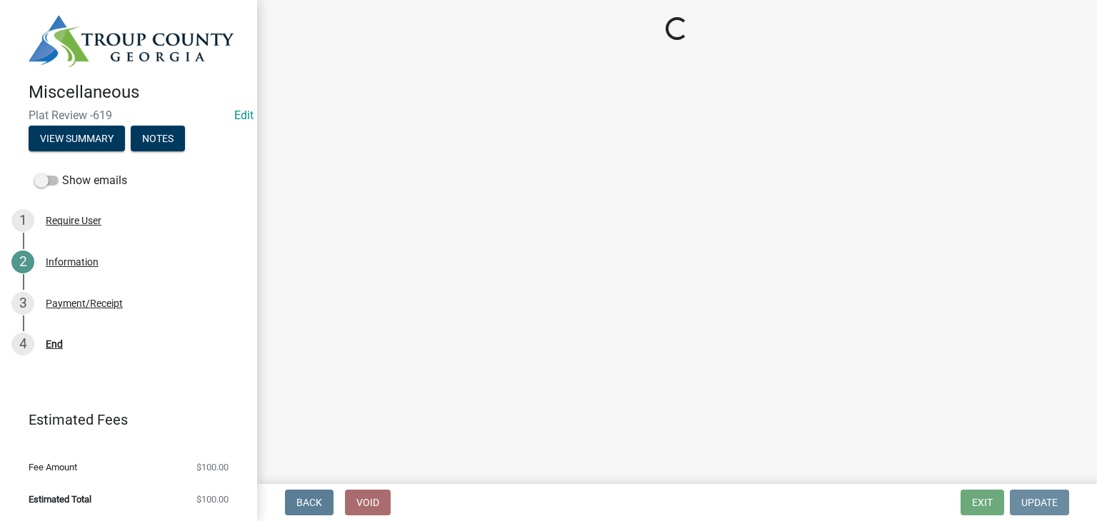
scroll to position [0, 0]
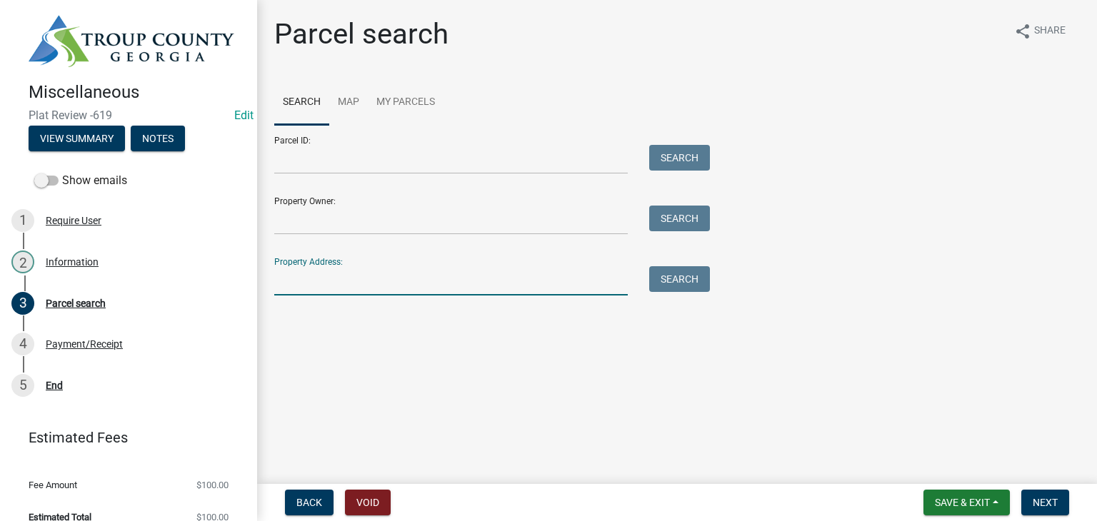
drag, startPoint x: 403, startPoint y: 276, endPoint x: 410, endPoint y: 275, distance: 7.2
click at [404, 276] on input "Property Address:" at bounding box center [451, 280] width 354 height 29
type input "0"
drag, startPoint x: 430, startPoint y: 177, endPoint x: 431, endPoint y: 167, distance: 10.0
click at [430, 175] on form "Parcel ID: Search Property Owner: Search Property Address: Search" at bounding box center [488, 210] width 429 height 171
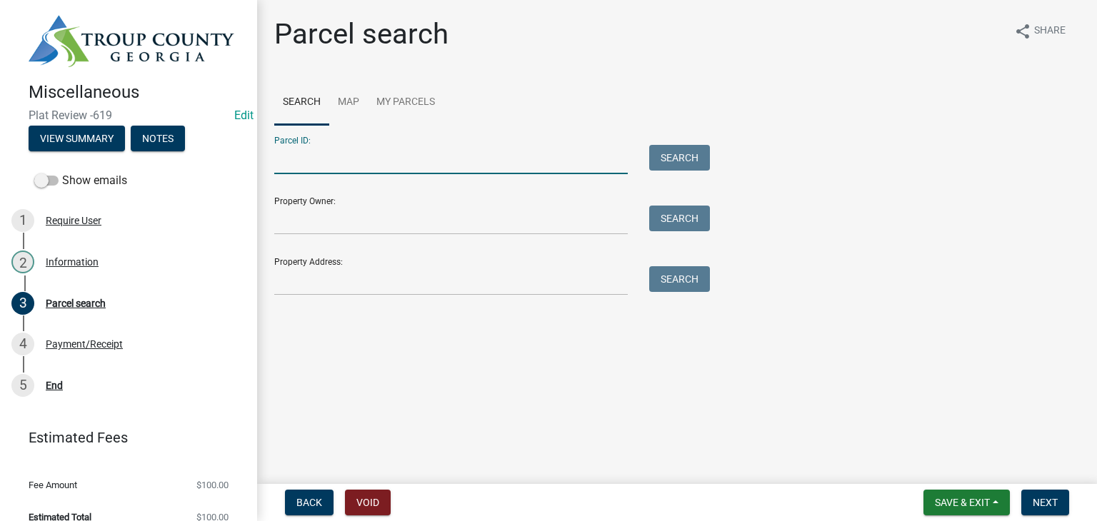
click at [431, 166] on input "Parcel ID:" at bounding box center [451, 159] width 354 height 29
type input "0570000110"
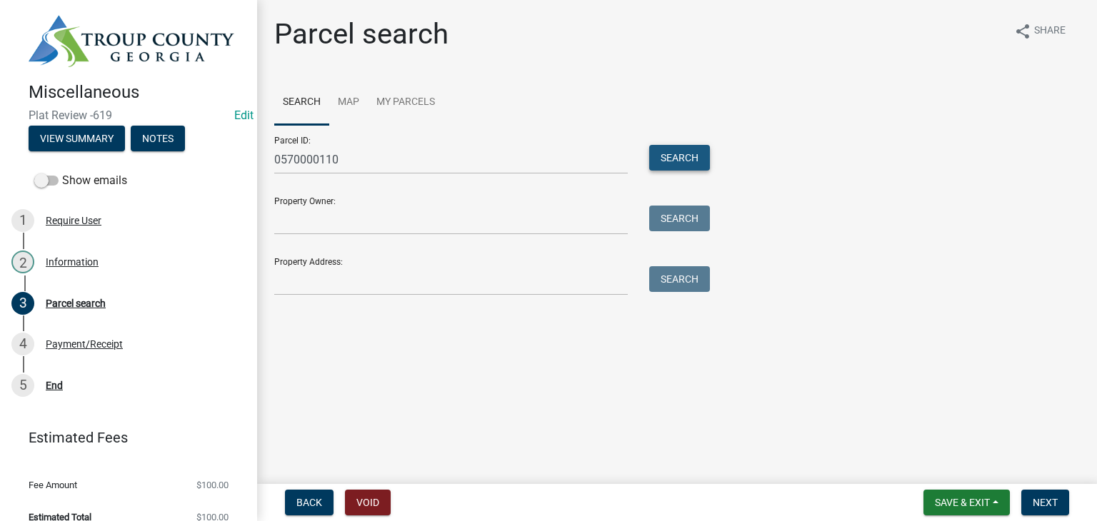
drag, startPoint x: 694, startPoint y: 159, endPoint x: 581, endPoint y: 269, distance: 158.1
click at [694, 159] on button "Search" at bounding box center [679, 158] width 61 height 26
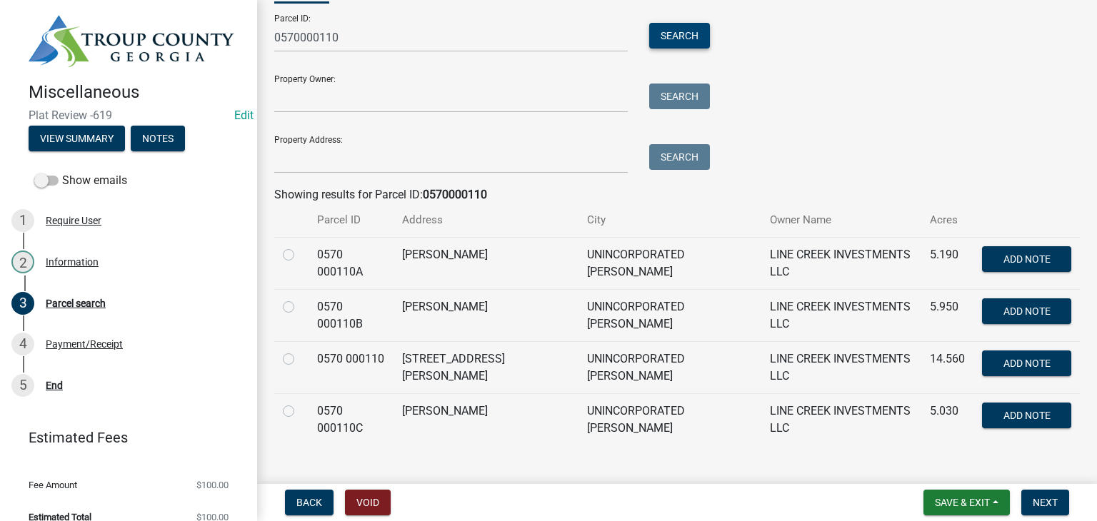
scroll to position [124, 0]
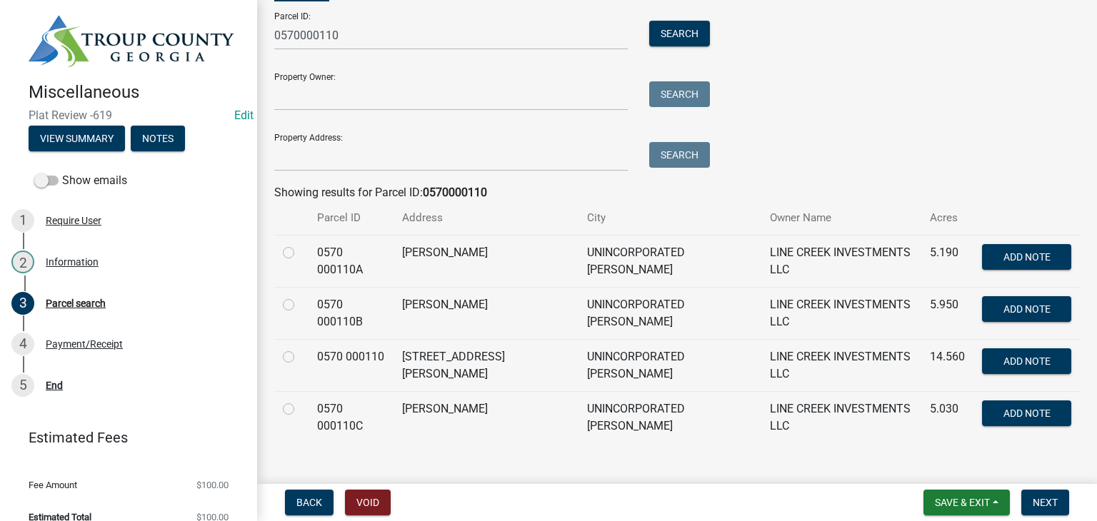
click at [300, 349] on label at bounding box center [300, 349] width 0 height 0
click at [300, 349] on 000110 "radio" at bounding box center [304, 353] width 9 height 9
radio 000110 "true"
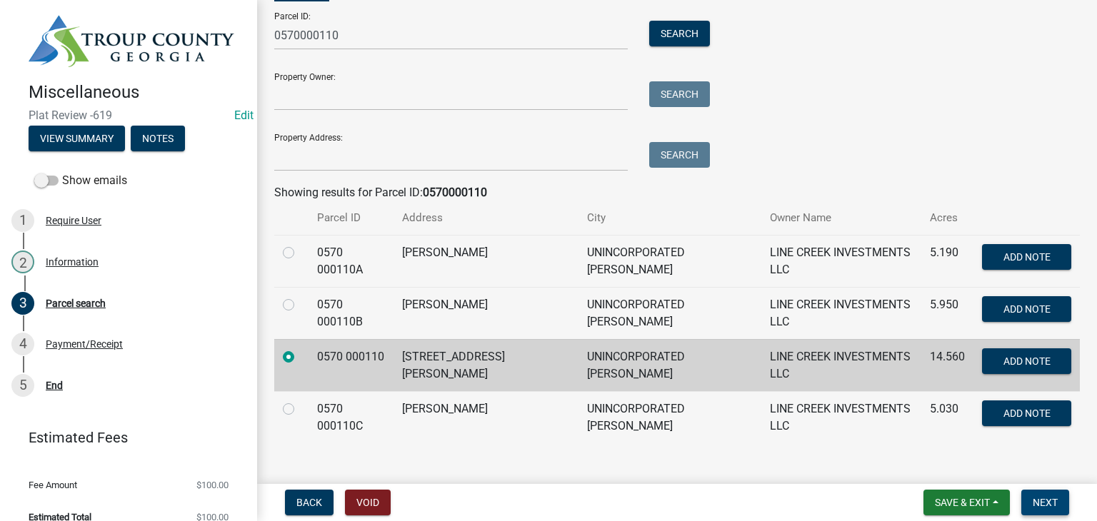
click at [1051, 504] on span "Next" at bounding box center [1045, 502] width 25 height 11
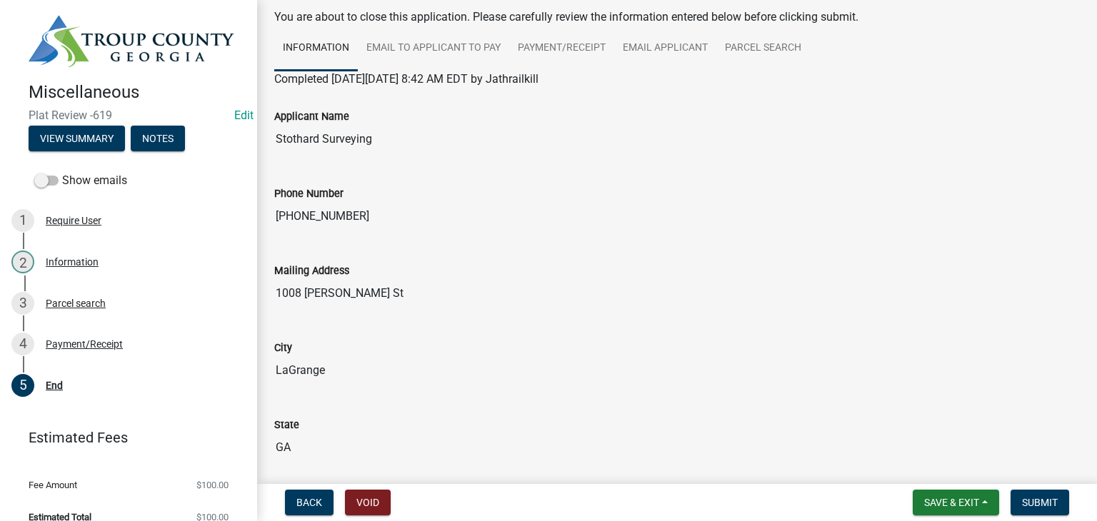
scroll to position [143, 0]
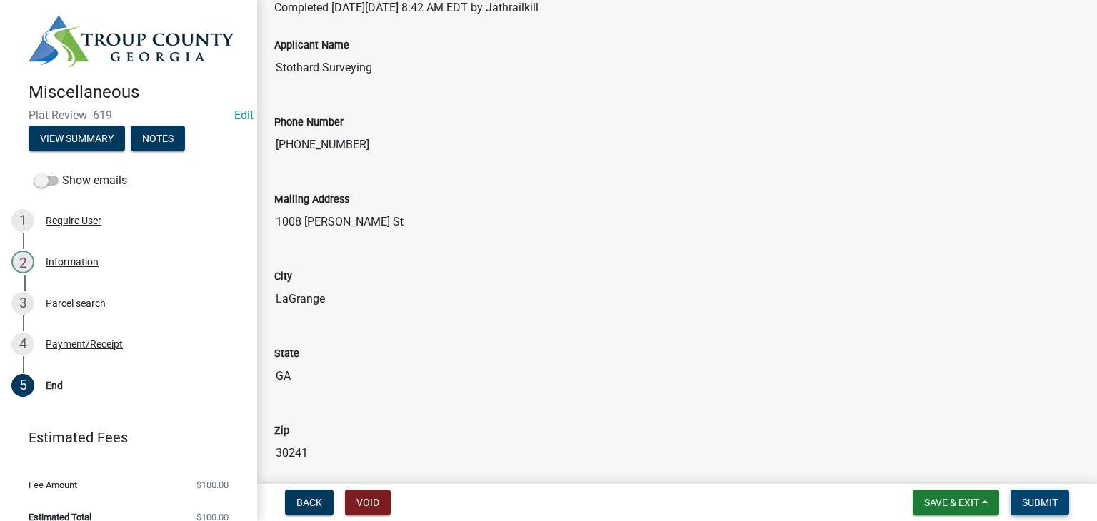
click at [1047, 502] on span "Submit" at bounding box center [1040, 502] width 36 height 11
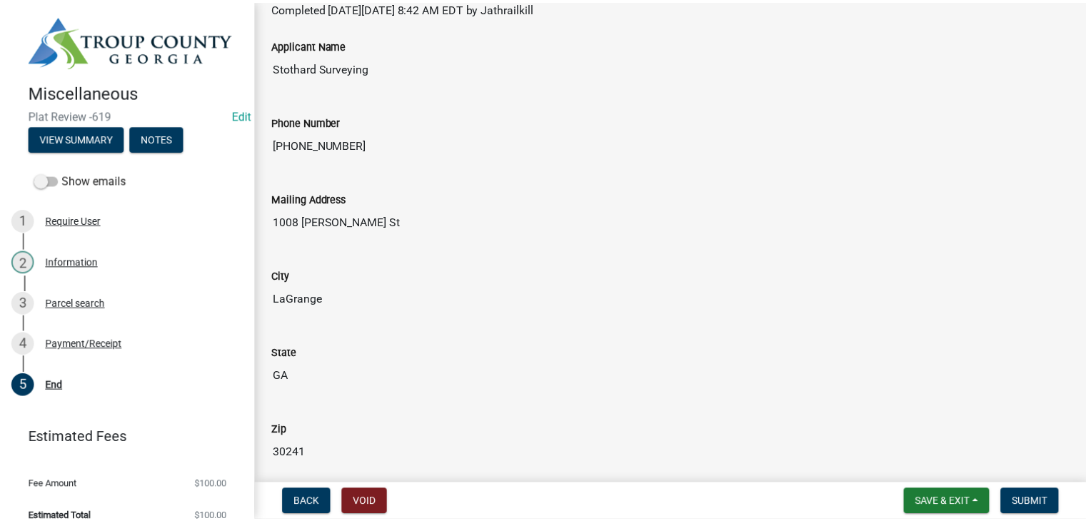
scroll to position [0, 0]
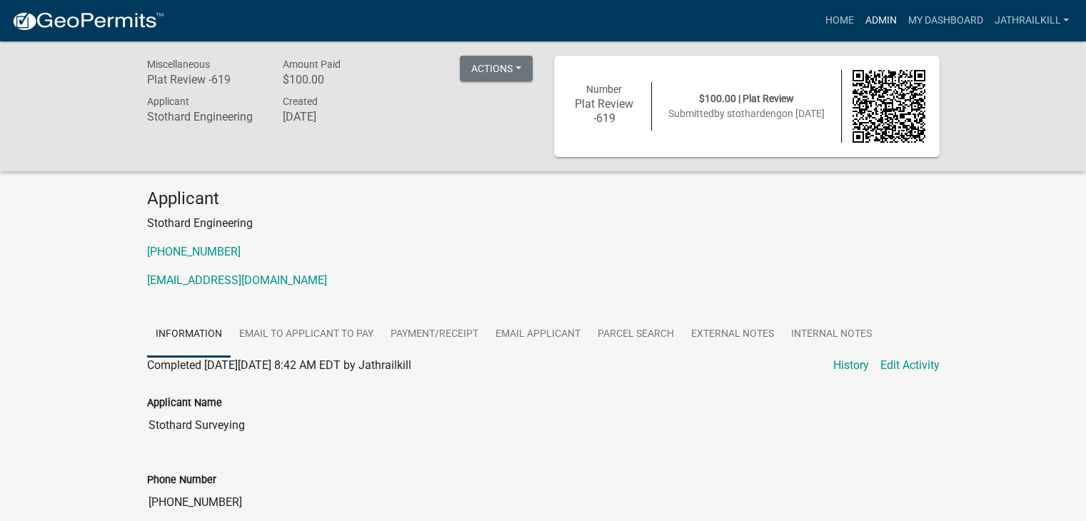
click at [863, 21] on link "Admin" at bounding box center [880, 20] width 43 height 27
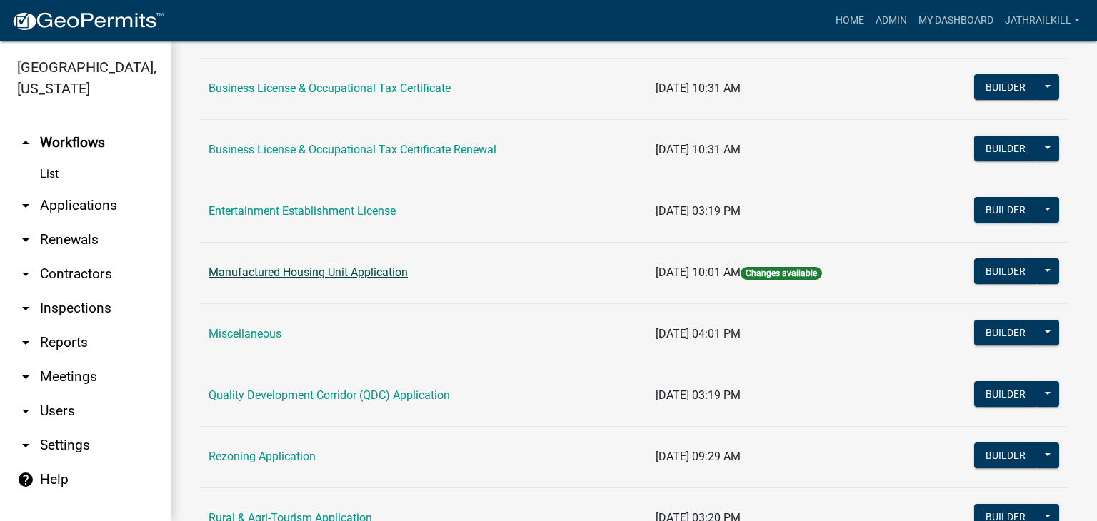
scroll to position [214, 0]
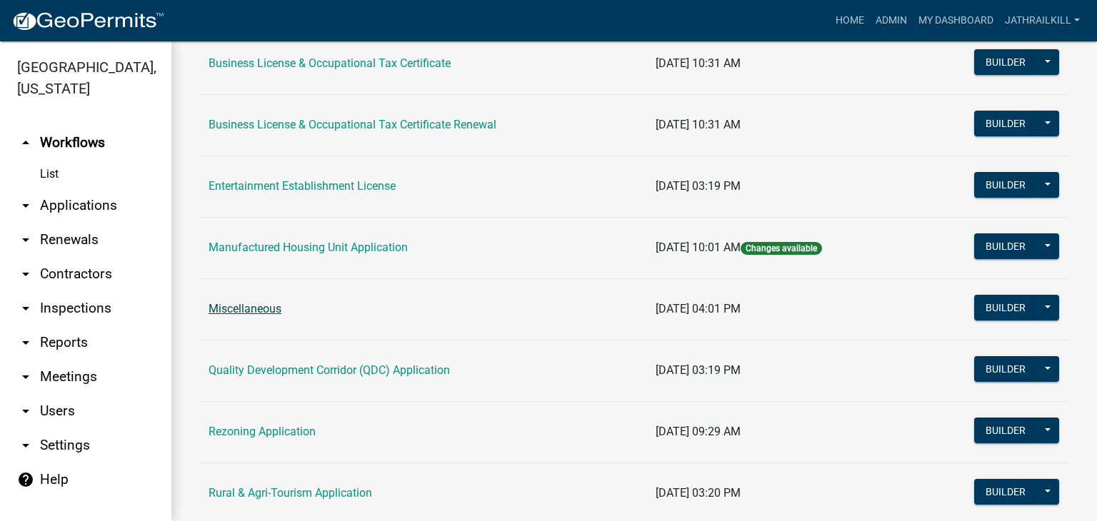
click at [261, 304] on link "Miscellaneous" at bounding box center [245, 309] width 73 height 14
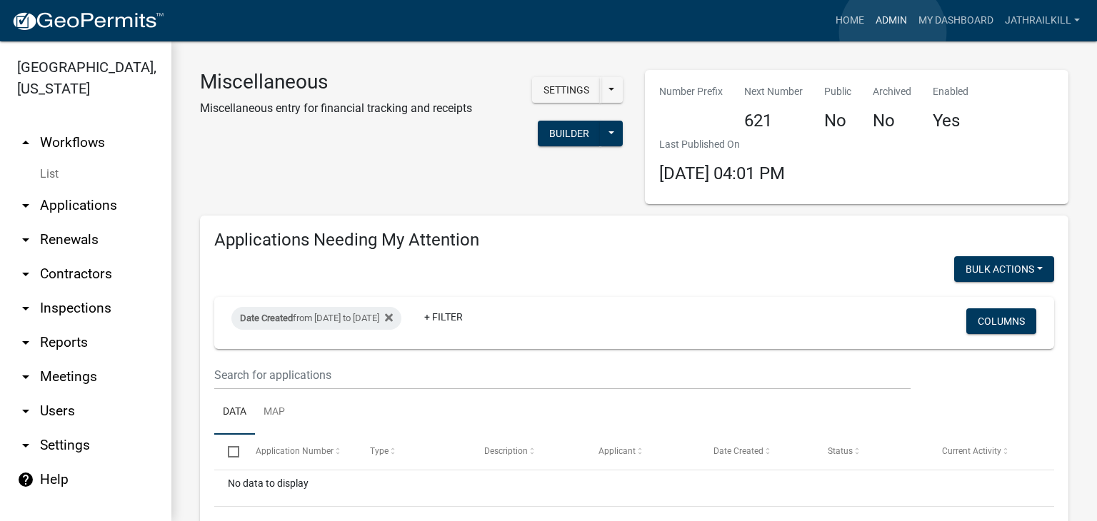
click at [893, 32] on link "Admin" at bounding box center [891, 20] width 43 height 27
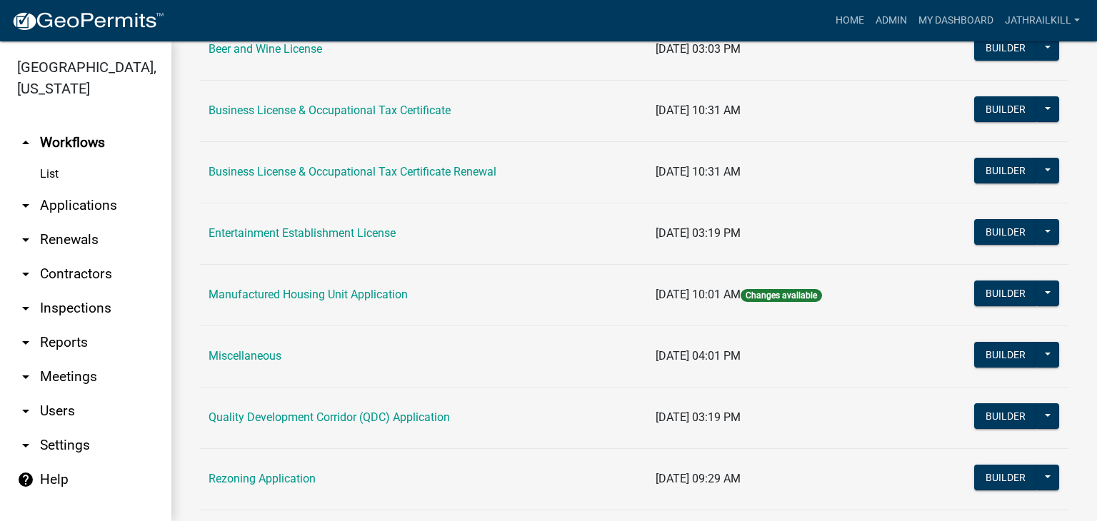
scroll to position [143, 0]
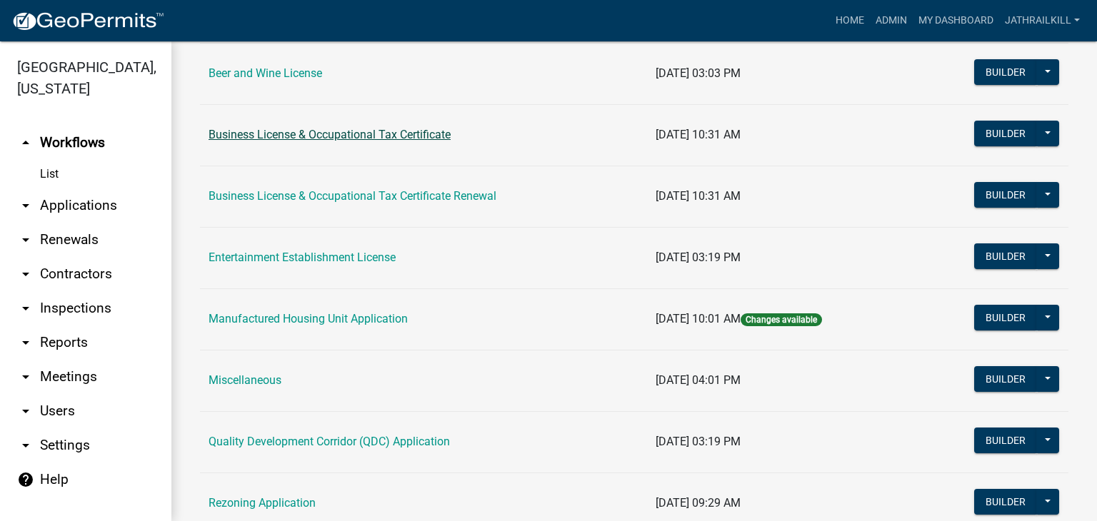
click at [369, 135] on link "Business License & Occupational Tax Certificate" at bounding box center [330, 135] width 242 height 14
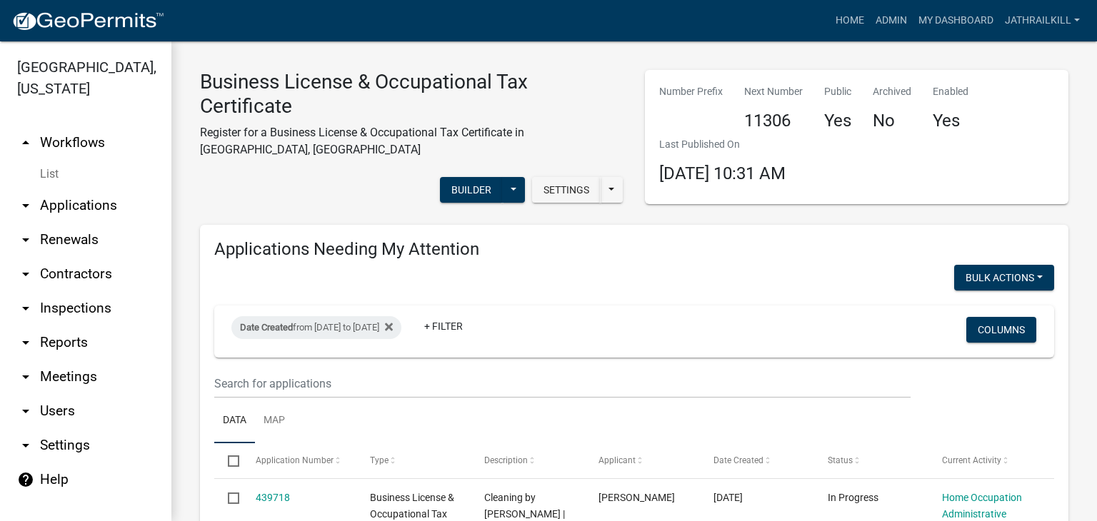
click at [767, 265] on div "Bulk Actions Void" at bounding box center [849, 279] width 431 height 29
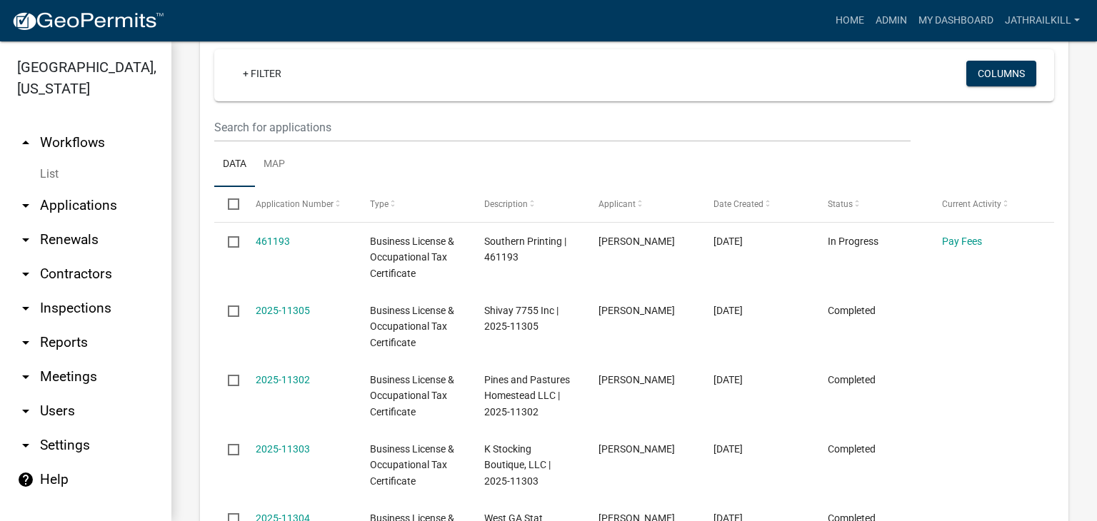
scroll to position [714, 0]
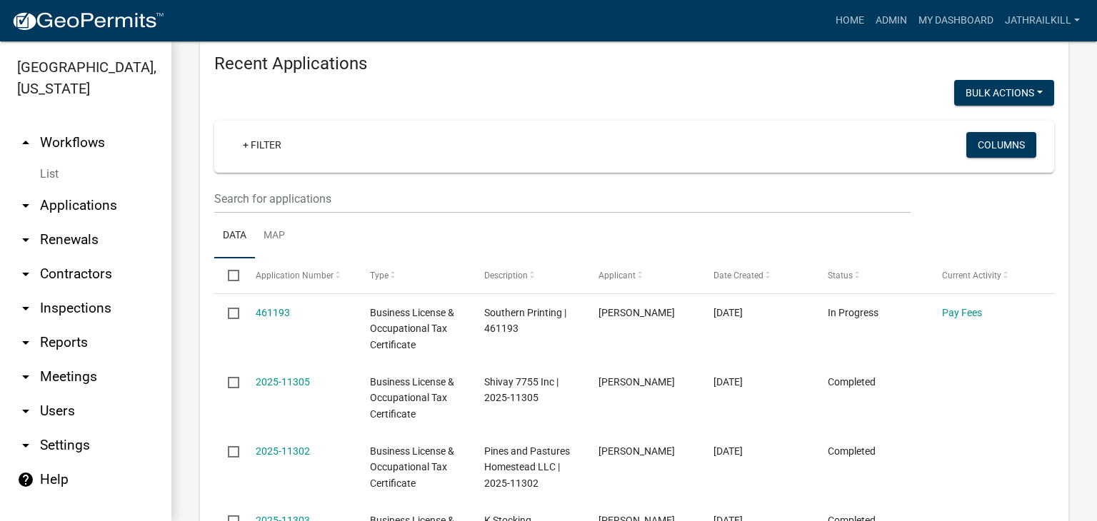
click at [91, 189] on link "arrow_drop_down Applications" at bounding box center [85, 206] width 171 height 34
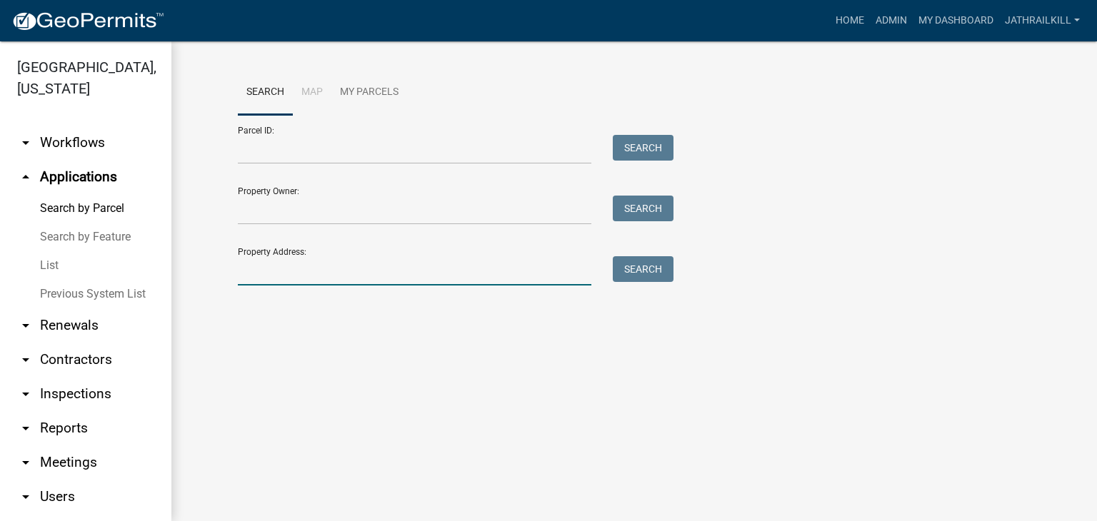
click at [308, 272] on input "Property Address:" at bounding box center [415, 270] width 354 height 29
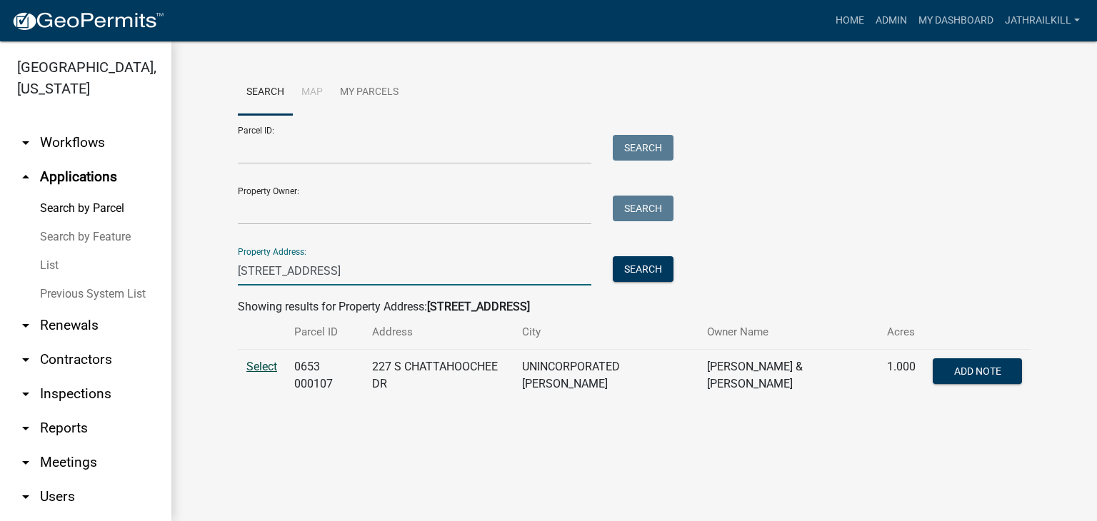
type input "227 S Chatt"
click at [259, 370] on span "Select" at bounding box center [261, 367] width 31 height 14
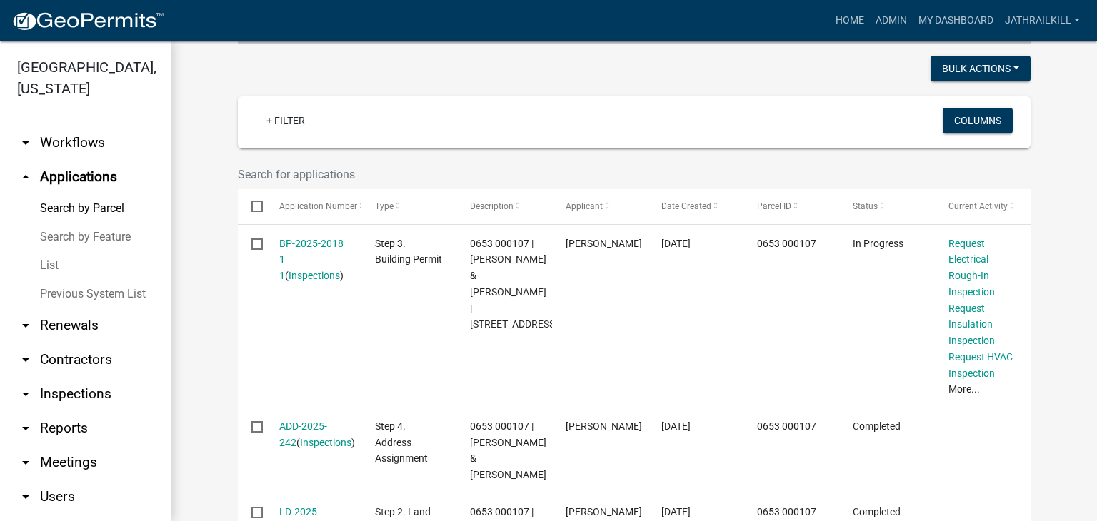
scroll to position [429, 0]
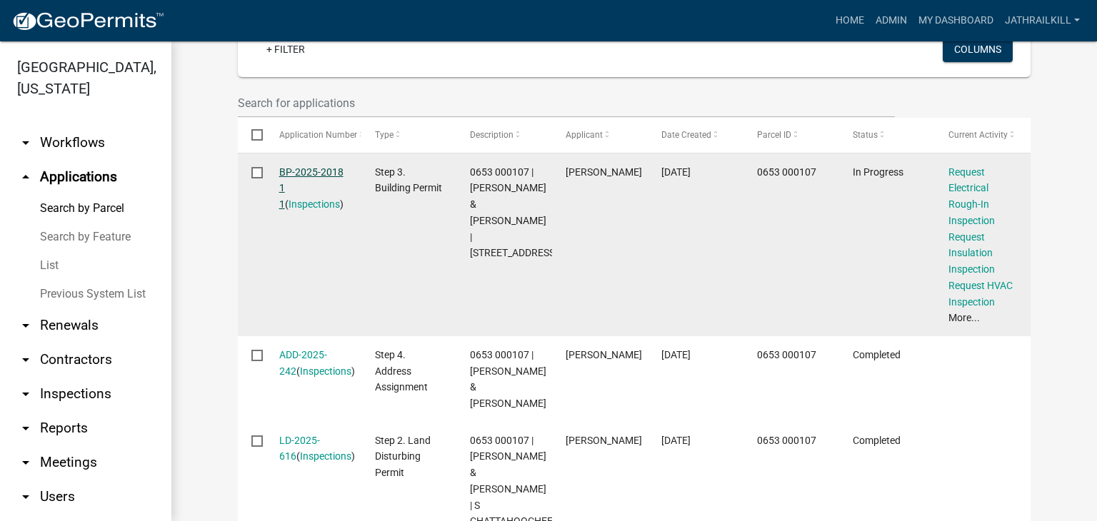
click at [312, 166] on link "BP-2025-2018 1 1" at bounding box center [311, 188] width 64 height 44
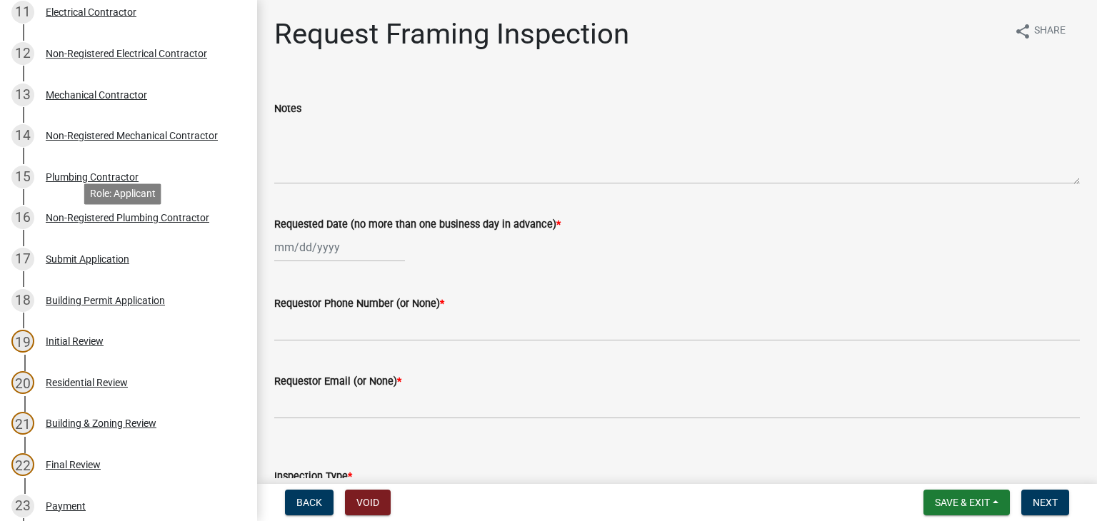
scroll to position [643, 0]
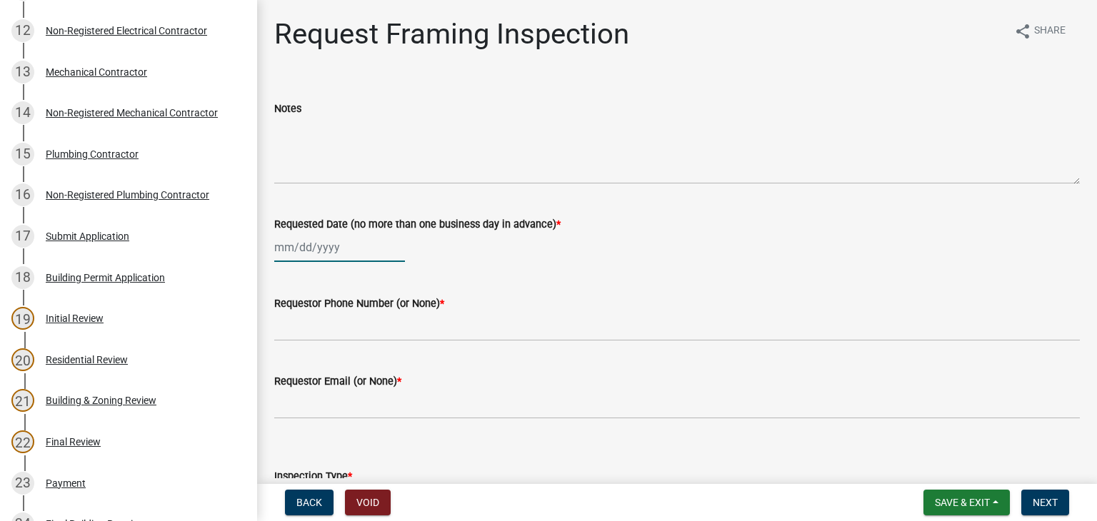
click at [312, 254] on div at bounding box center [339, 247] width 131 height 29
select select "8"
select select "2025"
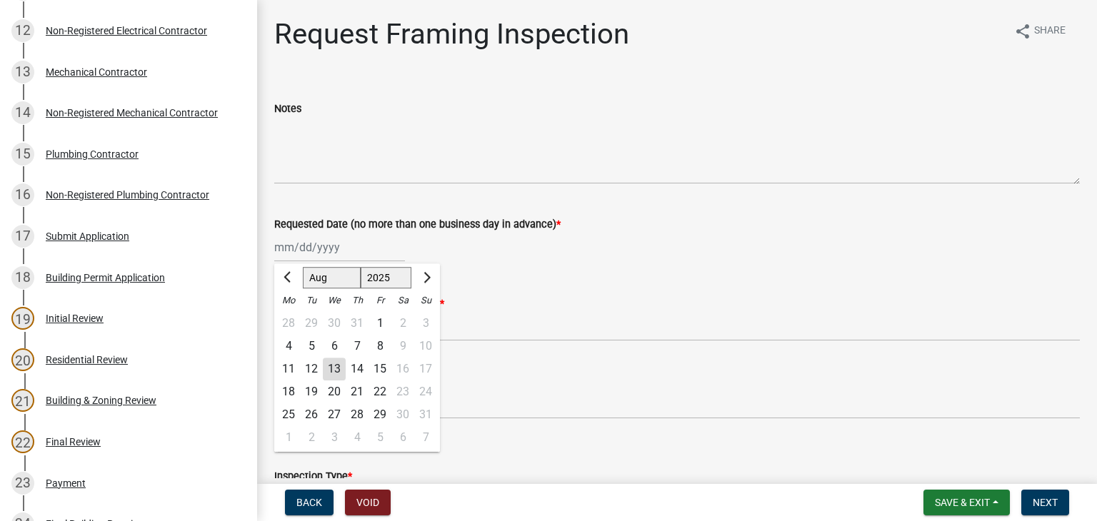
drag, startPoint x: 334, startPoint y: 369, endPoint x: 342, endPoint y: 355, distance: 16.7
click at [334, 369] on div "13" at bounding box center [334, 369] width 23 height 23
type input "08/13/2025"
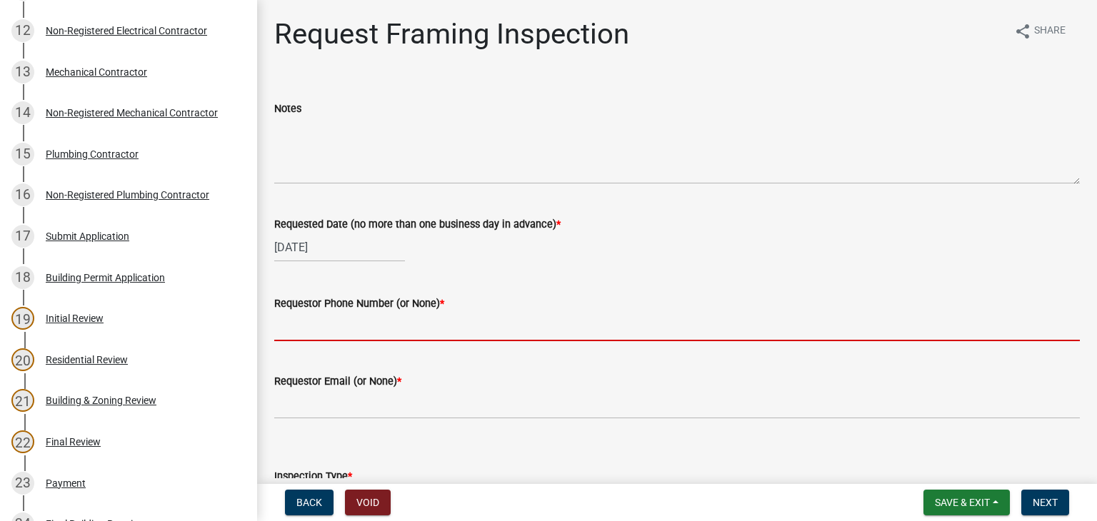
click at [354, 327] on input "Requestor Phone Number (or None) *" at bounding box center [677, 326] width 806 height 29
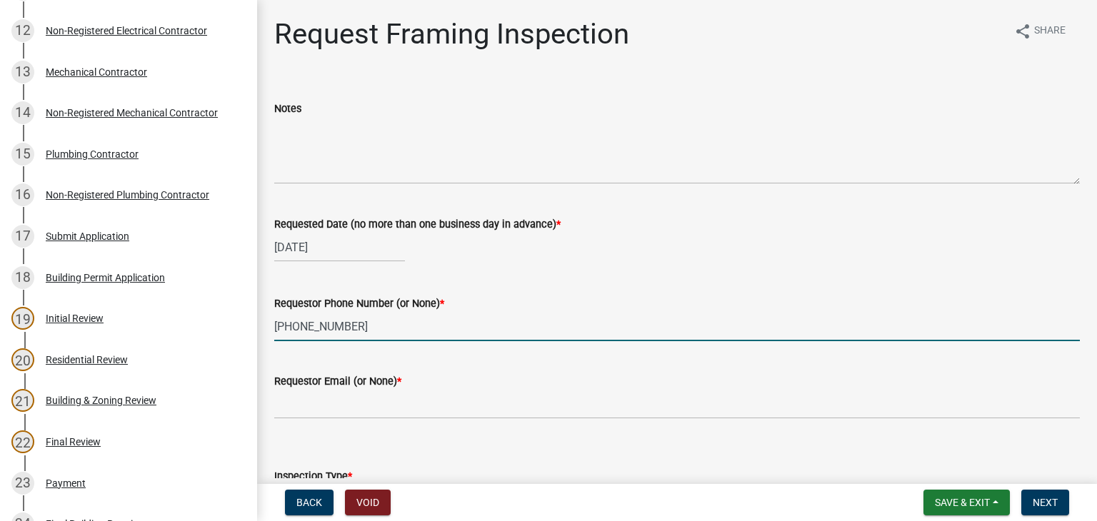
scroll to position [71, 0]
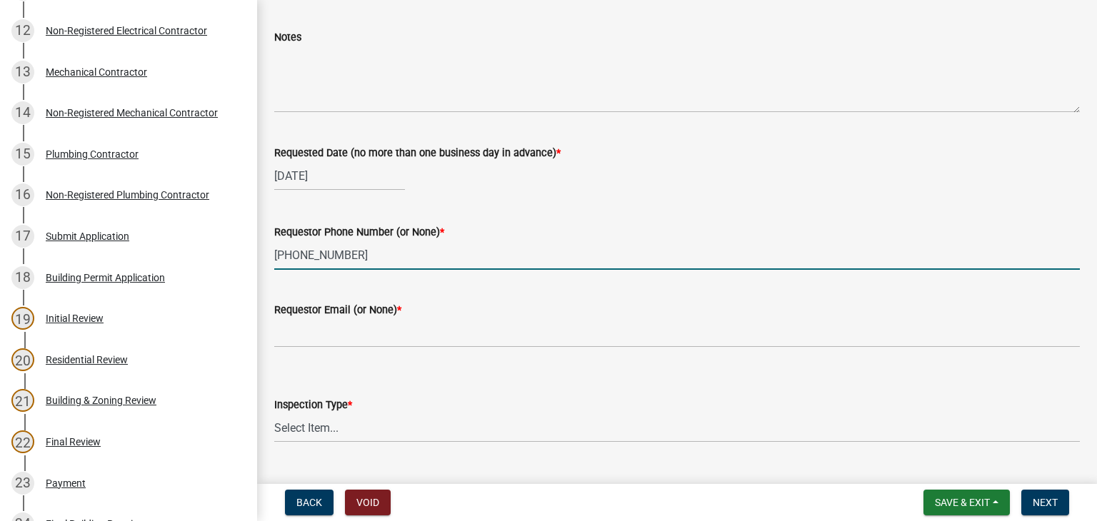
type input "706-881-1253"
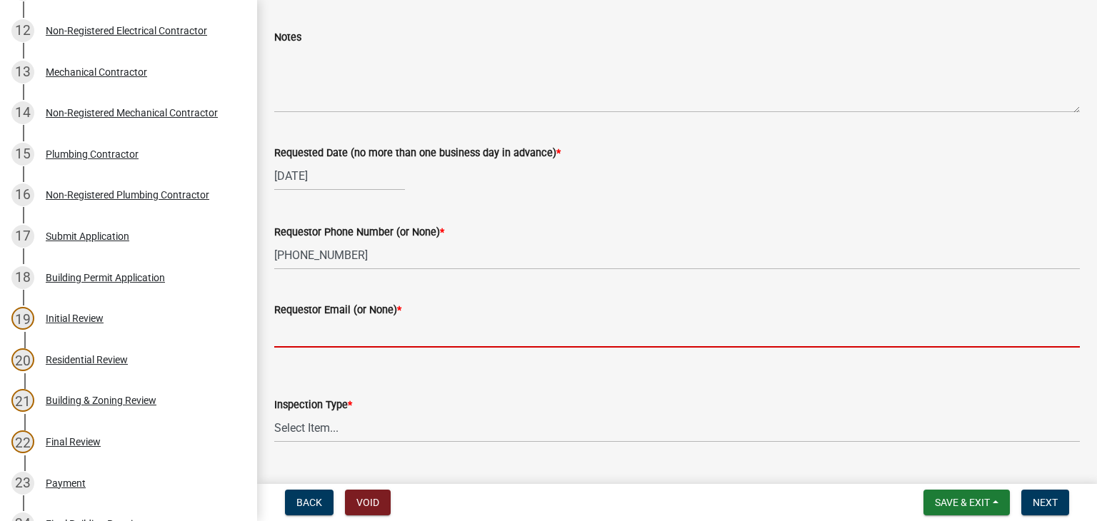
click at [367, 332] on input "Requestor Email (or None) *" at bounding box center [677, 333] width 806 height 29
type input "None"
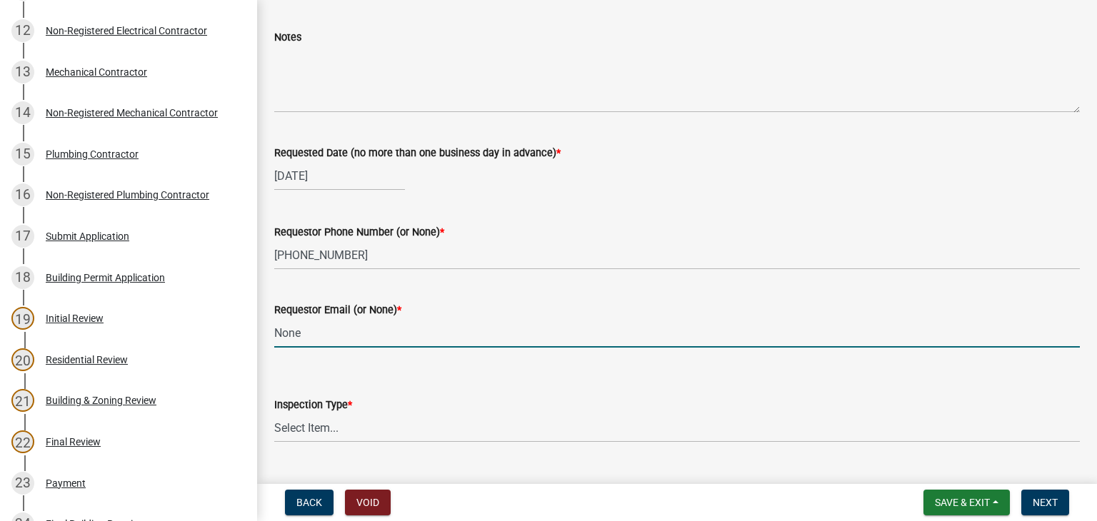
scroll to position [182, 0]
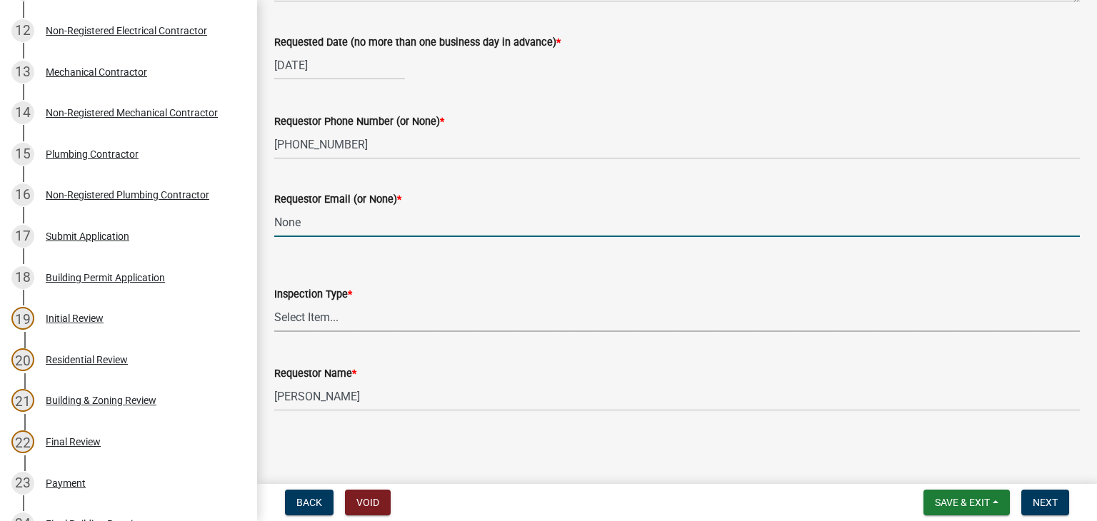
click at [340, 316] on select "Select Item... Framing" at bounding box center [677, 317] width 806 height 29
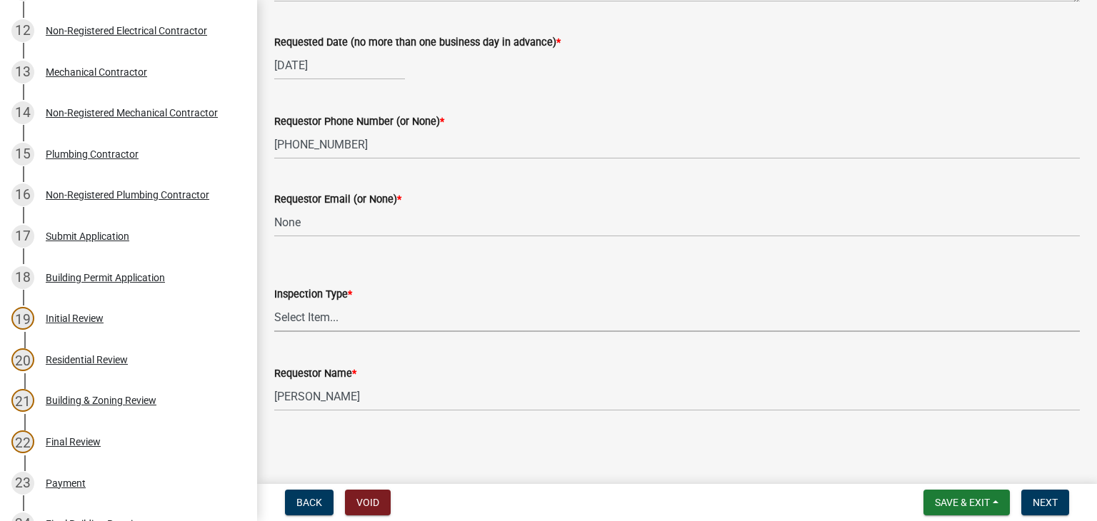
click at [337, 325] on select "Select Item... Framing" at bounding box center [677, 317] width 806 height 29
click at [274, 303] on select "Select Item... Framing" at bounding box center [677, 317] width 806 height 29
select select "37c52e4c-0293-4b91-b6c8-f52d35843f6a"
click at [373, 414] on wm-data-entity-input "Requestor Name * Bill Wright" at bounding box center [677, 384] width 806 height 78
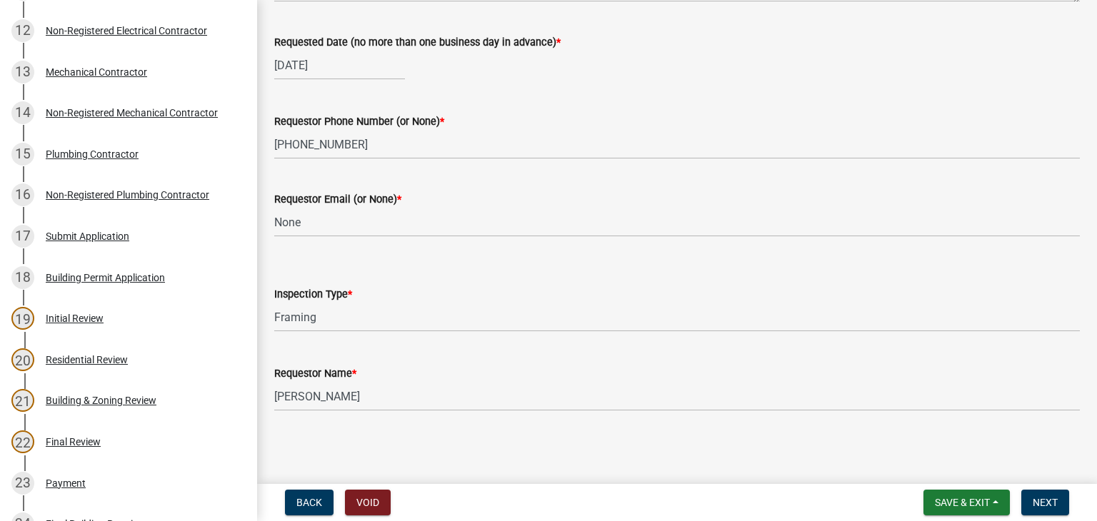
click at [373, 411] on wm-data-entity-input "Requestor Name * Bill Wright" at bounding box center [677, 384] width 806 height 78
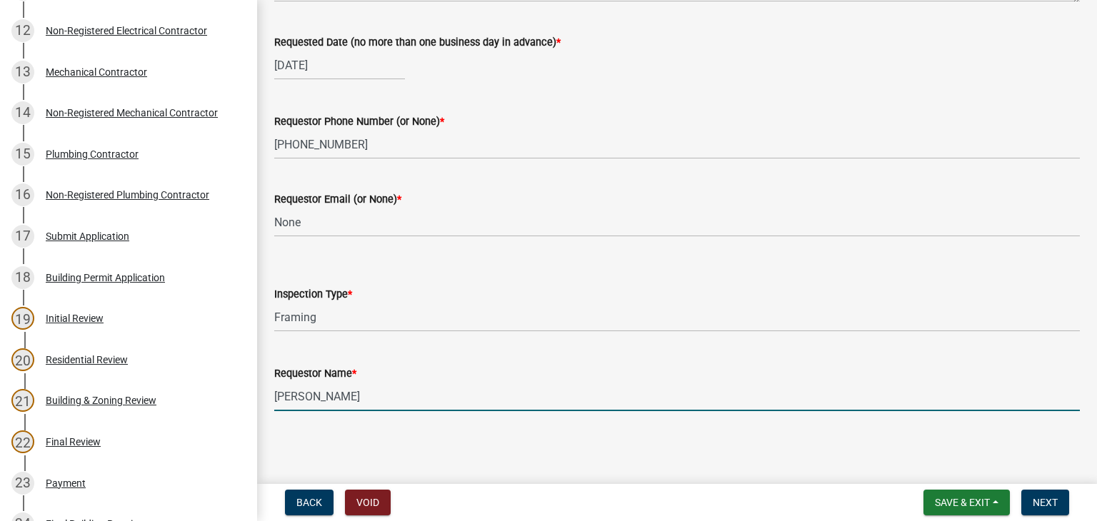
click at [373, 409] on input "Bill Wright" at bounding box center [677, 396] width 806 height 29
click at [374, 408] on input "Bill Wright" at bounding box center [677, 396] width 806 height 29
type input "B"
type input "Ricky"
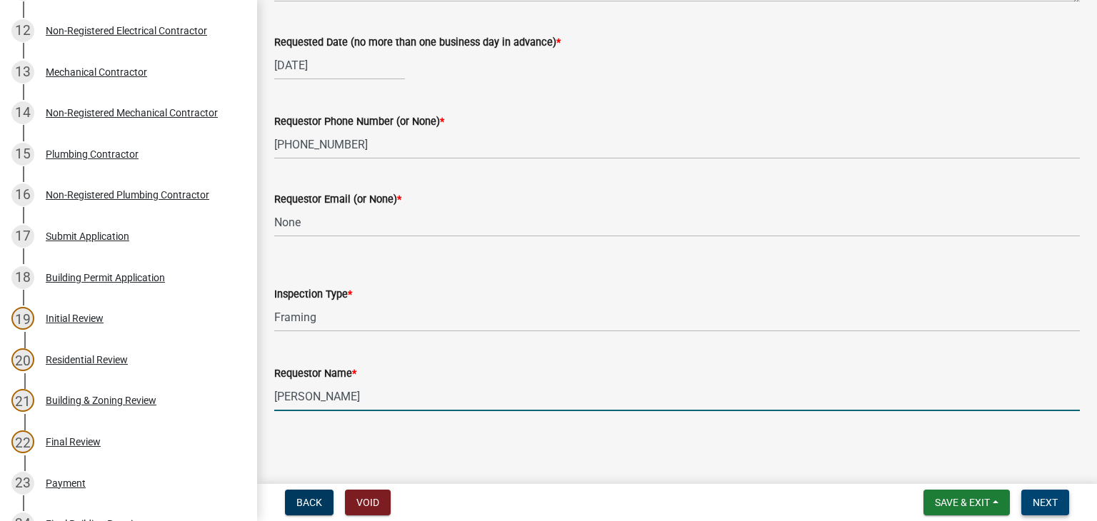
click at [1044, 501] on span "Next" at bounding box center [1045, 502] width 25 height 11
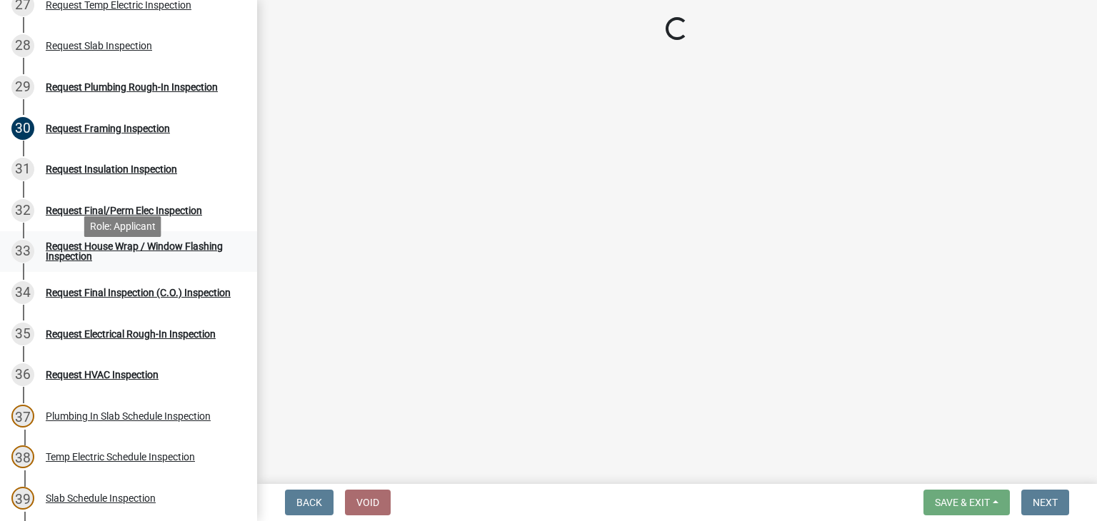
scroll to position [1214, 0]
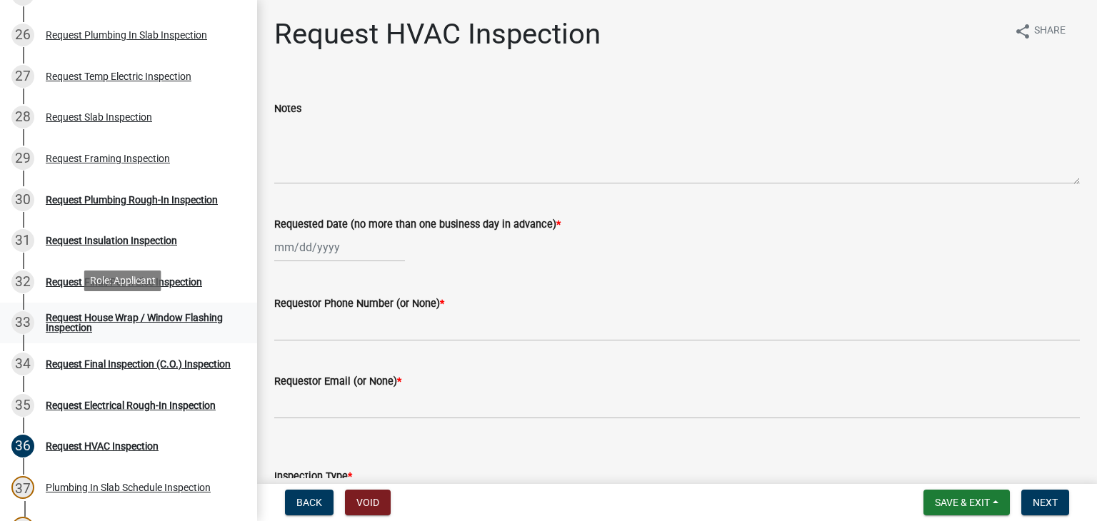
click at [138, 333] on link "33 Request House Wrap / Window Flashing Inspection" at bounding box center [128, 323] width 257 height 41
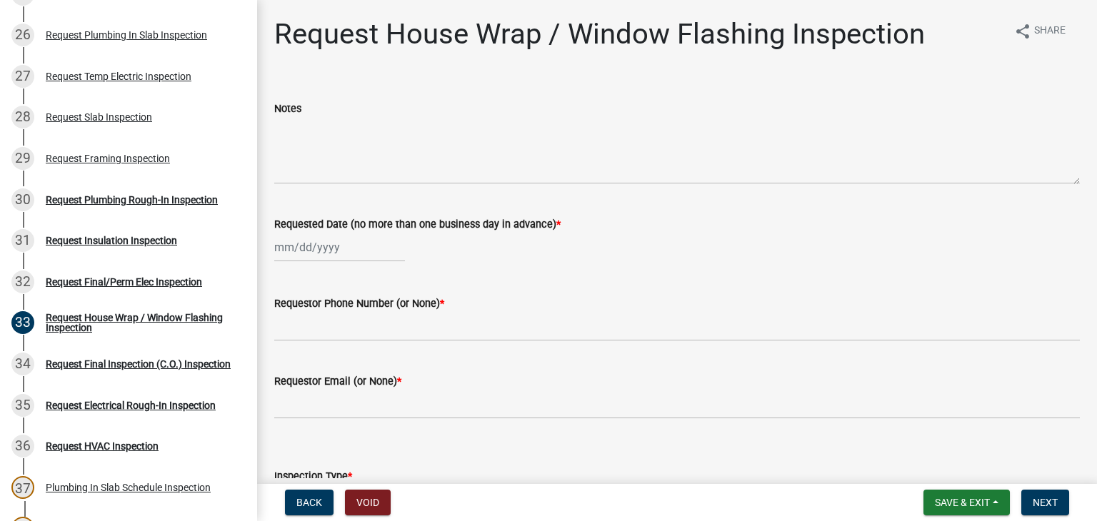
click at [290, 243] on div at bounding box center [339, 247] width 131 height 29
select select "8"
select select "2025"
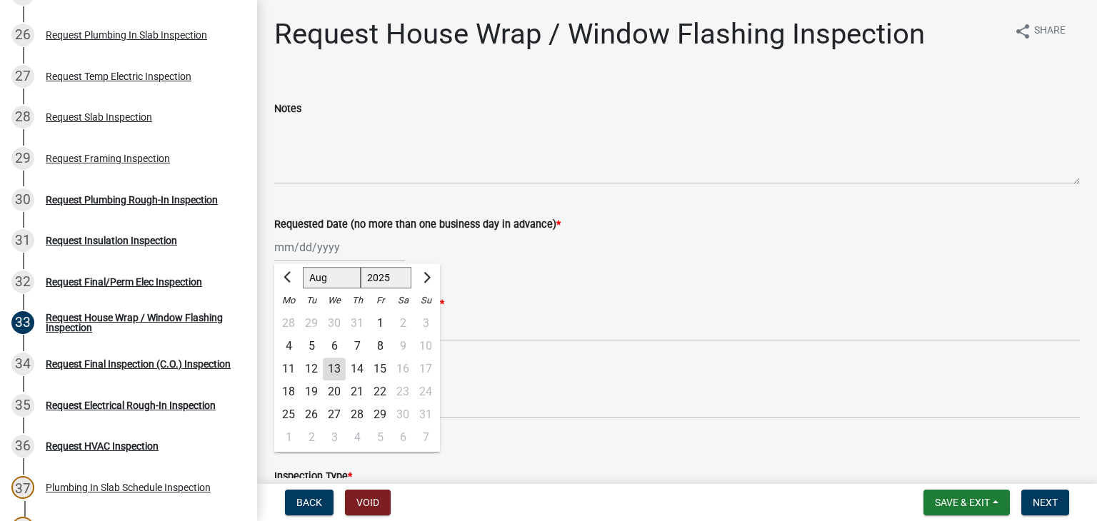
click at [332, 370] on div "13" at bounding box center [334, 369] width 23 height 23
type input "08/13/2025"
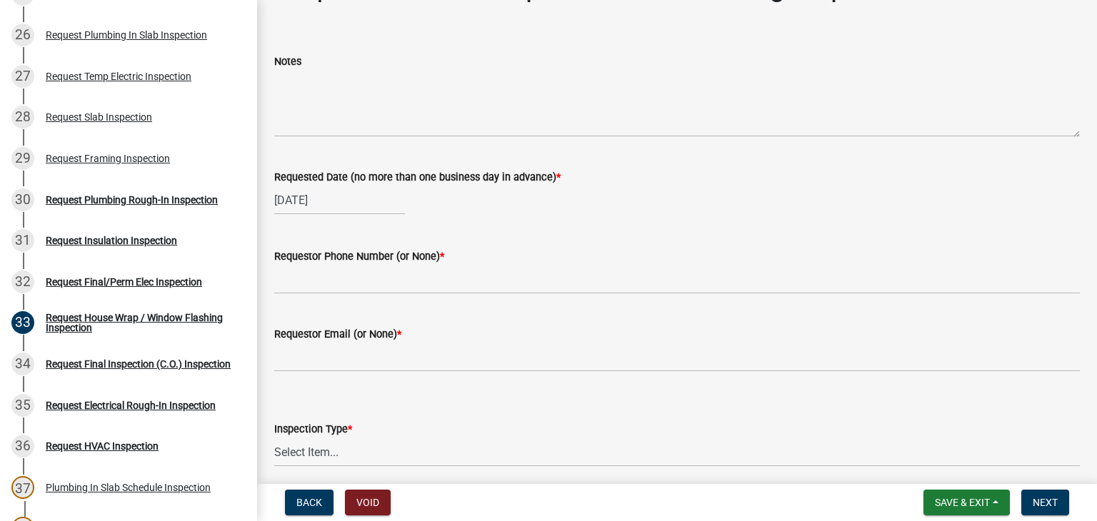
scroll to position [71, 0]
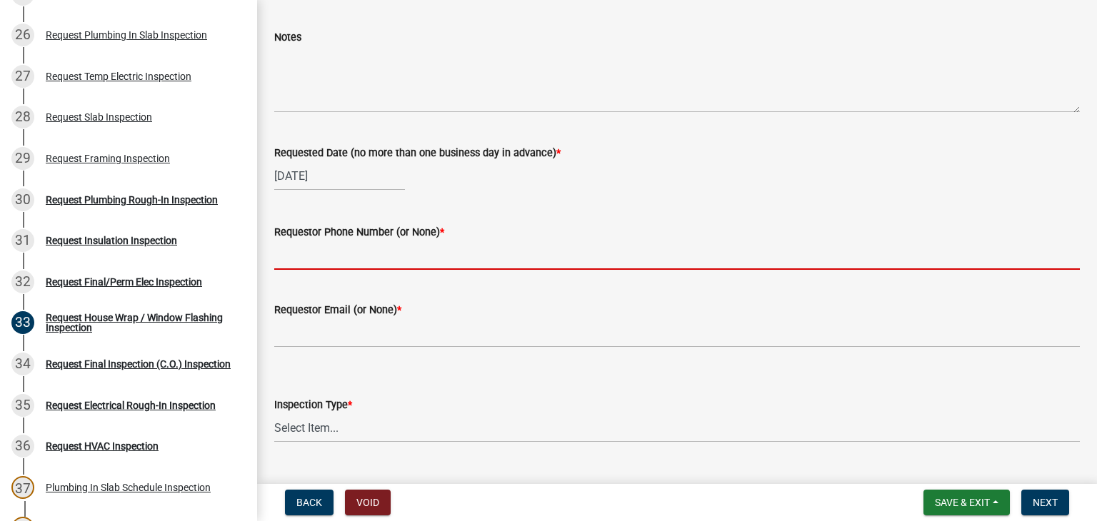
click at [339, 252] on input "Requestor Phone Number (or None) *" at bounding box center [677, 255] width 806 height 29
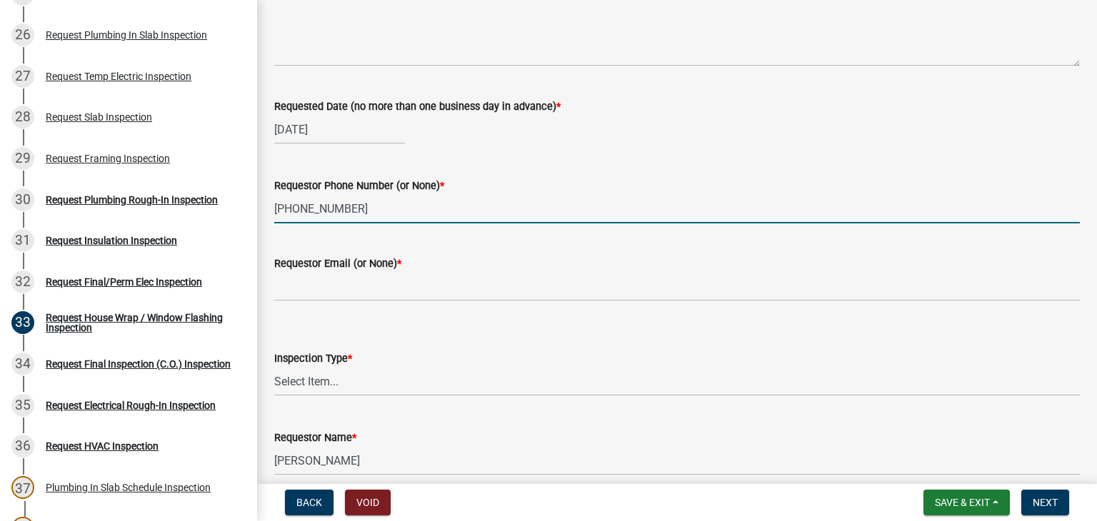
scroll to position [143, 0]
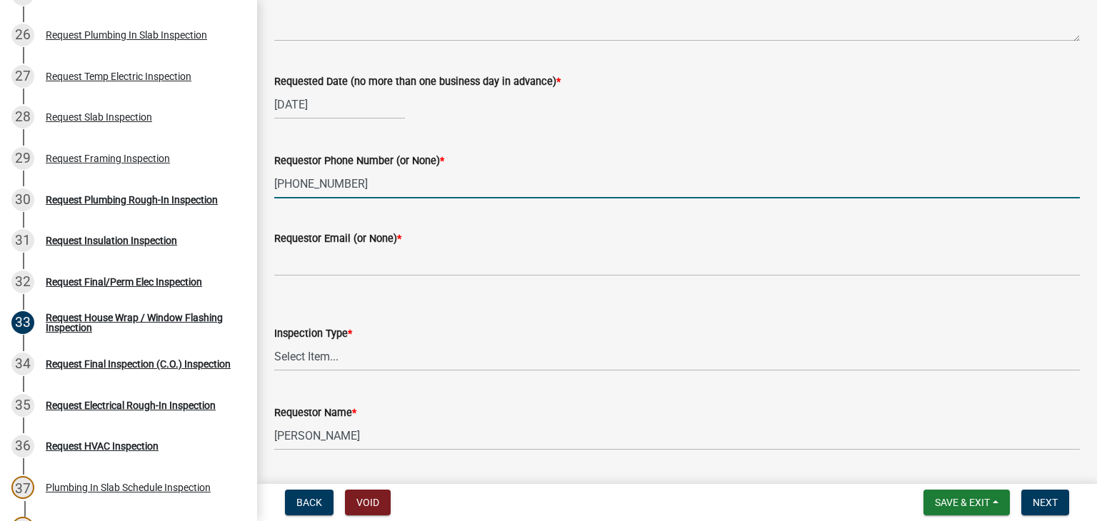
type input "706-881-1253"
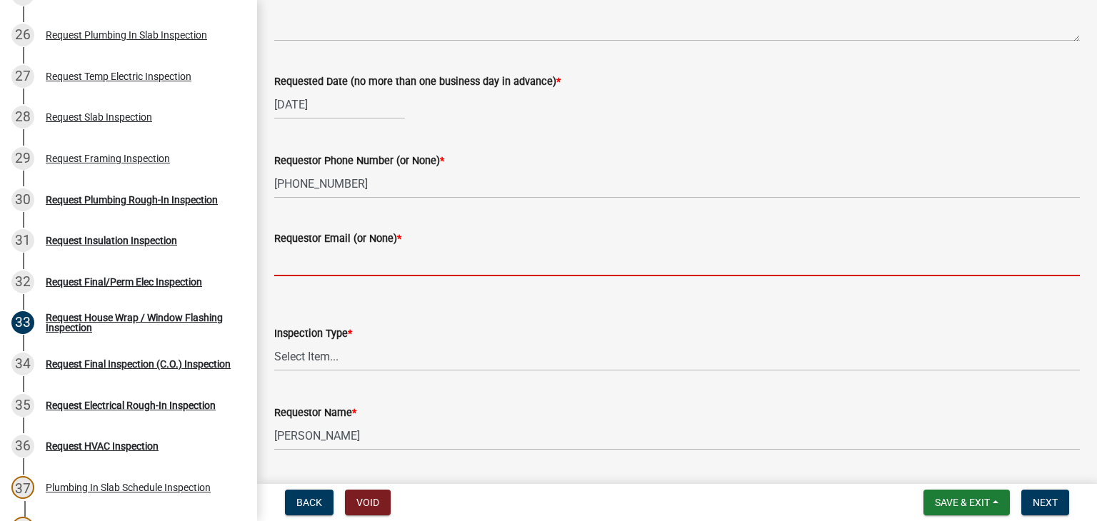
click at [343, 264] on input "Requestor Email (or None) *" at bounding box center [677, 261] width 806 height 29
type input "None"
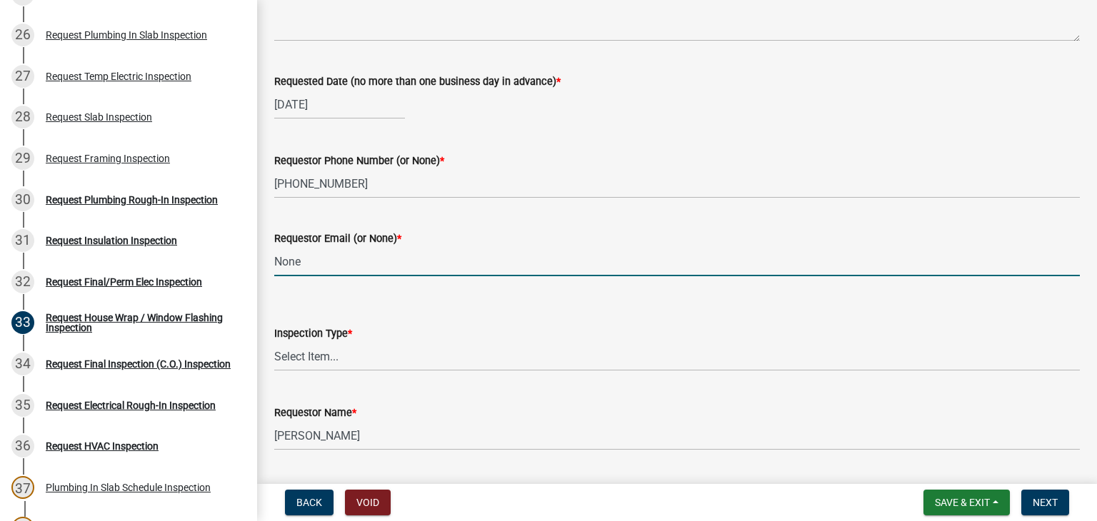
click at [357, 335] on div "Inspection Type *" at bounding box center [677, 333] width 806 height 17
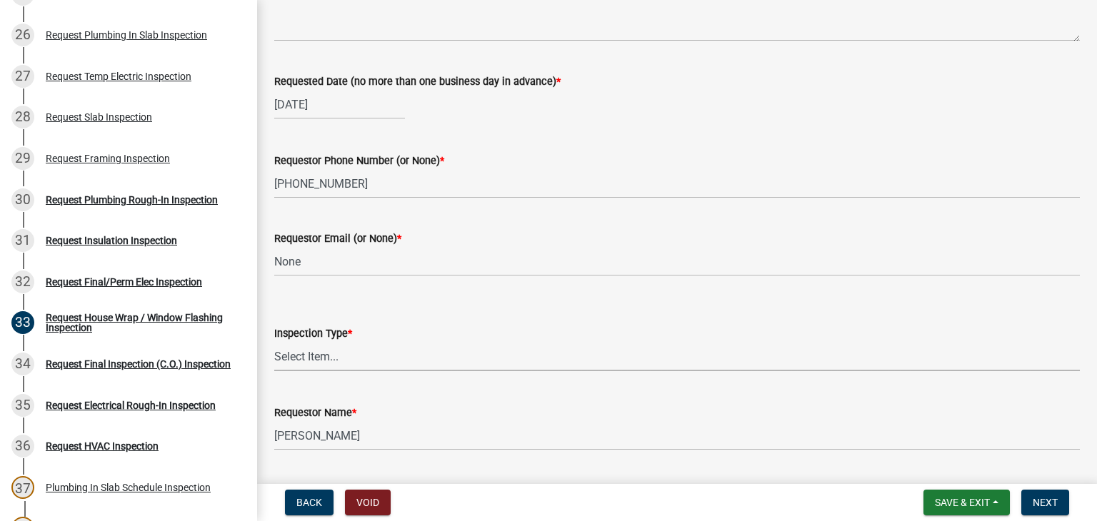
click at [358, 346] on select "Select Item... House Wrap" at bounding box center [677, 356] width 806 height 29
click at [274, 342] on select "Select Item... House Wrap" at bounding box center [677, 356] width 806 height 29
select select "d4a63920-dc66-4969-b180-05bf52efcb3d"
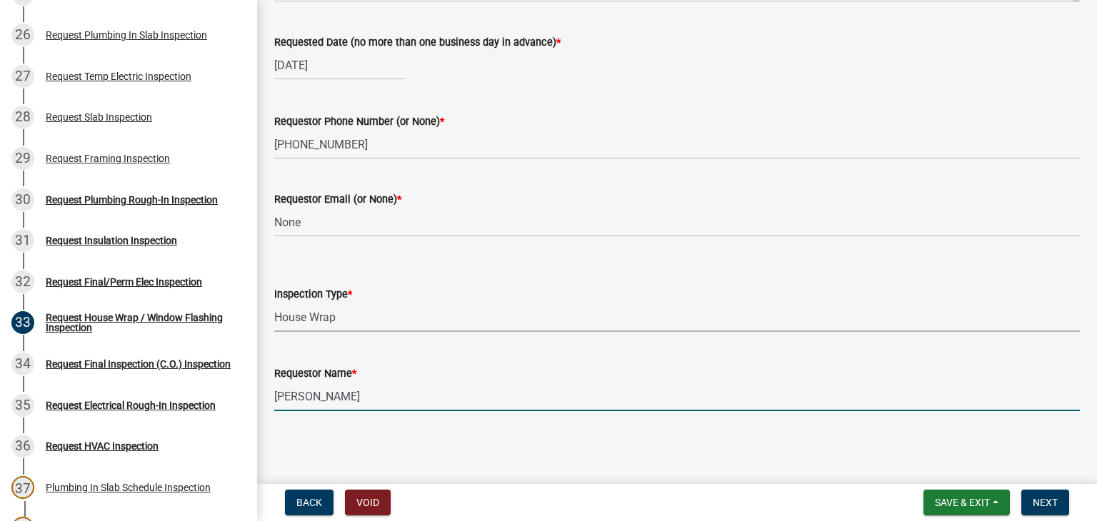
click at [344, 399] on input "Bill Wright" at bounding box center [677, 396] width 806 height 29
type input "Ricky"
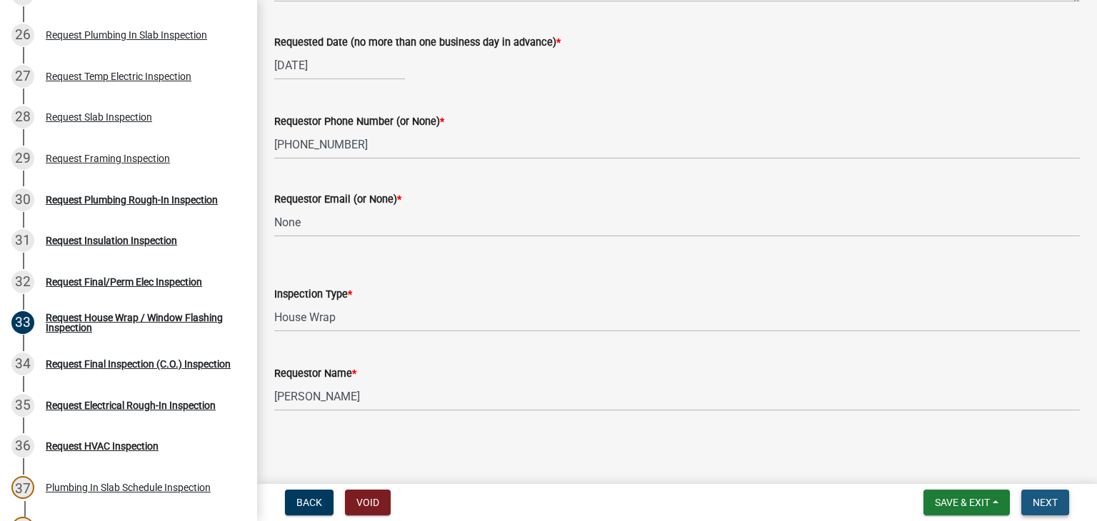
drag, startPoint x: 1031, startPoint y: 509, endPoint x: 1036, endPoint y: 515, distance: 7.6
click at [1039, 515] on nav "Back Void Save & Exit Save Save & Exit Next" at bounding box center [677, 502] width 840 height 37
click at [1026, 504] on button "Next" at bounding box center [1045, 503] width 48 height 26
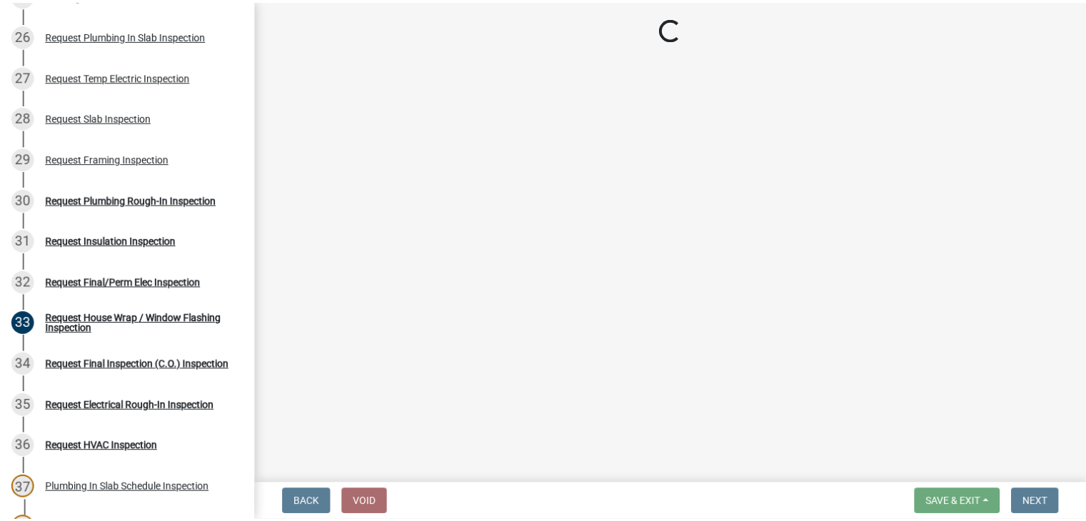
scroll to position [0, 0]
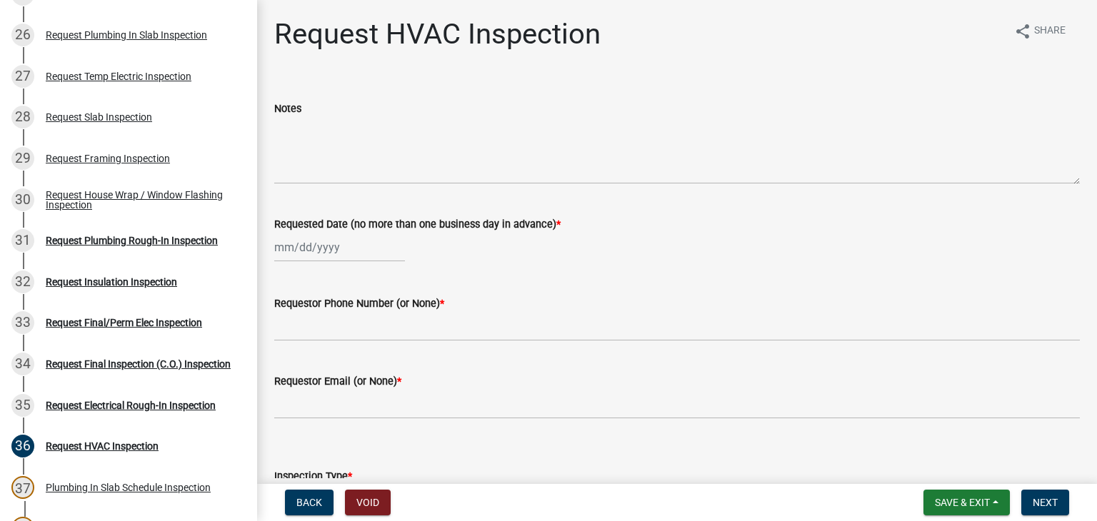
click at [945, 487] on nav "Back Void Save & Exit Save Save & Exit Next" at bounding box center [677, 502] width 840 height 37
click at [931, 506] on button "Save & Exit" at bounding box center [967, 503] width 86 height 26
click at [946, 466] on button "Save & Exit" at bounding box center [953, 466] width 114 height 34
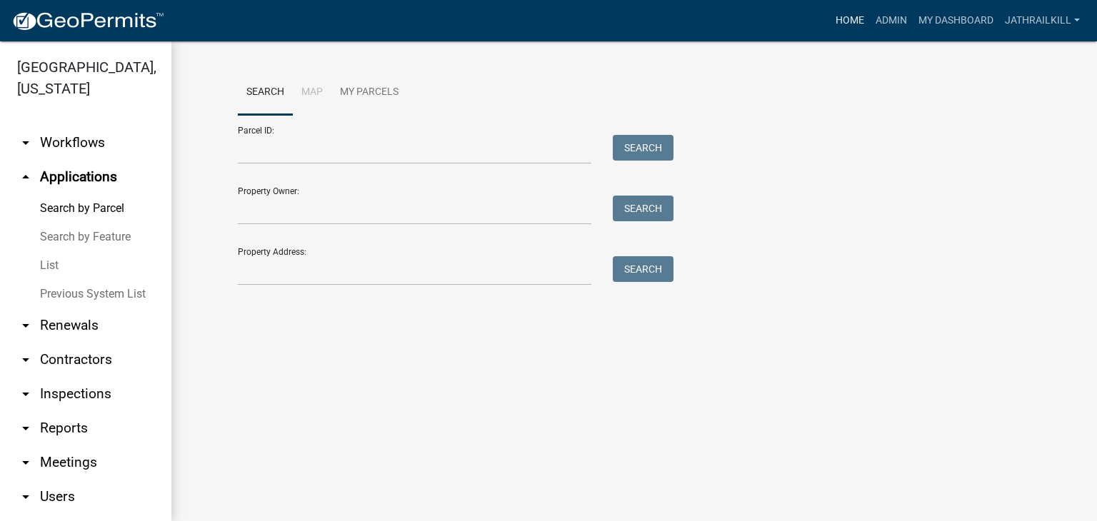
click at [838, 29] on link "Home" at bounding box center [850, 20] width 40 height 27
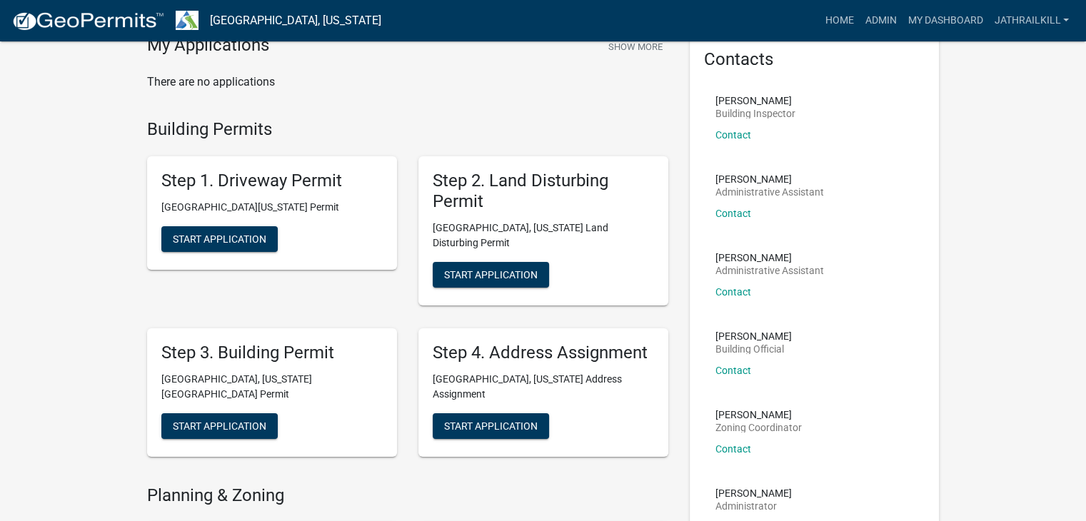
scroll to position [143, 0]
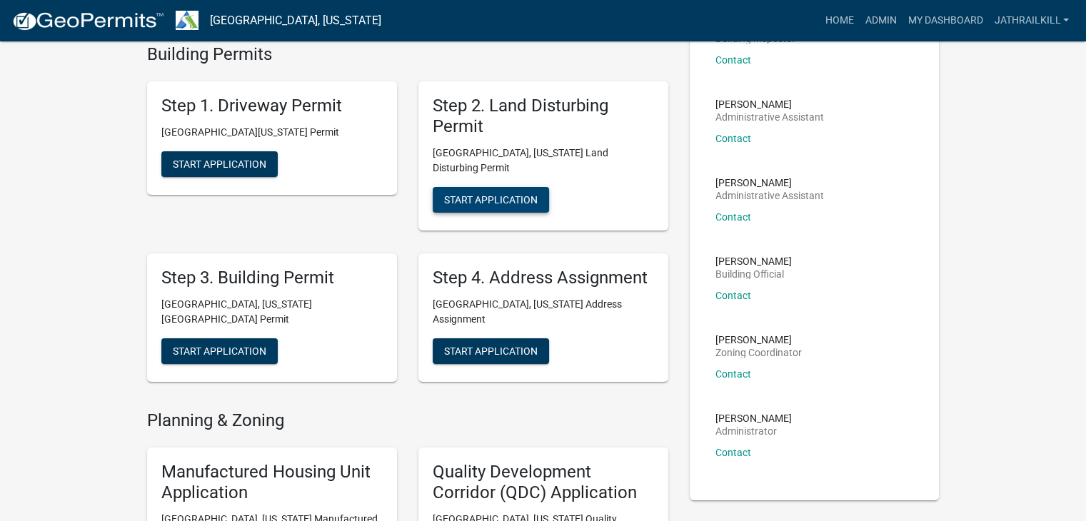
click at [498, 194] on span "Start Application" at bounding box center [491, 199] width 94 height 11
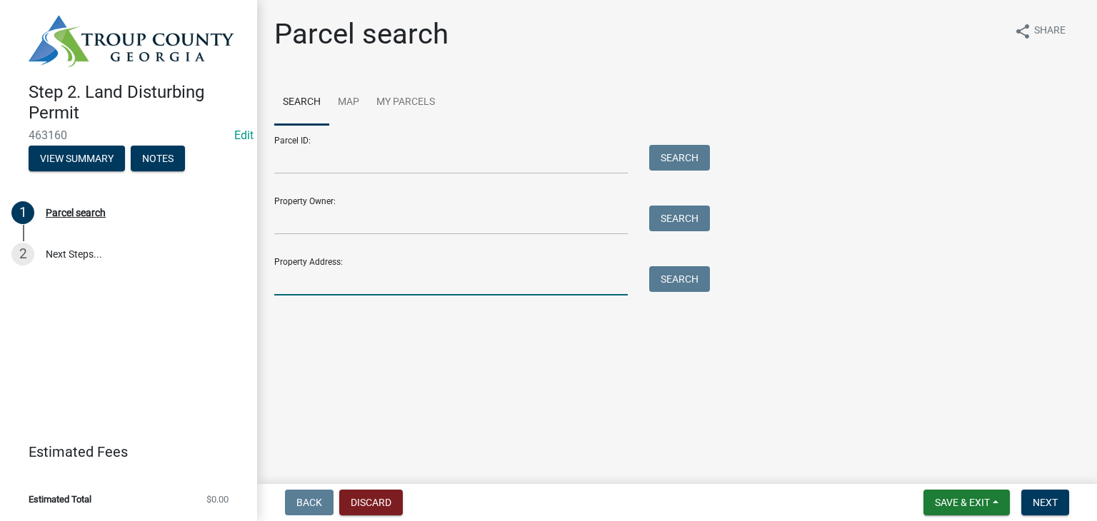
click at [364, 279] on input "Property Address:" at bounding box center [451, 280] width 354 height 29
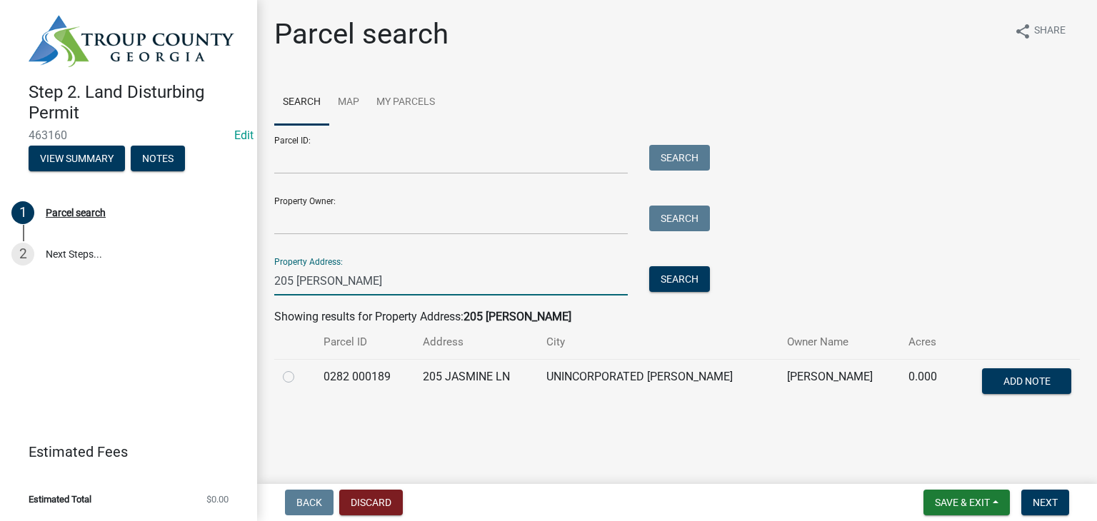
type input "205 Jas"
click at [300, 369] on label at bounding box center [300, 369] width 0 height 0
click at [300, 376] on 000189 "radio" at bounding box center [304, 373] width 9 height 9
radio 000189 "true"
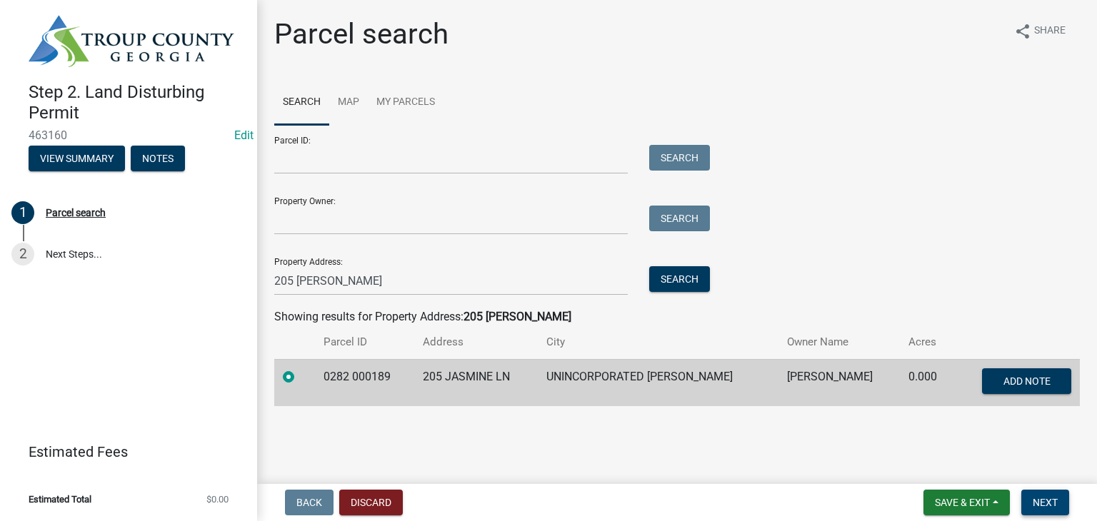
click at [1067, 494] on button "Next" at bounding box center [1045, 503] width 48 height 26
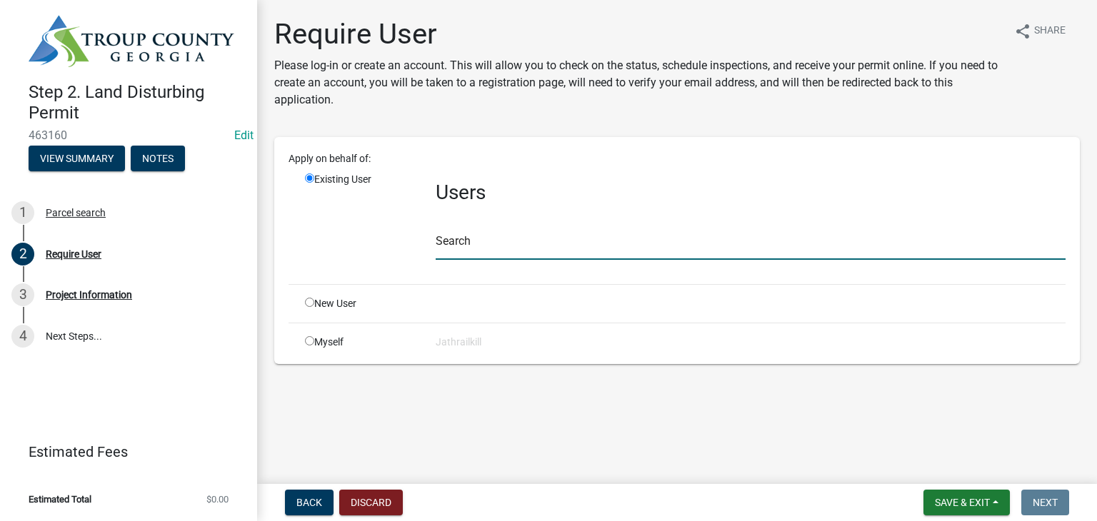
click at [471, 245] on input "text" at bounding box center [751, 245] width 630 height 29
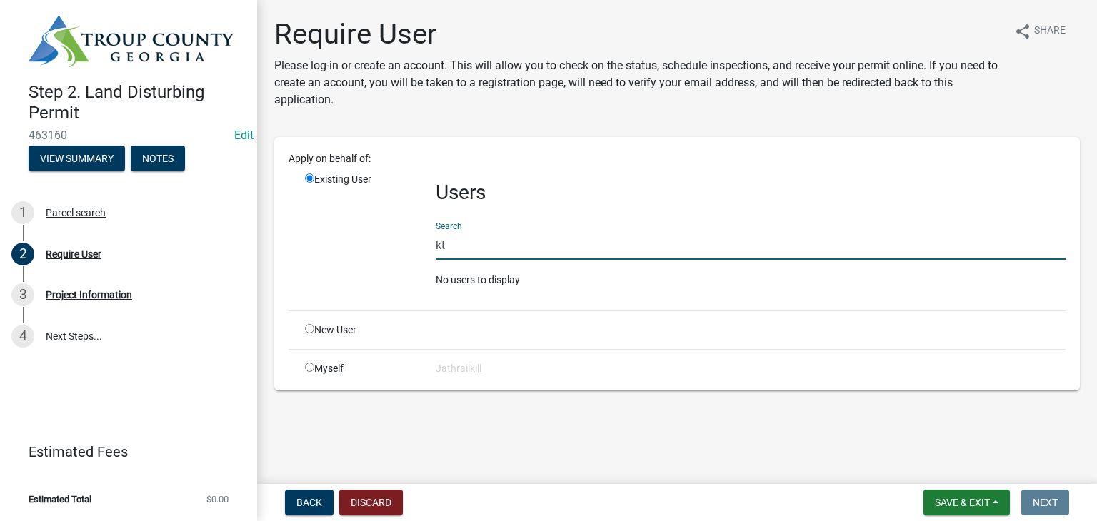
type input "k"
click at [320, 296] on div "Existing User" at bounding box center [359, 235] width 131 height 127
click at [306, 326] on input "radio" at bounding box center [309, 328] width 9 height 9
radio input "true"
radio input "false"
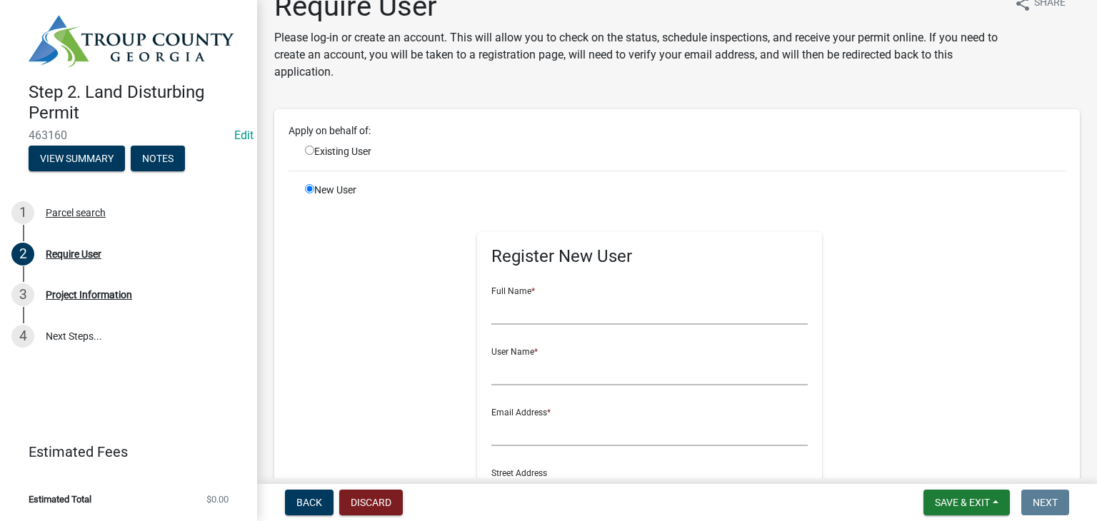
scroll to position [71, 0]
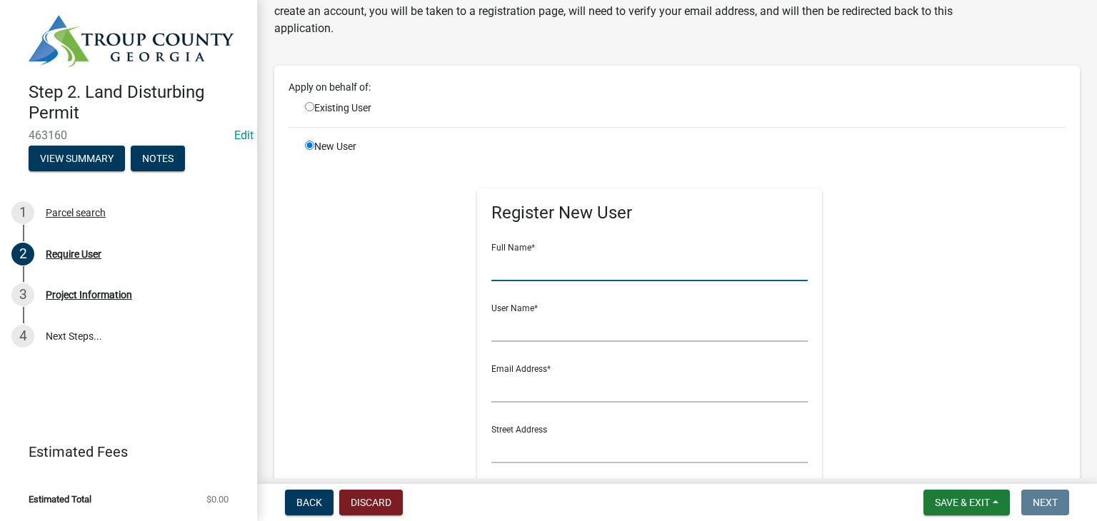
drag, startPoint x: 527, startPoint y: 266, endPoint x: 541, endPoint y: 261, distance: 14.5
click at [531, 266] on input "text" at bounding box center [649, 266] width 316 height 29
type input "k"
type input "Kenneth Thornton"
click at [526, 334] on input "text" at bounding box center [649, 327] width 316 height 29
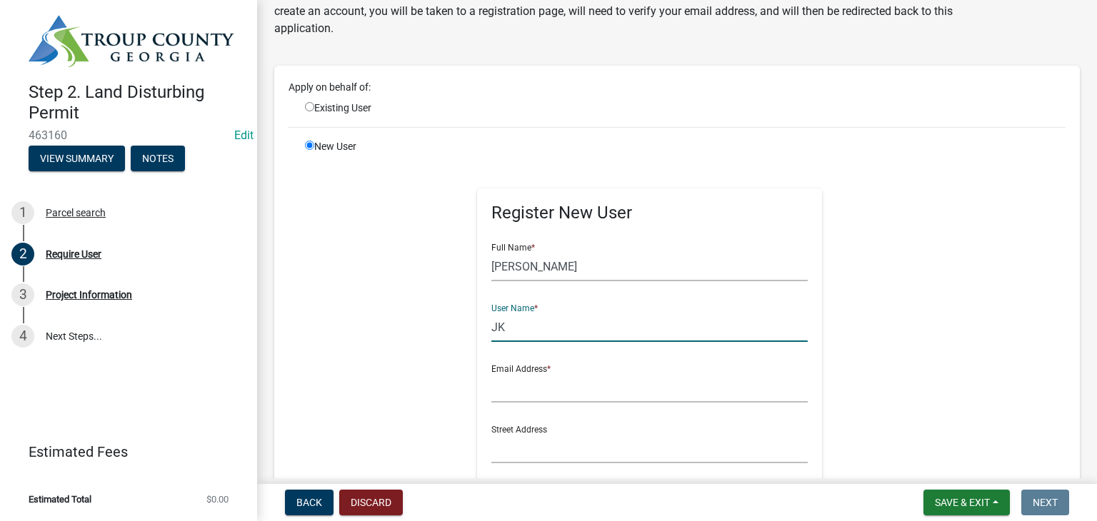
type input "J"
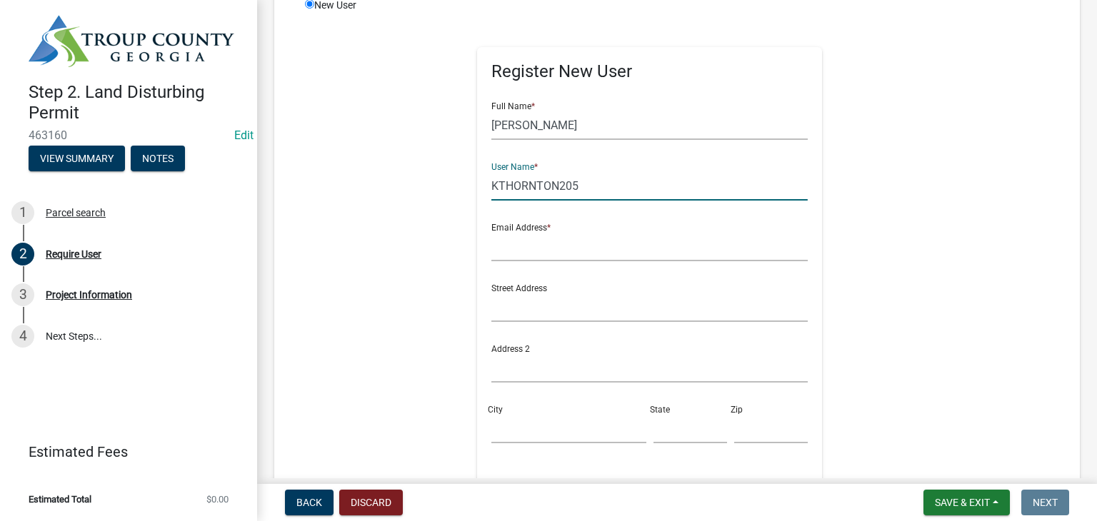
scroll to position [214, 0]
type input "KTHORNTON205"
click at [549, 236] on input "text" at bounding box center [649, 245] width 316 height 29
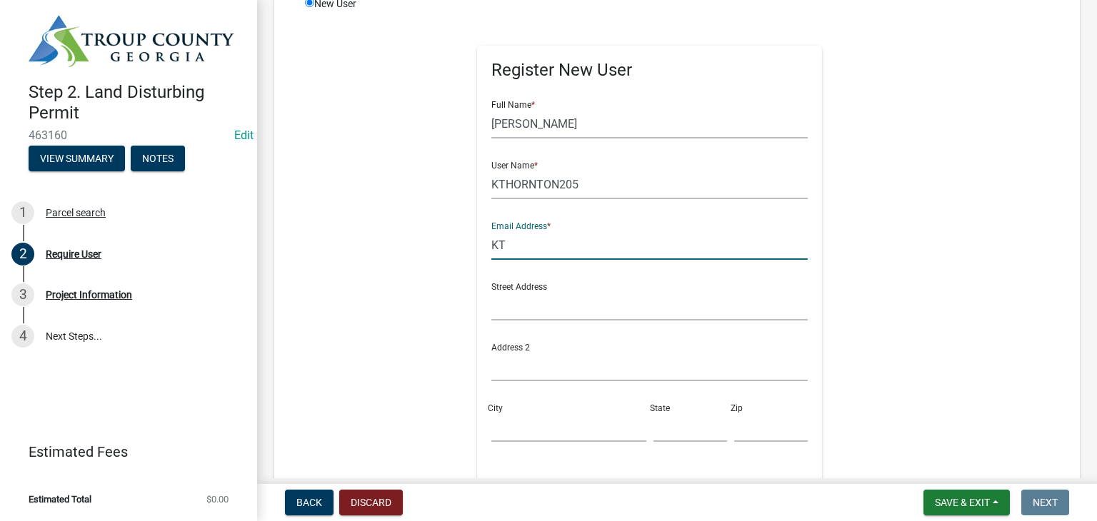
type input "K"
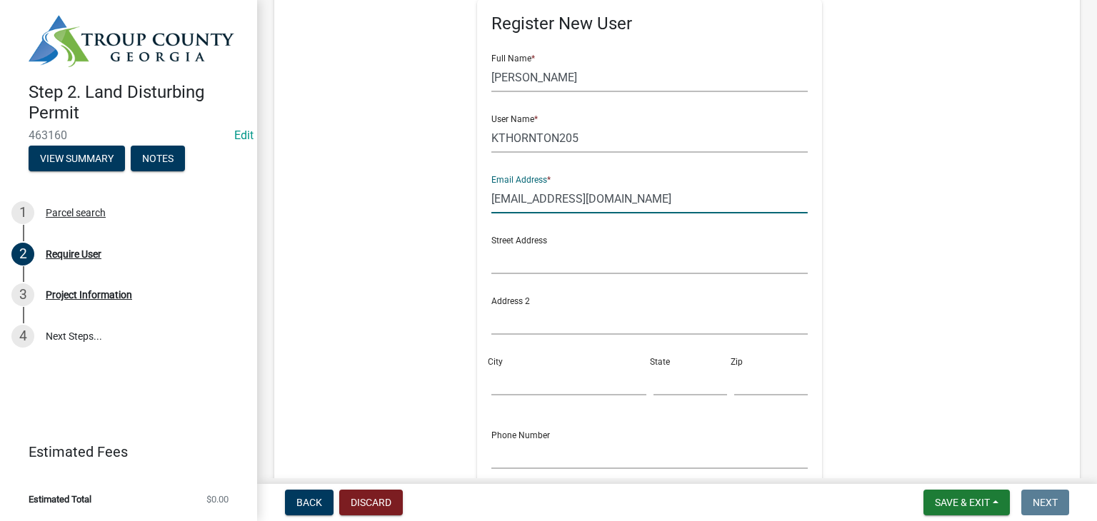
scroll to position [286, 0]
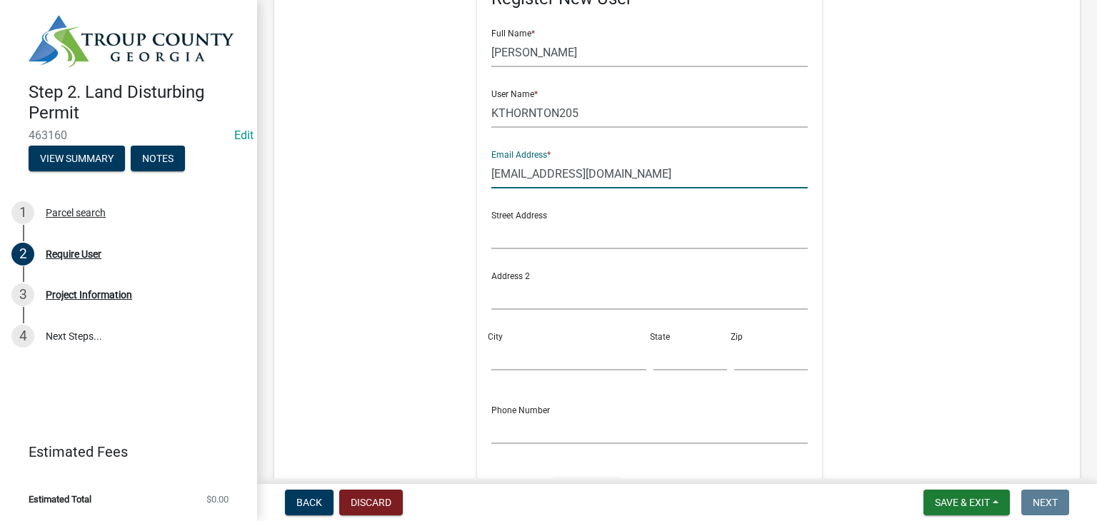
type input "ktthornton61@yahoo.com"
click at [521, 229] on input "text" at bounding box center [649, 234] width 316 height 29
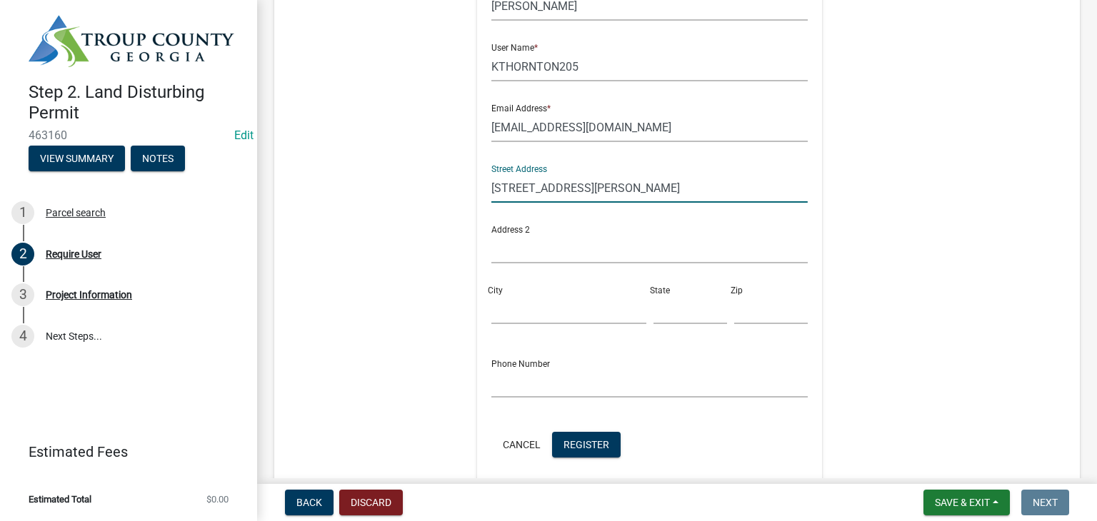
scroll to position [357, 0]
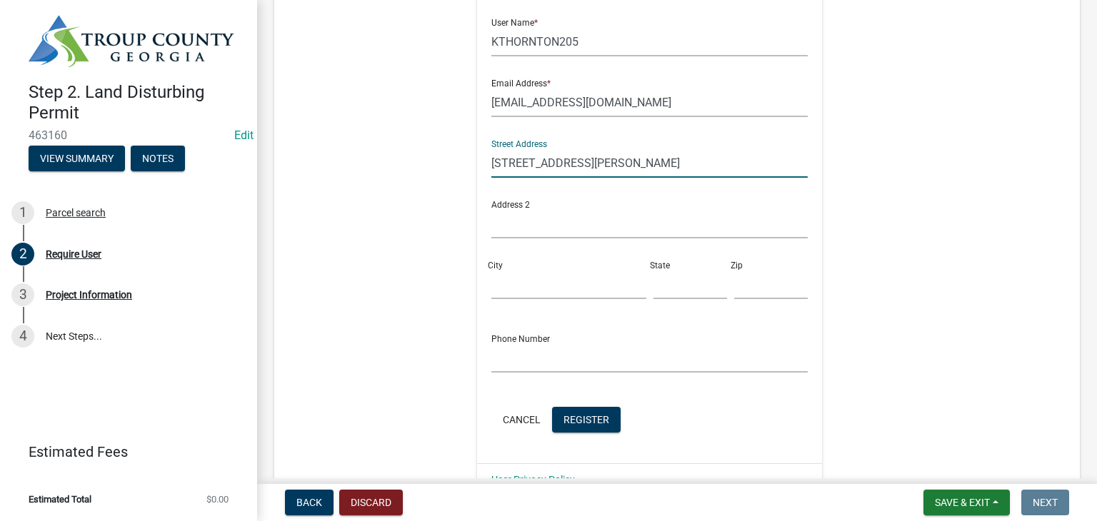
type input "205 Jasmine Ln"
click at [479, 271] on div "Register New User Full Name * Kenneth Thornton User Name * KTHORNTON205 Email A…" at bounding box center [649, 183] width 345 height 561
click at [508, 301] on div "Street Address 205 Jasmine Ln Address 2 City State Zip" at bounding box center [650, 220] width 324 height 182
click at [517, 282] on input "City" at bounding box center [568, 284] width 154 height 29
type input "LaGrange"
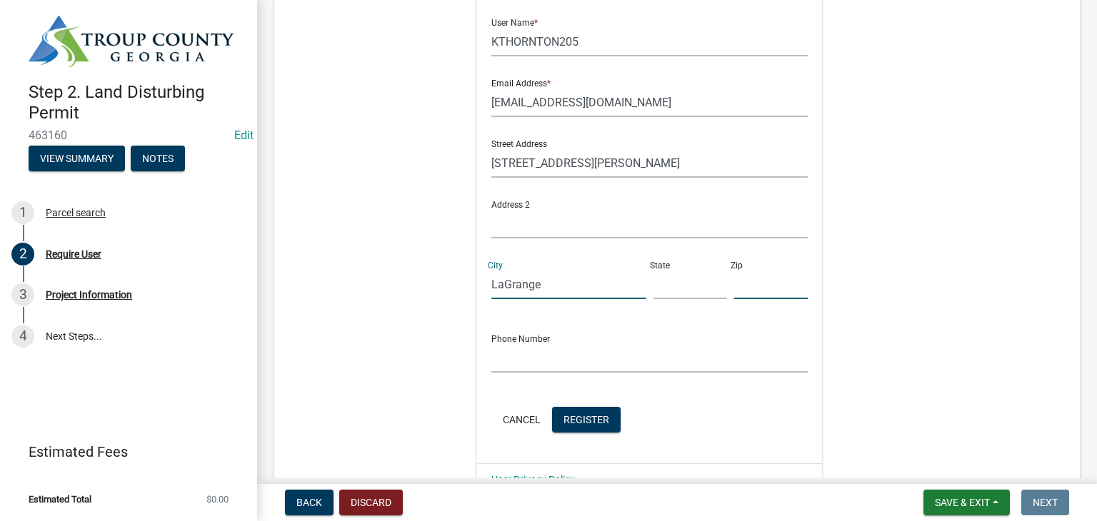
click at [737, 282] on input "text" at bounding box center [771, 284] width 74 height 29
type input "30241"
click at [669, 294] on input "text" at bounding box center [691, 284] width 74 height 29
type input "GA"
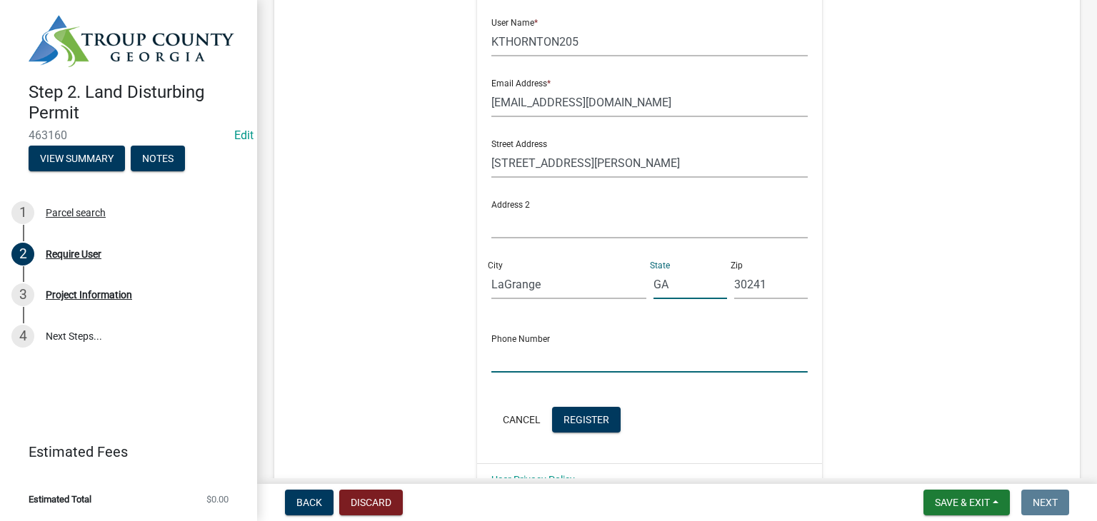
click at [644, 355] on input "text" at bounding box center [649, 358] width 316 height 29
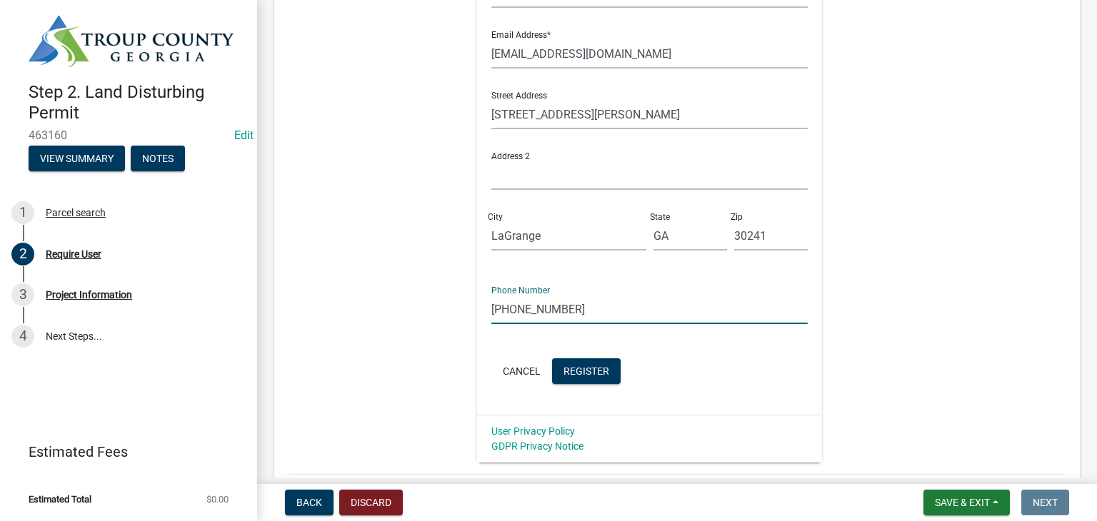
scroll to position [429, 0]
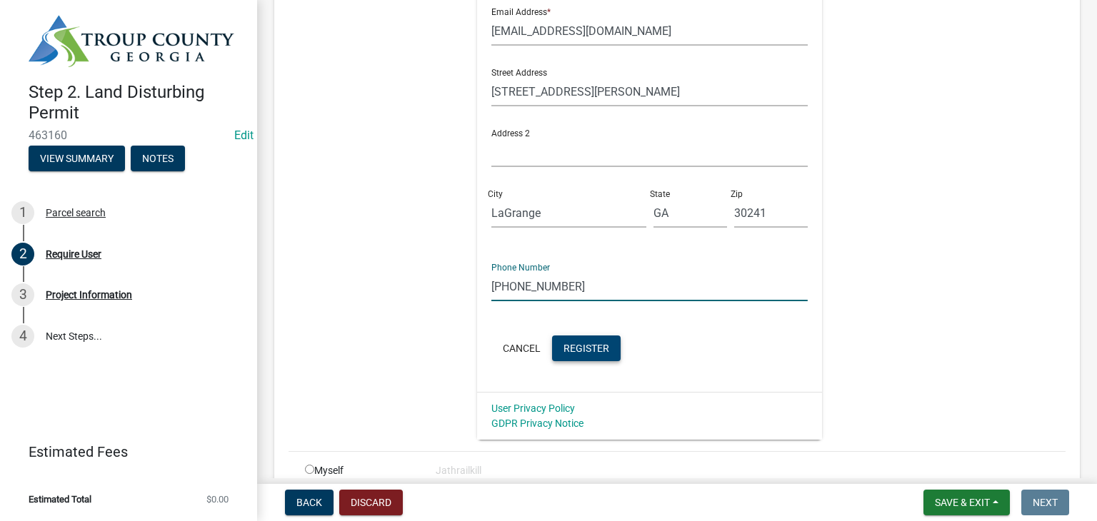
type input "706-333-6394"
click at [597, 358] on button "Register" at bounding box center [586, 349] width 69 height 26
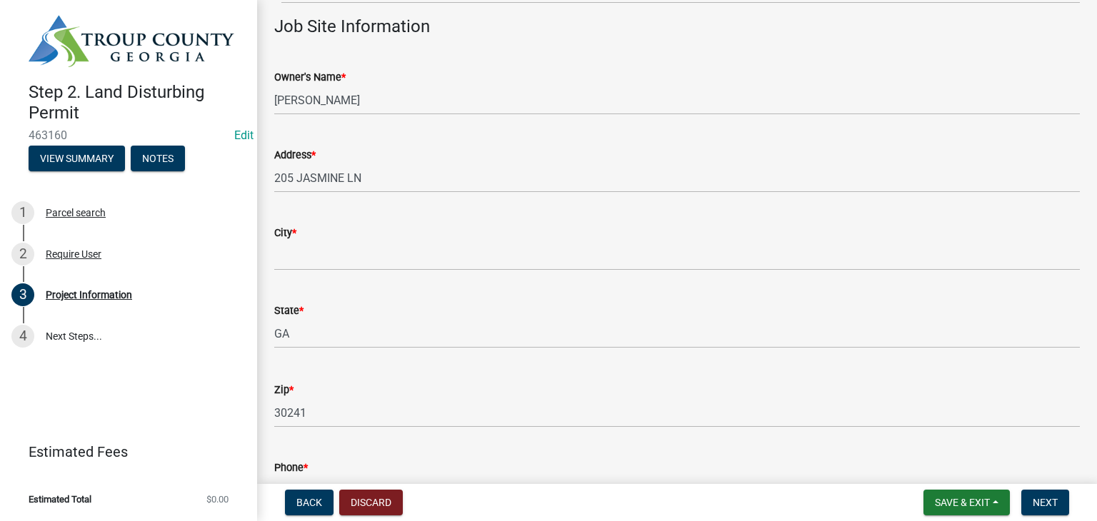
scroll to position [214, 0]
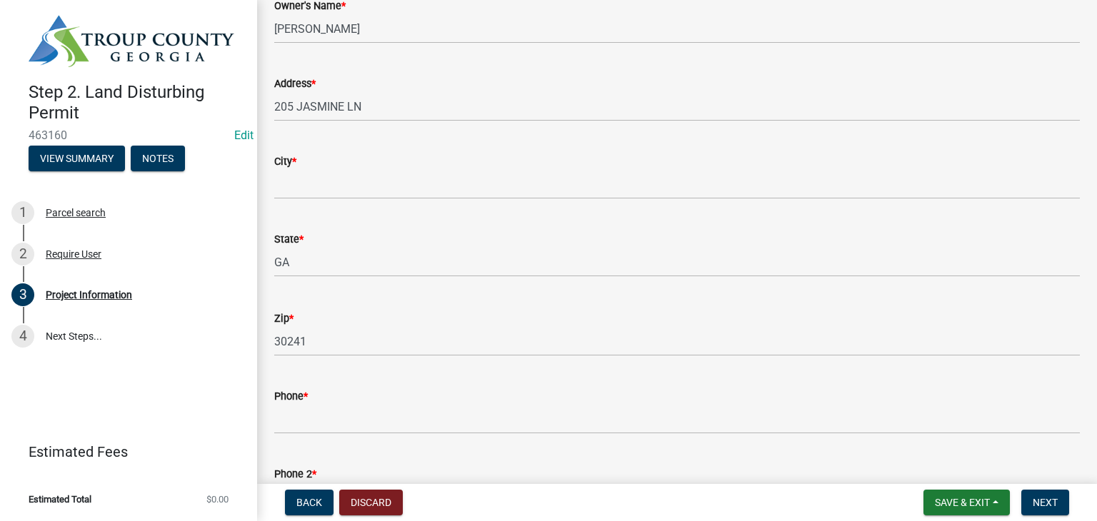
click at [355, 203] on wm-data-entity-input "City *" at bounding box center [677, 172] width 806 height 78
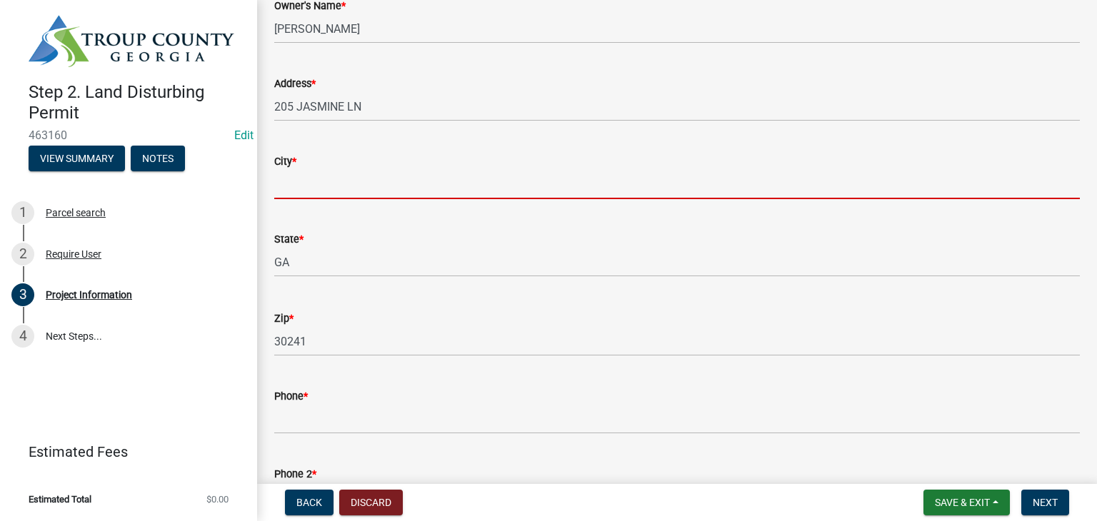
click at [356, 191] on input "City *" at bounding box center [677, 184] width 806 height 29
type input "LaGrange"
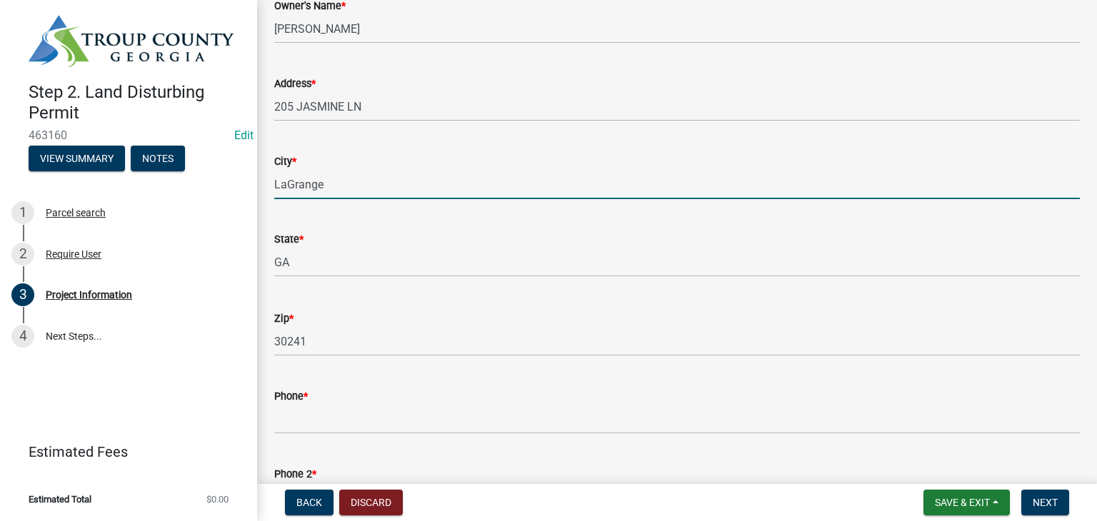
scroll to position [357, 0]
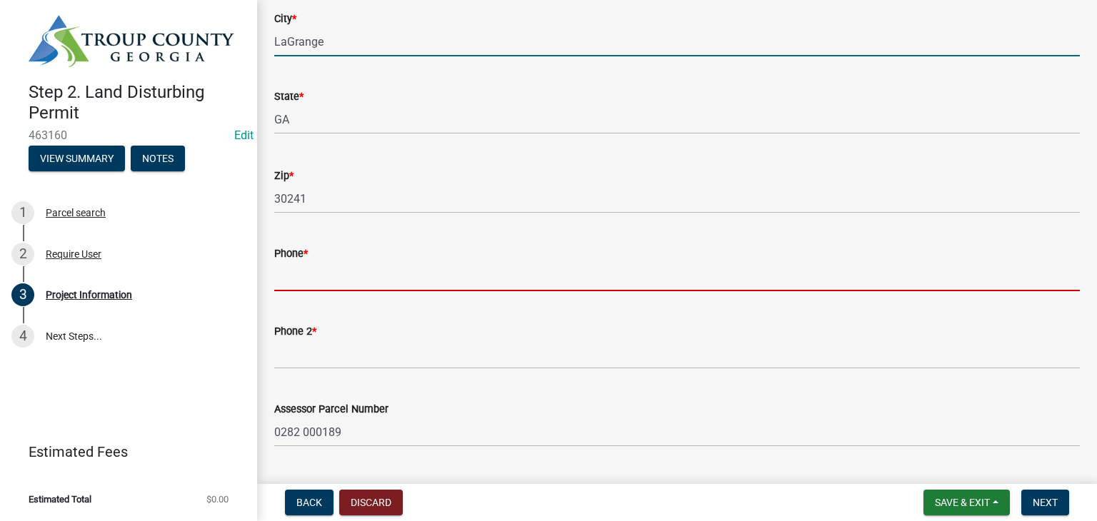
click at [331, 269] on input "Phone *" at bounding box center [677, 276] width 806 height 29
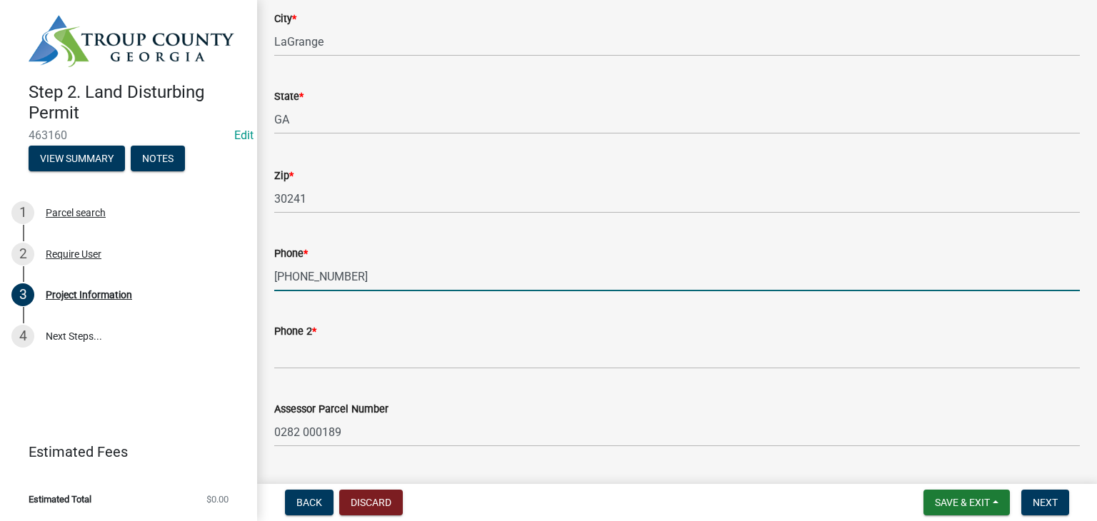
scroll to position [571, 0]
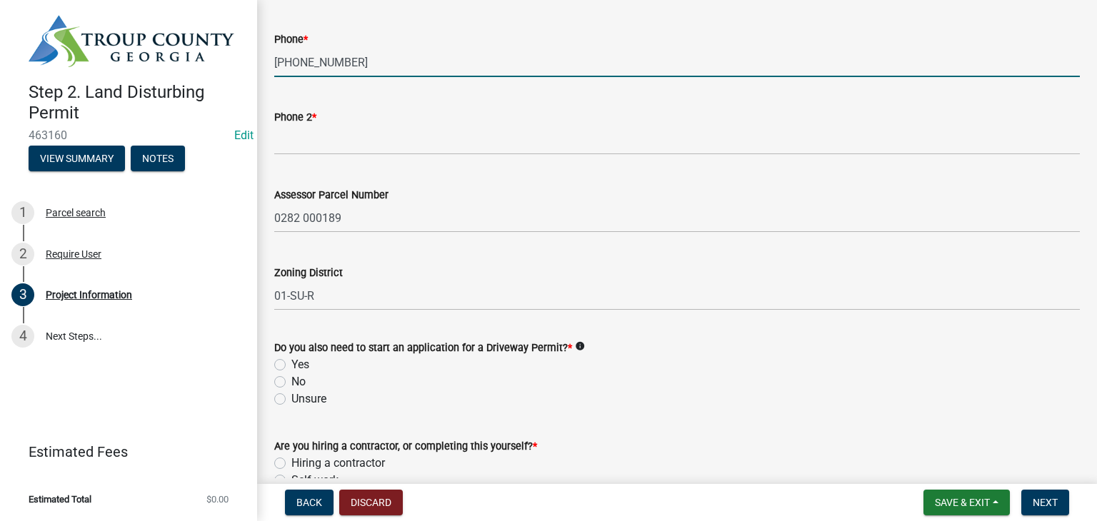
type input "706-333-6394"
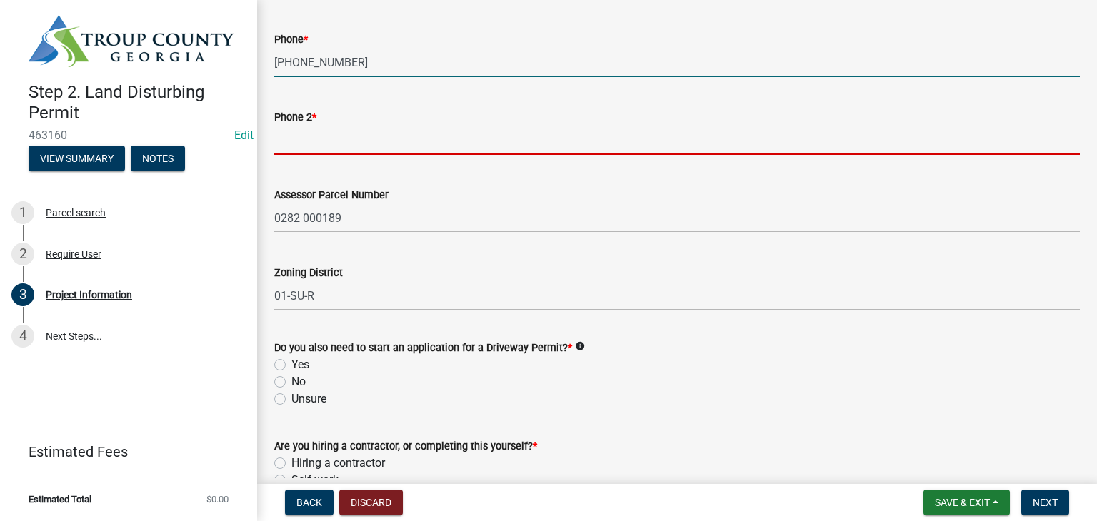
click at [351, 144] on input "Phone 2 *" at bounding box center [677, 140] width 806 height 29
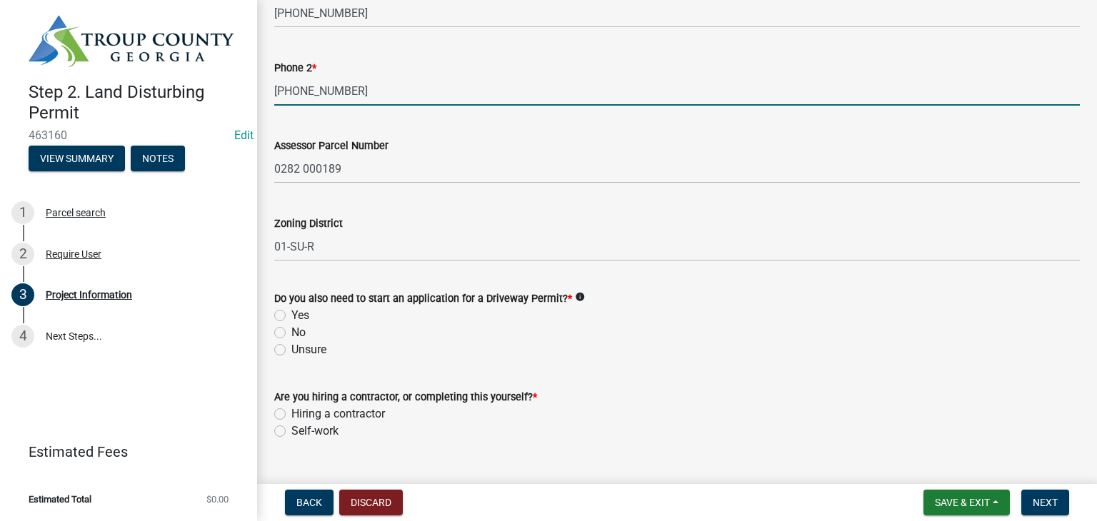
scroll to position [651, 0]
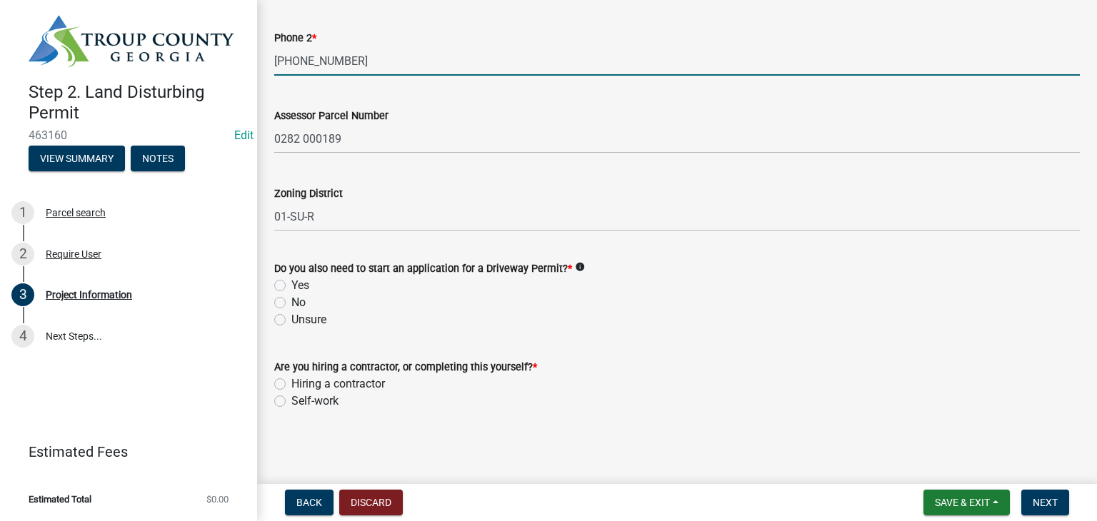
type input "706-333-6394"
click at [291, 302] on label "No" at bounding box center [298, 302] width 14 height 17
click at [291, 302] on input "No" at bounding box center [295, 298] width 9 height 9
radio input "true"
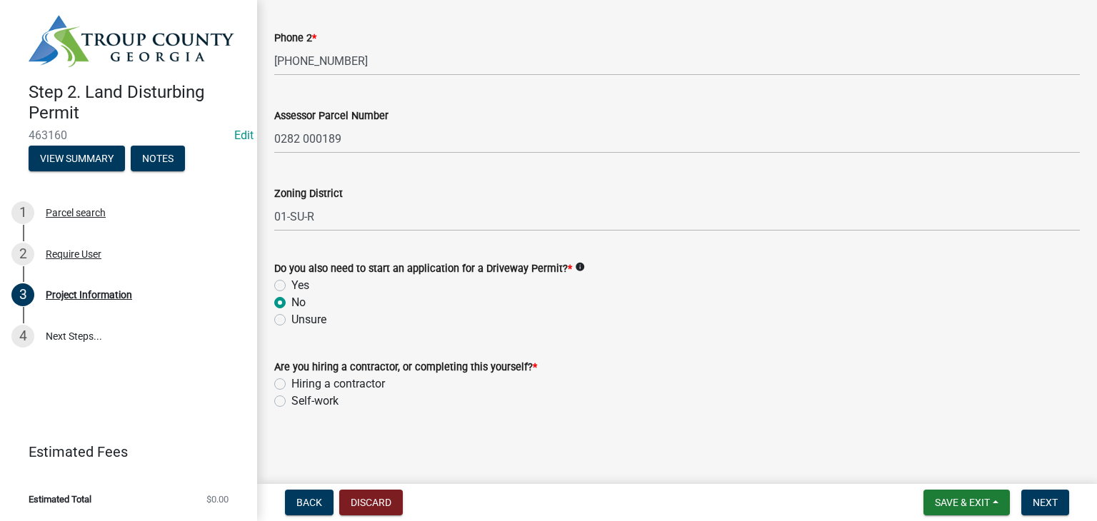
click at [271, 396] on div "Are you hiring a contractor, or completing this yourself? * Hiring a contractor…" at bounding box center [677, 375] width 827 height 69
drag, startPoint x: 281, startPoint y: 401, endPoint x: 294, endPoint y: 401, distance: 12.1
click at [291, 401] on label "Self-work" at bounding box center [314, 401] width 47 height 17
click at [291, 401] on input "Self-work" at bounding box center [295, 397] width 9 height 9
radio input "true"
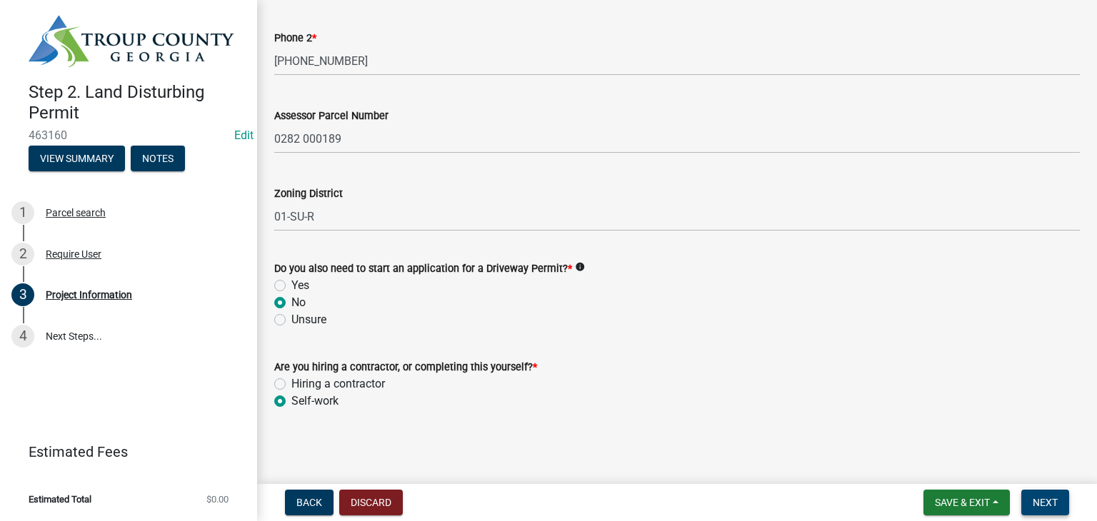
click at [1044, 498] on span "Next" at bounding box center [1045, 502] width 25 height 11
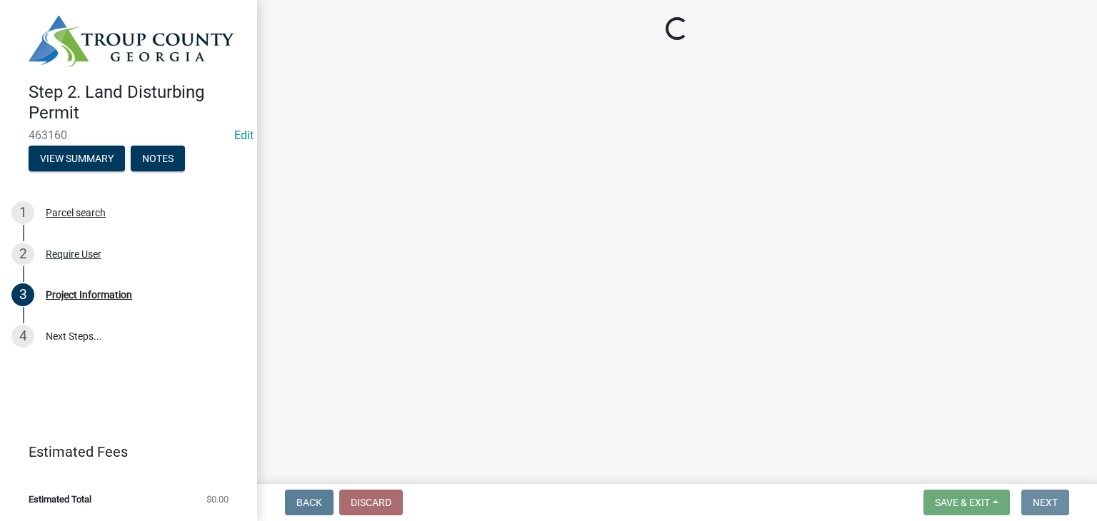
scroll to position [0, 0]
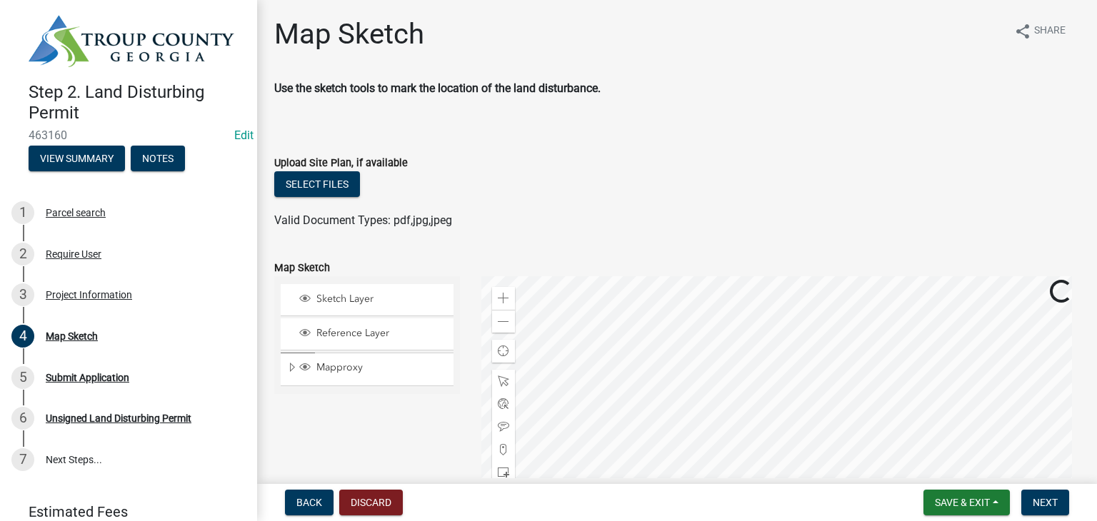
click at [834, 307] on div at bounding box center [780, 454] width 599 height 357
click at [809, 398] on div at bounding box center [780, 454] width 599 height 357
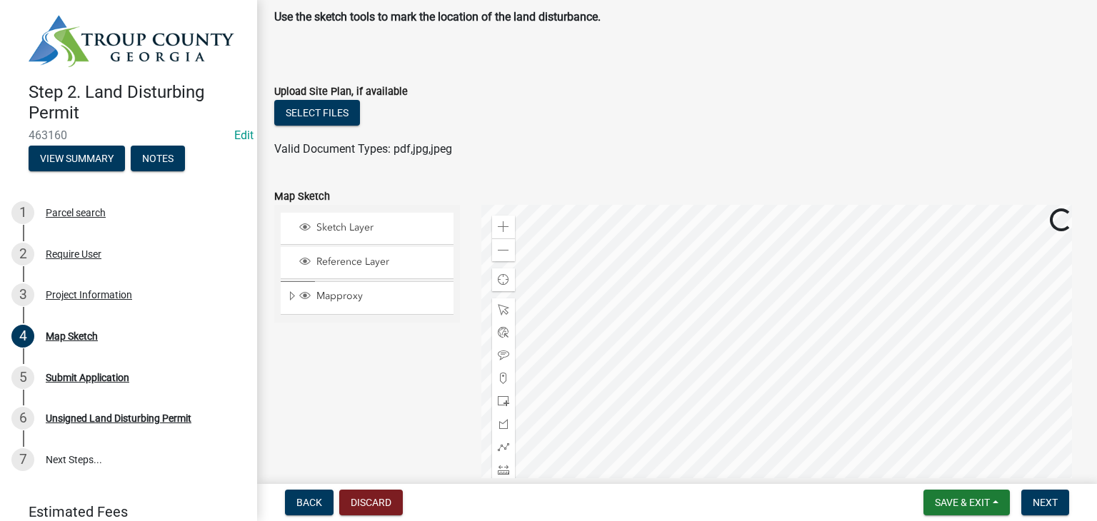
click at [759, 346] on div at bounding box center [780, 383] width 599 height 357
click at [759, 372] on div at bounding box center [780, 383] width 599 height 357
click at [503, 231] on span at bounding box center [503, 226] width 11 height 11
click at [818, 414] on div at bounding box center [780, 383] width 599 height 357
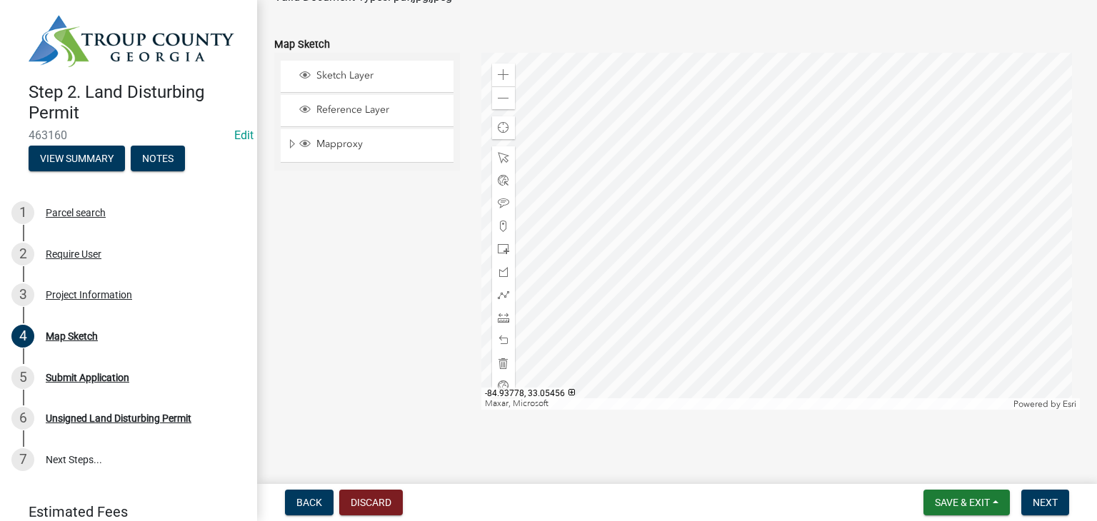
click at [425, 315] on div "Sketch Layer Reference Layer Mapproxy Address Points Fire Stations Waterlines R…" at bounding box center [367, 231] width 207 height 357
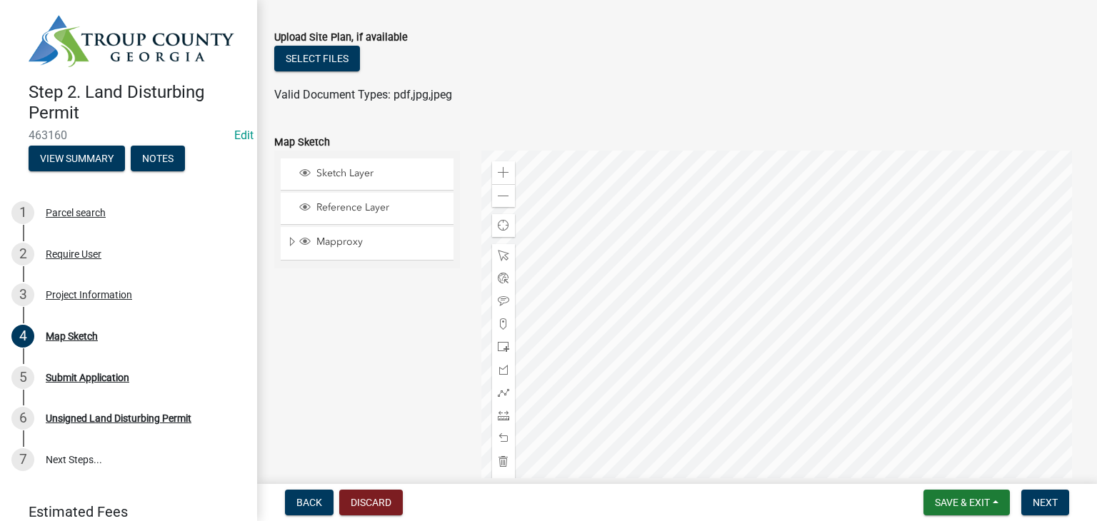
scroll to position [0, 0]
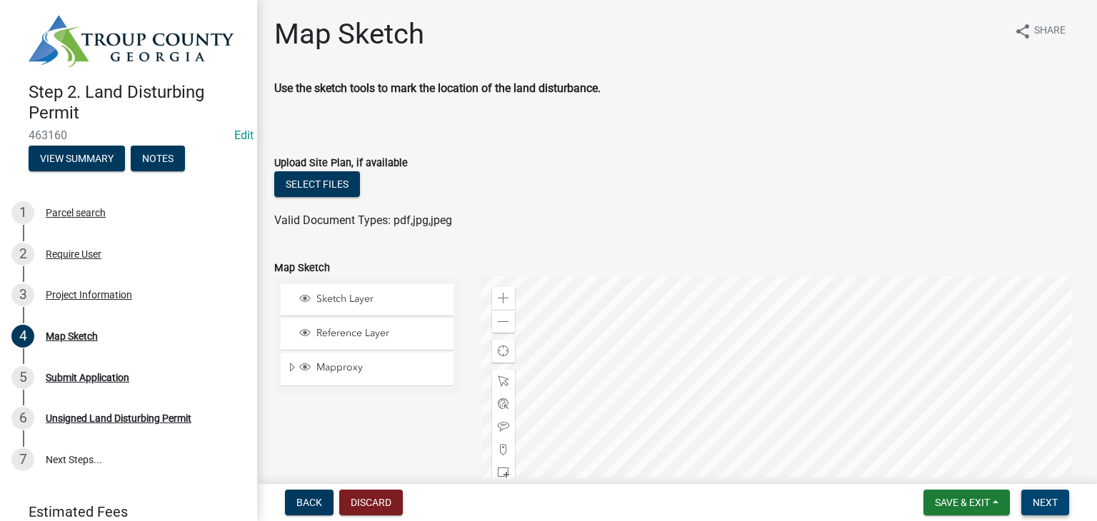
click at [1035, 505] on span "Next" at bounding box center [1045, 502] width 25 height 11
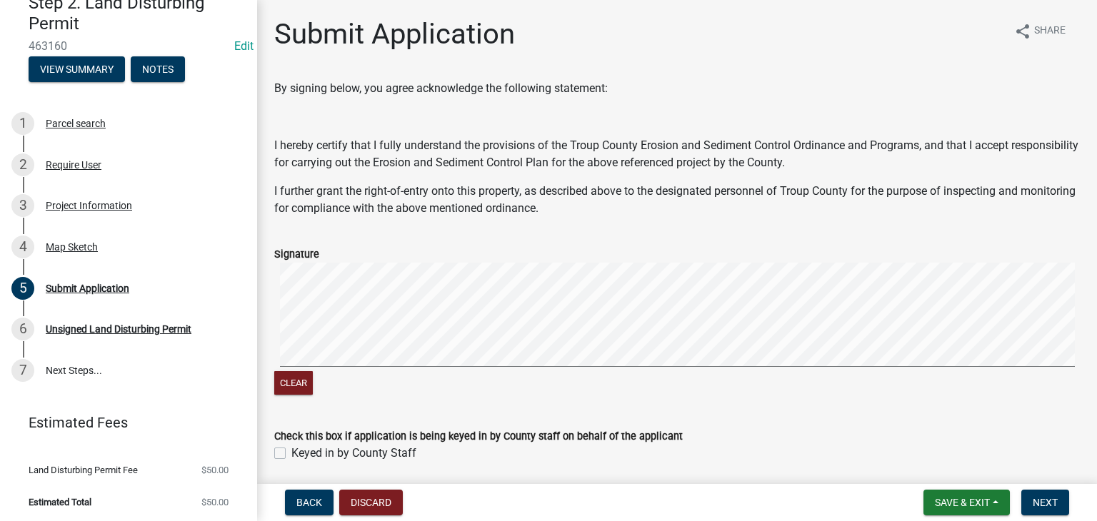
scroll to position [52, 0]
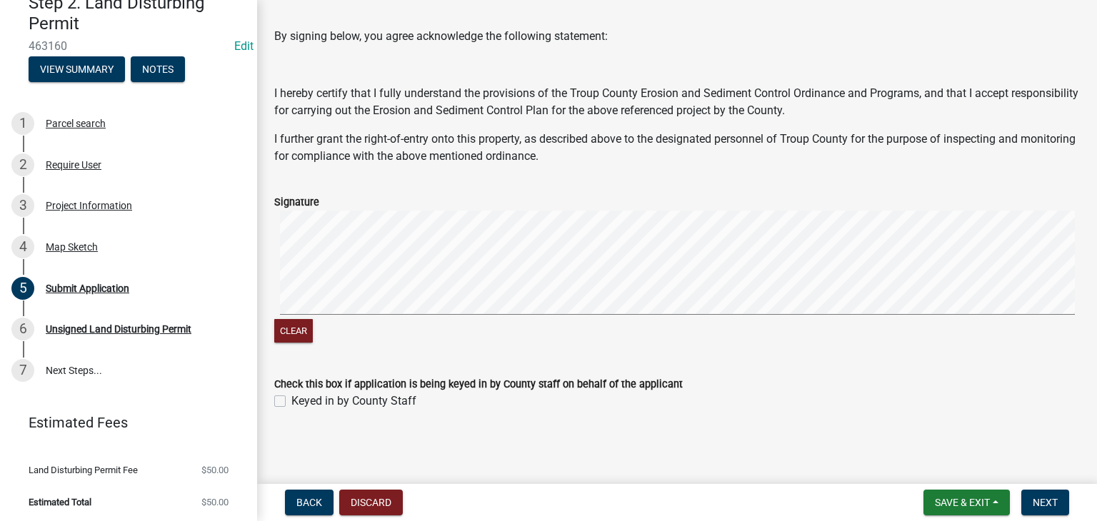
click at [291, 396] on label "Keyed in by County Staff" at bounding box center [353, 401] width 125 height 17
click at [291, 396] on input "Keyed in by County Staff" at bounding box center [295, 397] width 9 height 9
checkbox input "true"
click at [1056, 501] on span "Next" at bounding box center [1045, 502] width 25 height 11
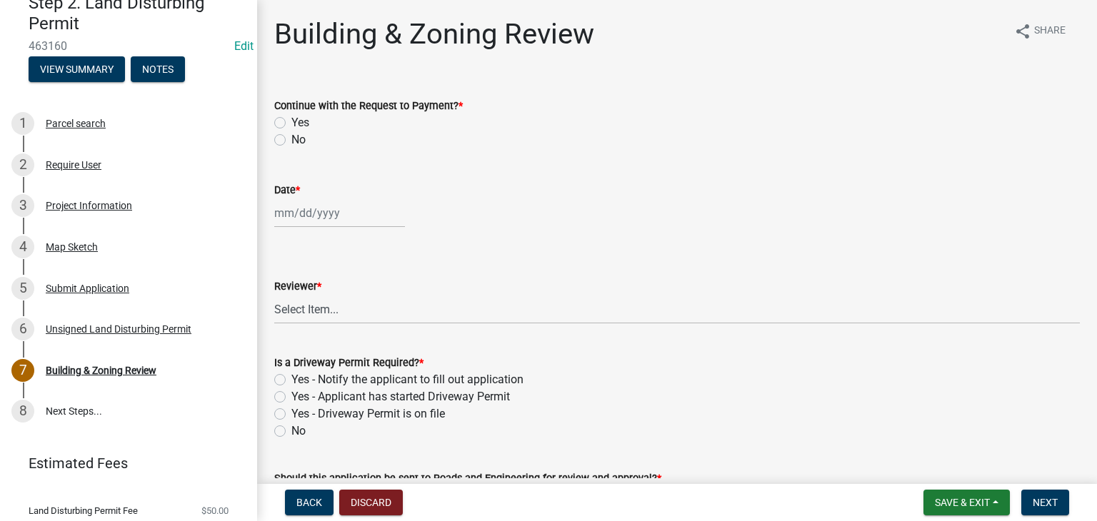
click at [291, 120] on label "Yes" at bounding box center [300, 122] width 18 height 17
click at [291, 120] on input "Yes" at bounding box center [295, 118] width 9 height 9
radio input "true"
click at [323, 224] on div at bounding box center [339, 213] width 131 height 29
select select "8"
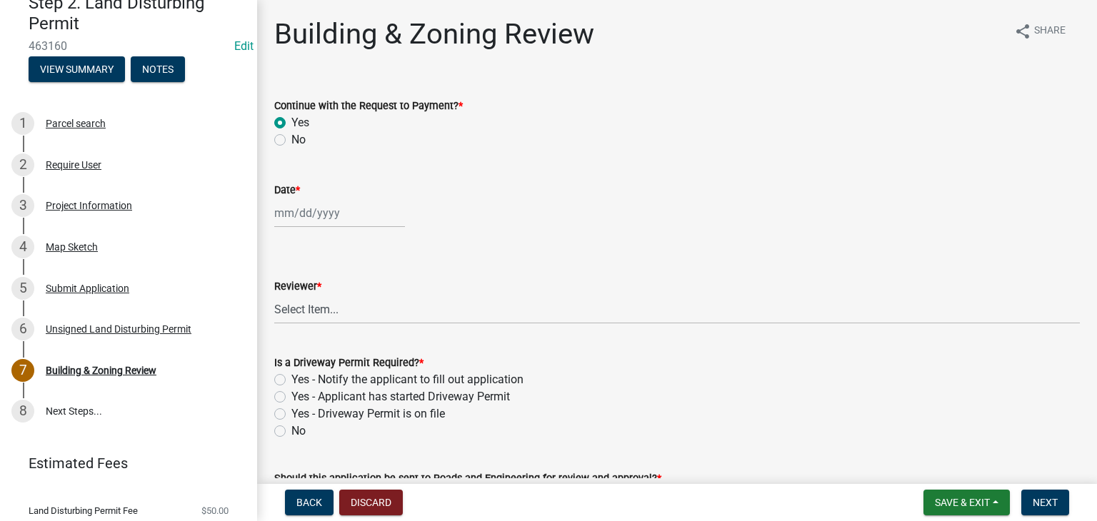
select select "2025"
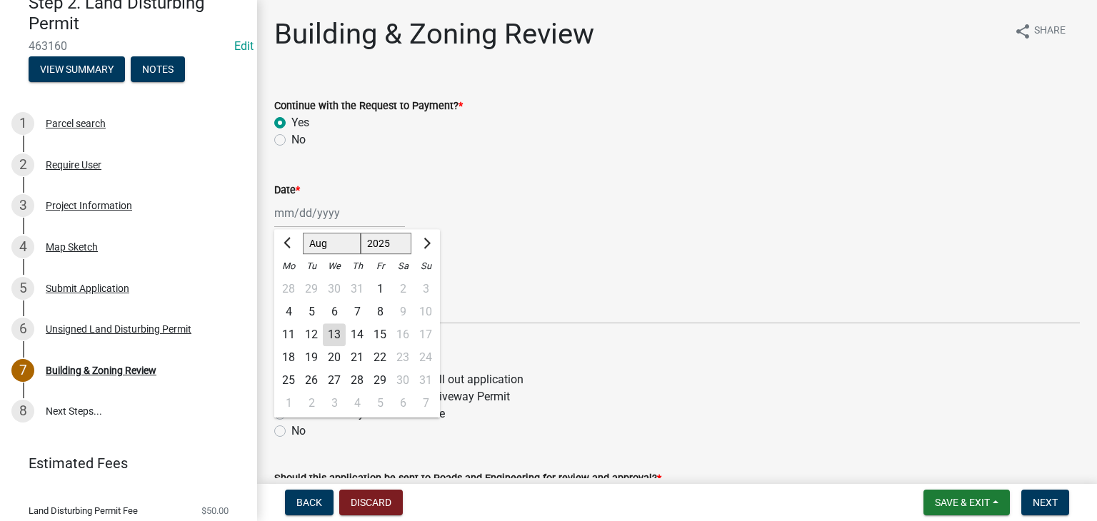
click at [329, 335] on div "13" at bounding box center [334, 335] width 23 height 23
type input "08/13/2025"
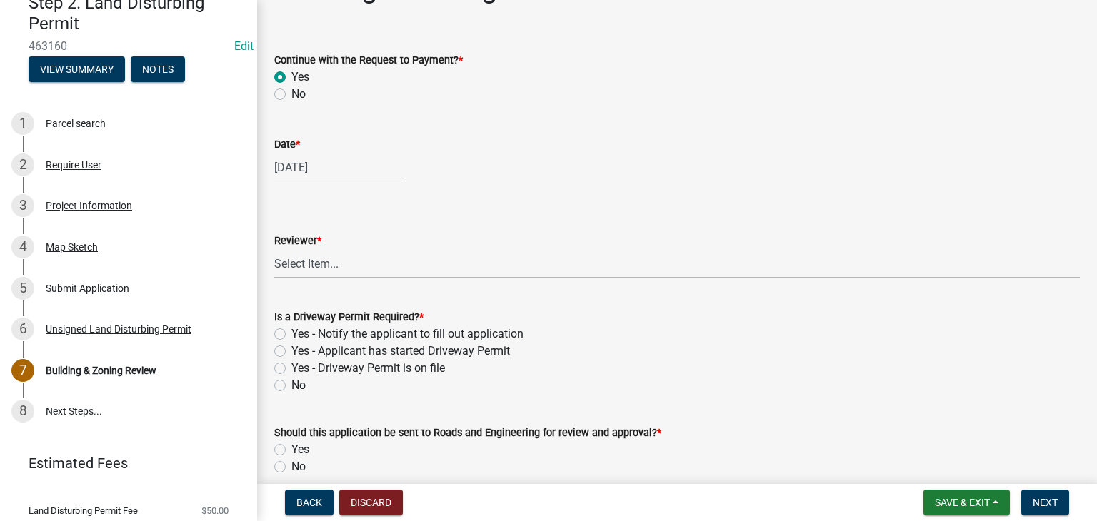
scroll to position [71, 0]
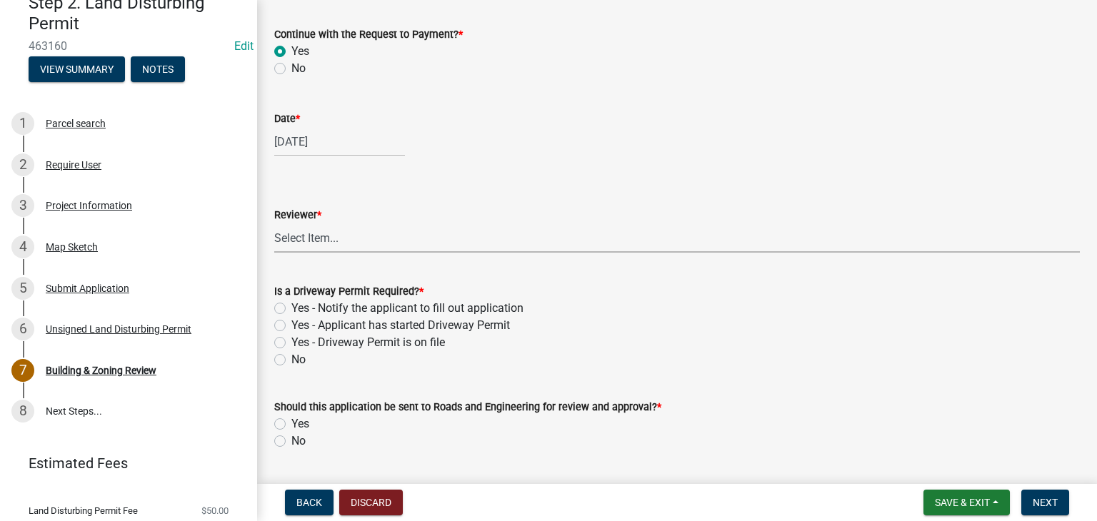
click at [340, 244] on select "Select Item... Ruth West William Huff Douglas Richardson Phillip Wesley Jenny P…" at bounding box center [677, 238] width 806 height 29
click at [329, 226] on select "Select Item... Ruth West William Huff Douglas Richardson Phillip Wesley Jenny P…" at bounding box center [677, 238] width 806 height 29
click at [274, 224] on select "Select Item... Ruth West William Huff Douglas Richardson Phillip Wesley Jenny P…" at bounding box center [677, 238] width 806 height 29
select select "66ea0911-b6de-4b18-a15f-eb653539a3e3"
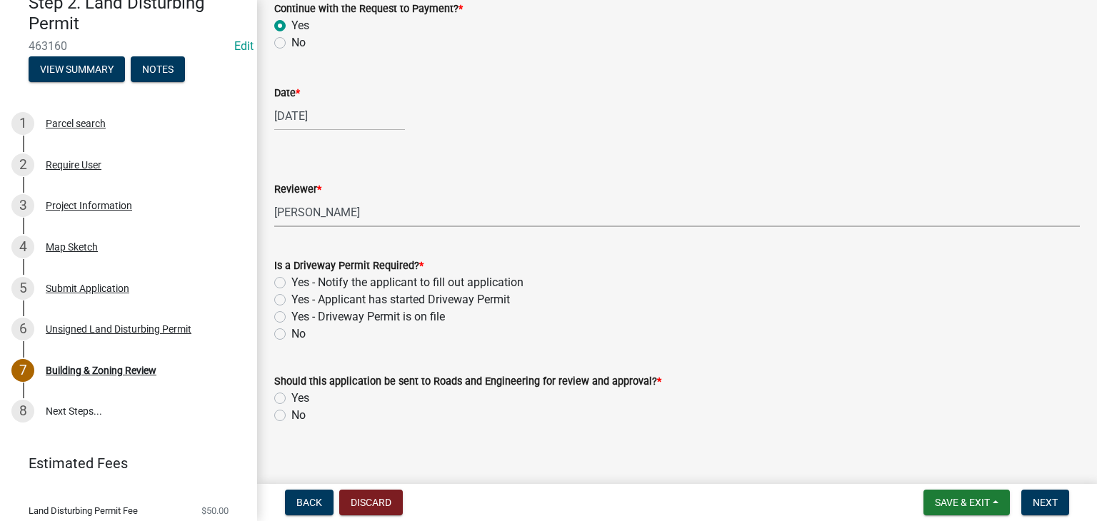
scroll to position [111, 0]
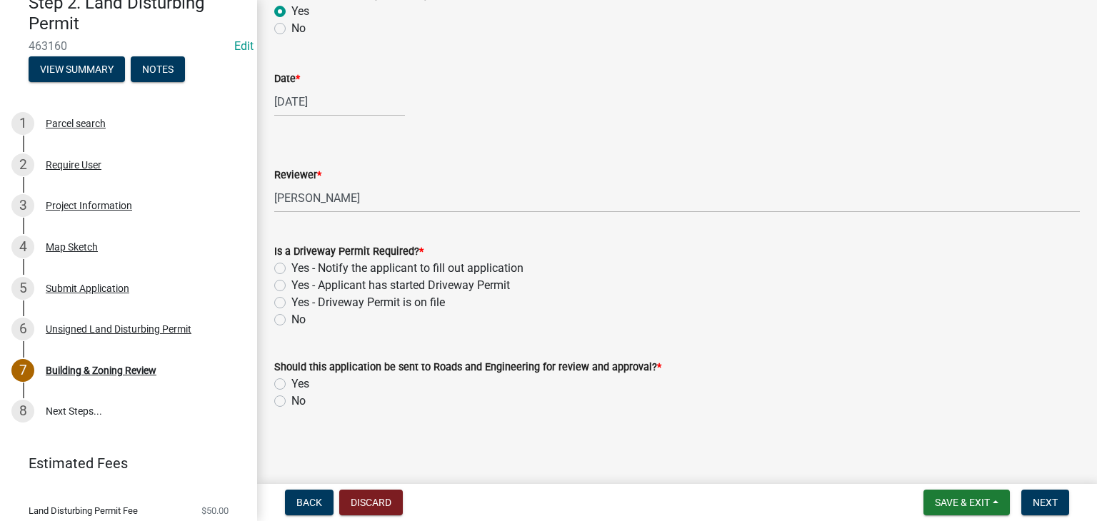
click at [291, 316] on label "No" at bounding box center [298, 319] width 14 height 17
click at [291, 316] on input "No" at bounding box center [295, 315] width 9 height 9
radio input "true"
click at [271, 386] on div "Should this application be sent to Roads and Engineering for review and approva…" at bounding box center [677, 375] width 827 height 69
click at [291, 388] on label "Yes" at bounding box center [300, 384] width 18 height 17
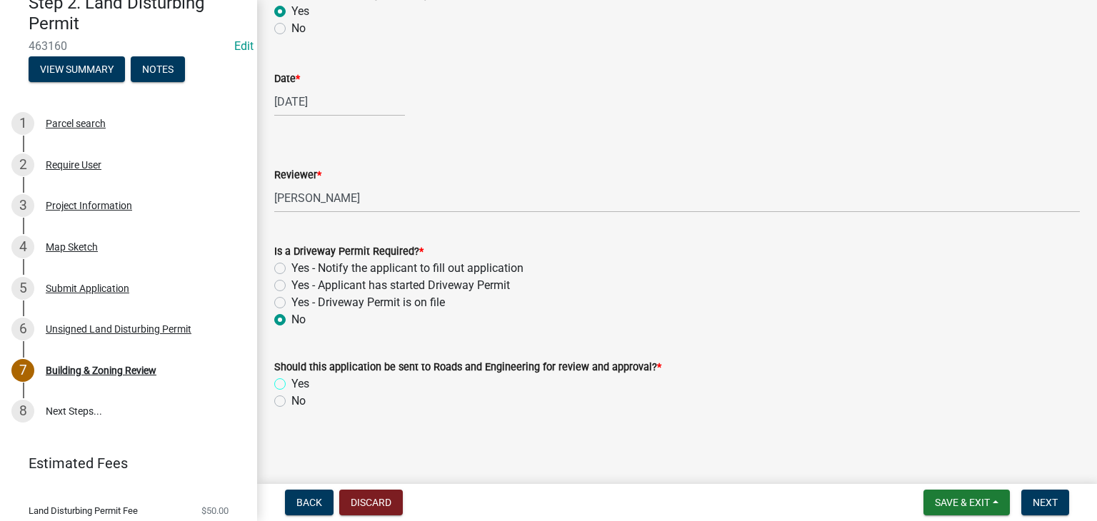
click at [291, 385] on input "Yes" at bounding box center [295, 380] width 9 height 9
radio input "true"
click at [1031, 500] on button "Next" at bounding box center [1045, 503] width 48 height 26
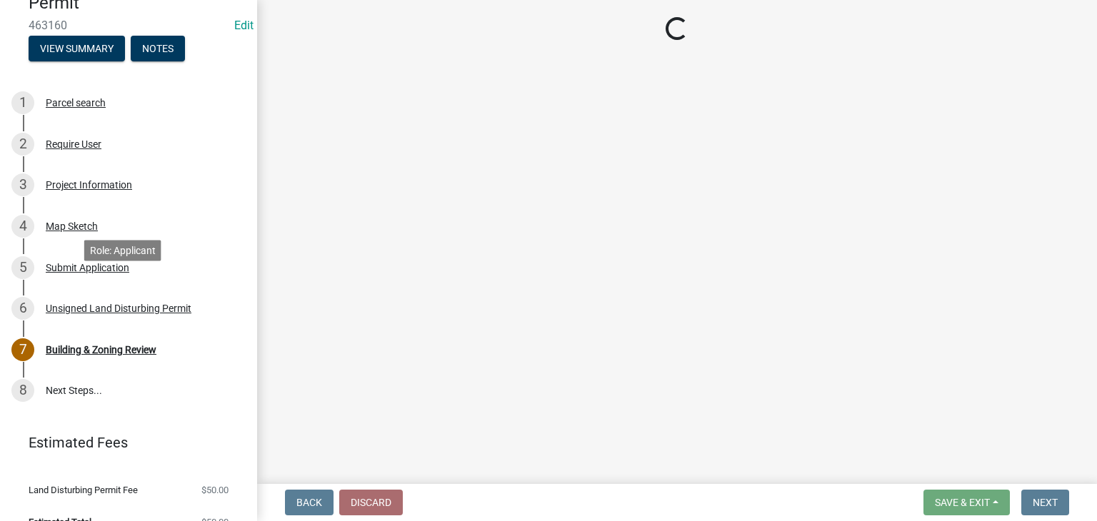
scroll to position [131, 0]
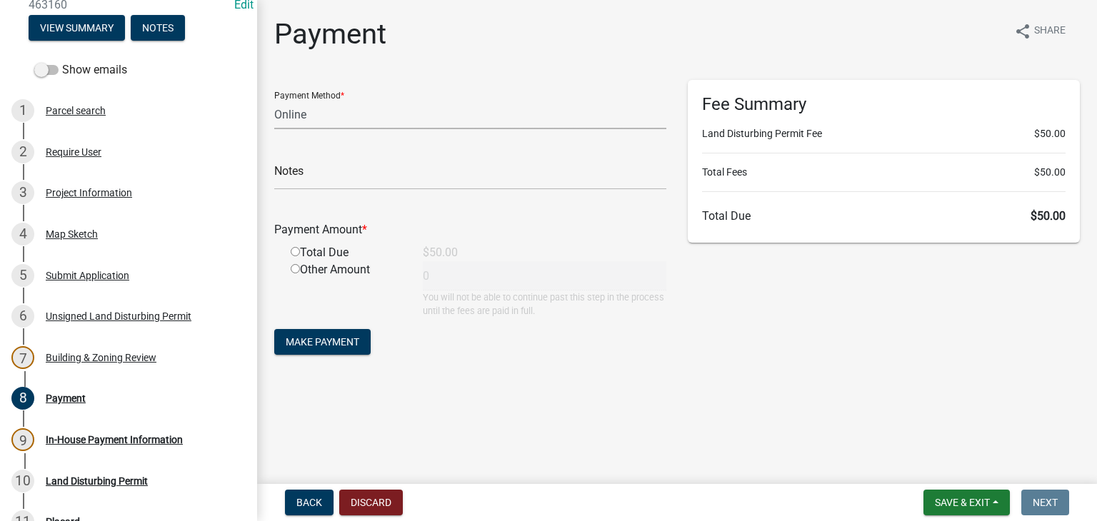
click at [309, 109] on select "Credit Card POS Check Cash Online" at bounding box center [470, 114] width 392 height 29
select select "1: 0"
click at [274, 100] on select "Credit Card POS Check Cash Online" at bounding box center [470, 114] width 392 height 29
click at [317, 192] on form "Payment Method * Credit Card POS Check Cash Online Check # Payment Amount * Tot…" at bounding box center [470, 219] width 392 height 279
click at [329, 181] on input "text" at bounding box center [470, 175] width 392 height 29
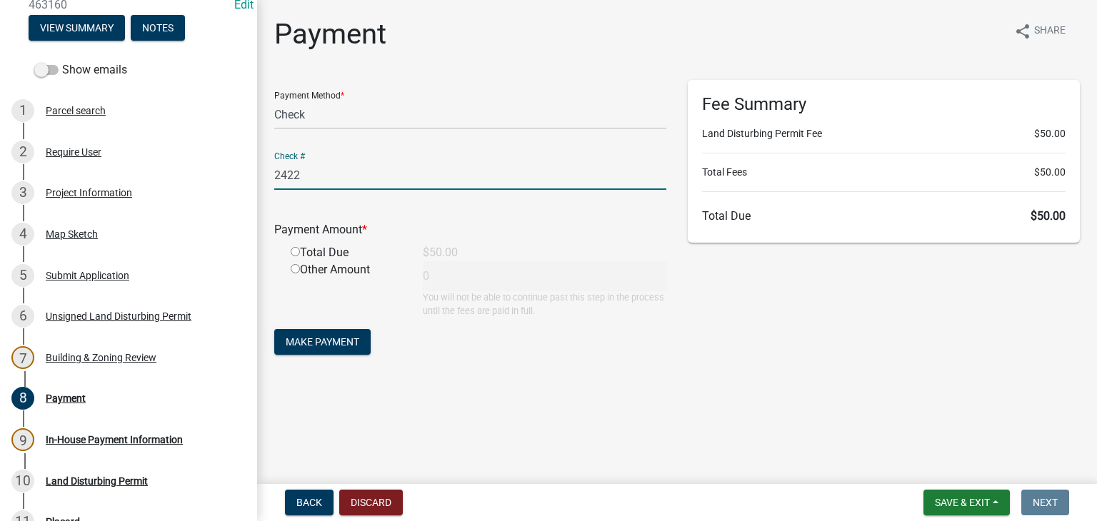
type input "2422"
click at [296, 256] on input "radio" at bounding box center [295, 251] width 9 height 9
radio input "true"
type input "50"
click at [356, 346] on span "Make Payment" at bounding box center [323, 341] width 74 height 11
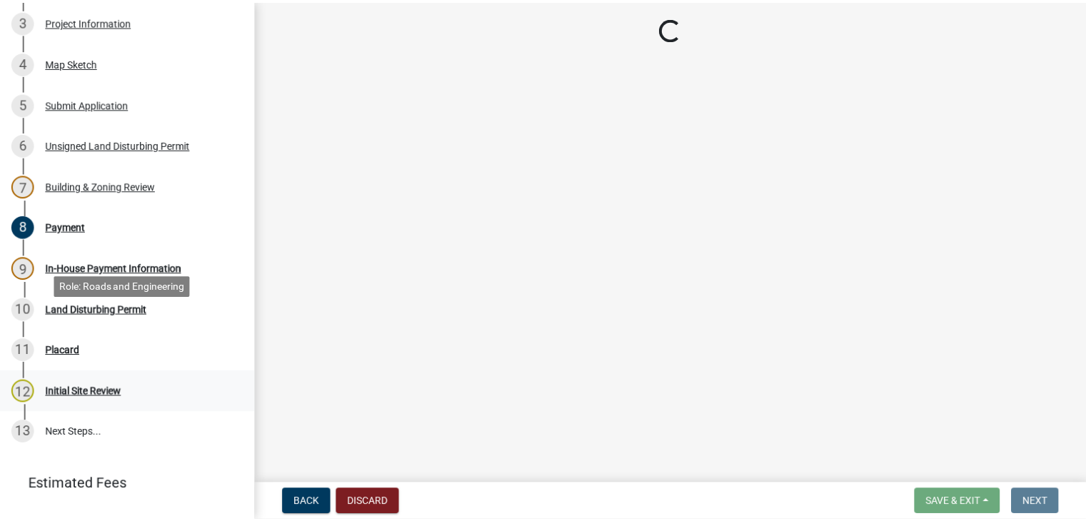
scroll to position [365, 0]
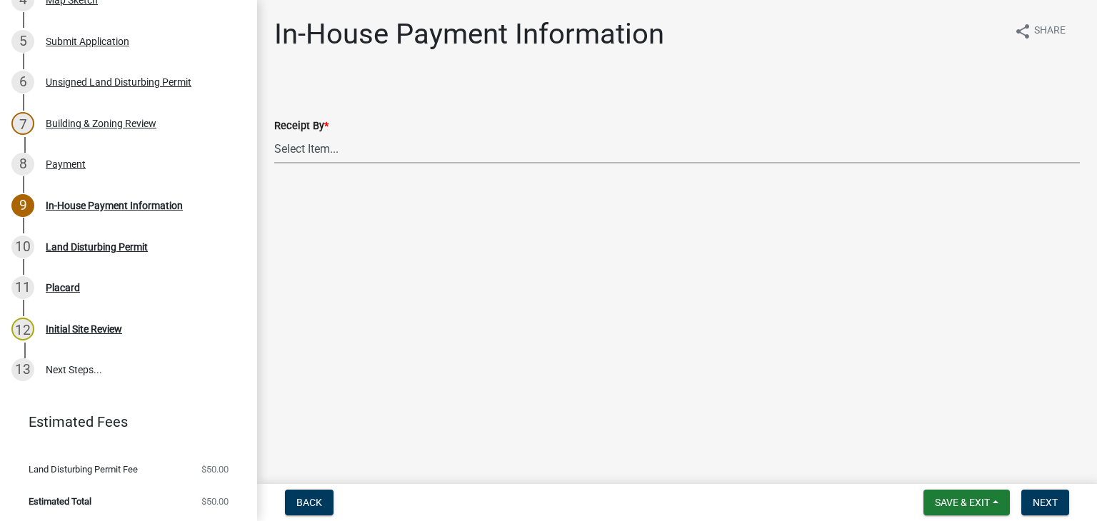
drag, startPoint x: 368, startPoint y: 145, endPoint x: 363, endPoint y: 155, distance: 11.2
click at [368, 145] on select "Select Item... Ruth West William Huff Douglas Richardson Phillip Wesley Jenny P…" at bounding box center [677, 148] width 806 height 29
click at [274, 134] on select "Select Item... Ruth West William Huff Douglas Richardson Phillip Wesley Jenny P…" at bounding box center [677, 148] width 806 height 29
select select "66ea0911-b6de-4b18-a15f-eb653539a3e3"
click at [1036, 497] on span "Next" at bounding box center [1045, 502] width 25 height 11
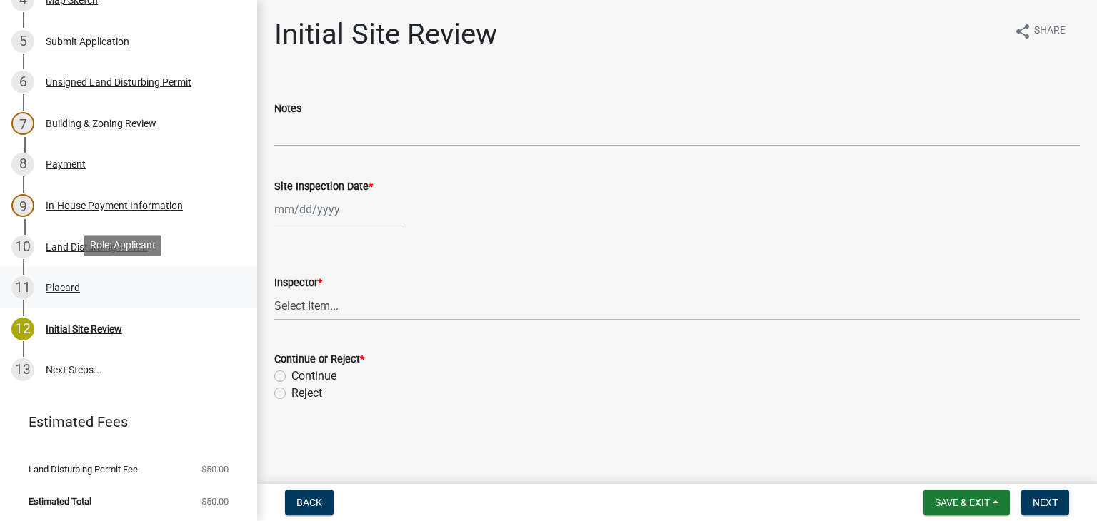
click at [164, 291] on div "11 Placard" at bounding box center [122, 287] width 223 height 23
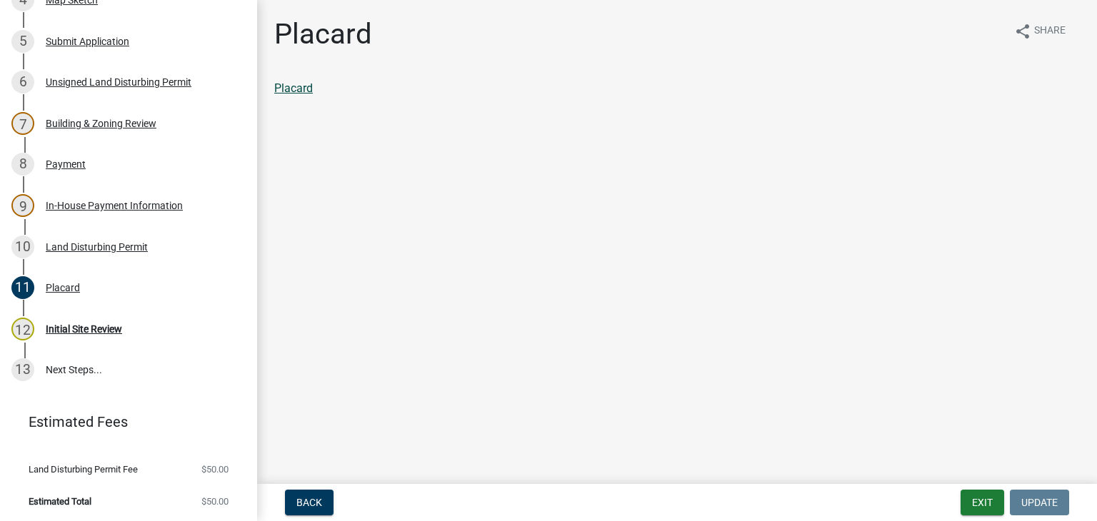
click at [280, 84] on link "Placard" at bounding box center [293, 88] width 39 height 14
click at [86, 175] on link "8 Payment" at bounding box center [128, 164] width 257 height 41
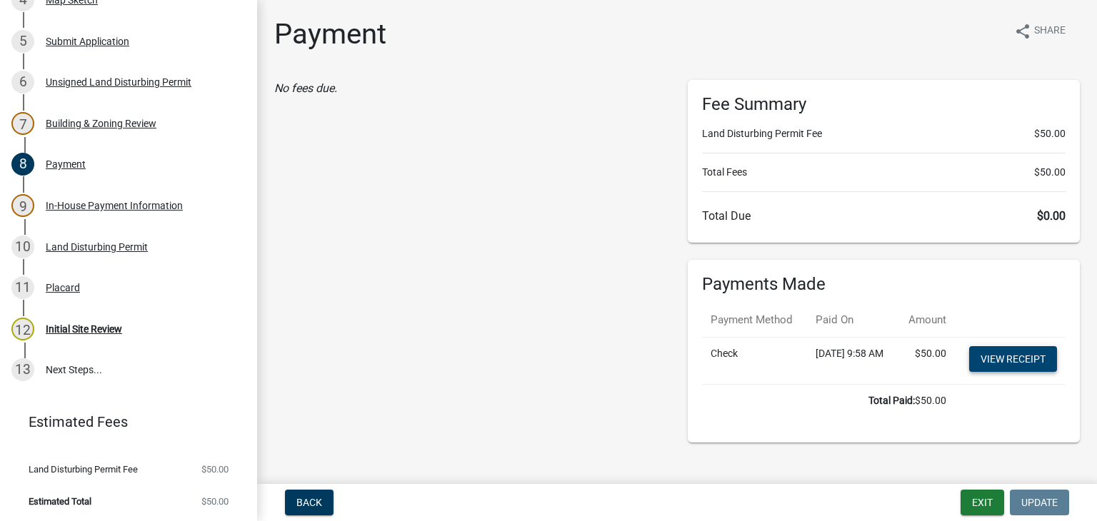
click at [974, 372] on link "View receipt" at bounding box center [1013, 359] width 88 height 26
click at [984, 512] on button "Exit" at bounding box center [983, 503] width 44 height 26
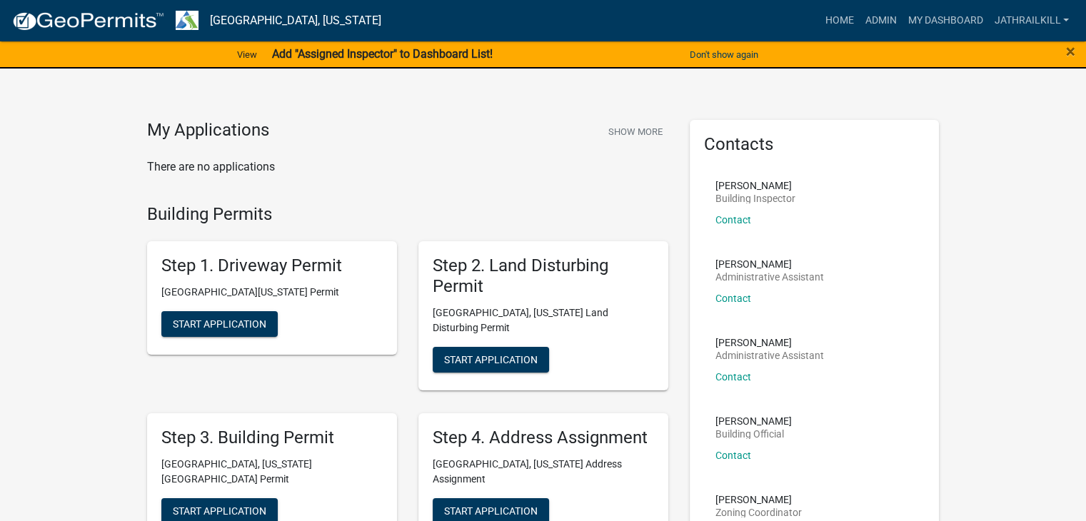
drag, startPoint x: 1000, startPoint y: 249, endPoint x: 914, endPoint y: 192, distance: 103.0
